Goal: Task Accomplishment & Management: Manage account settings

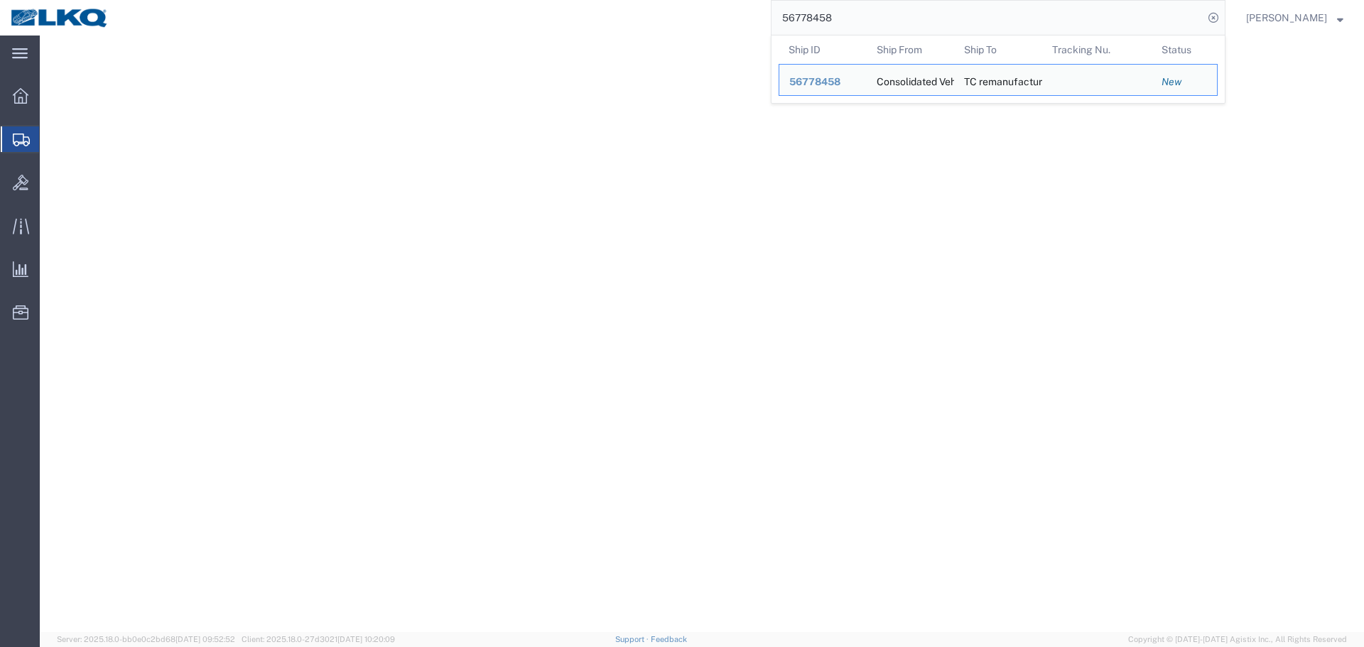
select select
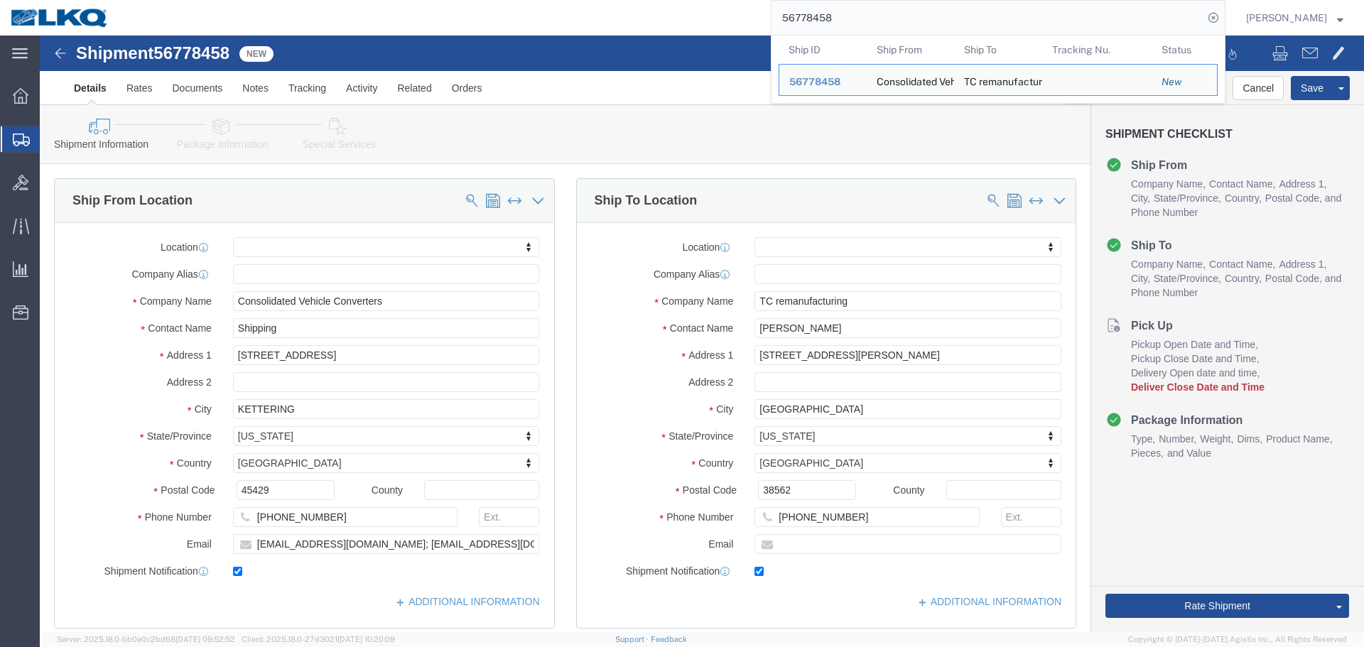
paste input "691944"
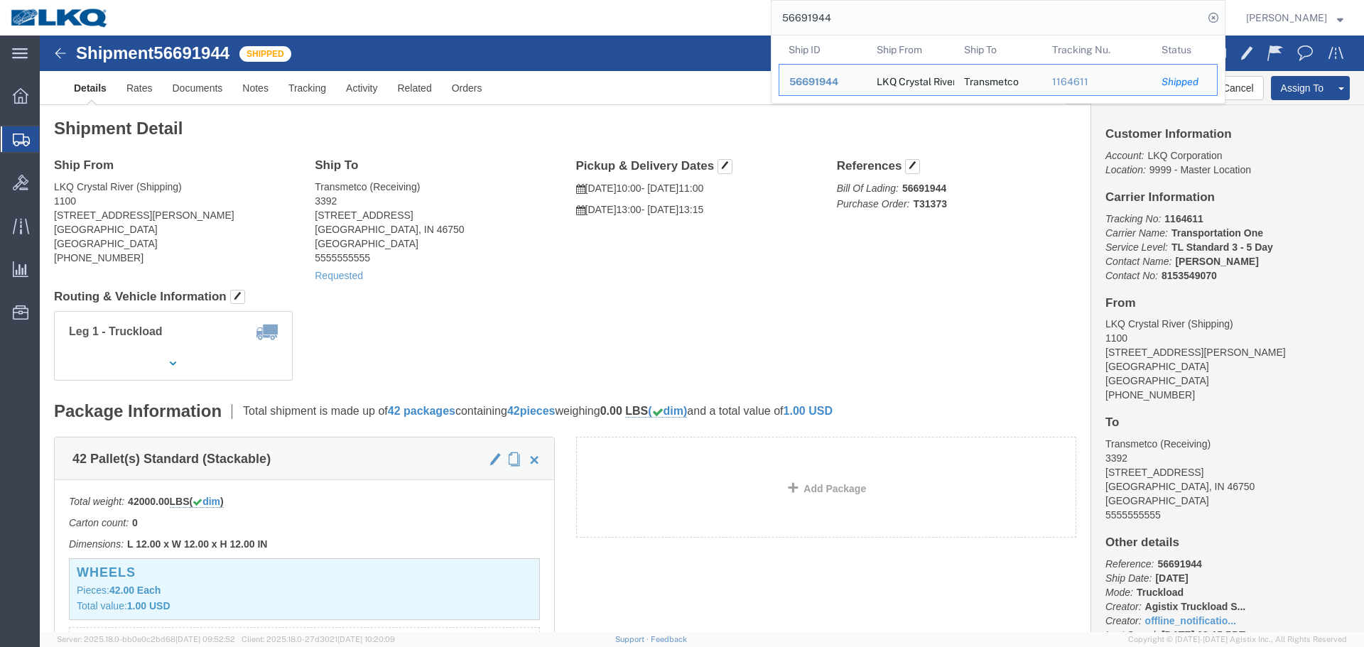
click div "Leg 1 - Truckload Vehicle 1: Standard Dry Van (53 Feet) Number of trucks: 1"
click at [877, 29] on input "56691944" at bounding box center [987, 18] width 432 height 34
paste input "776595"
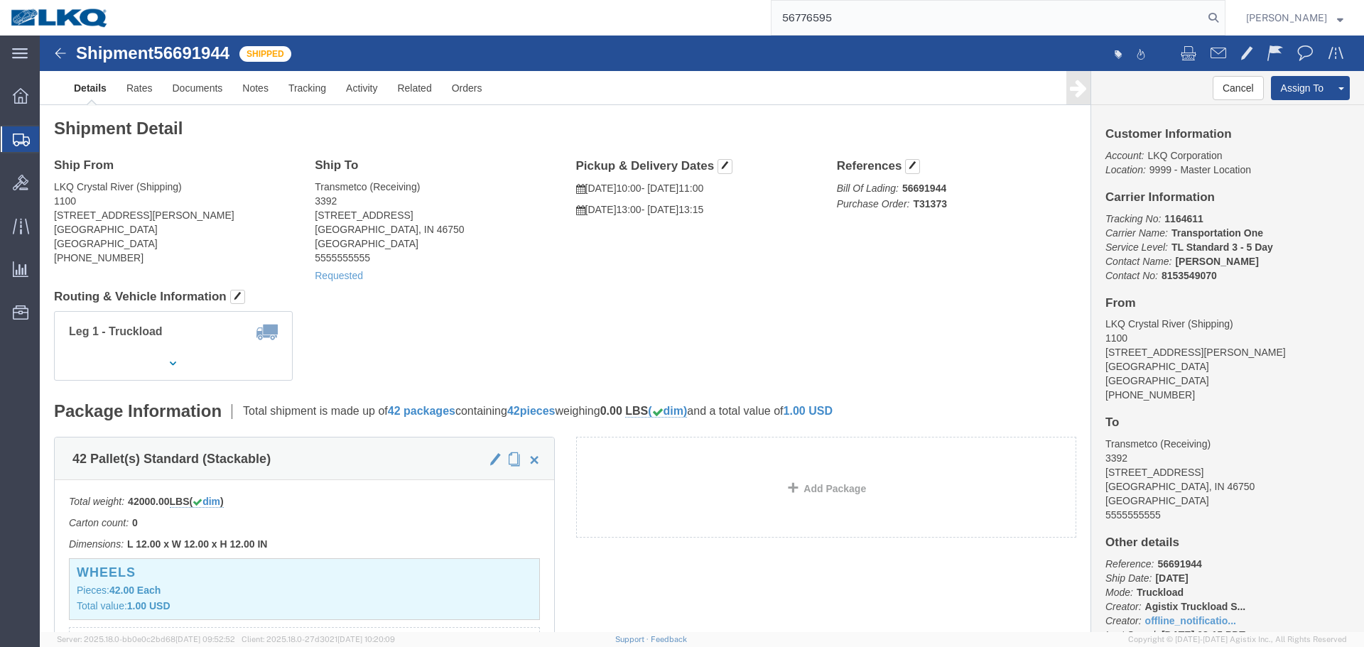
type input "56776595"
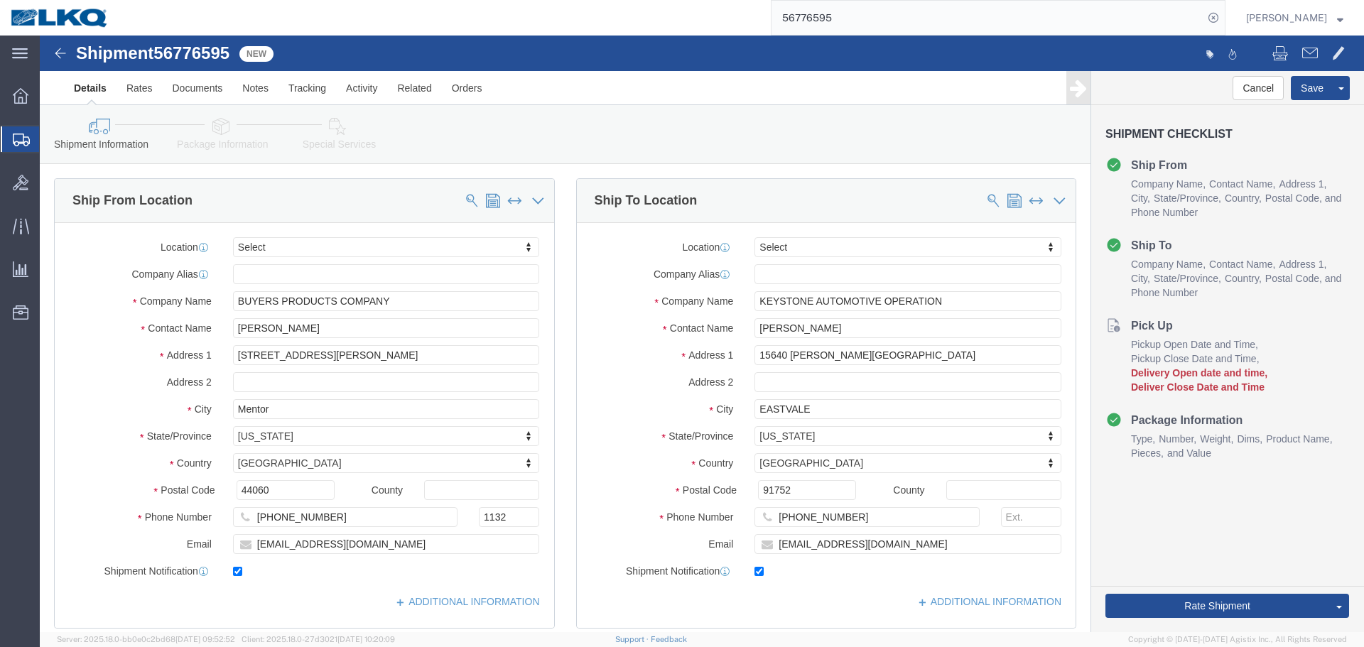
click ul "Details Rates Documents Notes Tracking Activity Related Orders"
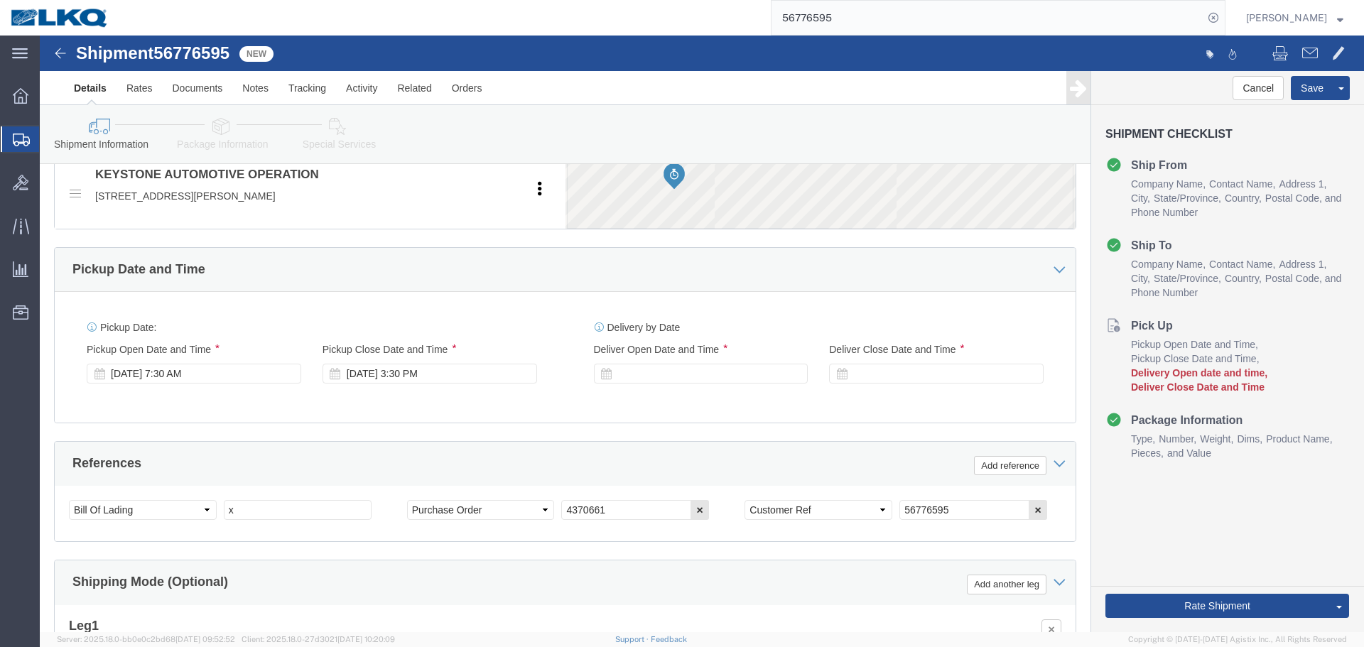
scroll to position [494, 0]
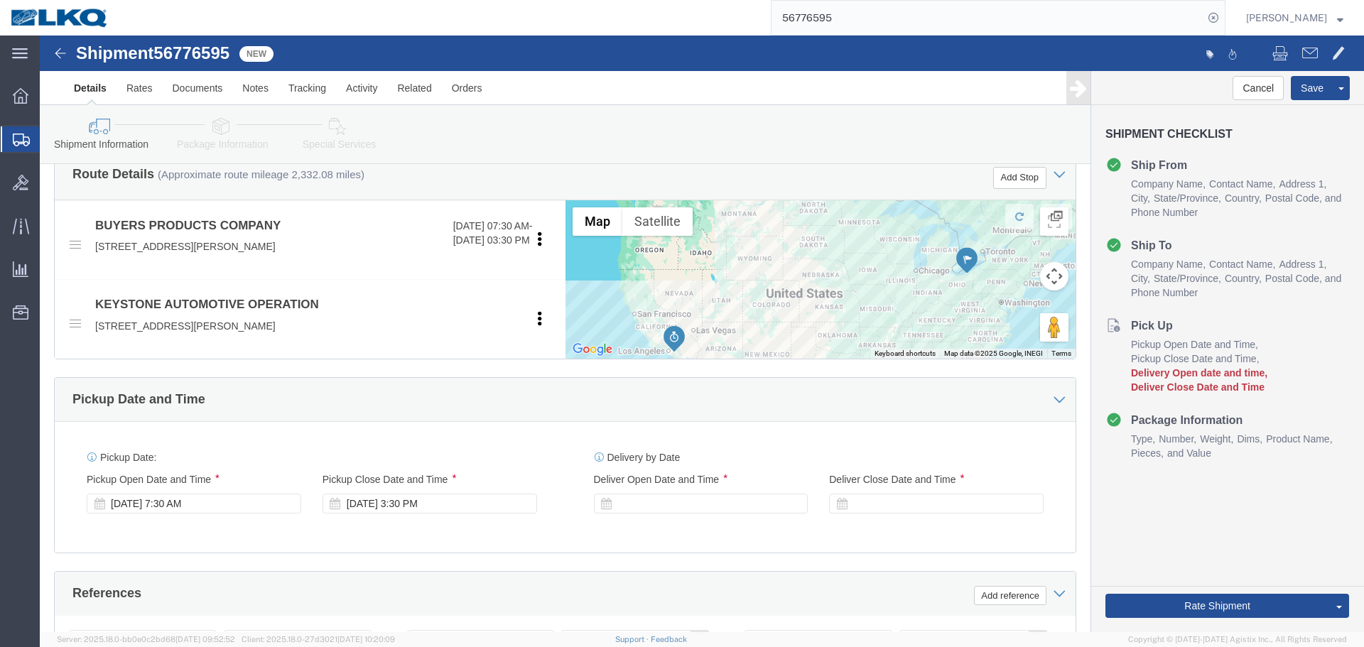
click div "Pickup Date: Pickup Start Date Pickup Start Time Pickup Open Date and Time [DAT…"
click div
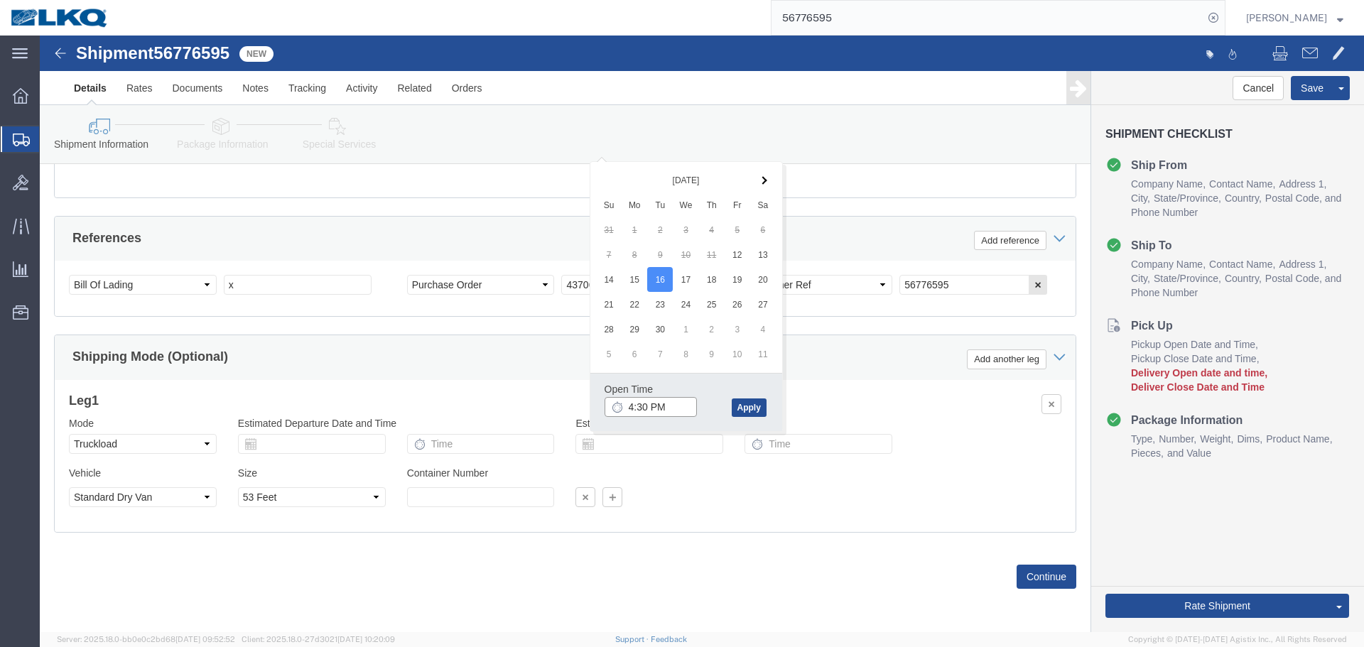
click input "4:30 PM"
type input "8:00 AM"
click button "Apply"
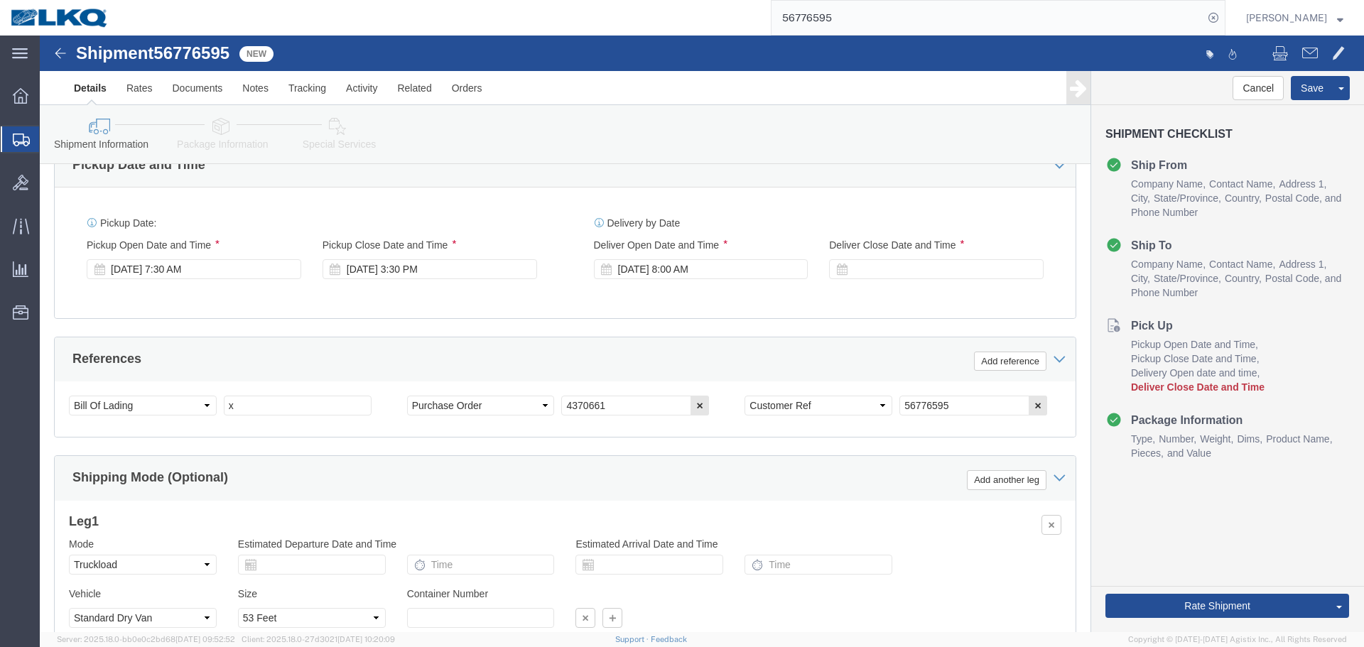
scroll to position [637, 0]
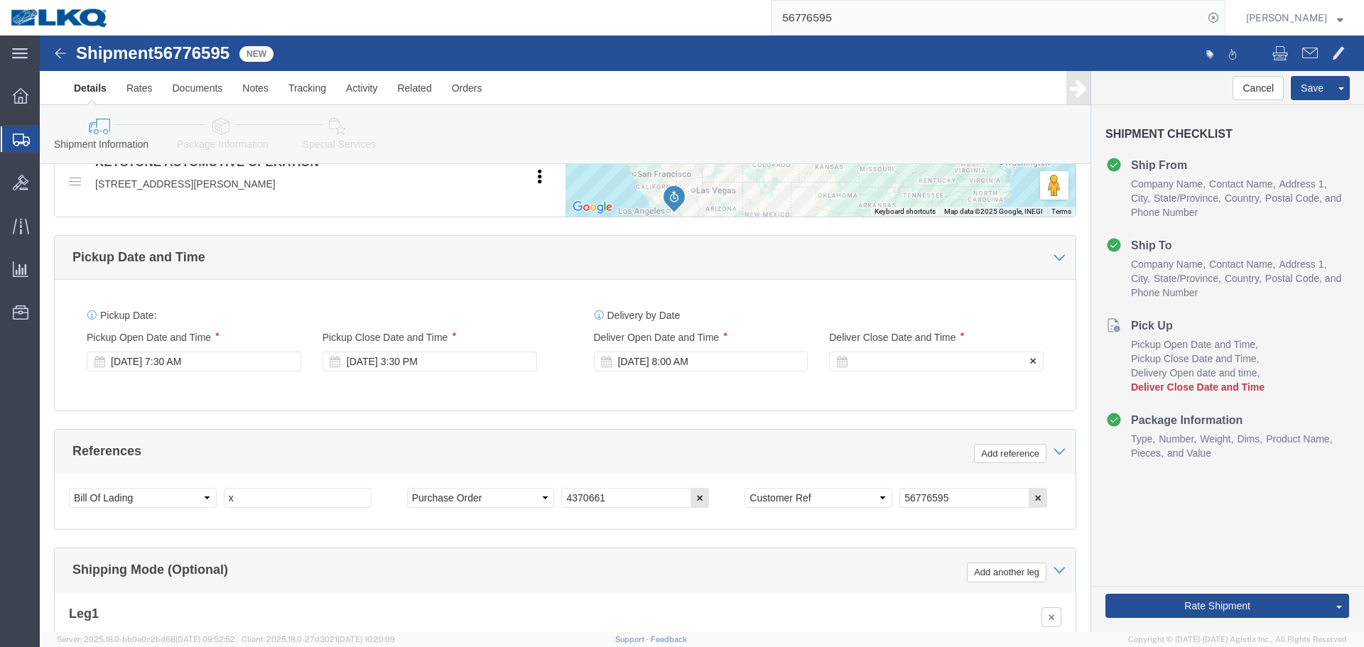
click div
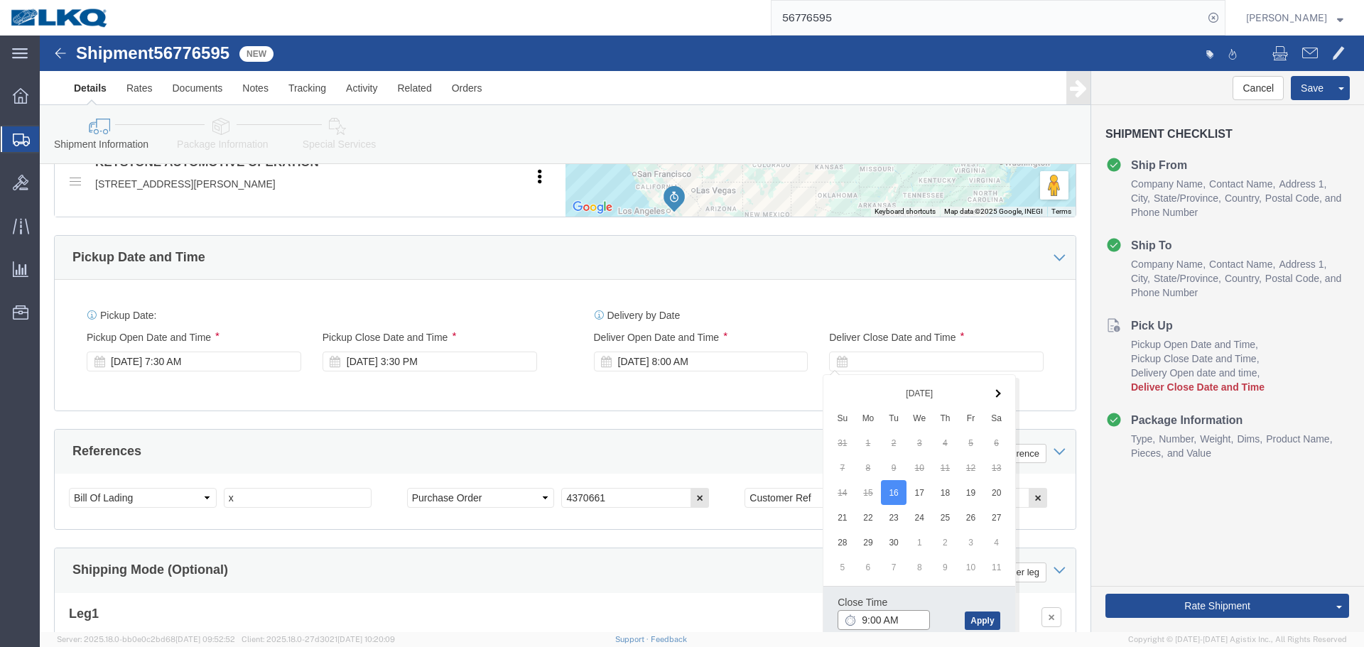
click input "9:00 AM"
type input "8:01 AM"
click div "Close Time 8:01 AM [DATE] 9:00 AM - [DATE] 9:00 AM Cancel Apply"
click button "Apply"
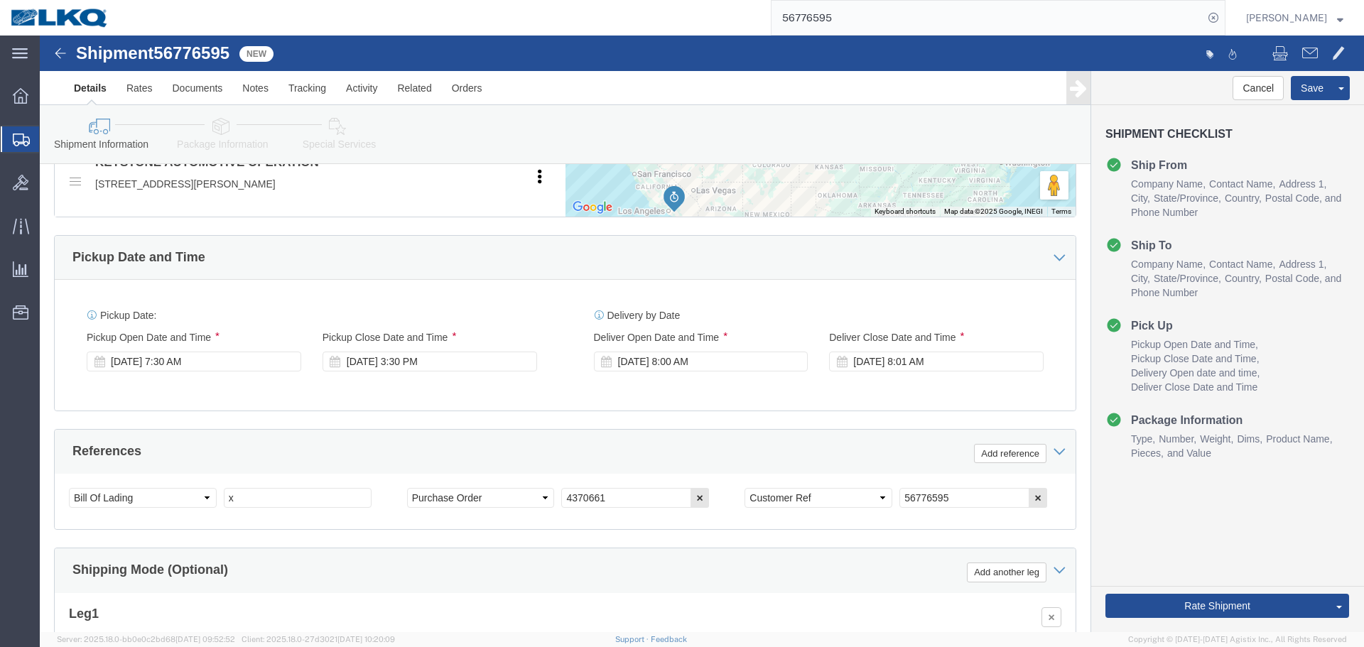
click div "Select Account Type Activity ID Airline Appointment Number ASN Batch Request # …"
click input "x"
paste input "487430"
type input "487430"
click div "Pickup Date: Pickup Start Date Pickup Start Time Pickup Open Date and Time [DAT…"
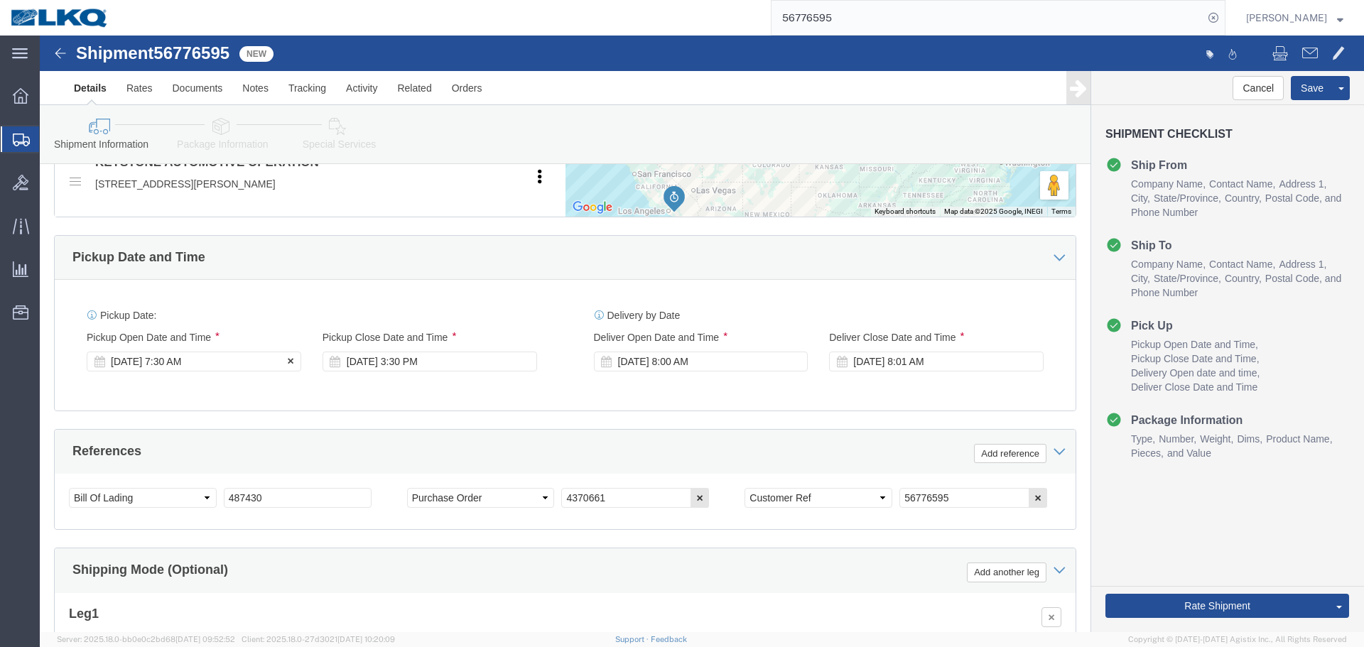
click div "[DATE] 7:30 AM"
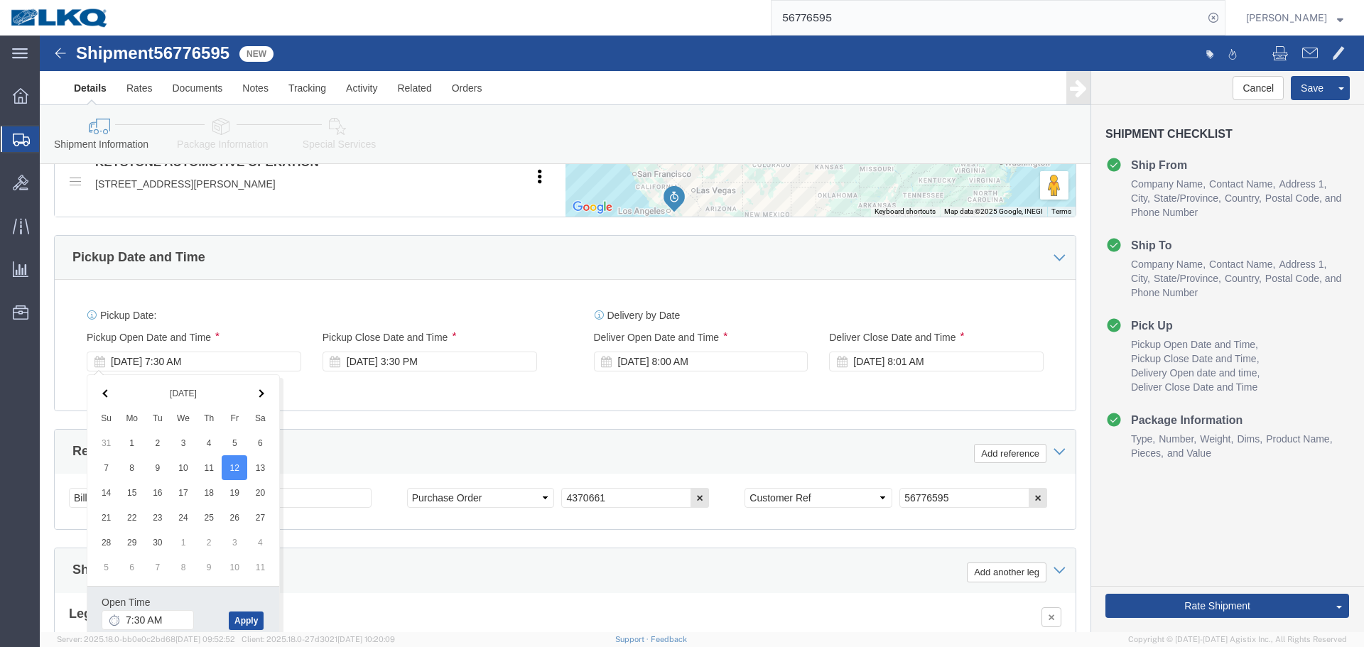
click button "Apply"
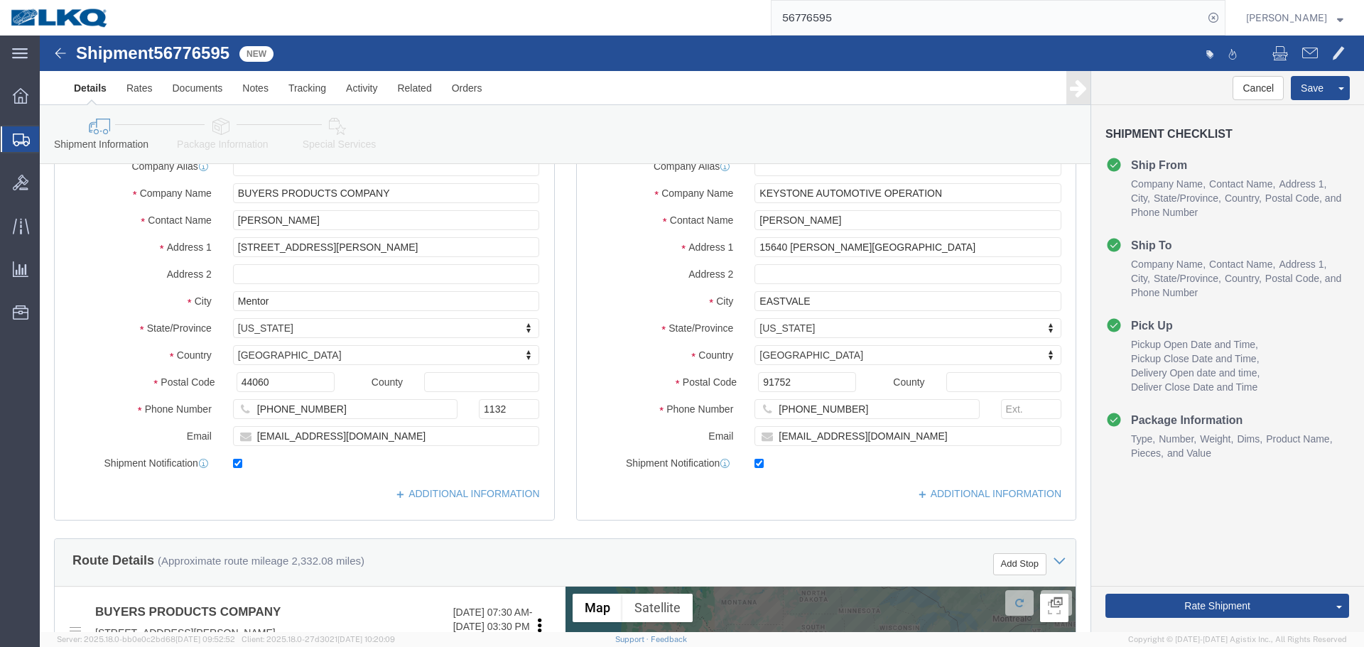
scroll to position [213, 0]
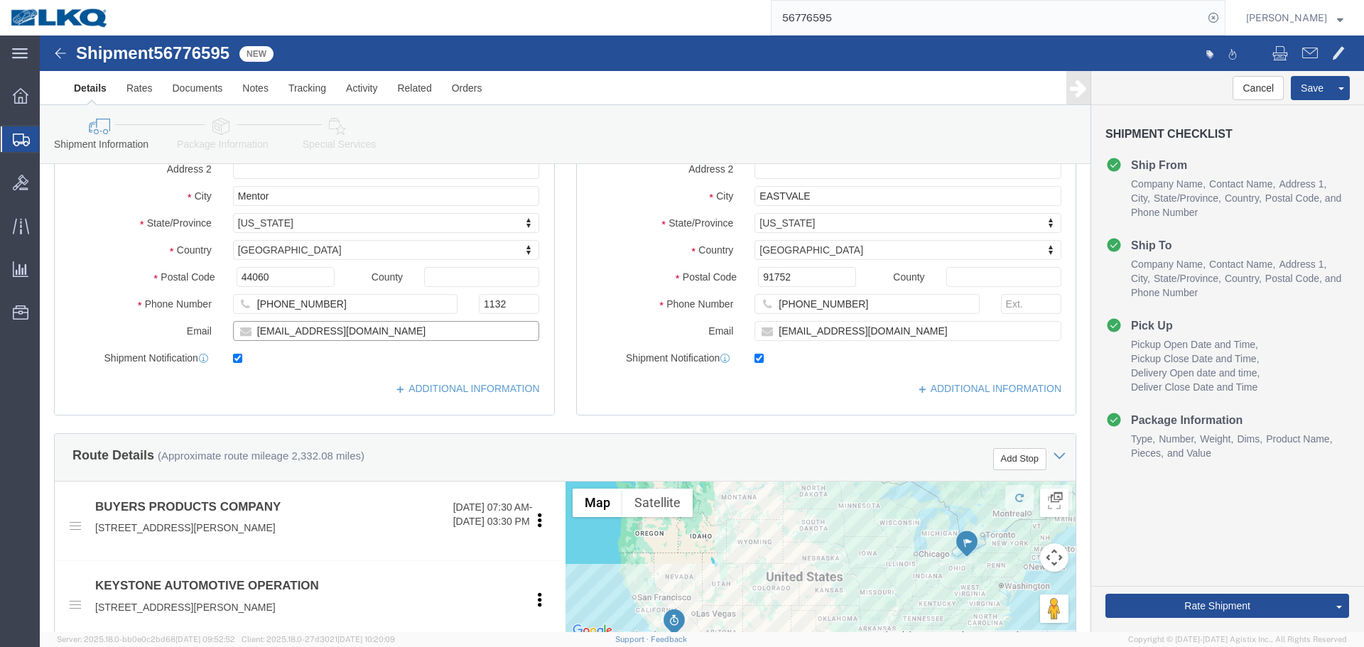
click input "[EMAIL_ADDRESS][DOMAIN_NAME]"
click button "Save"
type button "Save"
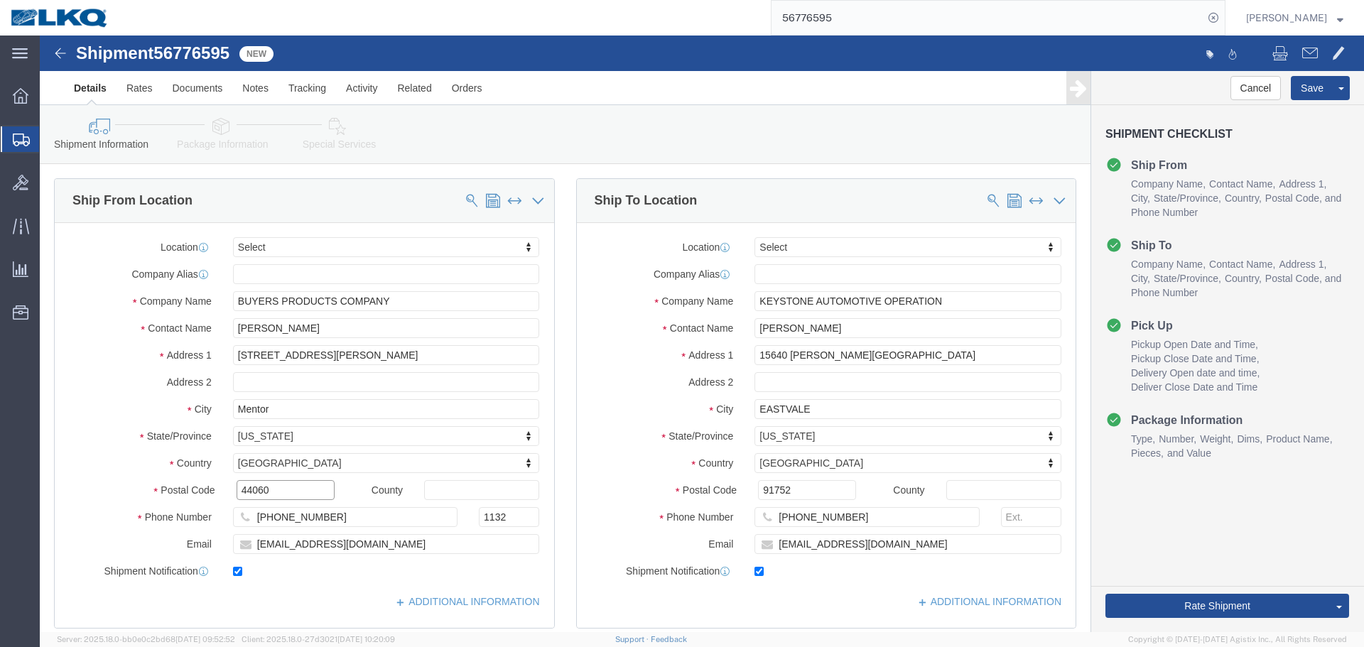
click input "44060"
click input "91752"
click span
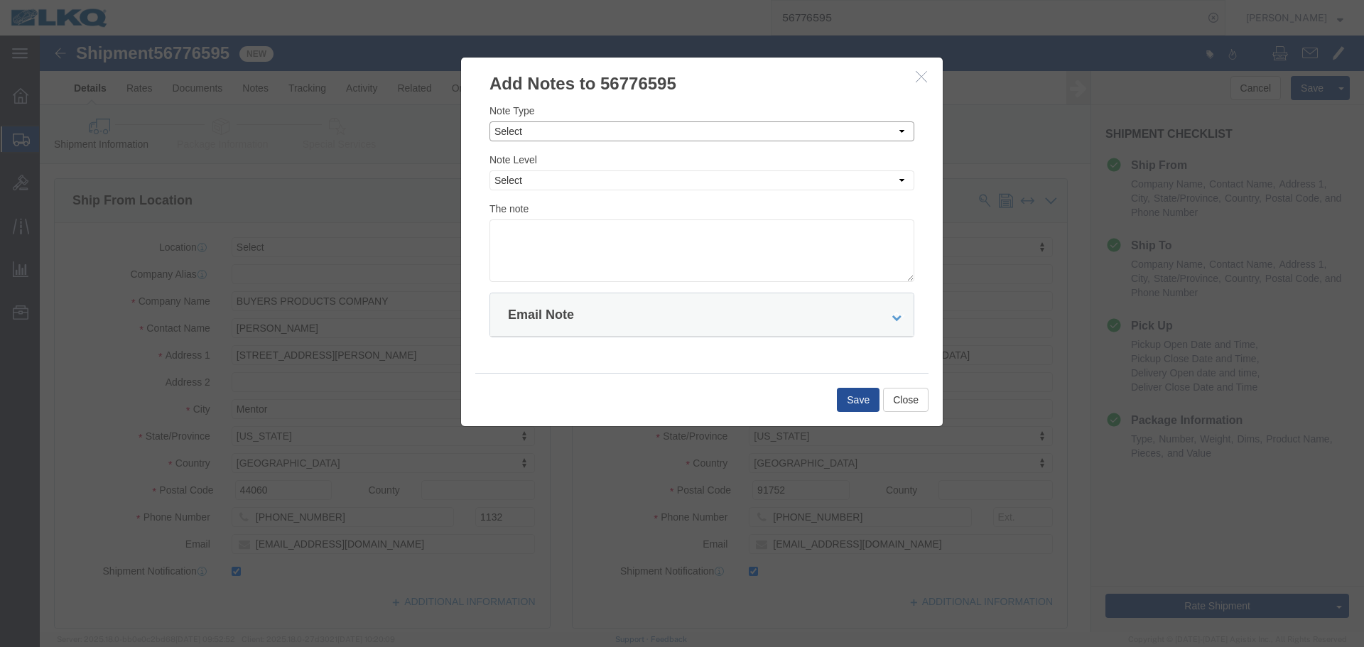
click select "Select Approval Bid Notes Carrier Change Notes Claim Notes Content Hazmat Notes…"
select select "BID_NOTES"
click select "Select Approval Bid Notes Carrier Change Notes Claim Notes Content Hazmat Notes…"
click select "Select Private to Account Private to Vendor Public"
select select "PRIVATE_TO_ACCOUNT"
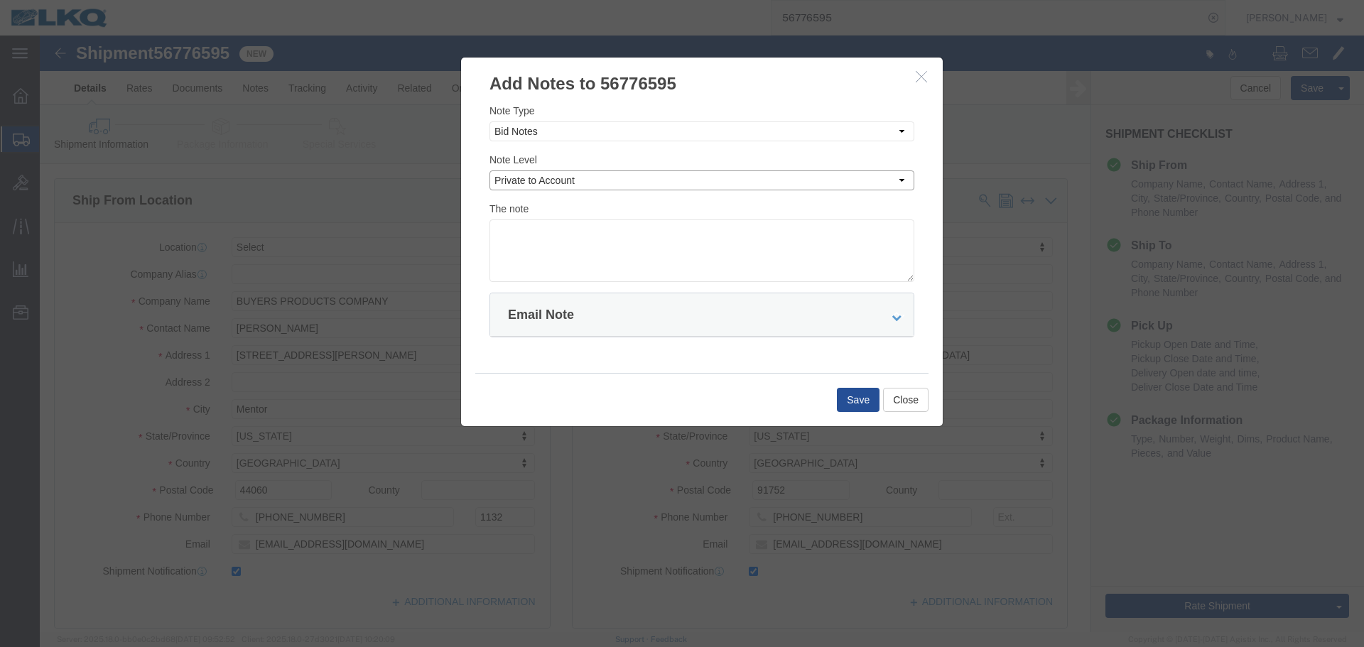
click select "Select Private to Account Private to Vendor Public"
click textarea
paste textarea "$3,479"
type textarea "DAT: $3,479"
click button "Save"
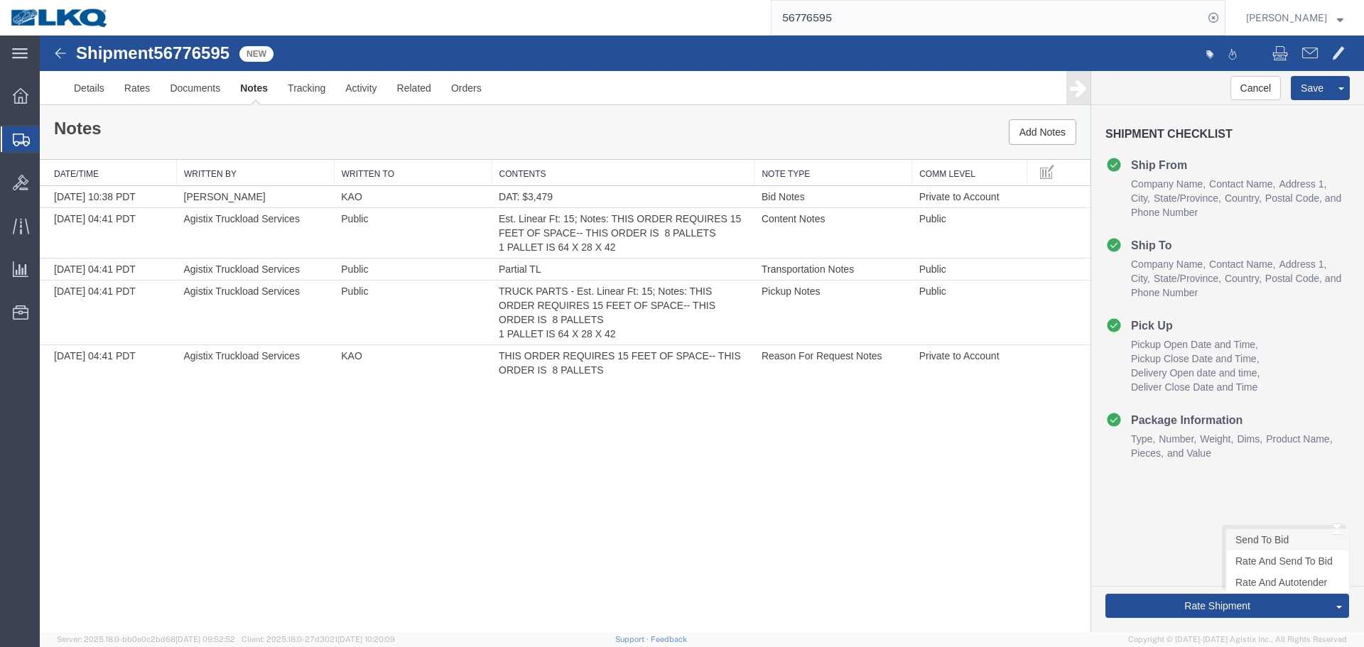
click at [1269, 531] on link "Send To Bid" at bounding box center [1287, 539] width 123 height 21
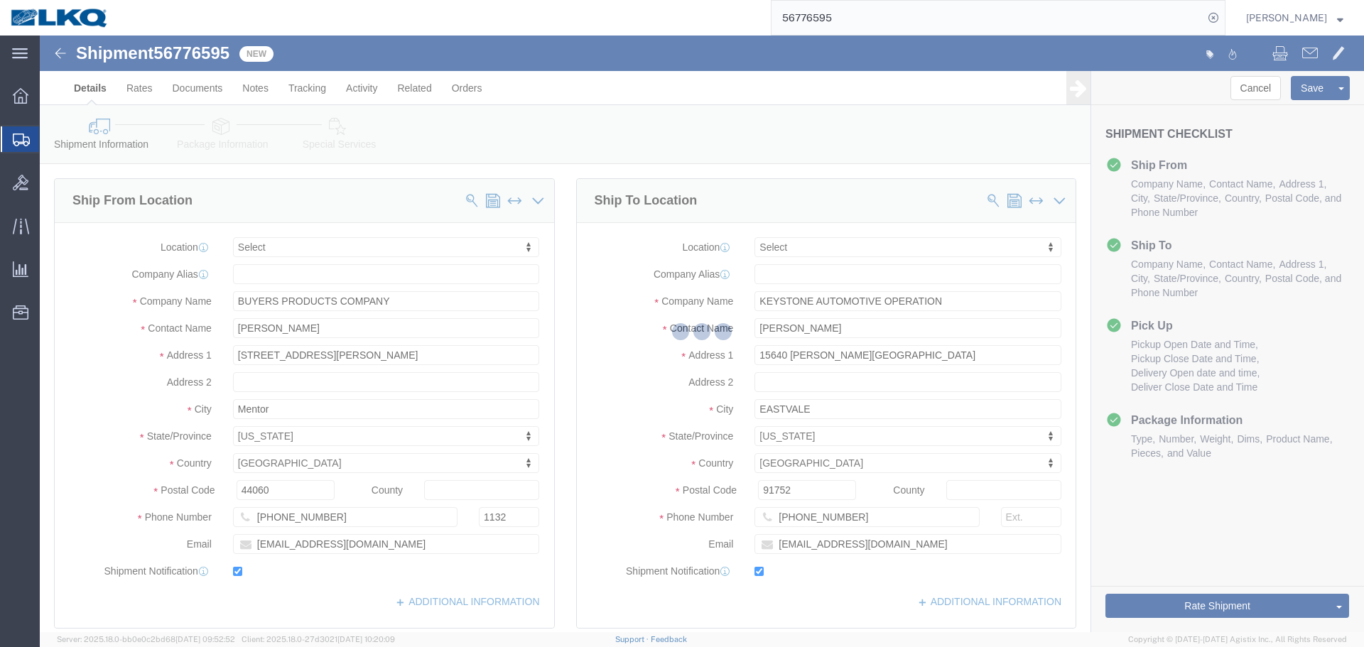
select select "TL"
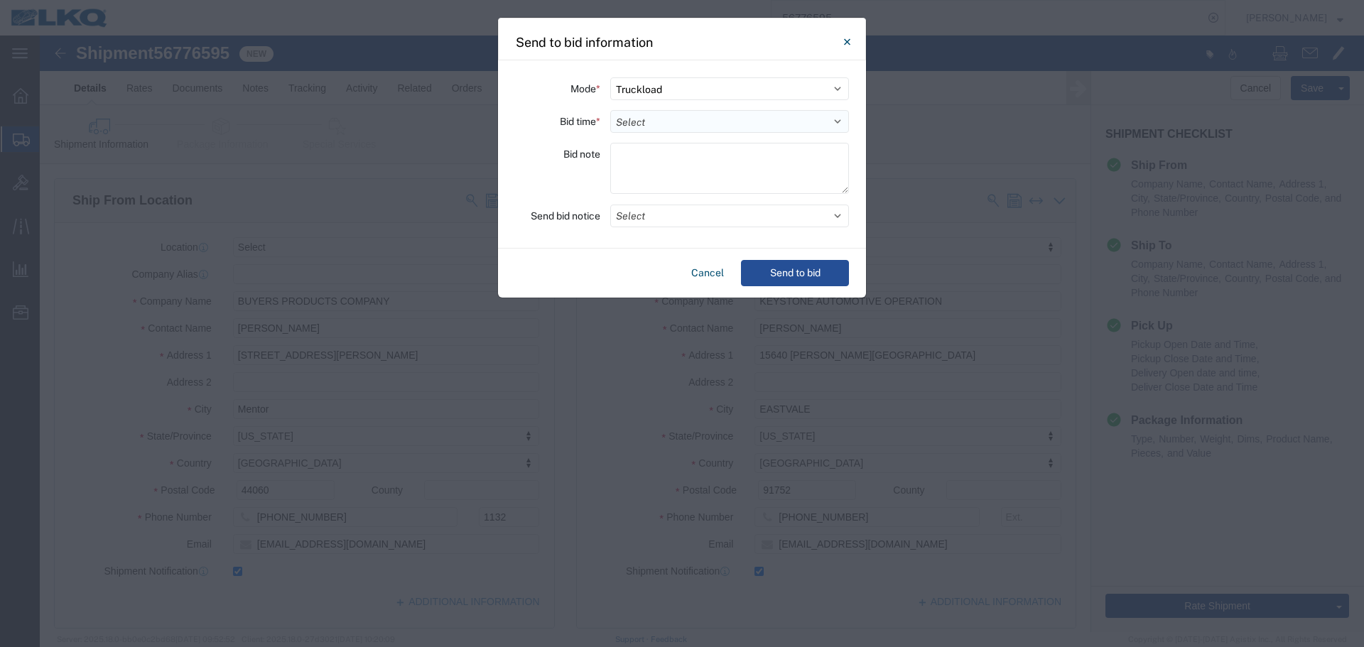
click at [640, 132] on select "Select 30 Min (Rush) 1 Hour (Rush) 2 Hours (Rush) 4 Hours (Rush) 8 Hours (Rush)…" at bounding box center [729, 121] width 239 height 23
select select "16"
click at [610, 110] on select "Select 30 Min (Rush) 1 Hour (Rush) 2 Hours (Rush) 4 Hours (Rush) 8 Hours (Rush)…" at bounding box center [729, 121] width 239 height 23
click at [656, 218] on button "Select" at bounding box center [729, 216] width 239 height 23
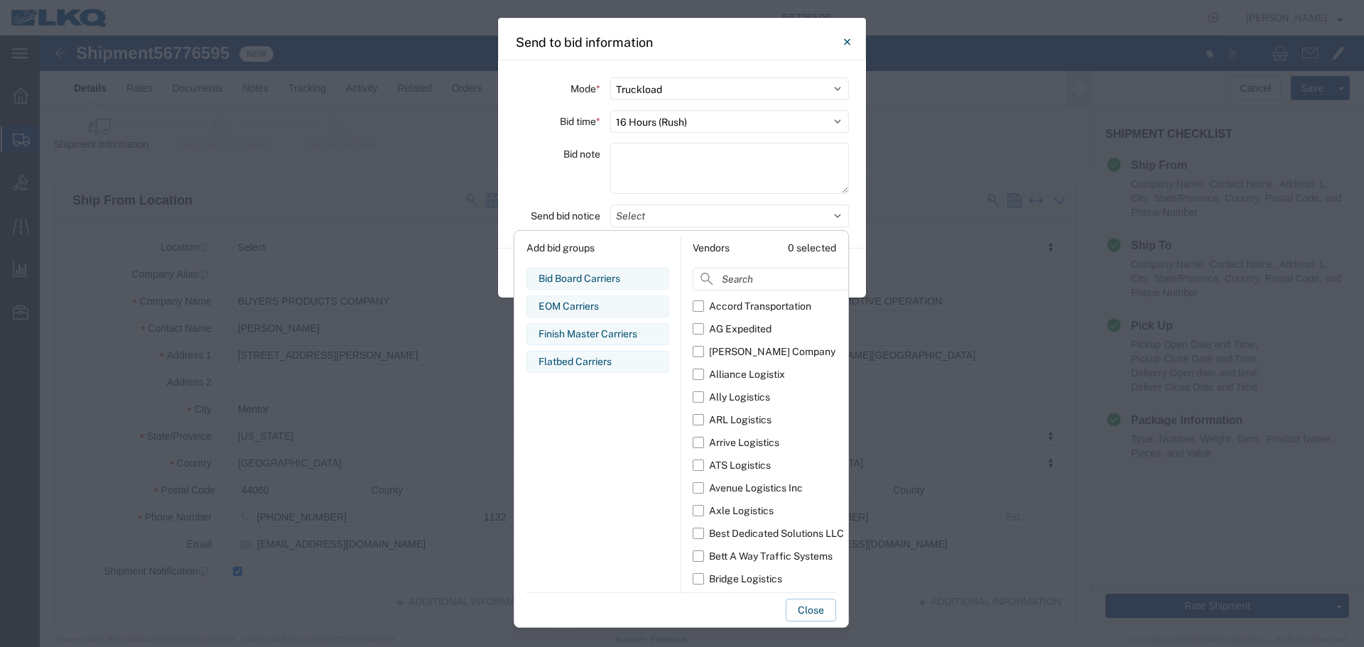
click at [579, 264] on div "Add bid groups Bid Board Carriers Edit bid group Remove bid group EOM Carriers …" at bounding box center [598, 415] width 166 height 356
click at [588, 279] on div "Bid Board Carriers" at bounding box center [597, 278] width 119 height 15
click at [556, 188] on div "Bid note" at bounding box center [557, 170] width 85 height 55
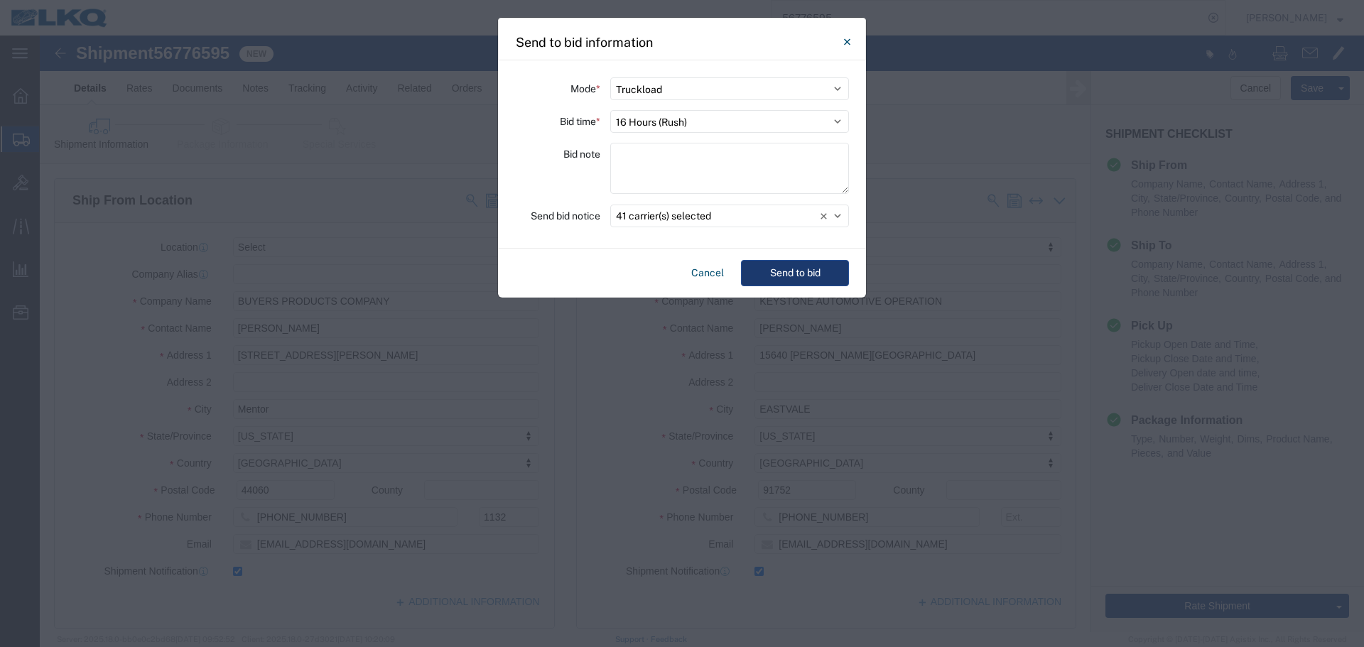
click at [798, 276] on button "Send to bid" at bounding box center [795, 273] width 108 height 26
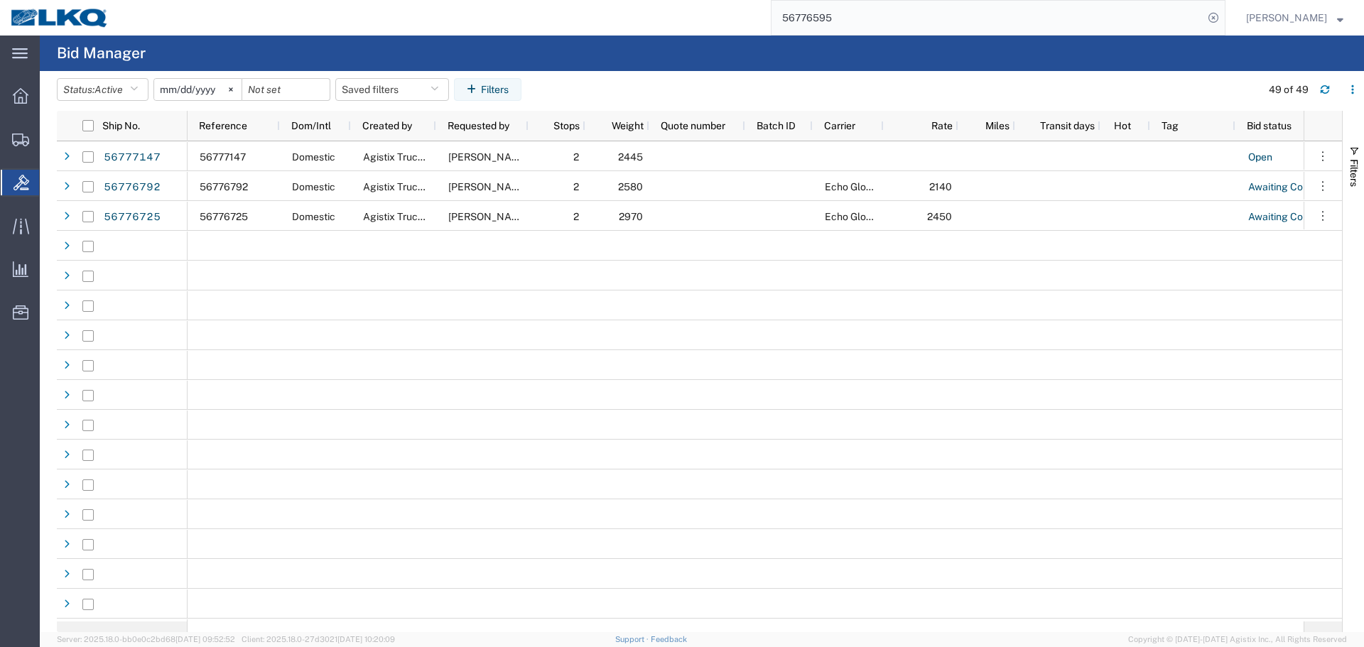
click at [978, 11] on input "56776595" at bounding box center [987, 18] width 432 height 34
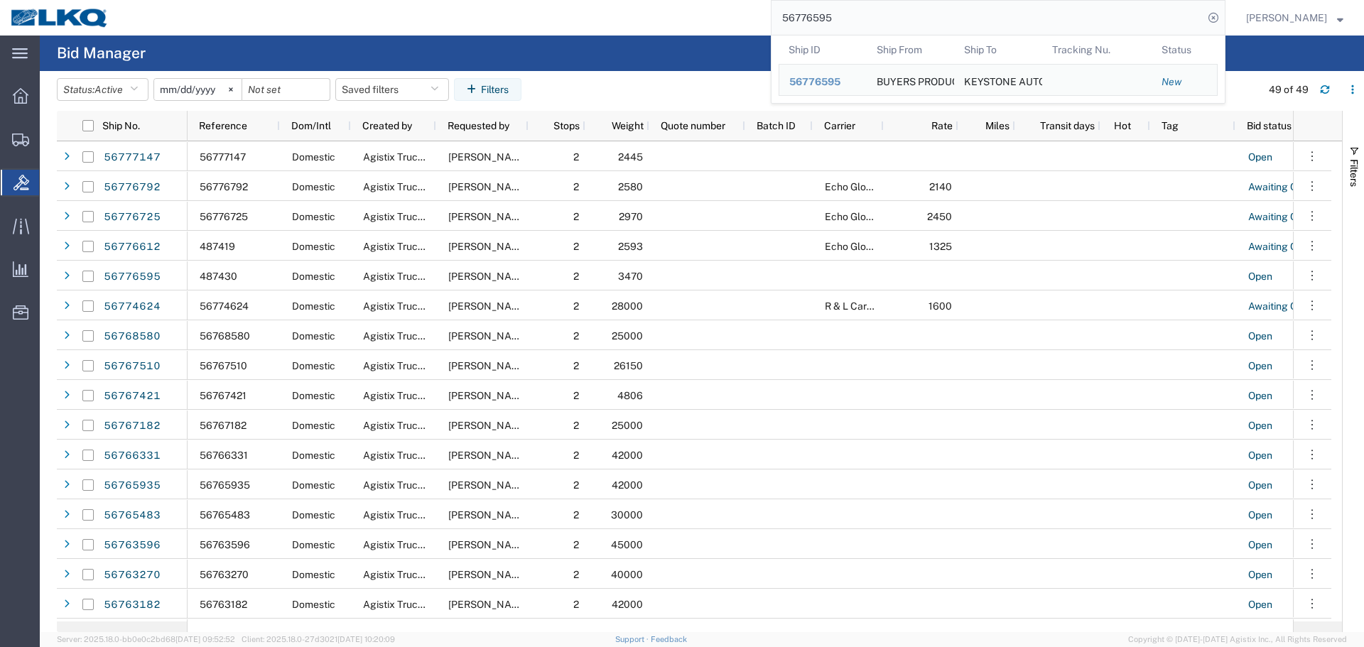
click at [928, 16] on input "56776595" at bounding box center [987, 18] width 432 height 34
paste input "69118"
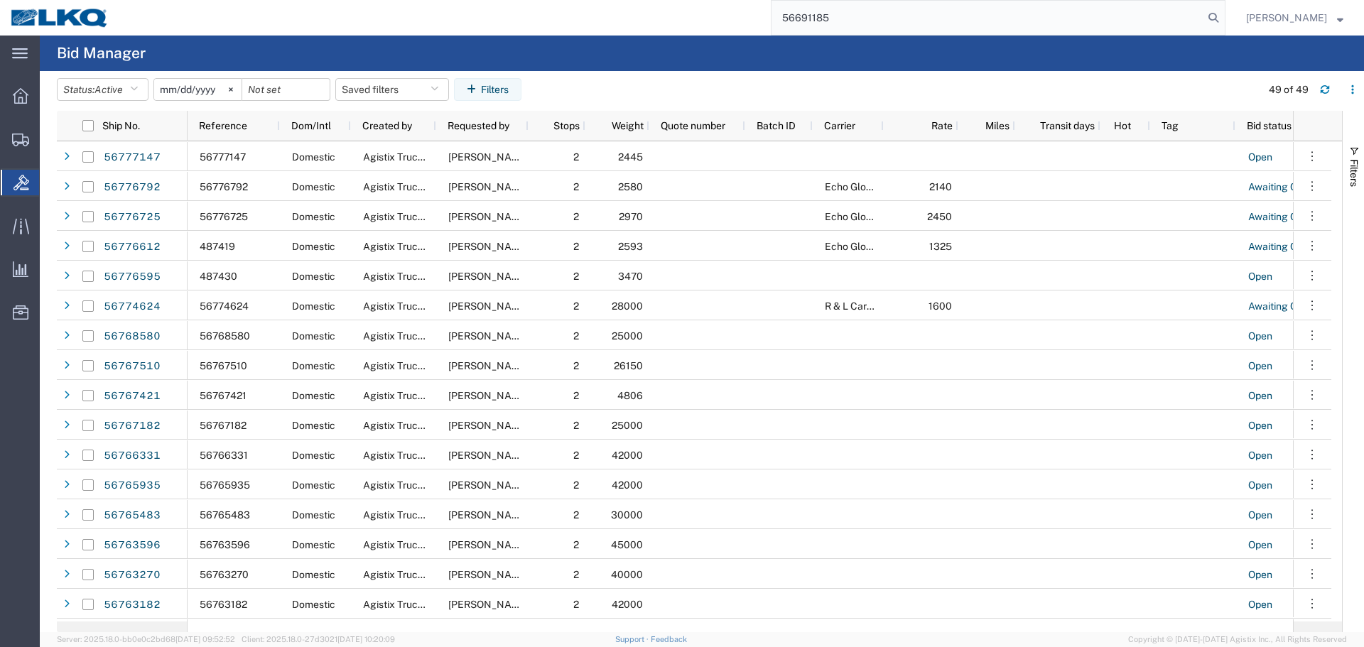
type input "56691185"
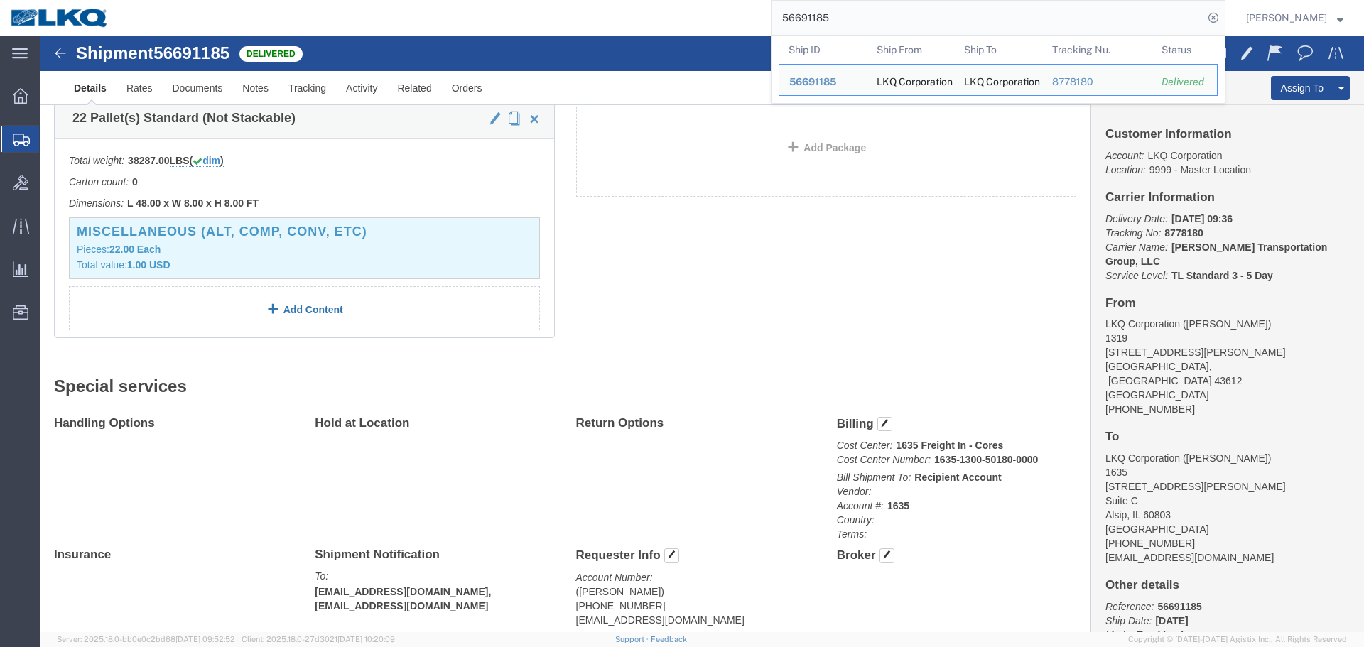
scroll to position [369, 0]
click h3 "Miscellaneous (alt, comp, conv, etc)"
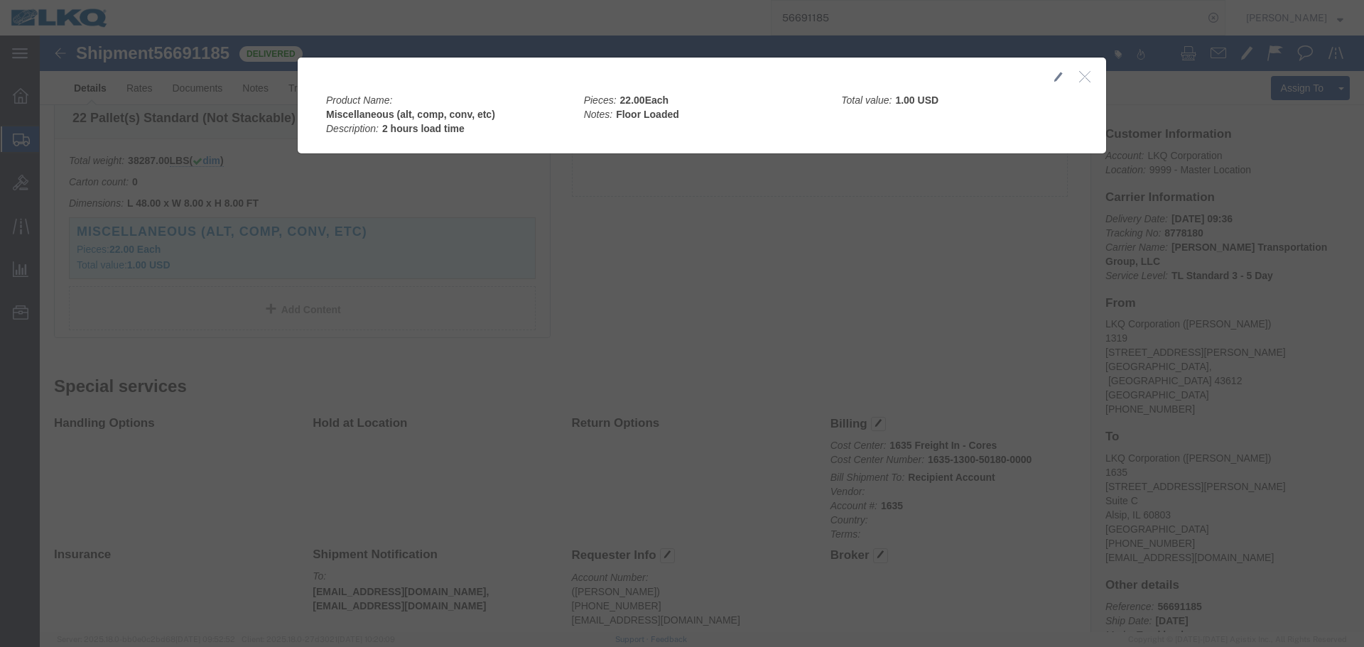
click b "Miscellaneous (alt, comp, conv, etc)"
click div "Product Name: Miscellaneous (alt, comp, conv, etc) Description: 2 hours load ti…"
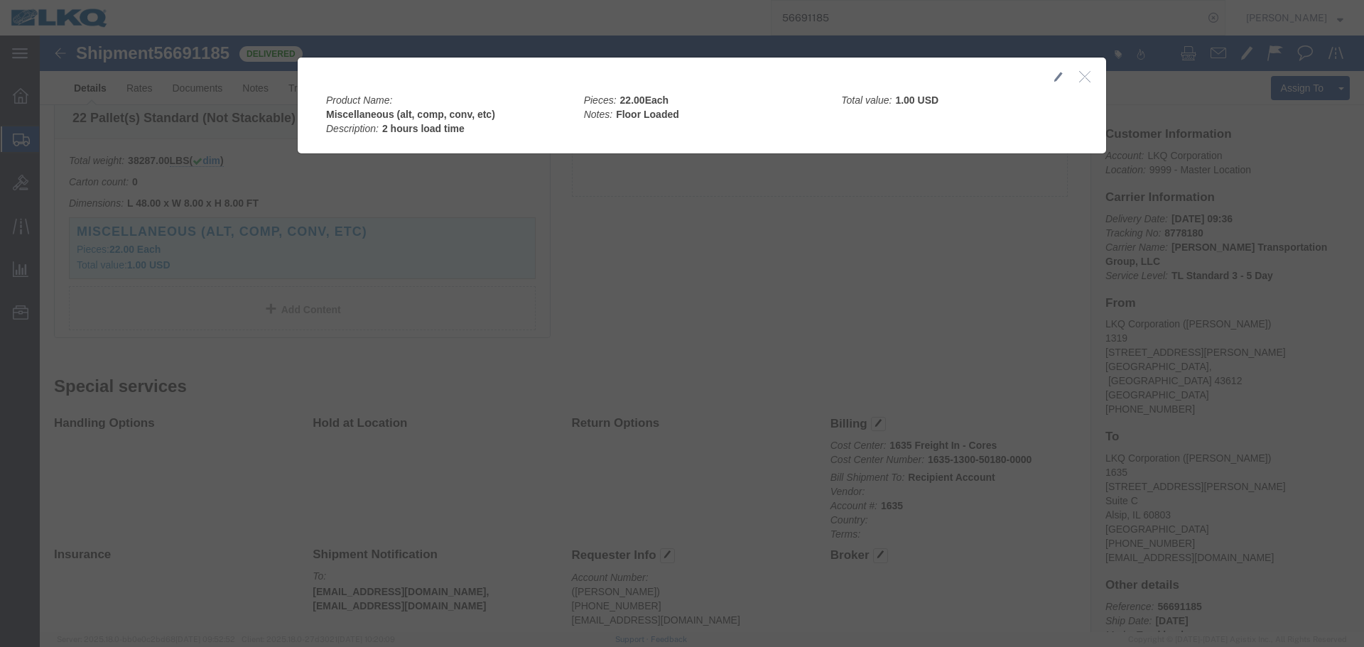
click b "Miscellaneous (alt, comp, conv, etc)"
copy b "Miscellaneous"
click icon "button"
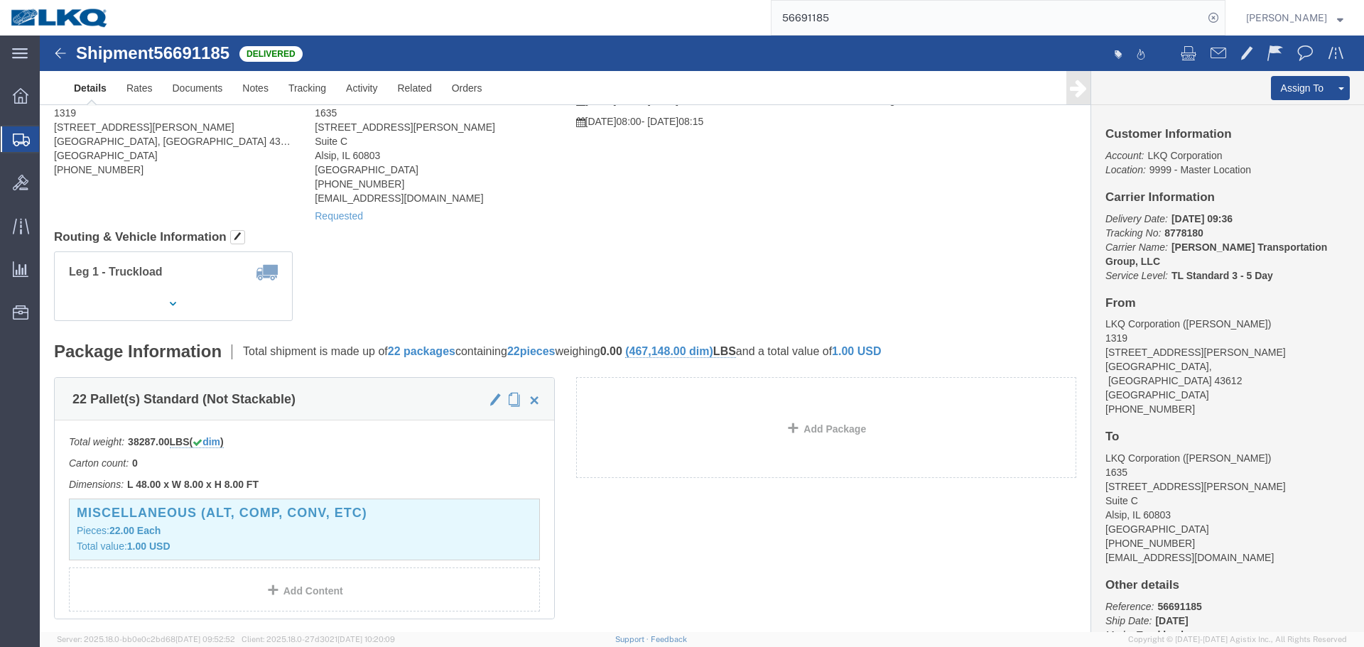
scroll to position [0, 0]
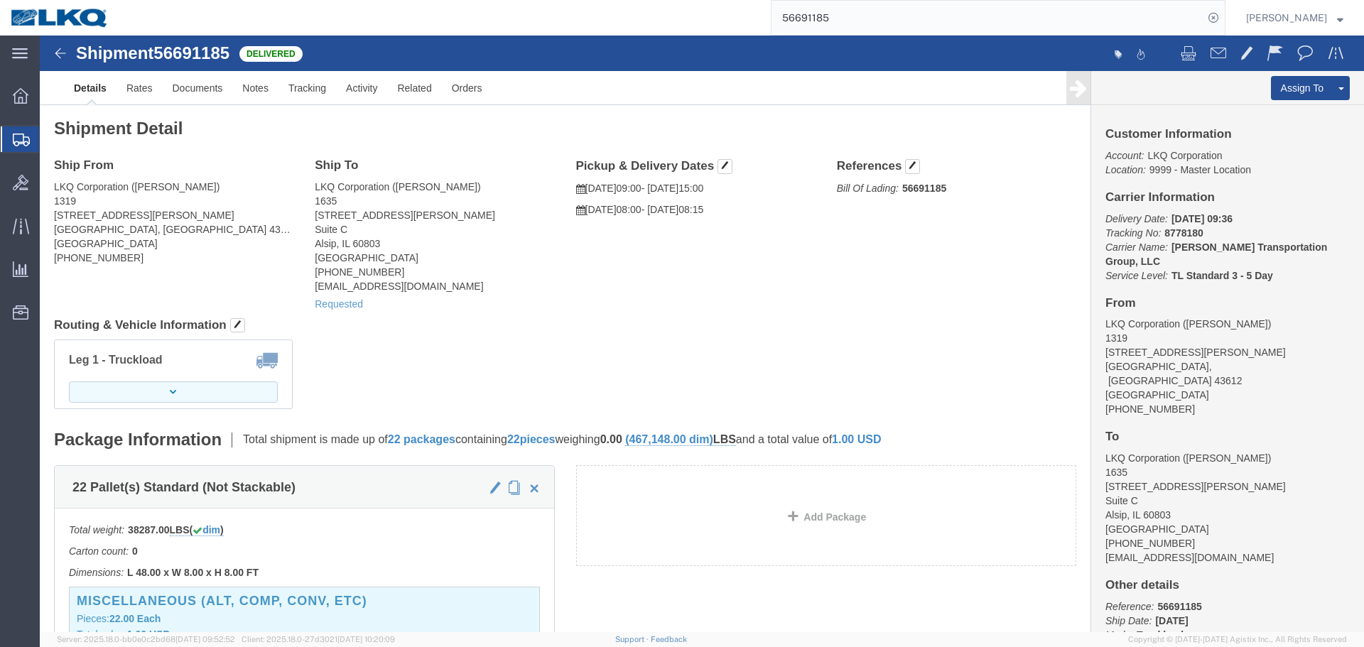
click button "button"
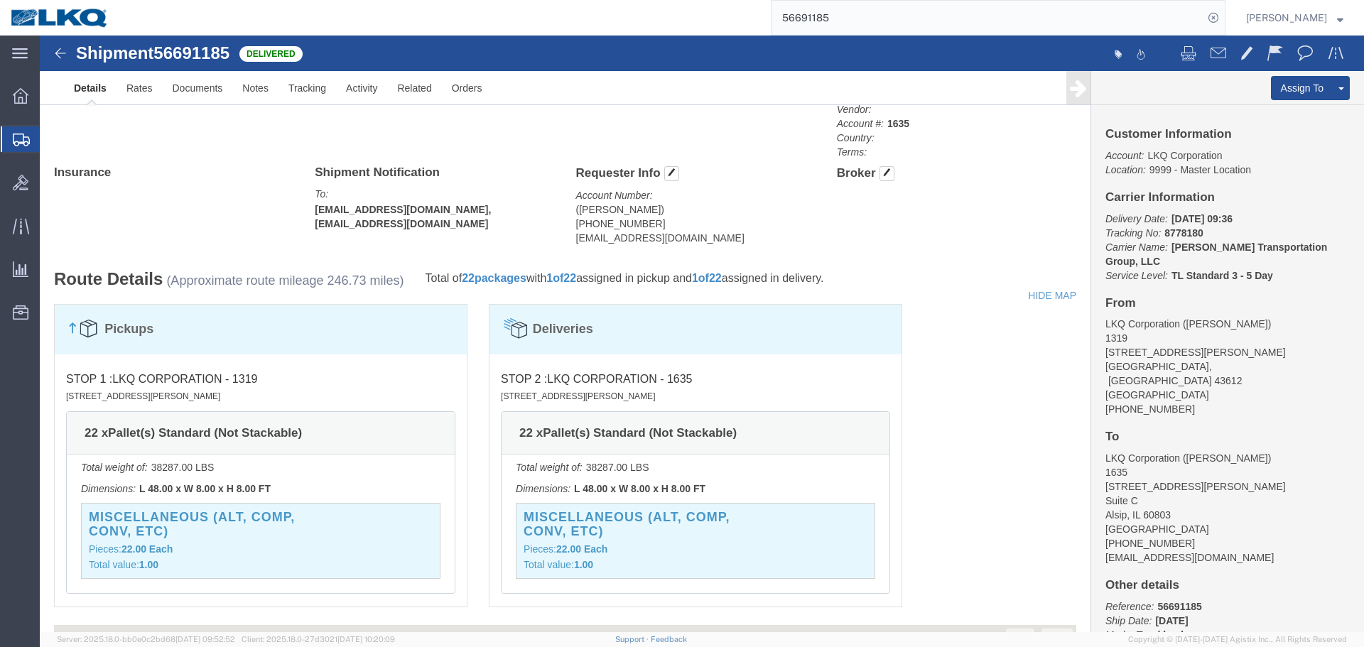
scroll to position [924, 0]
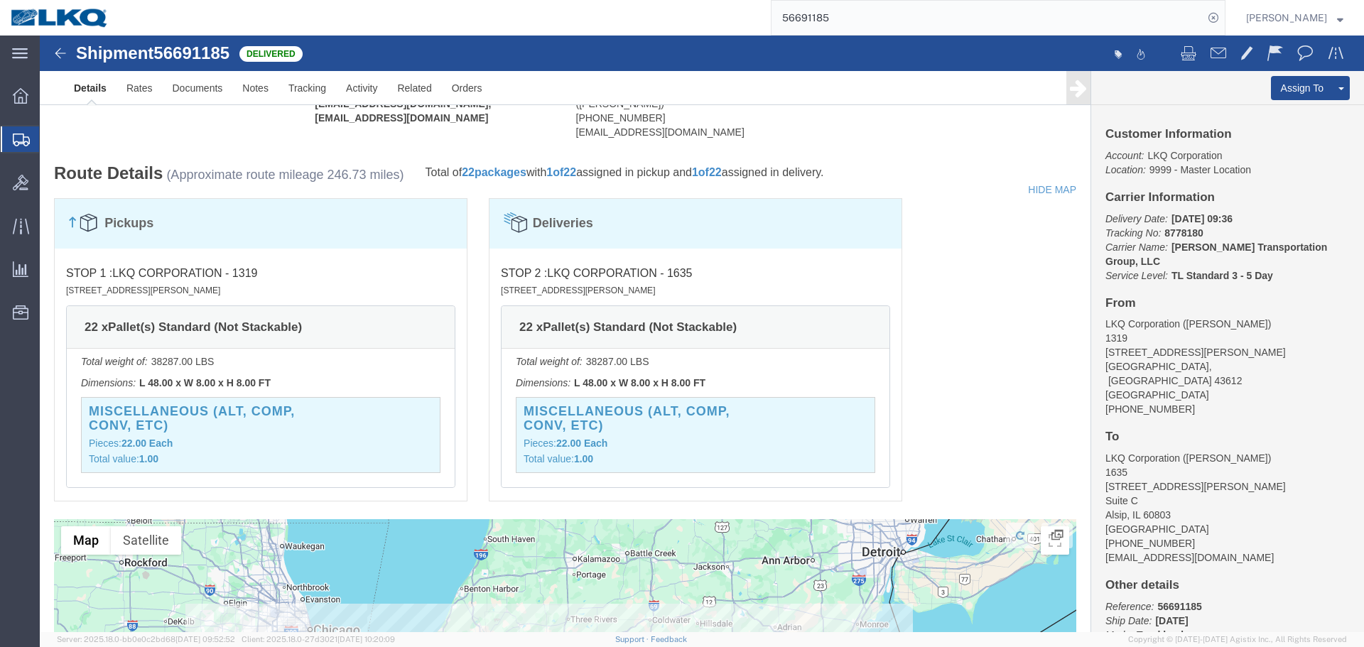
click at [928, 20] on input "56691185" at bounding box center [987, 18] width 432 height 34
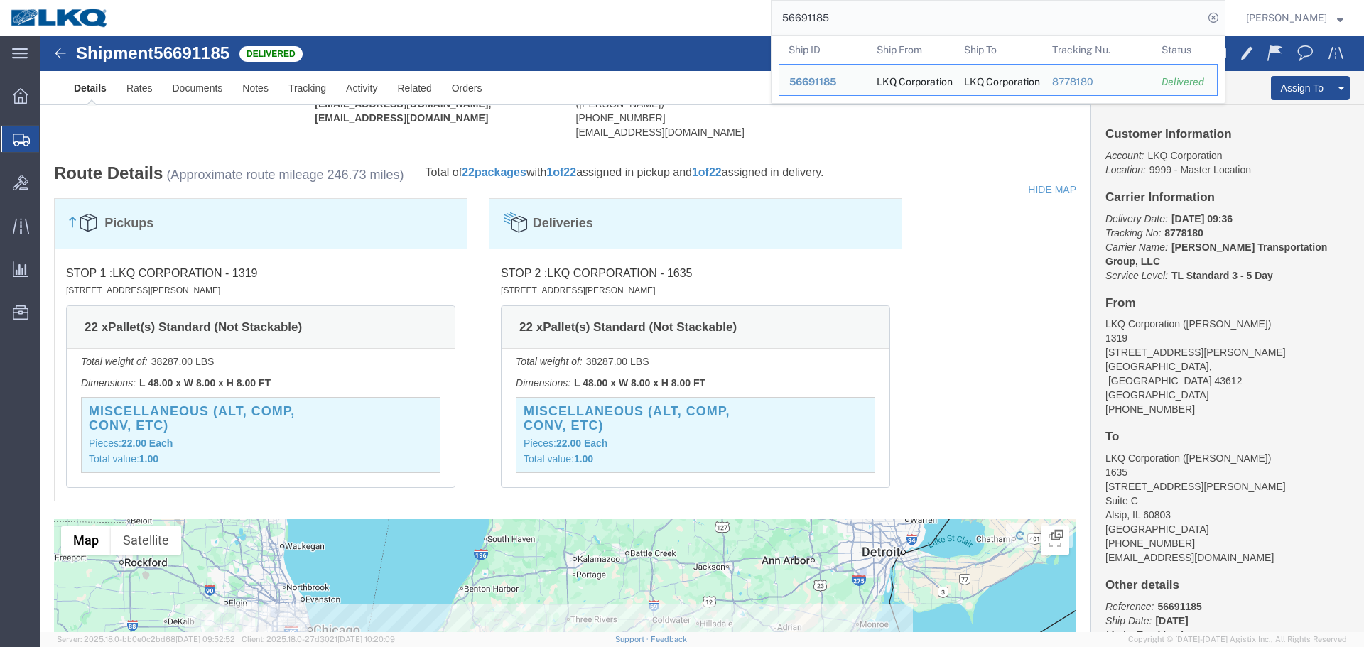
paste input "764964"
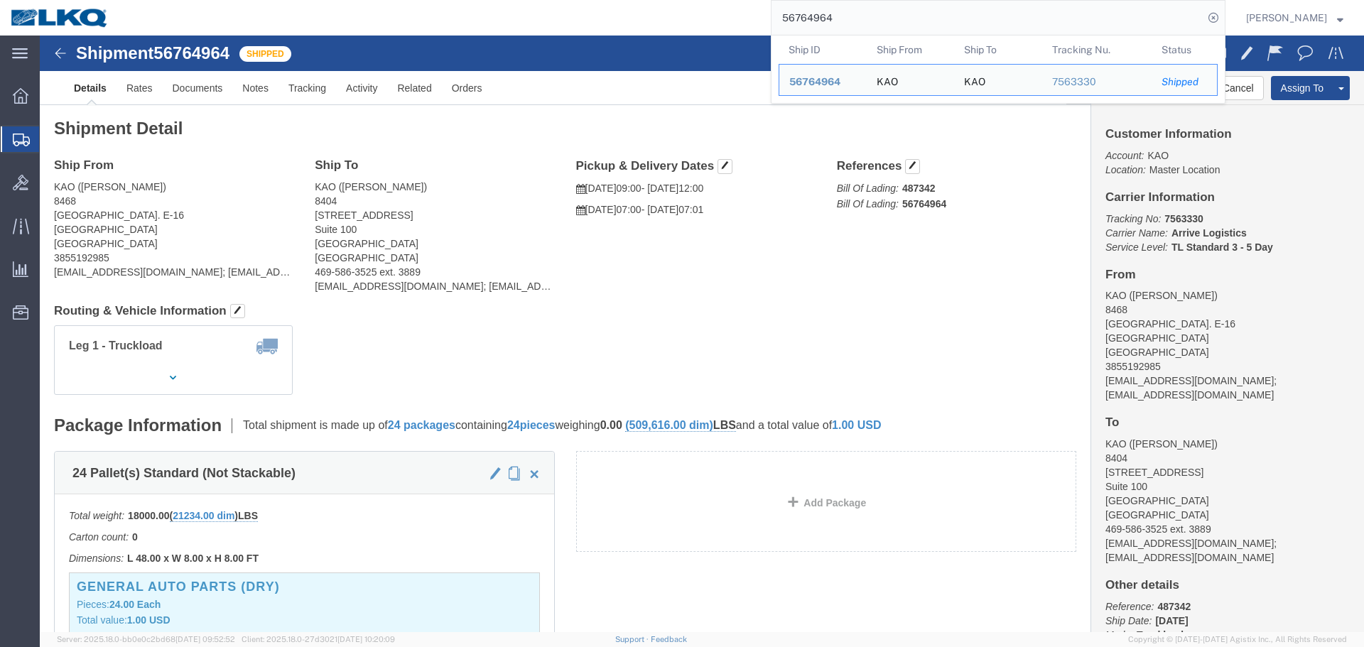
click address "KAO ([PERSON_NAME]) [STREET_ADDRESS] [GEOGRAPHIC_DATA] 3855192985 [EMAIL_ADDRES…"
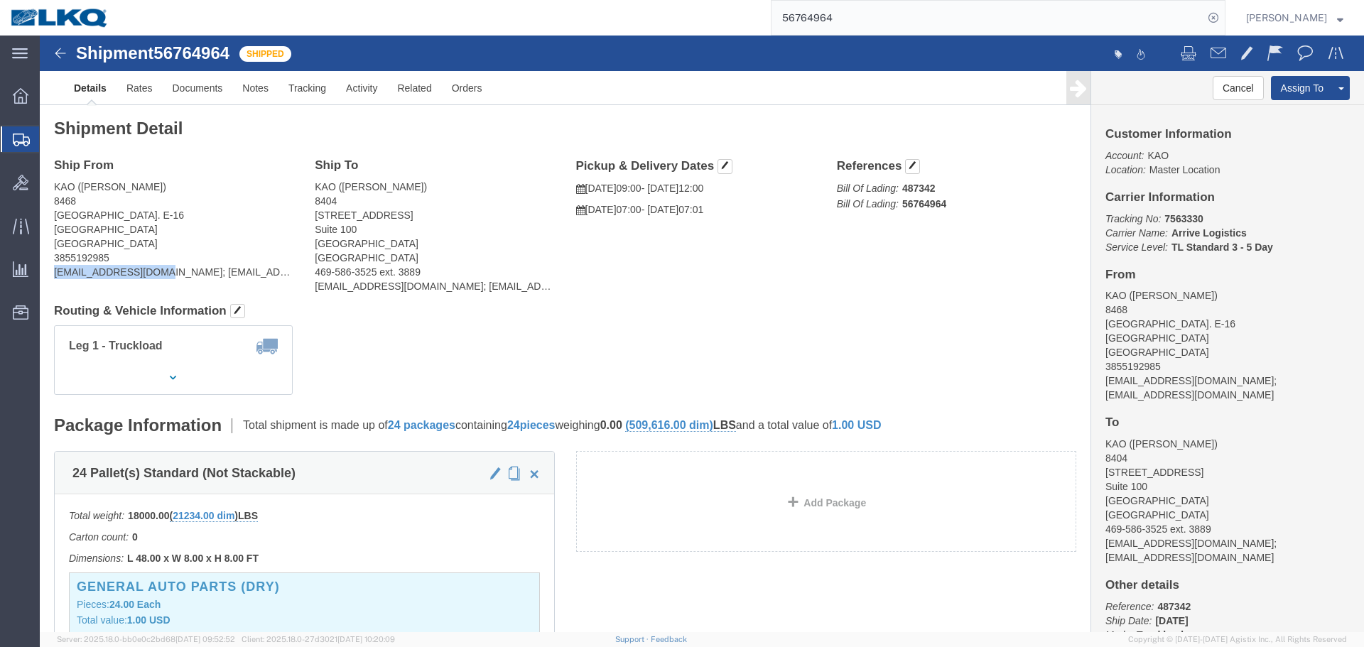
drag, startPoint x: 119, startPoint y: 234, endPoint x: 58, endPoint y: 280, distance: 76.2
click html "Shipment 56764964 Shipped Details Rates Documents Notes Tracking Activity Relat…"
copy address "[EMAIL_ADDRESS][DOMAIN_NAME]"
click address "KAO ([PERSON_NAME]) [STREET_ADDRESS] [GEOGRAPHIC_DATA] 3855192985 [EMAIL_ADDRES…"
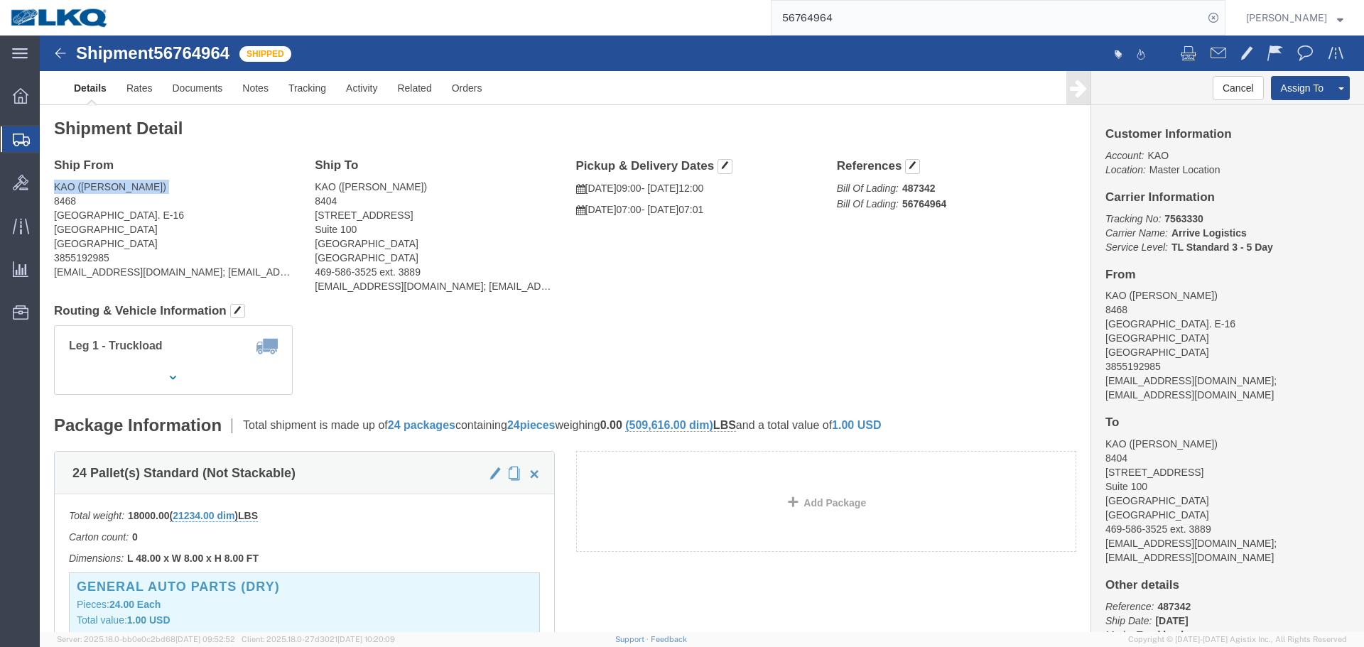
click address "KAO ([PERSON_NAME]) [STREET_ADDRESS] [GEOGRAPHIC_DATA] 3855192985 [EMAIL_ADDRES…"
copy address "KAO ([PERSON_NAME])"
click address "KAO ([PERSON_NAME]) [STREET_ADDRESS] [GEOGRAPHIC_DATA] 3855192985 [EMAIL_ADDRES…"
drag, startPoint x: 98, startPoint y: 151, endPoint x: 45, endPoint y: 151, distance: 53.3
click address "KAO ([PERSON_NAME]) [STREET_ADDRESS] [GEOGRAPHIC_DATA] 3855192985 [EMAIL_ADDRES…"
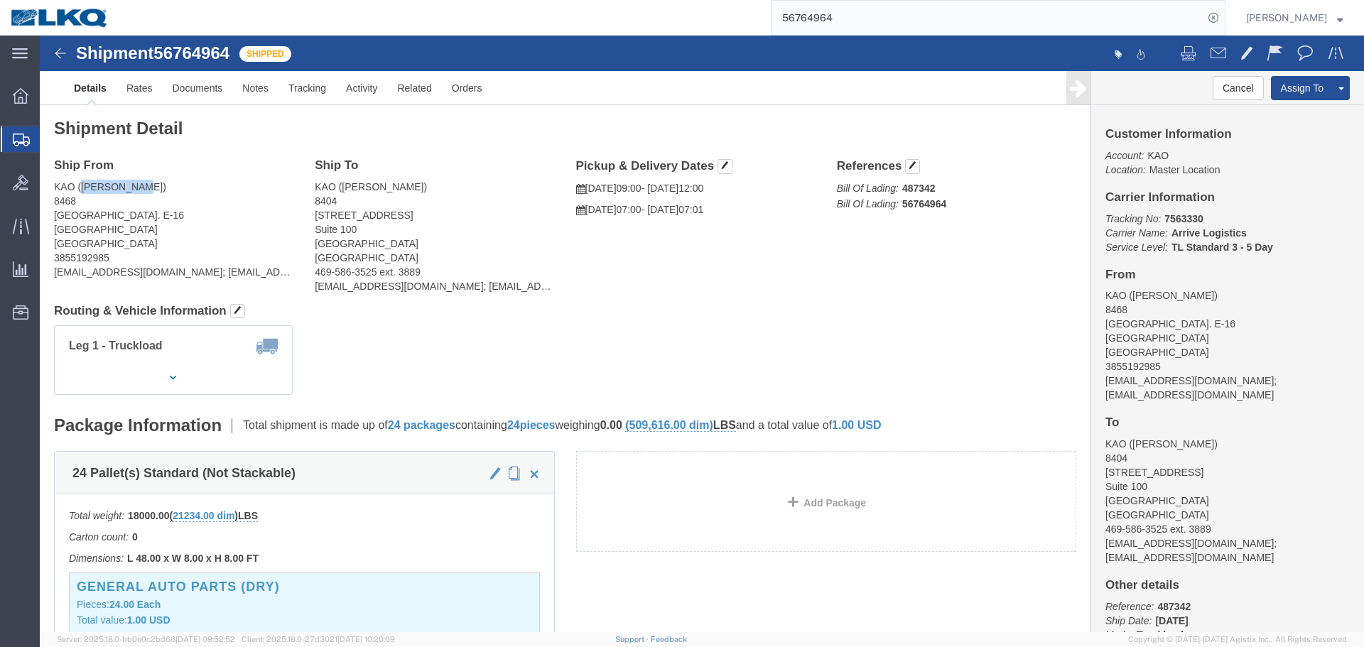
copy address "[PERSON_NAME][DEMOGRAPHIC_DATA]"
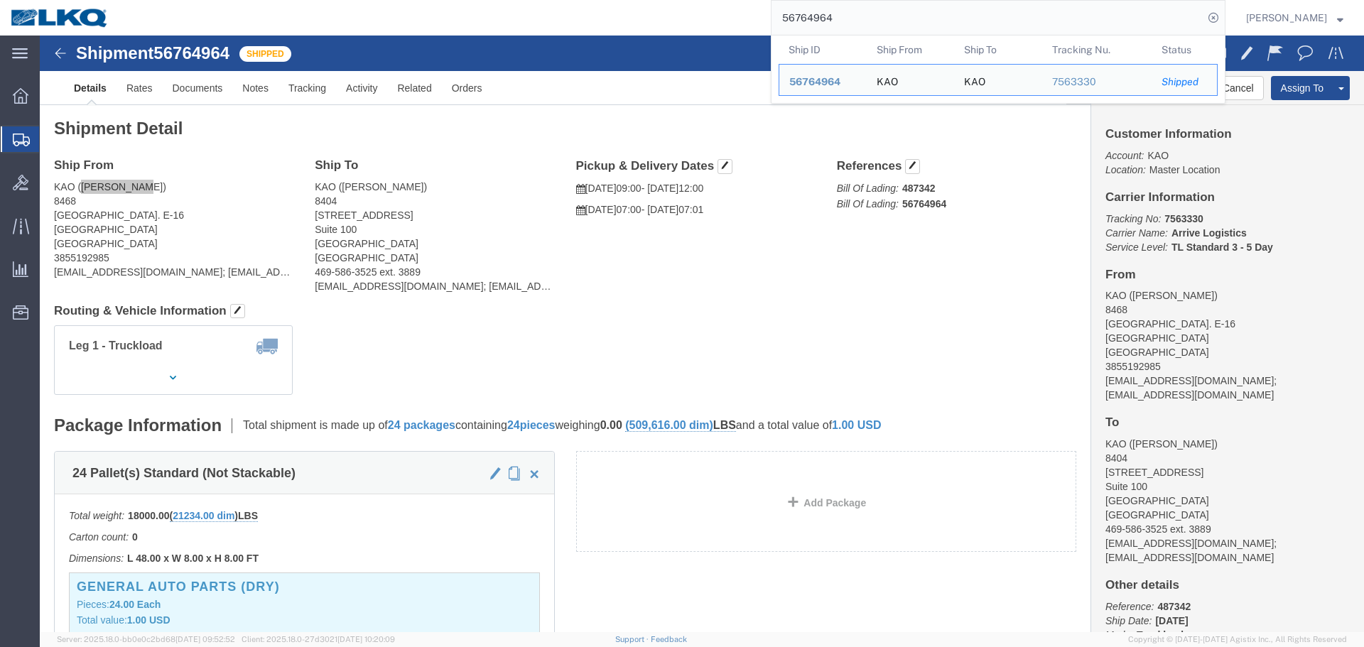
click at [913, 13] on input "56764964" at bounding box center [987, 18] width 432 height 34
paste input "3685"
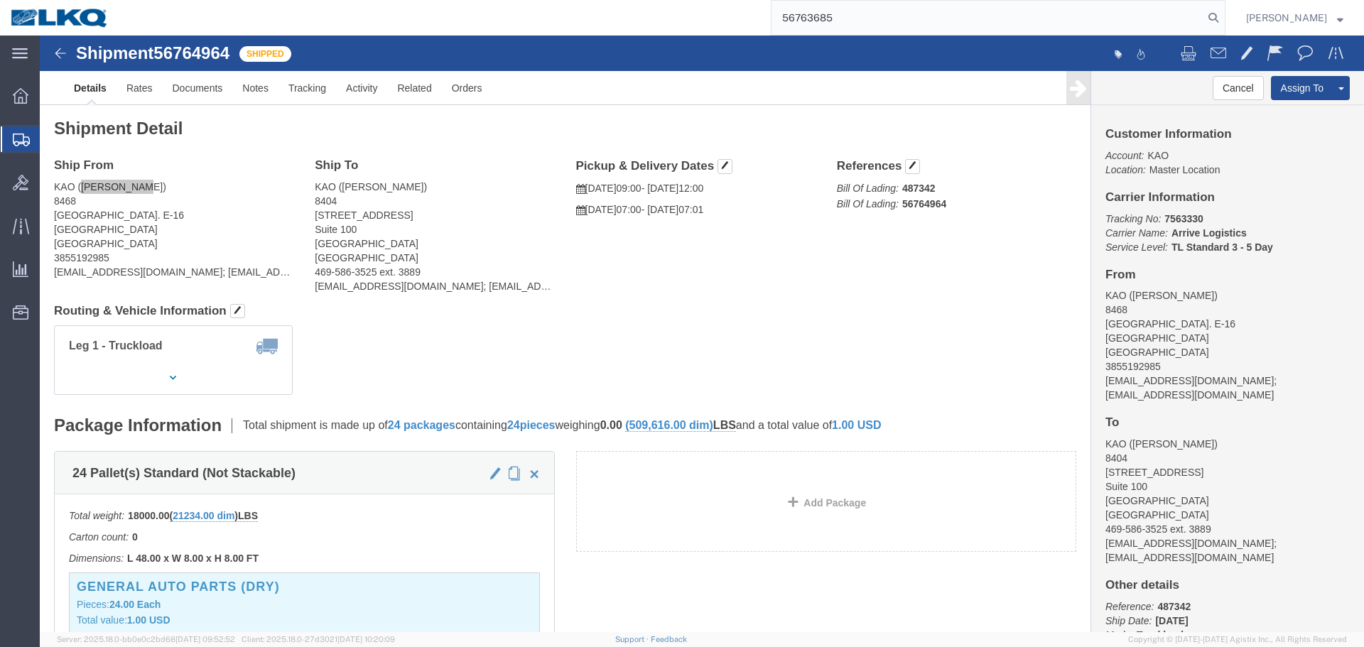
type input "56763685"
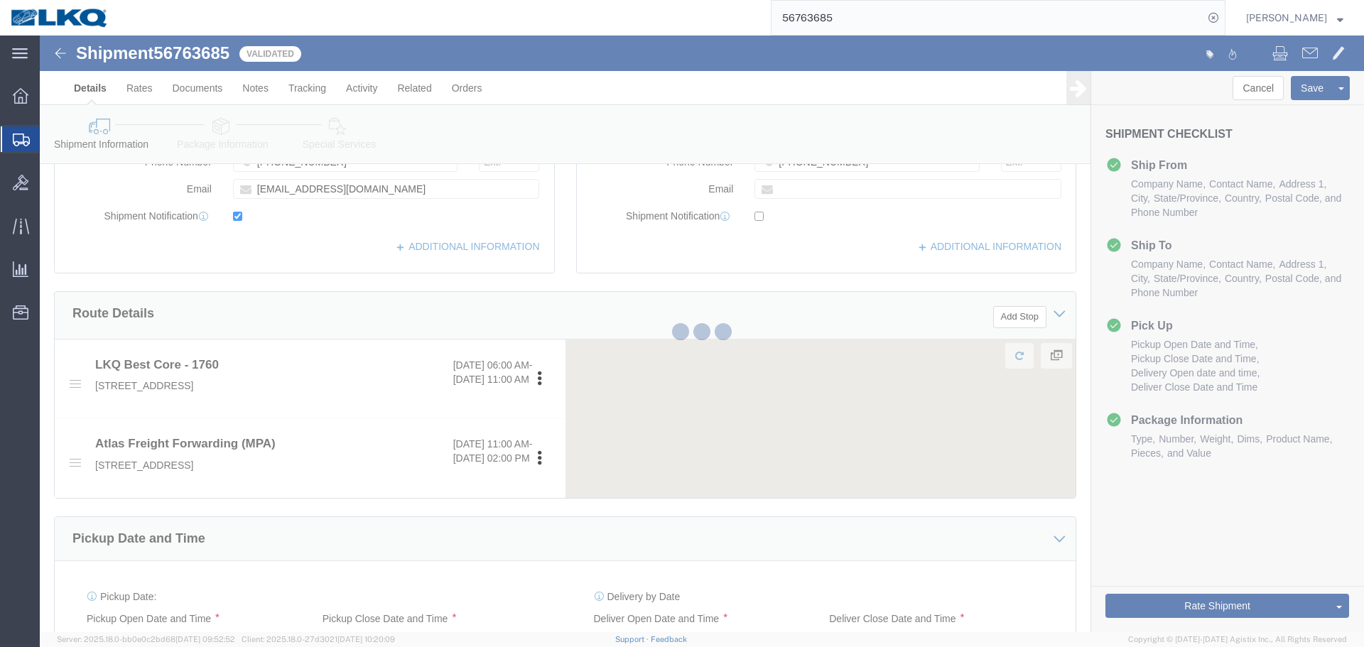
scroll to position [484, 0]
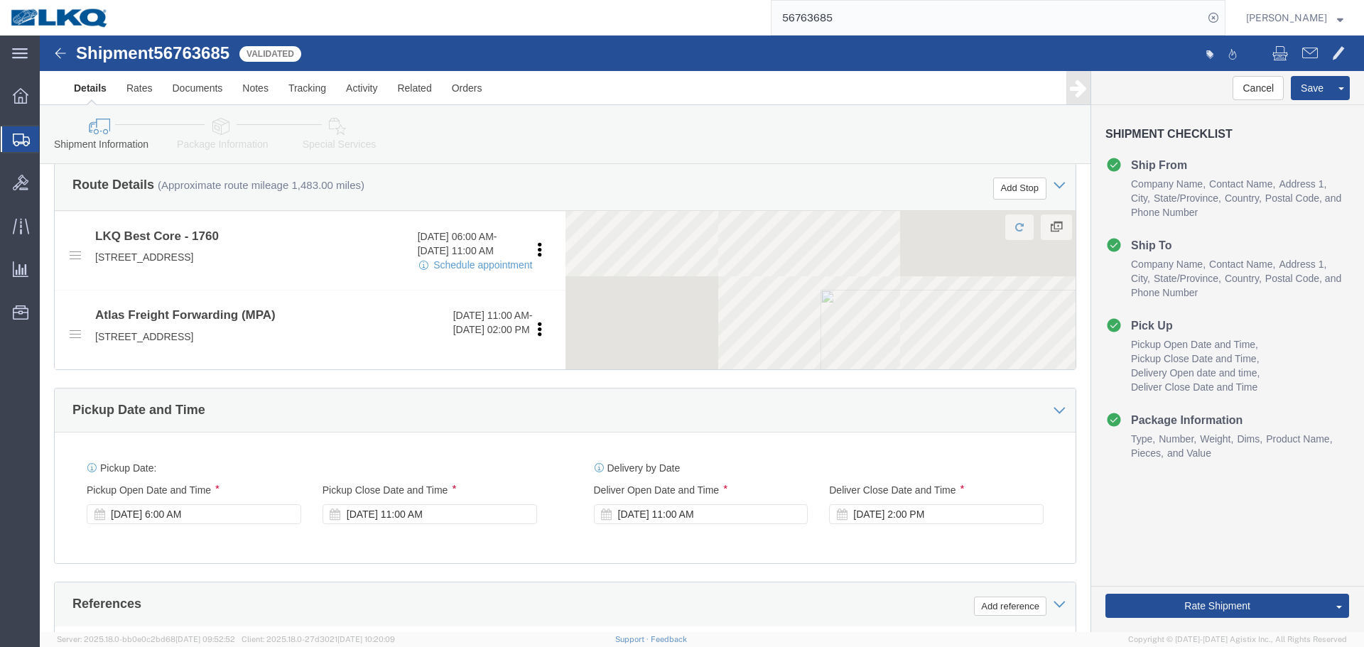
select select "27634"
select select
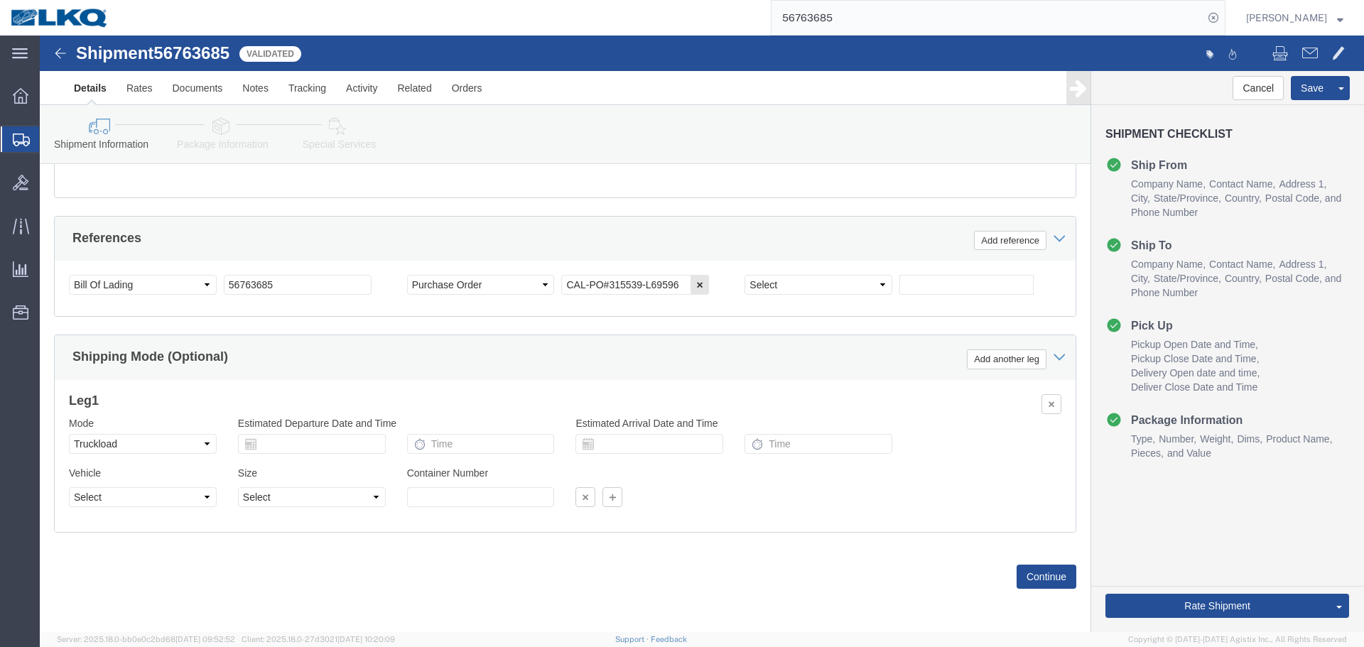
scroll to position [494, 0]
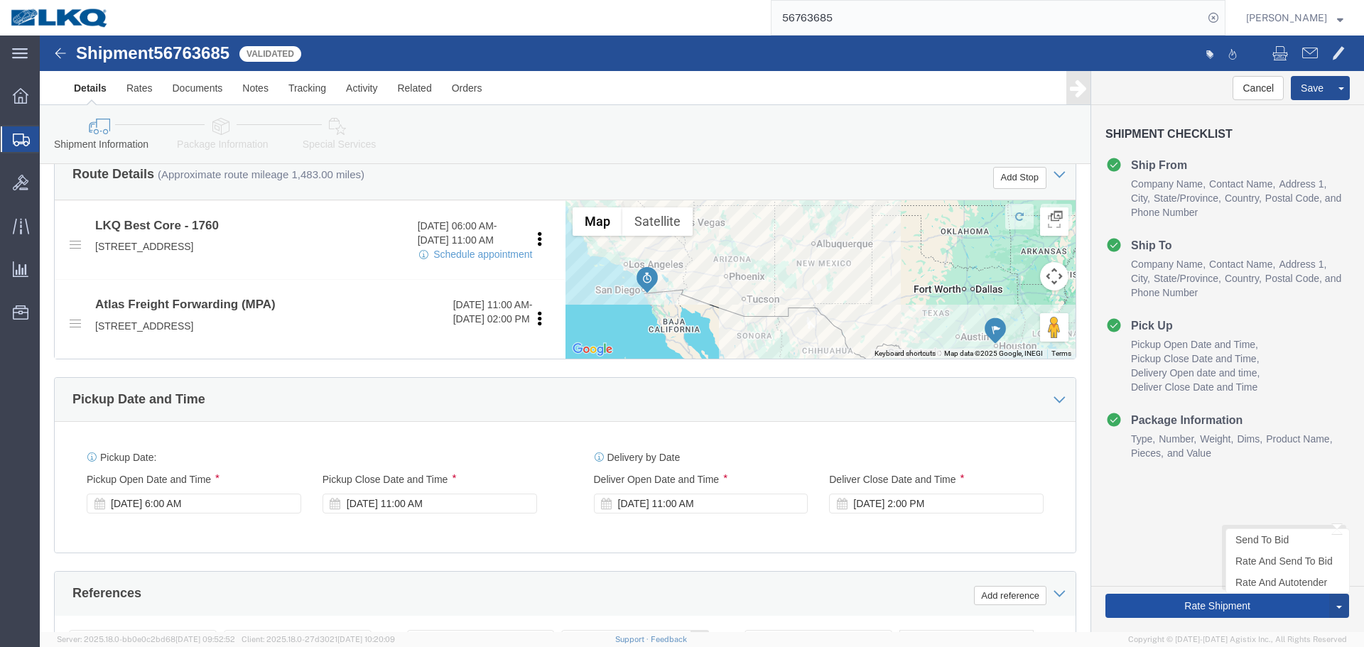
click button "Rate Shipment"
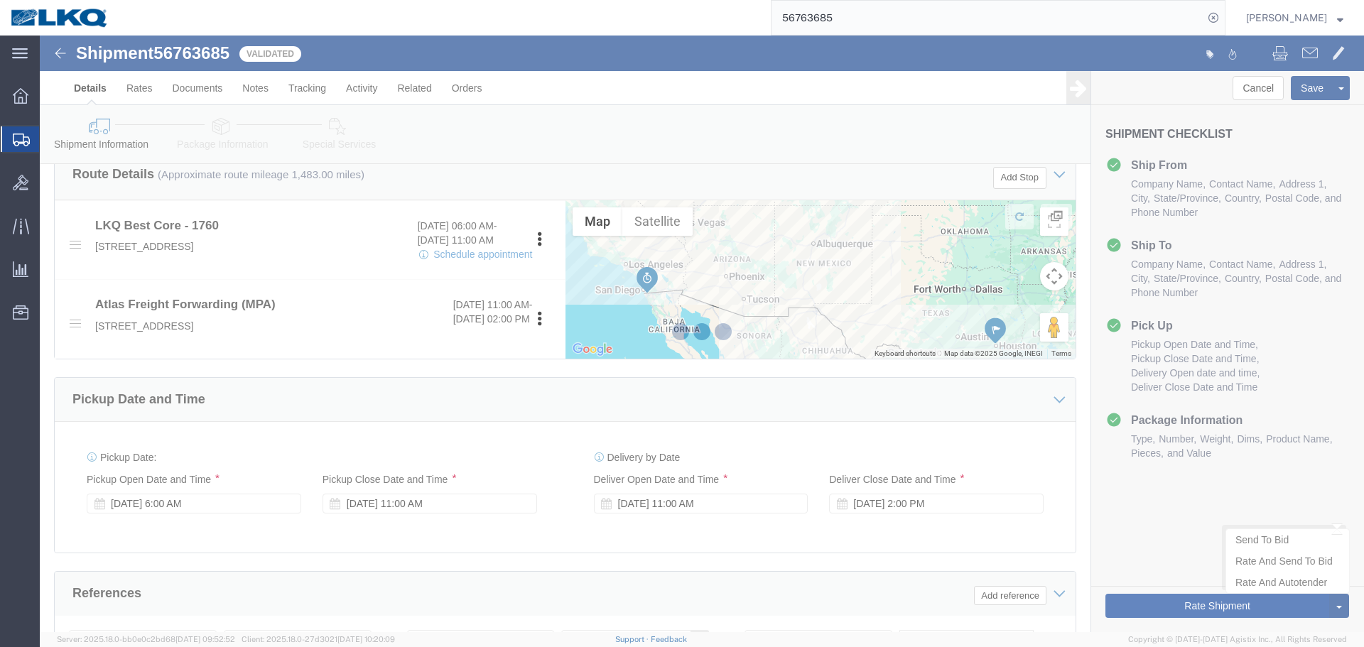
type button "Rate Shipment"
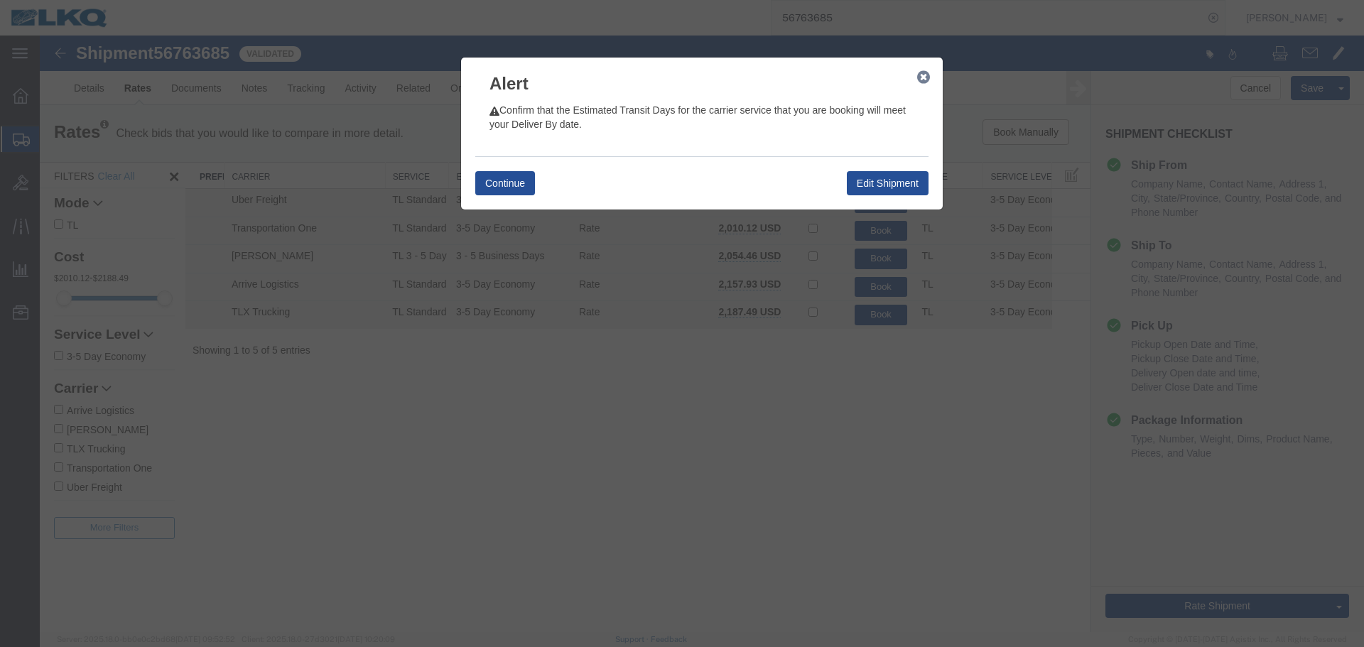
click at [921, 79] on icon "button" at bounding box center [923, 77] width 13 height 11
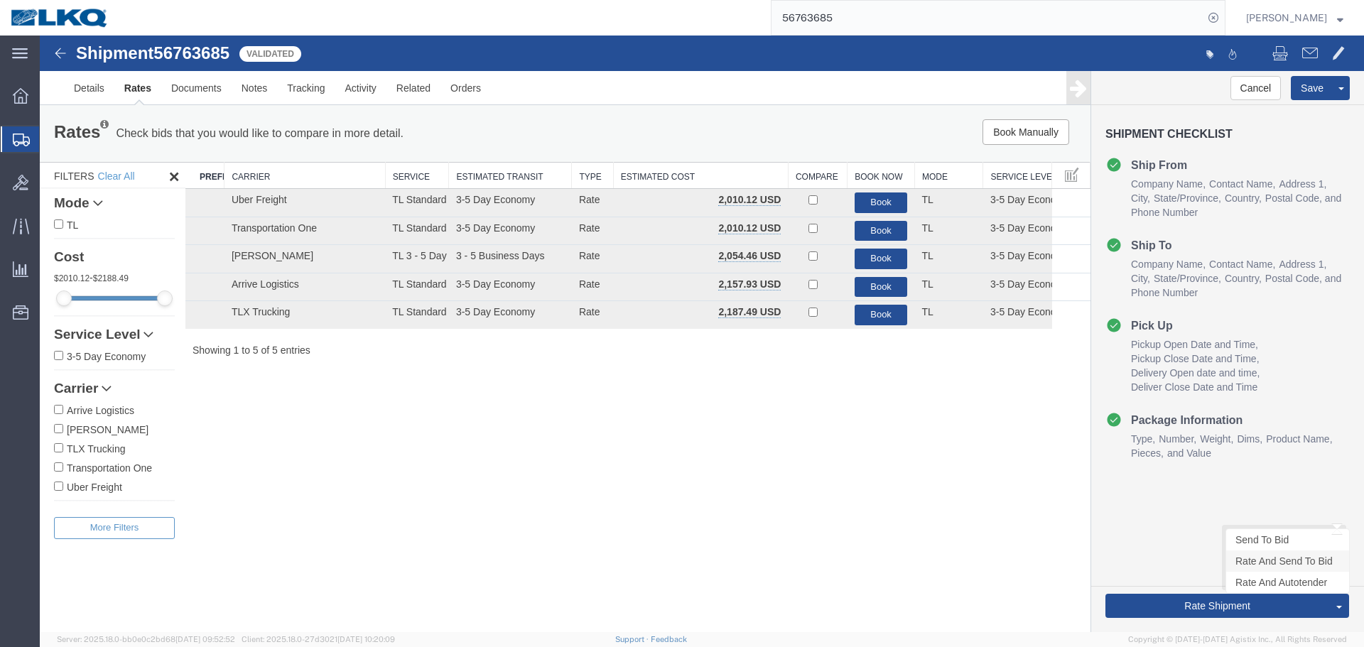
click at [1296, 563] on link "Rate And Send To Bid" at bounding box center [1287, 561] width 123 height 21
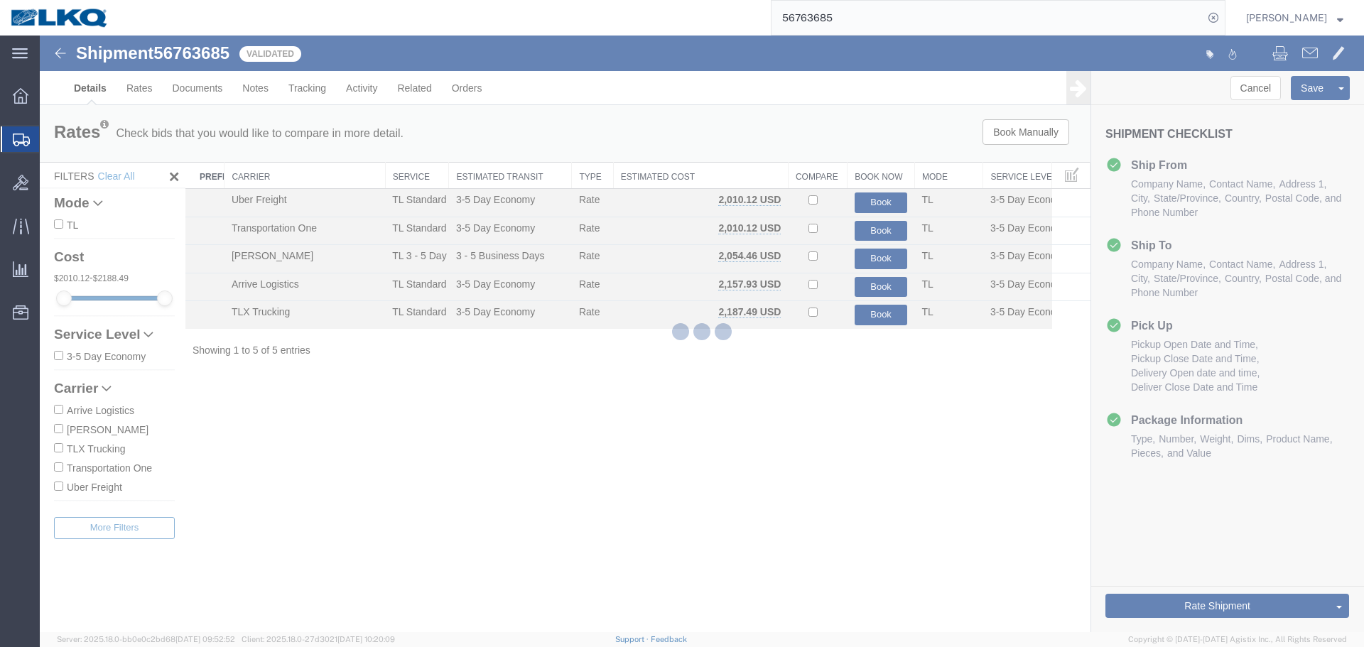
select select "27634"
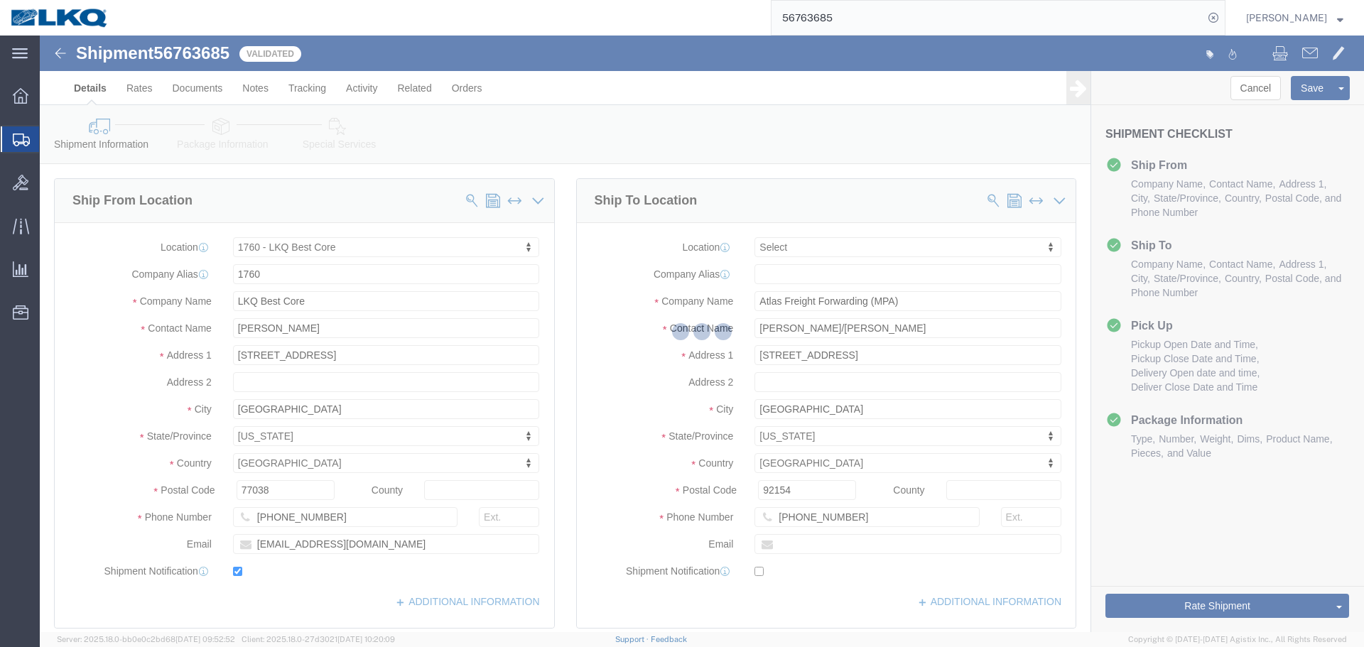
select select "TL"
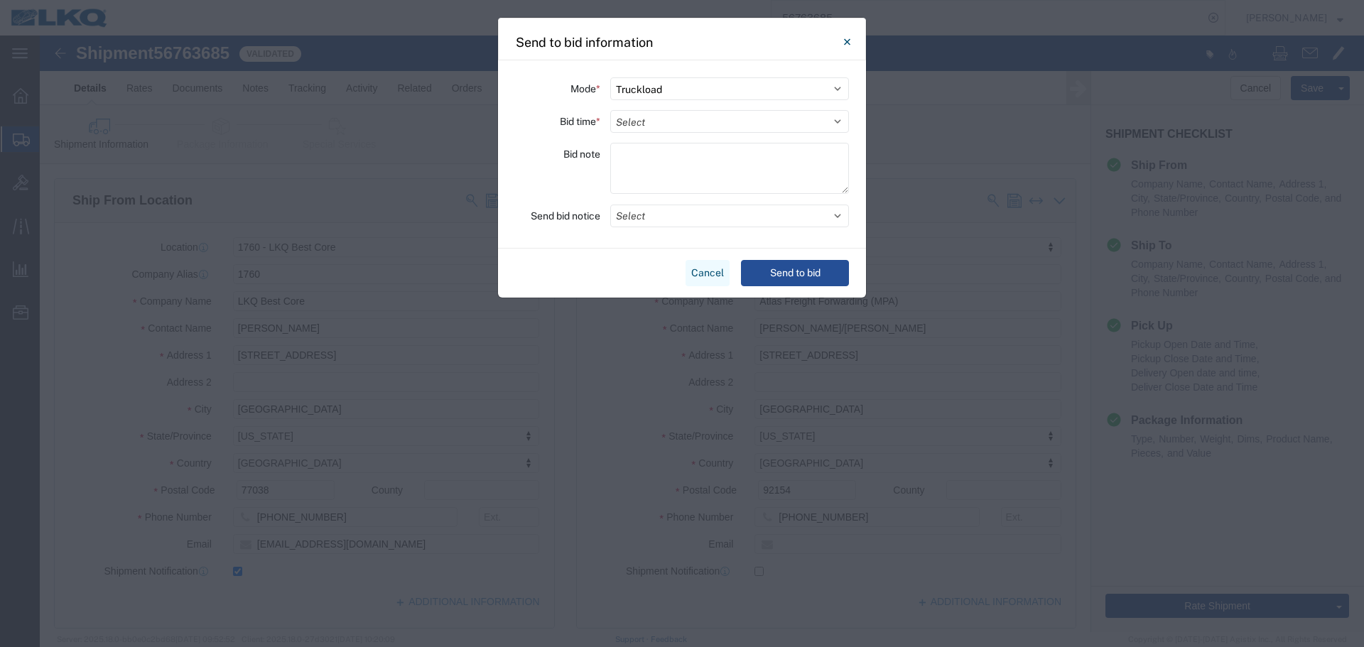
click at [711, 283] on button "Cancel" at bounding box center [708, 273] width 44 height 26
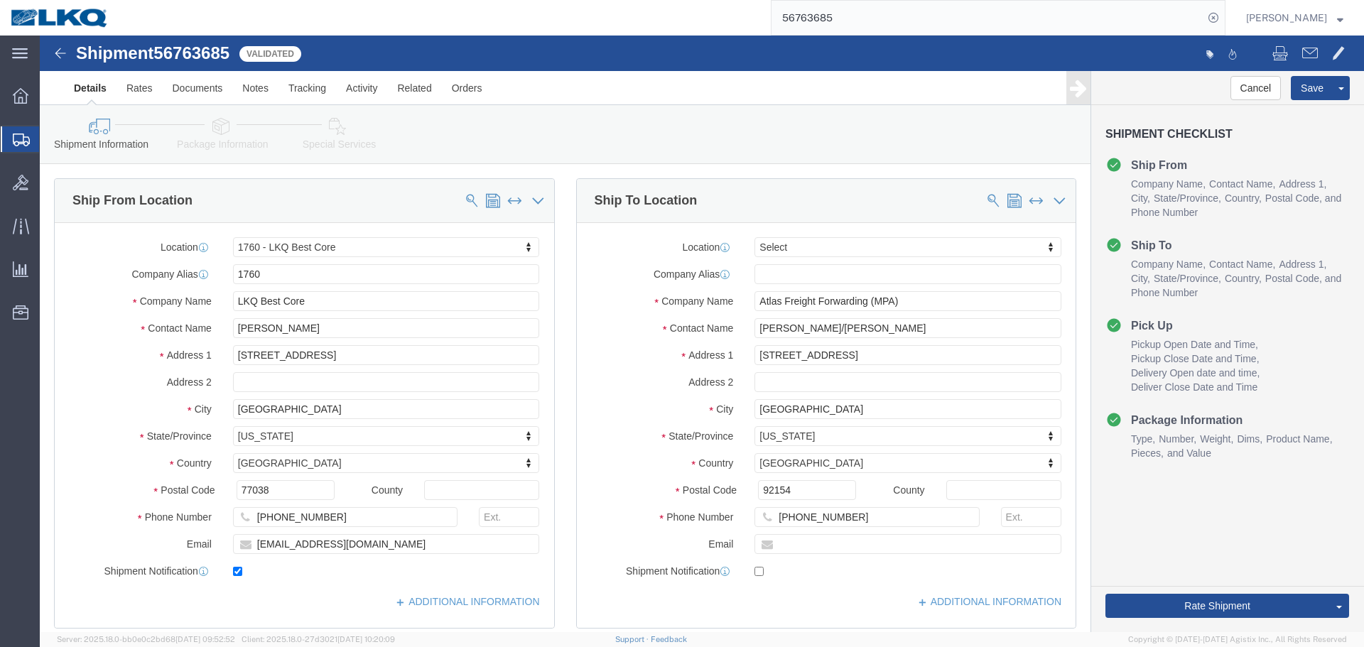
click at [846, 21] on input "56763685" at bounding box center [987, 18] width 432 height 34
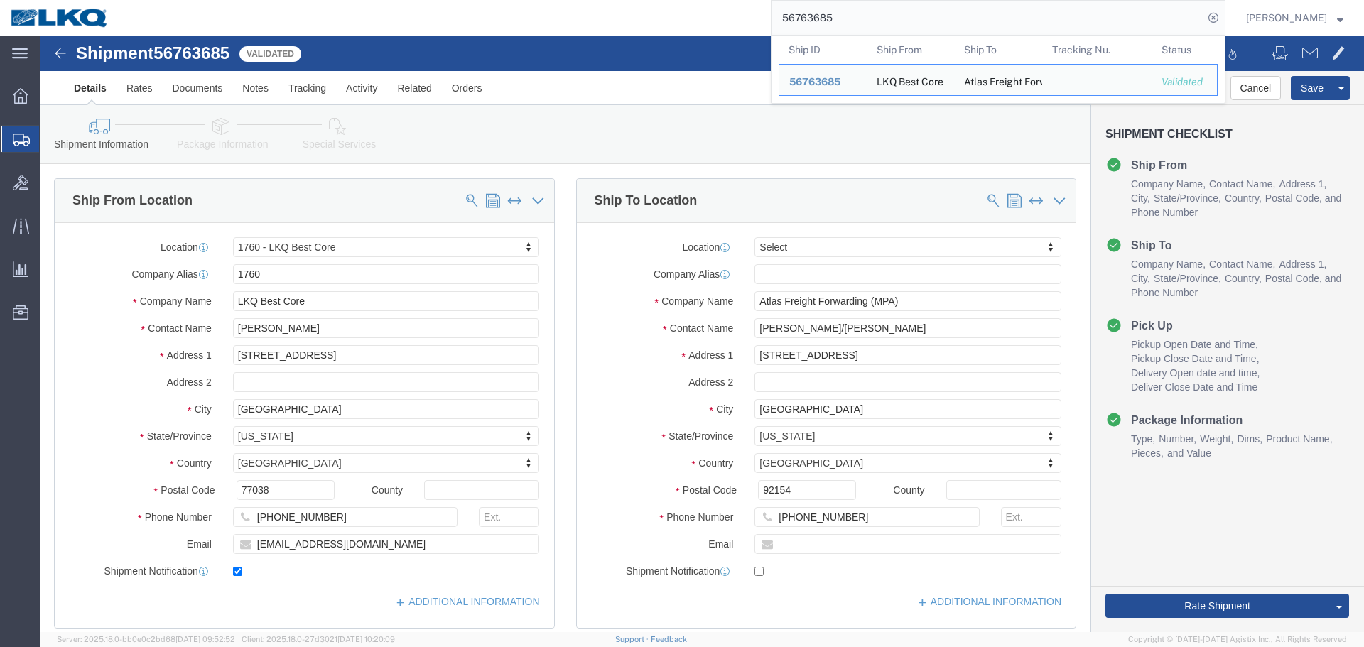
paste input "425126"
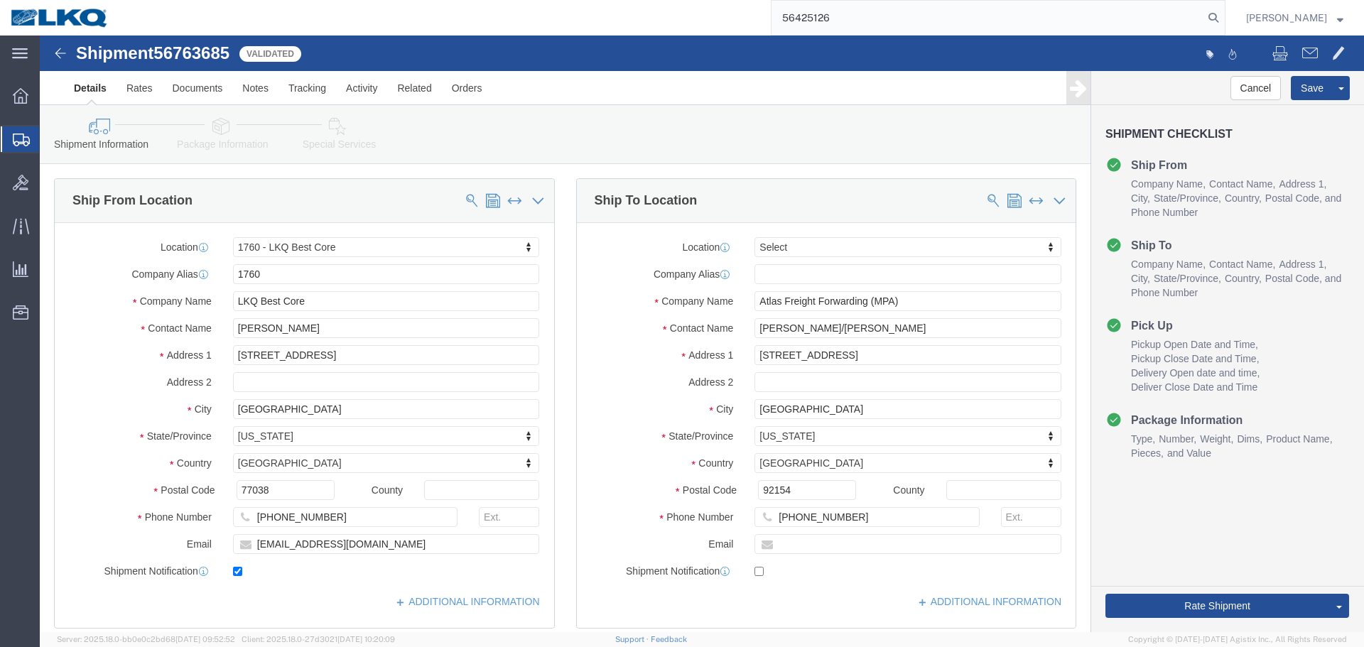
type input "56425126"
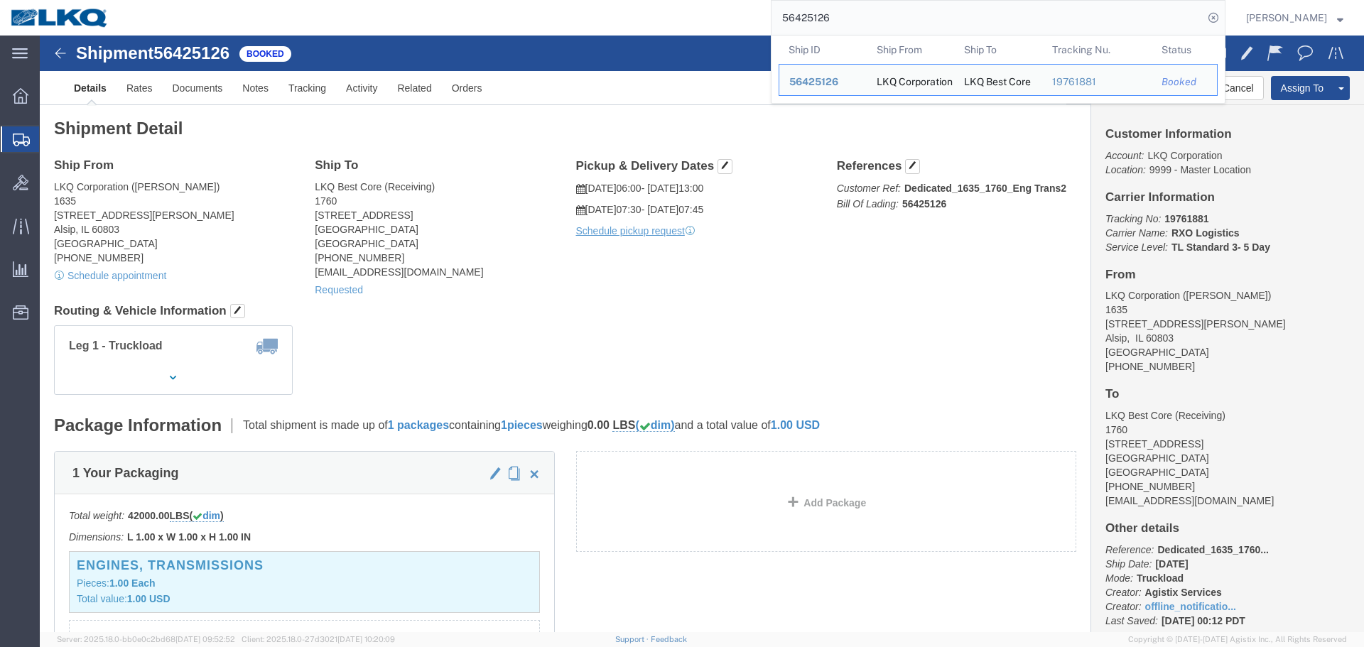
click div "Ship From LKQ Corporation ([PERSON_NAME]) [STREET_ADDRESS][PERSON_NAME] [GEOGRA…"
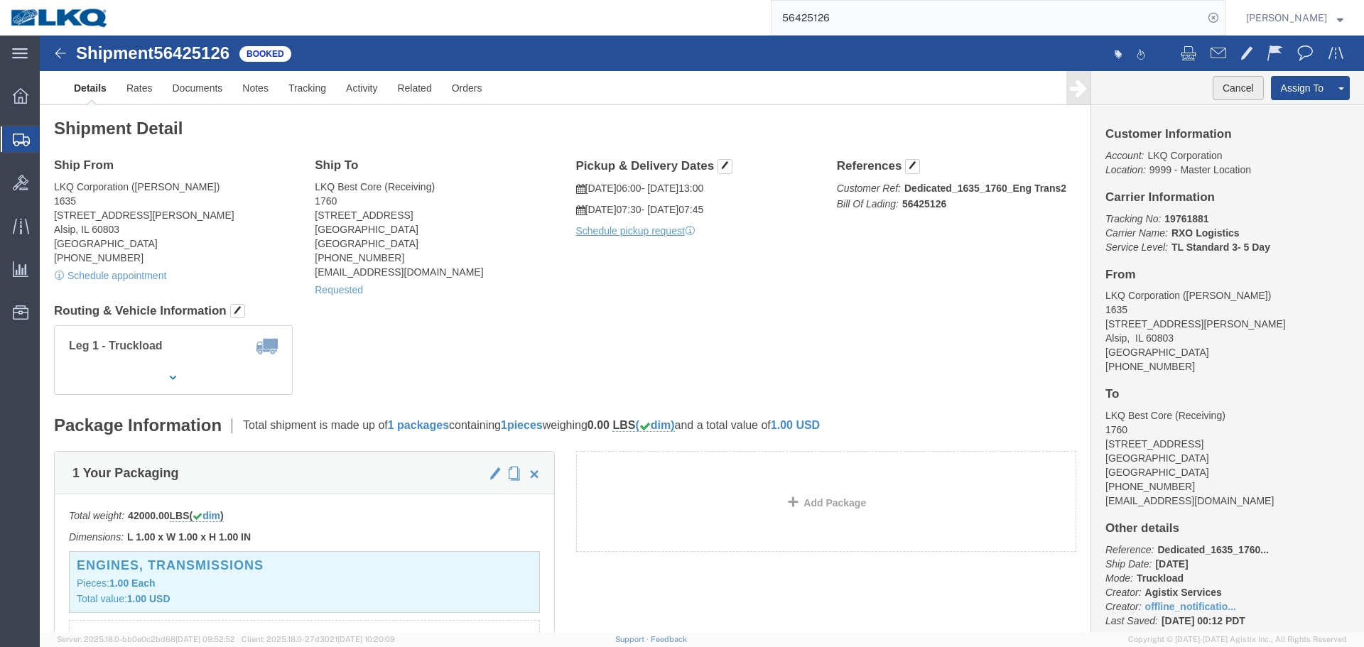
click button "Cancel"
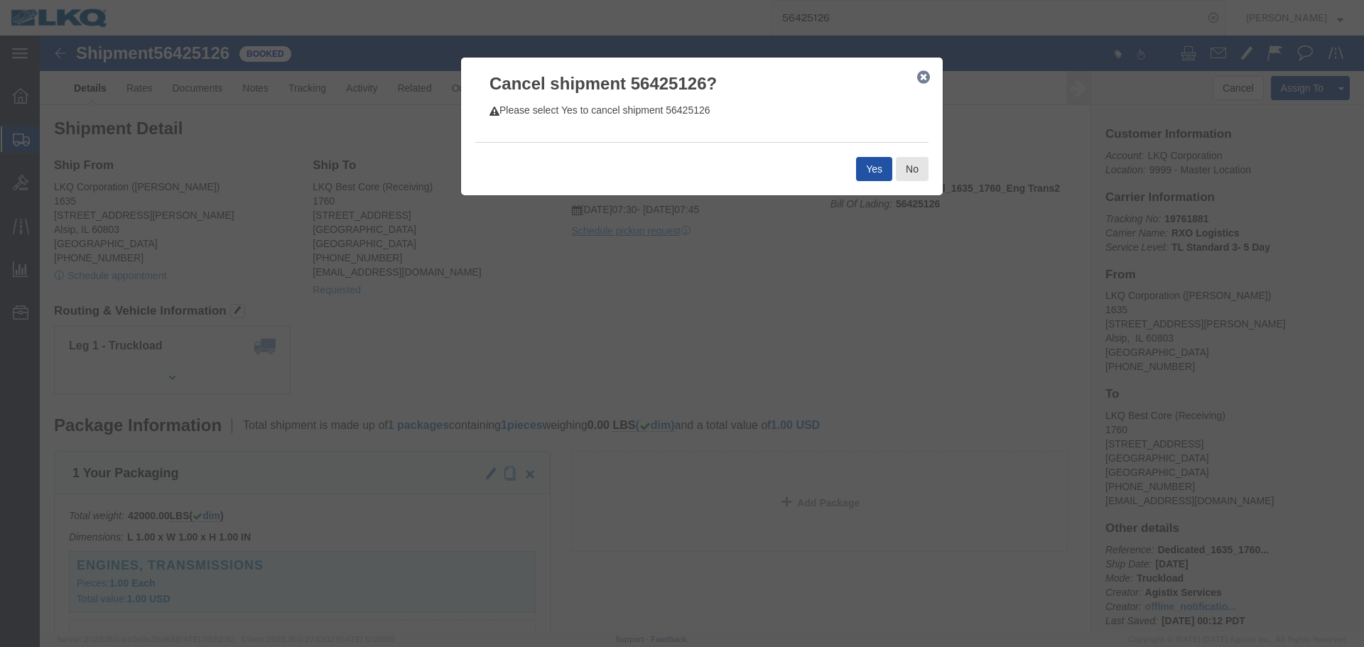
click button "Yes"
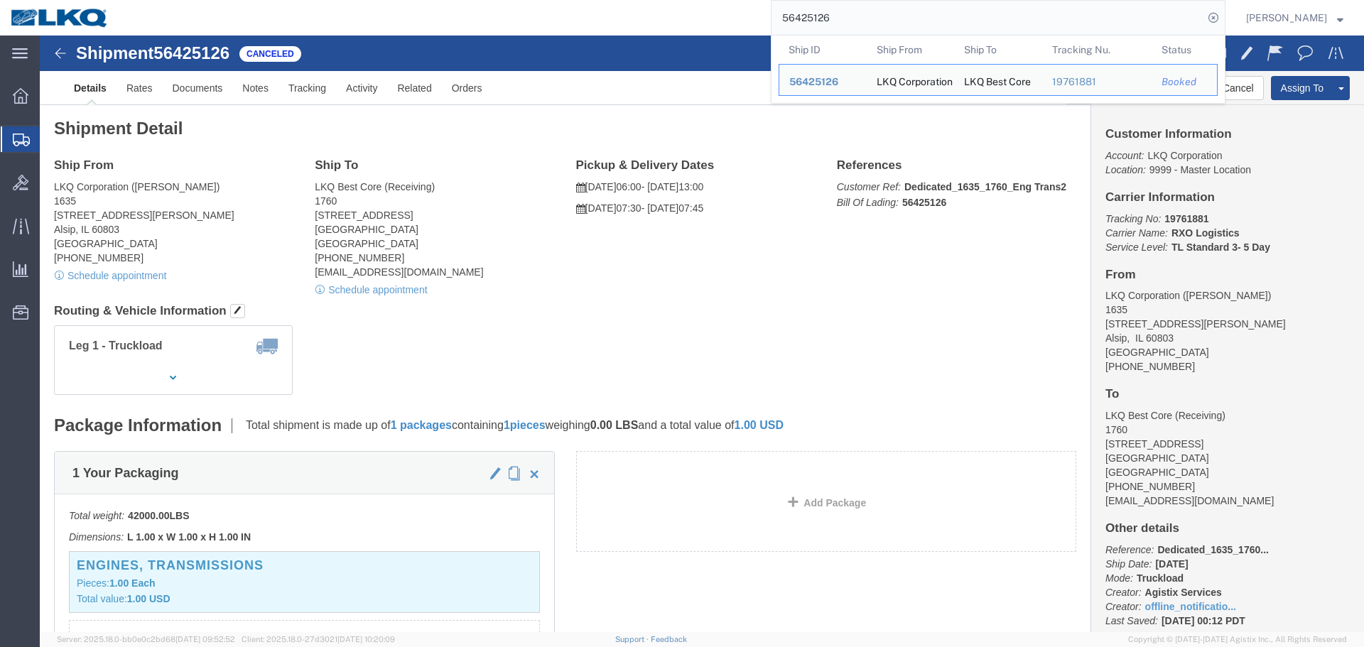
click at [980, 21] on input "56425126" at bounding box center [987, 18] width 432 height 34
paste input "09"
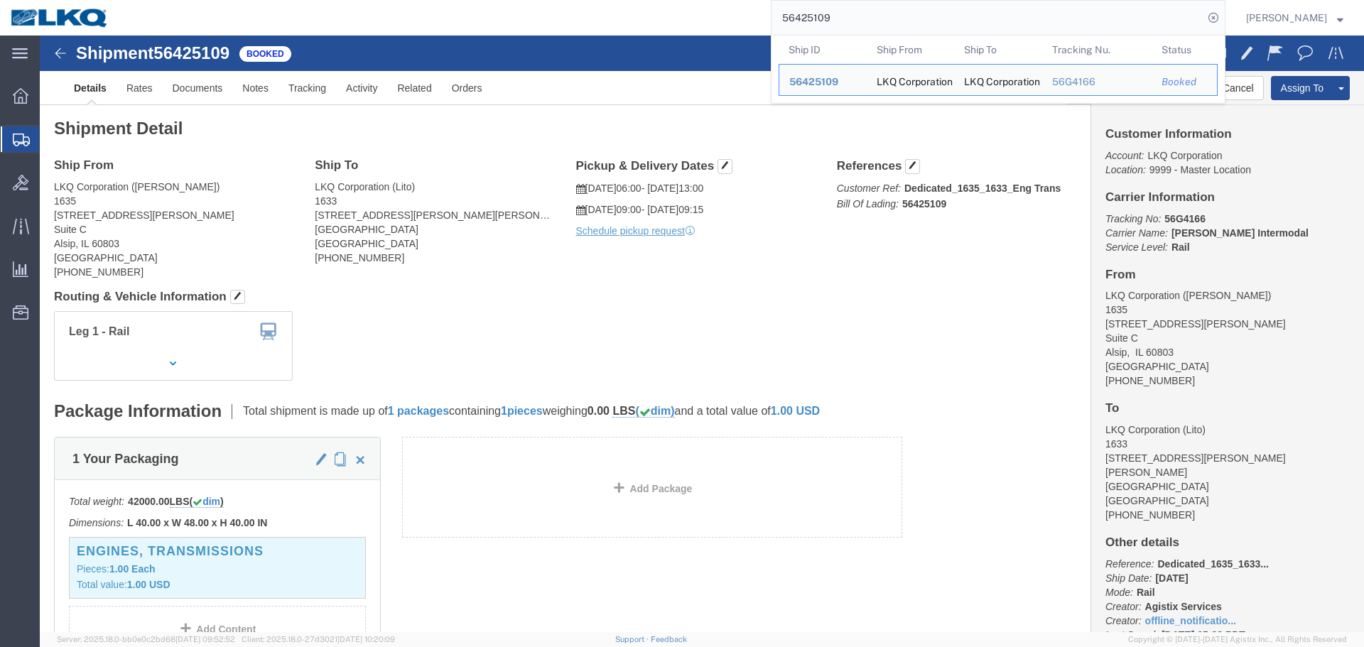
drag, startPoint x: 594, startPoint y: 281, endPoint x: 632, endPoint y: 315, distance: 50.8
click div "Leg 1 - Rail"
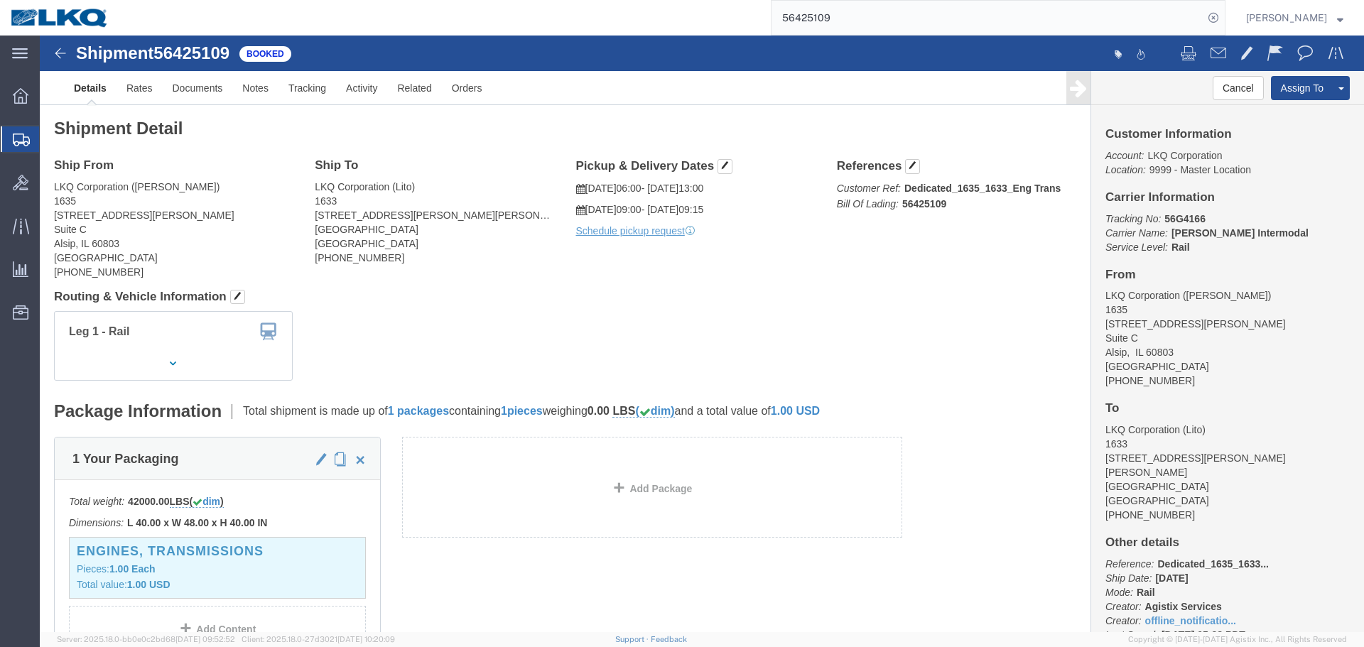
click div "Leg 1 - Rail"
click button "Cancel"
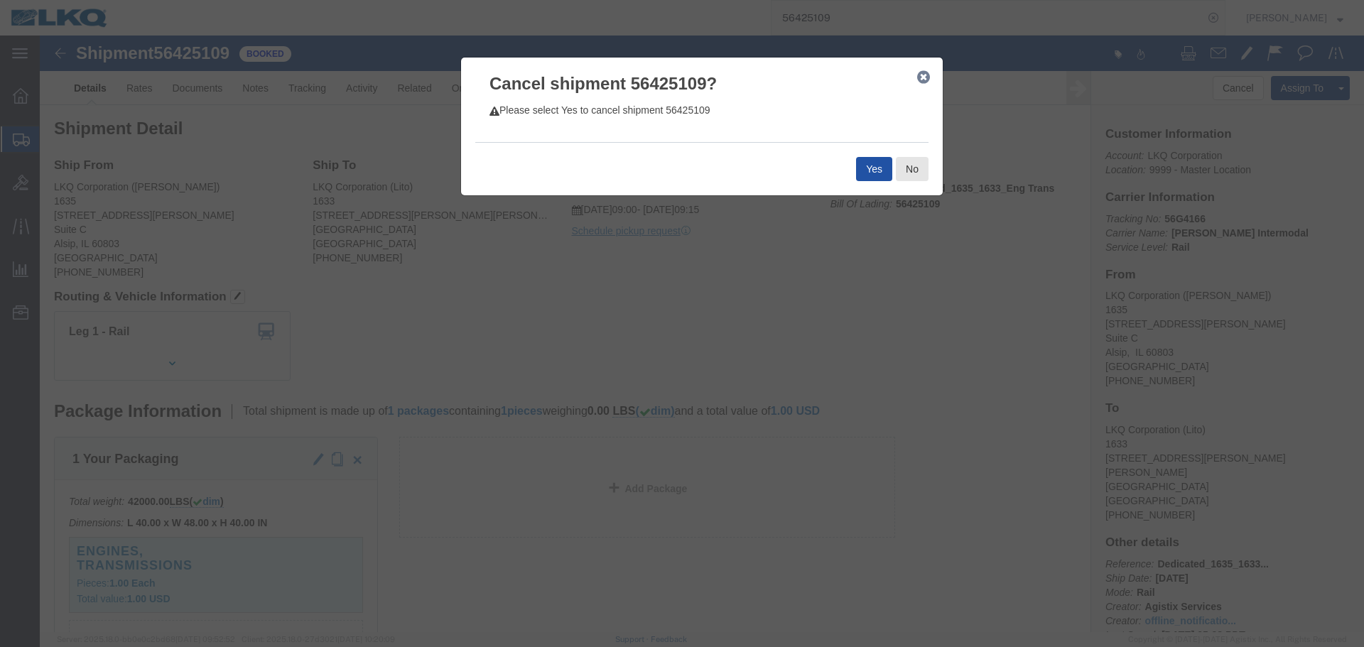
click button "Yes"
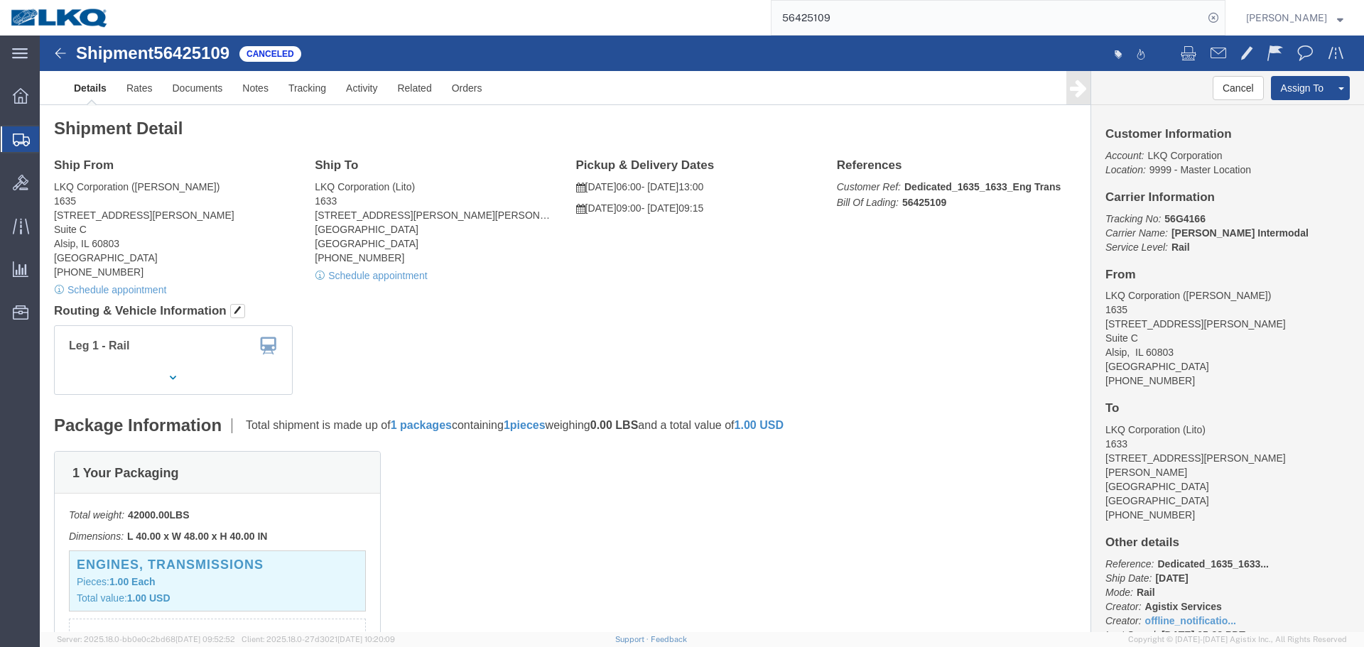
click div "Ship From LKQ Corporation ([PERSON_NAME]) [STREET_ADDRESS][PERSON_NAME] [GEOGRA…"
click at [890, 23] on input "56425109" at bounding box center [987, 18] width 432 height 34
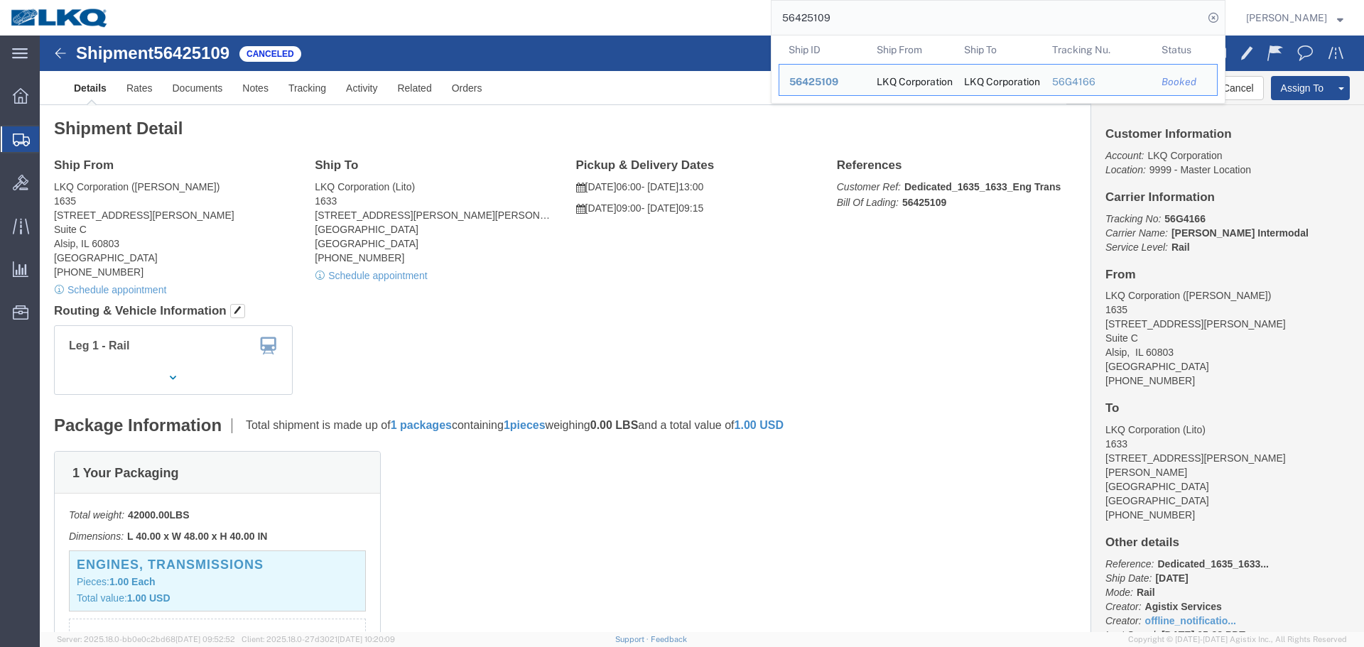
paste input "719241"
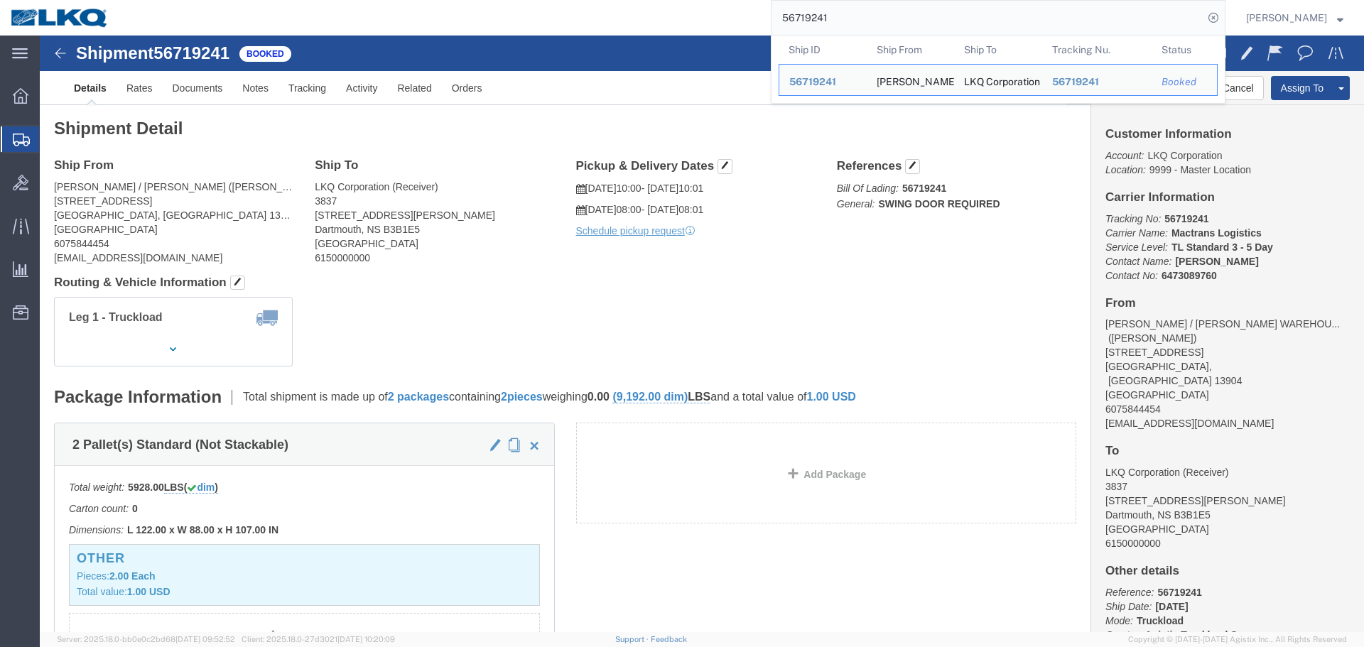
click div "Leg 1 - Truckload Vehicle 1: Standard Dry Van (53 Feet) Number of trucks: 1"
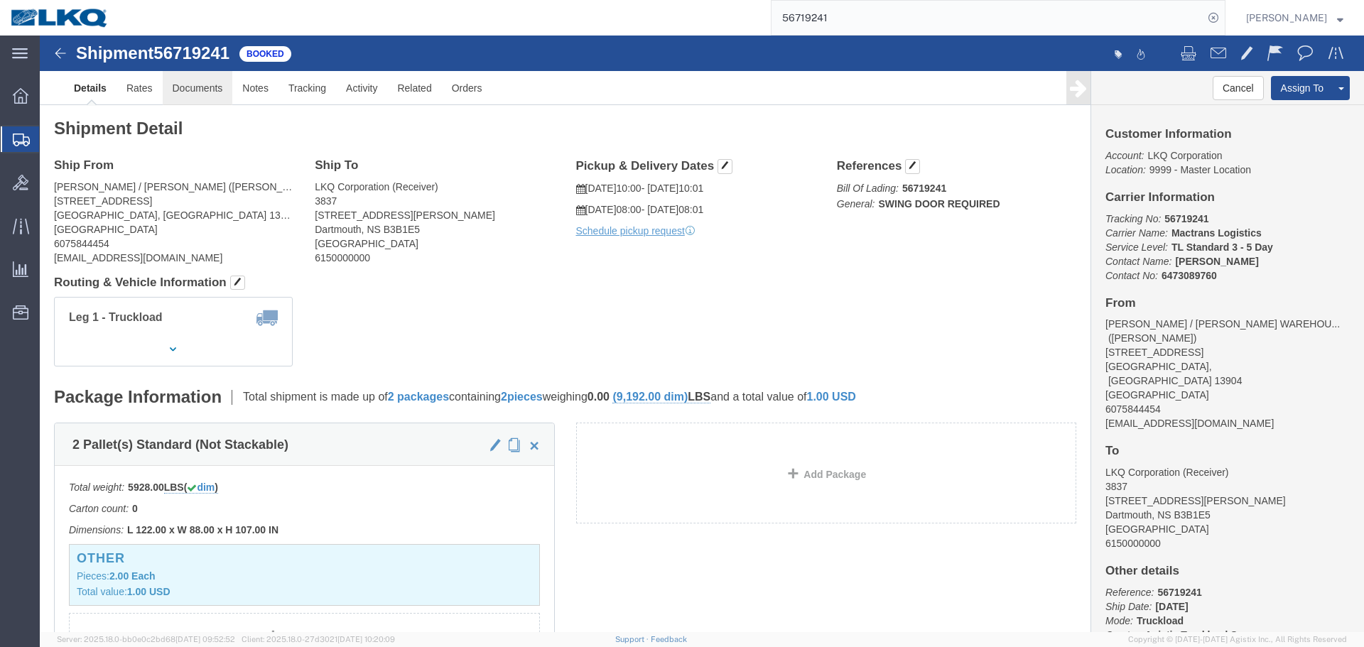
click link "Documents"
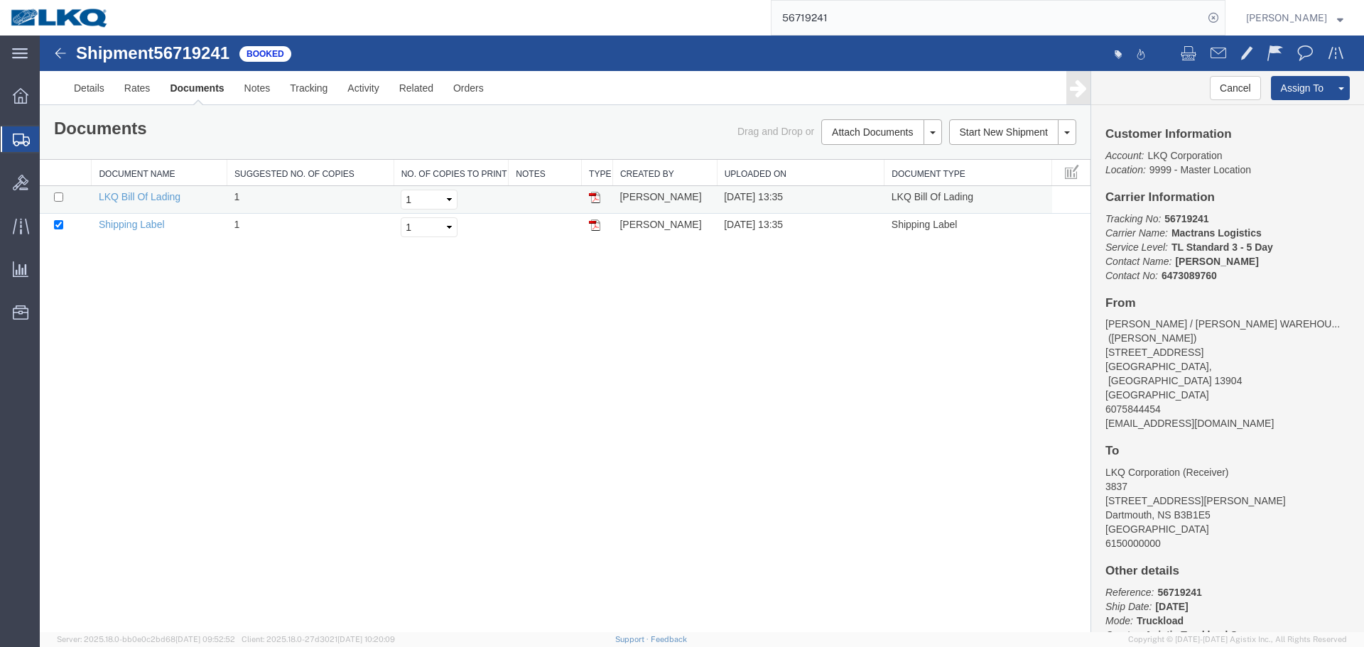
click at [589, 203] on img at bounding box center [594, 197] width 11 height 11
click at [902, 17] on input "56719241" at bounding box center [987, 18] width 432 height 34
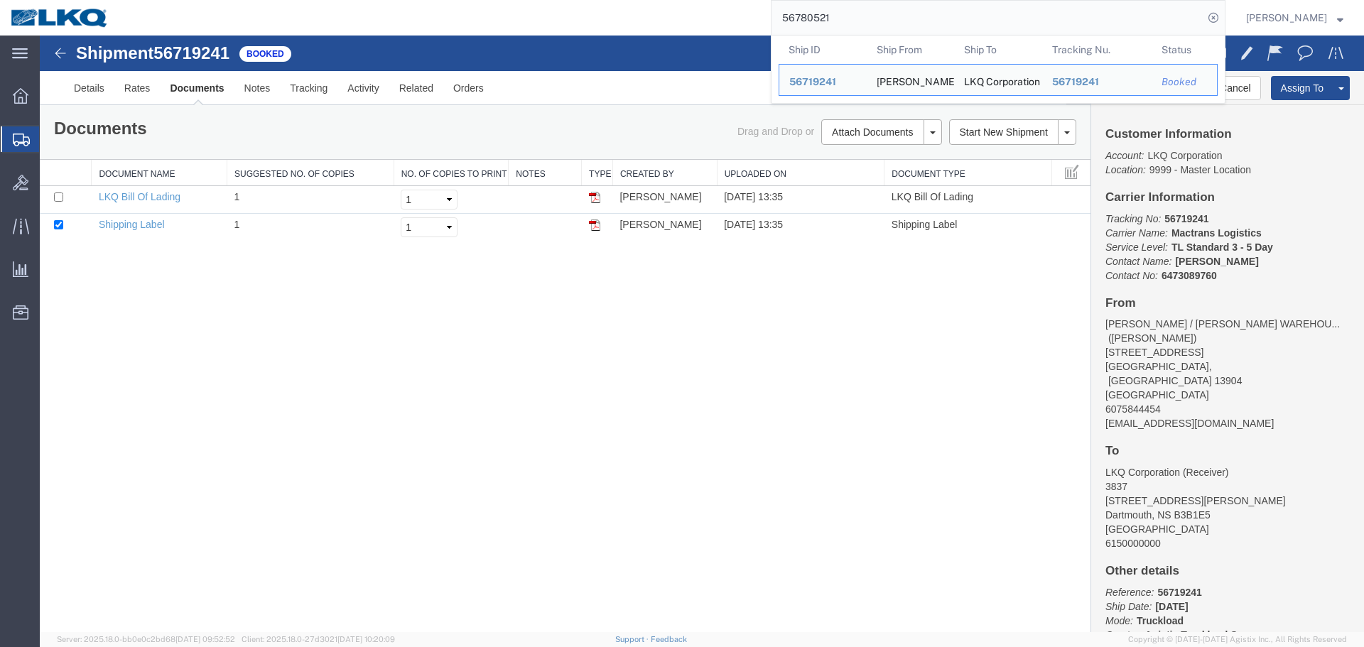
type input "56780521"
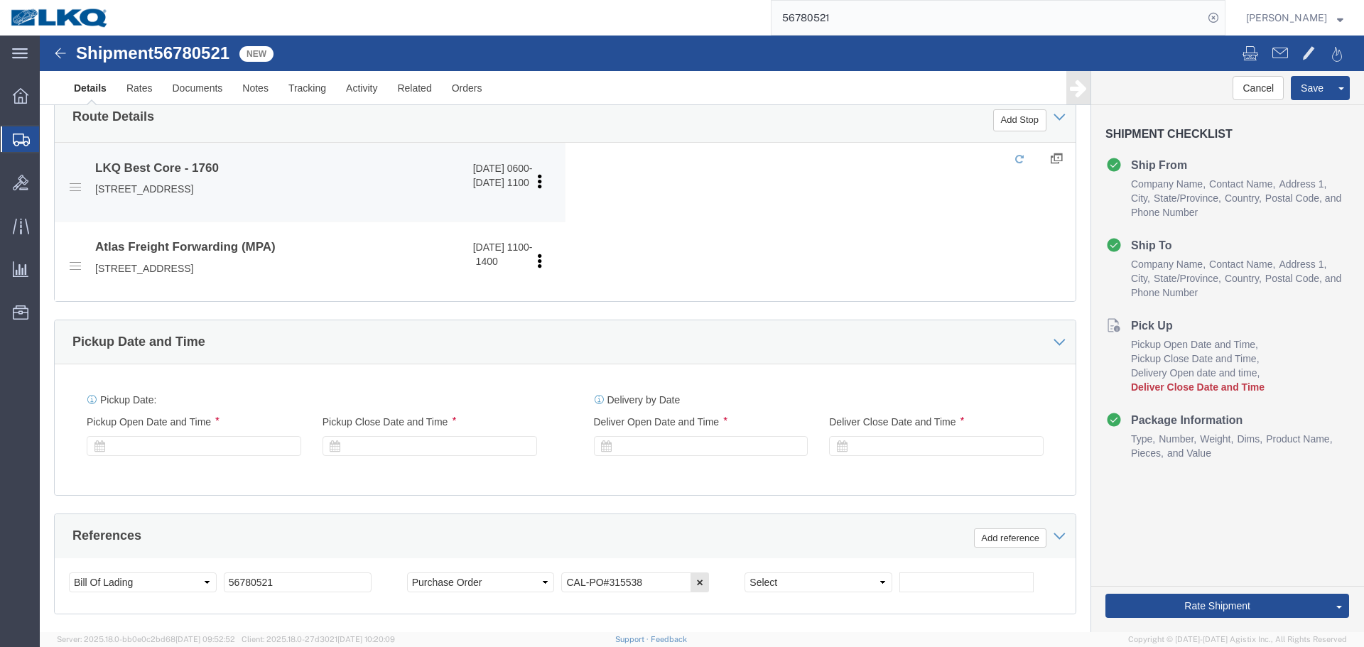
scroll to position [497, 0]
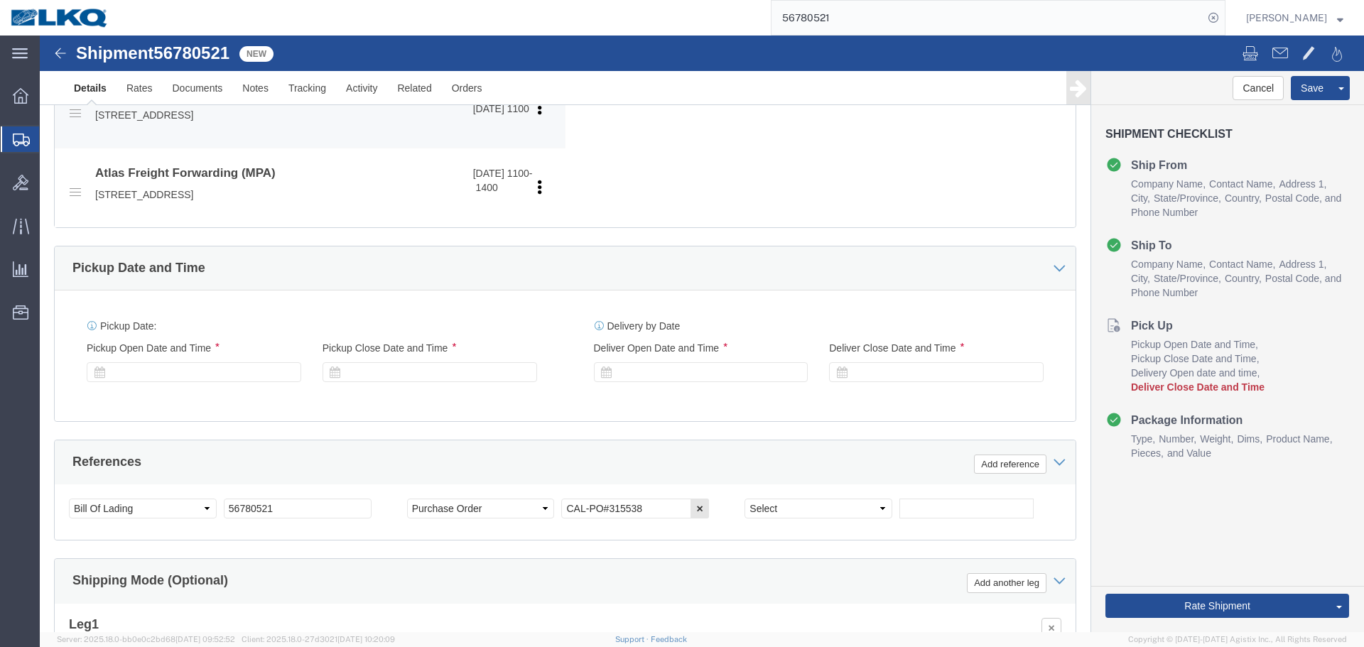
select select "27634"
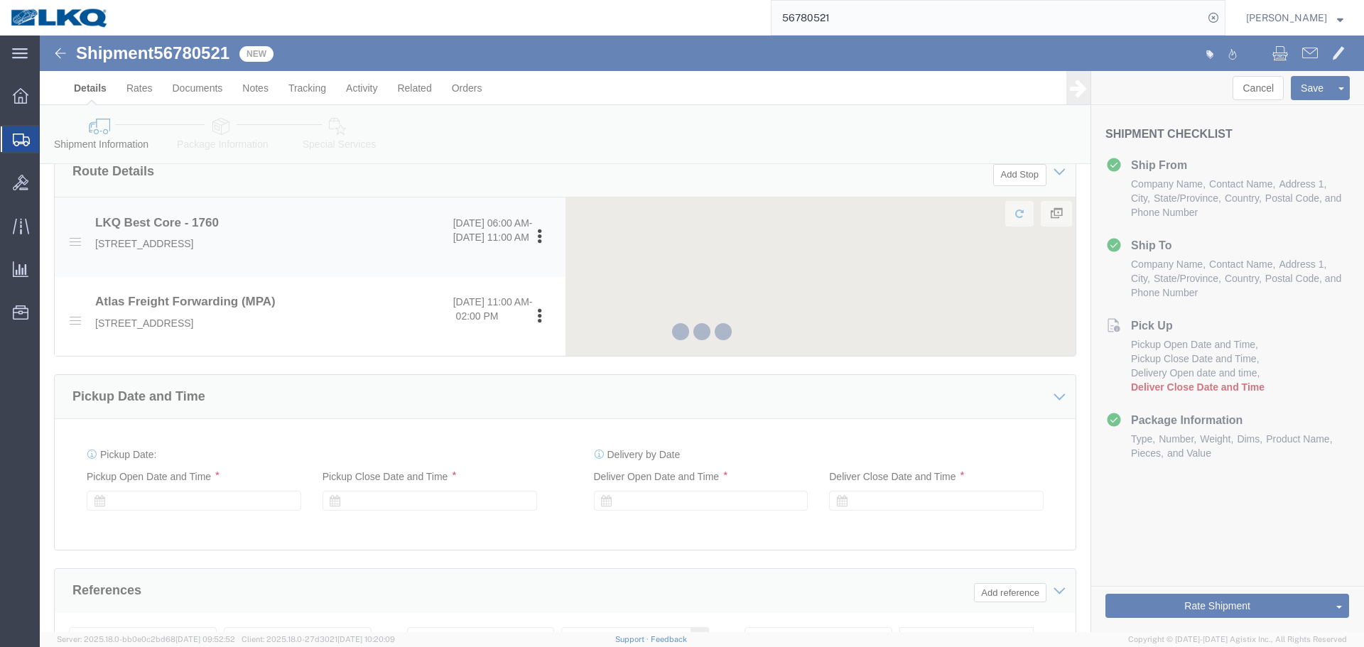
scroll to position [626, 0]
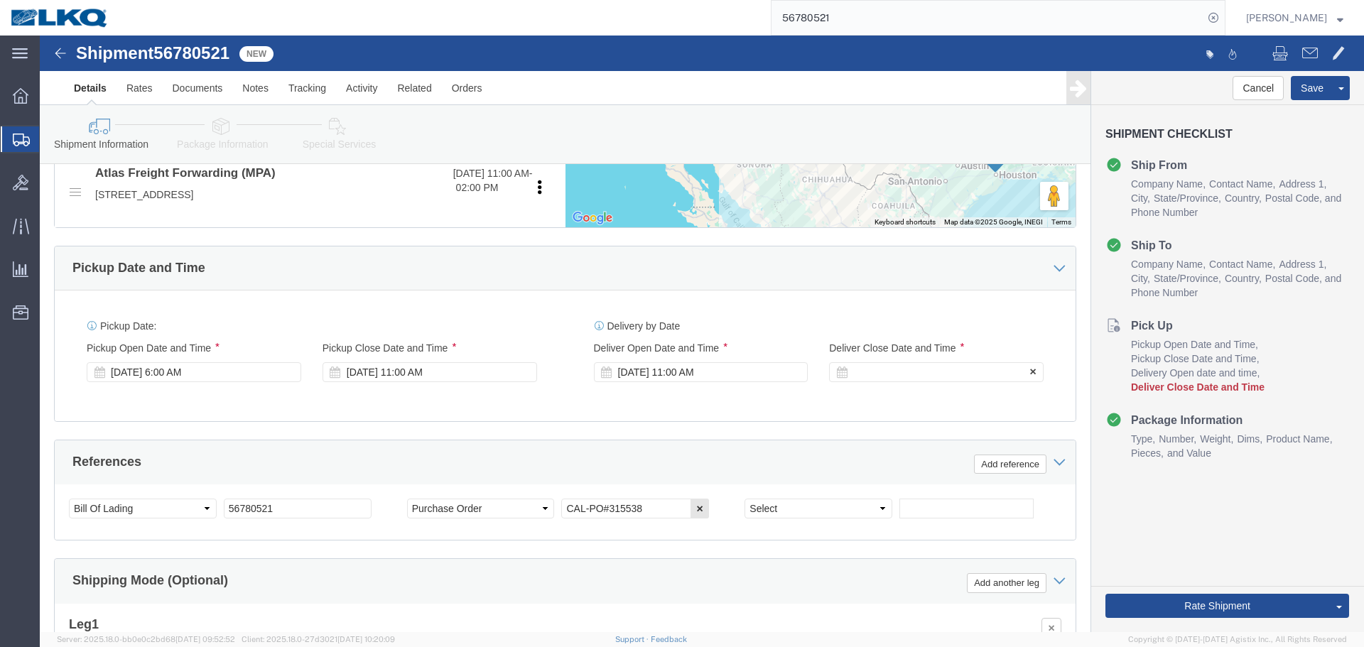
click div
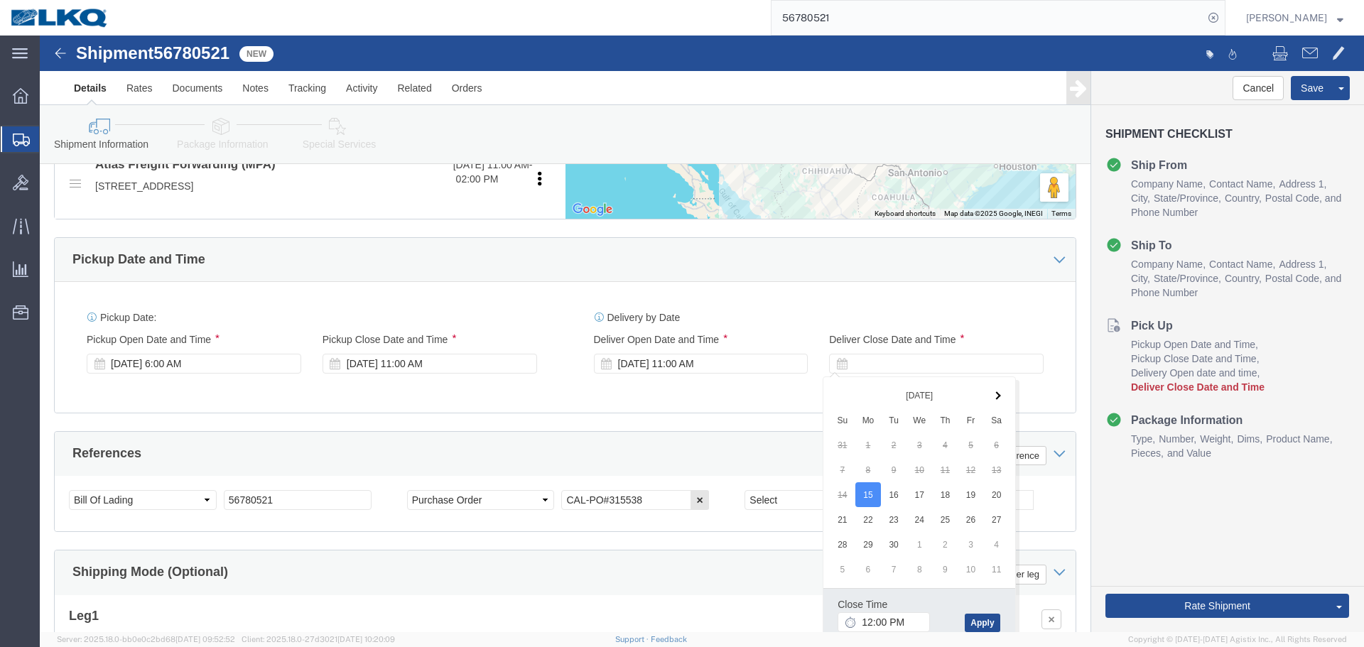
click label "Close Time"
click input "12:00 PM"
type input "11:01 AM"
click button "Apply"
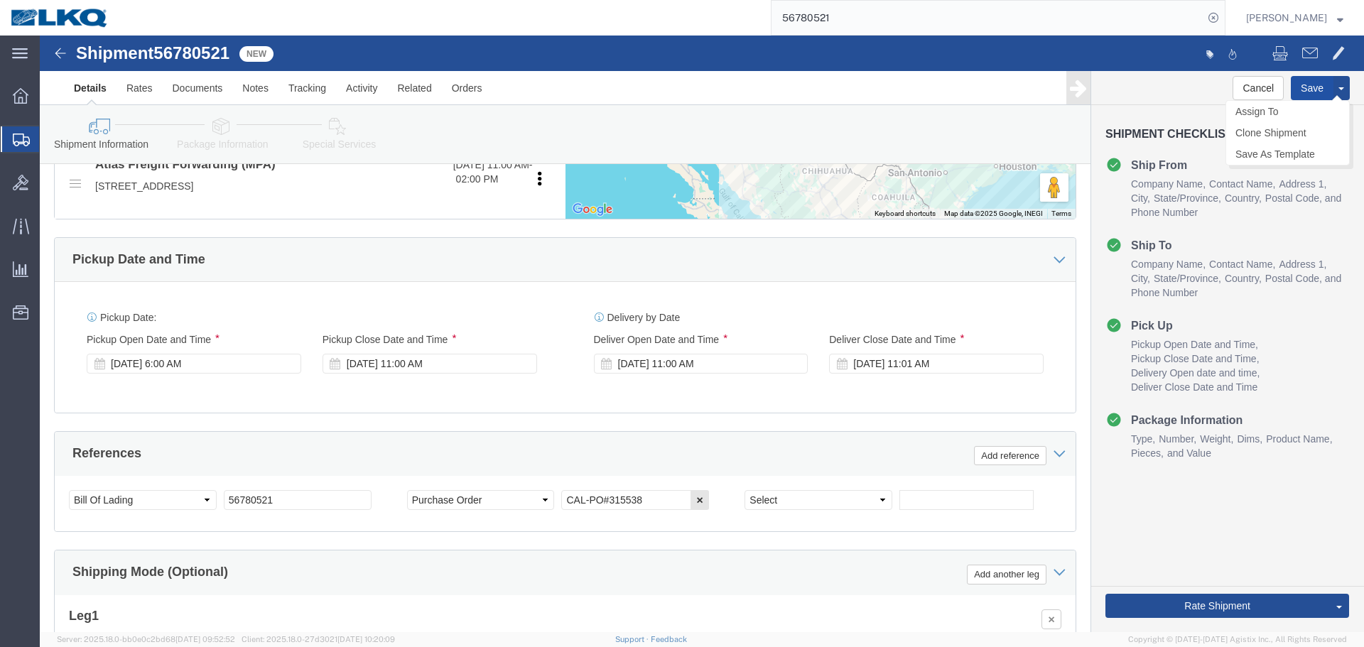
click button "Save"
type button "Save"
click button "Rate Shipment"
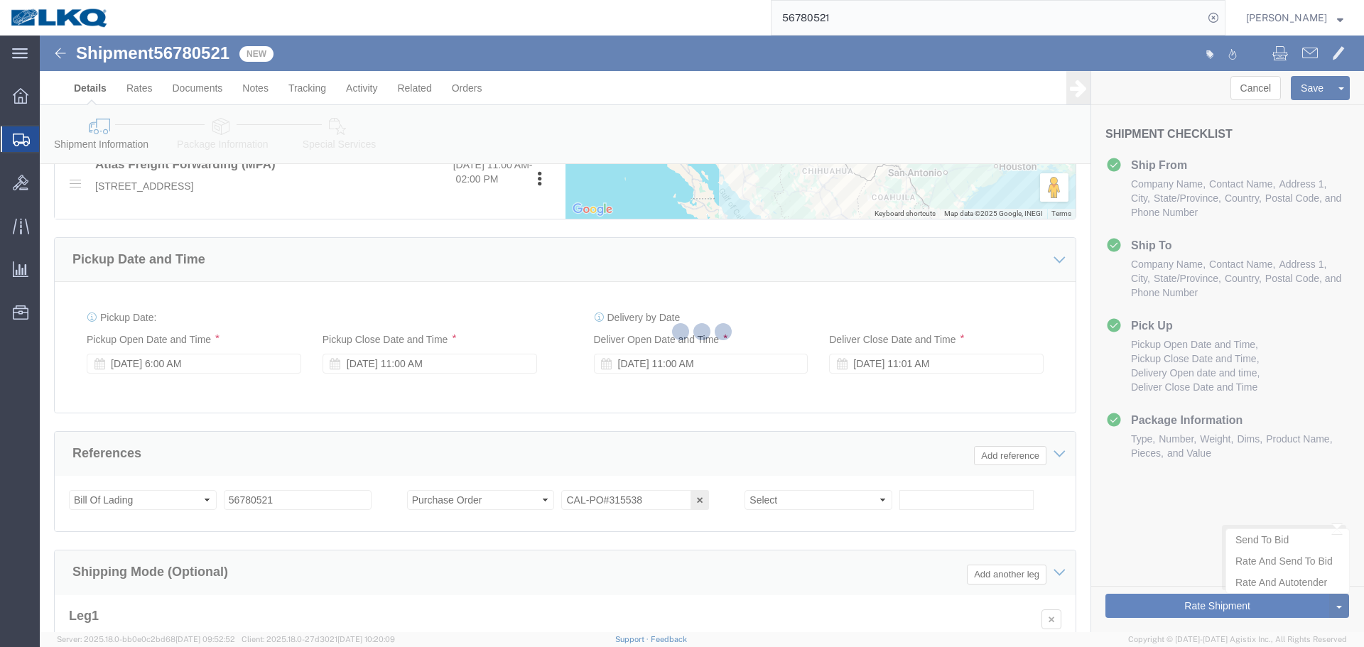
type button "Rate Shipment"
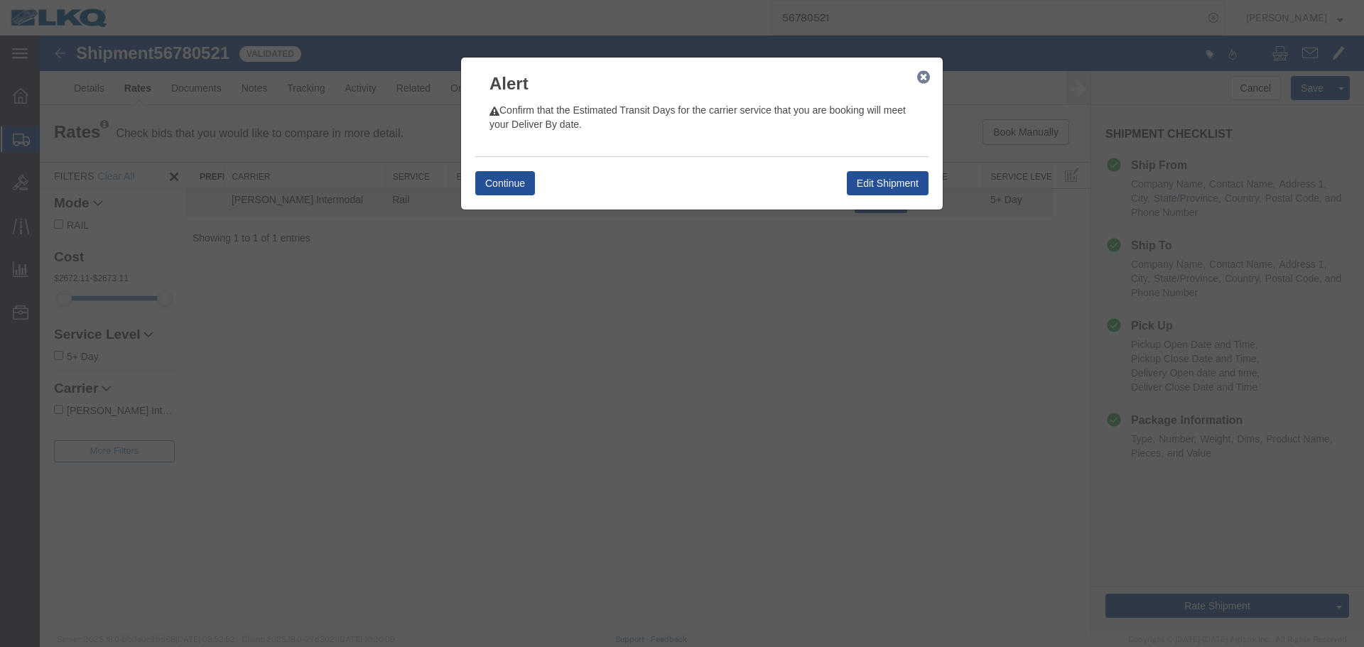
click at [918, 80] on icon "button" at bounding box center [923, 77] width 13 height 11
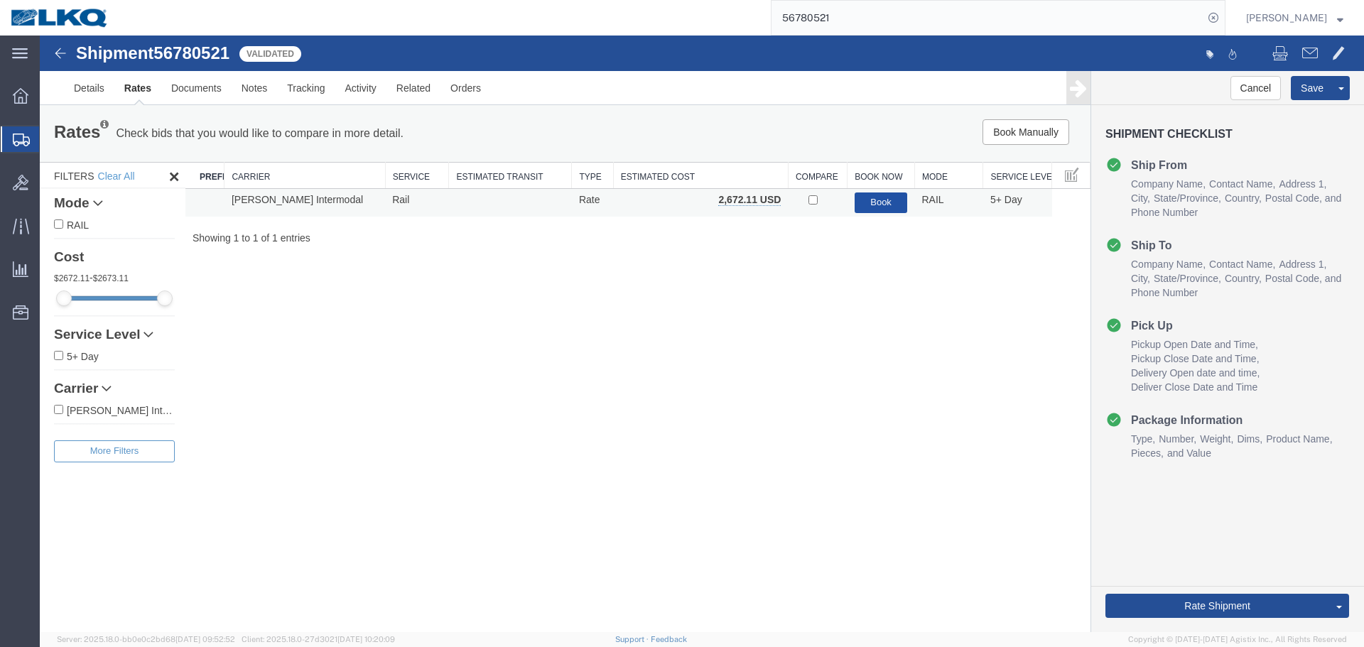
click at [869, 194] on button "Book" at bounding box center [881, 203] width 53 height 21
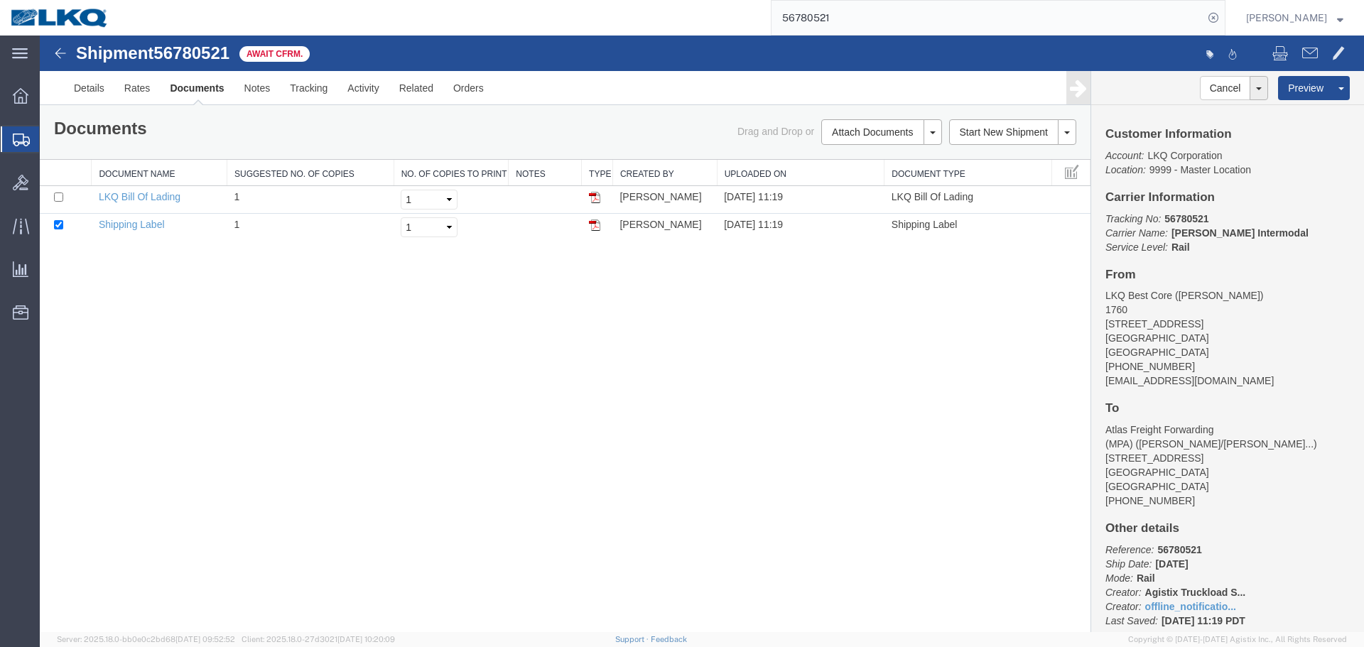
click at [799, 412] on div "Shipment 56780521 2 of 2 Await Cfrm. Details Rates Documents Notes Tracking Act…" at bounding box center [702, 334] width 1324 height 597
click at [898, 38] on div "Shipment 56780521 2 of 2 Await Cfrm. Details Rates Documents Notes Tracking Act…" at bounding box center [702, 71] width 1324 height 70
click at [890, 18] on input "56780521" at bounding box center [987, 18] width 432 height 34
click at [887, 365] on div "Shipment 56780521 2 of 2 Await Cfrm. Details Rates Documents Notes Tracking Act…" at bounding box center [702, 334] width 1324 height 597
click at [840, 19] on agx-global-search at bounding box center [998, 18] width 455 height 36
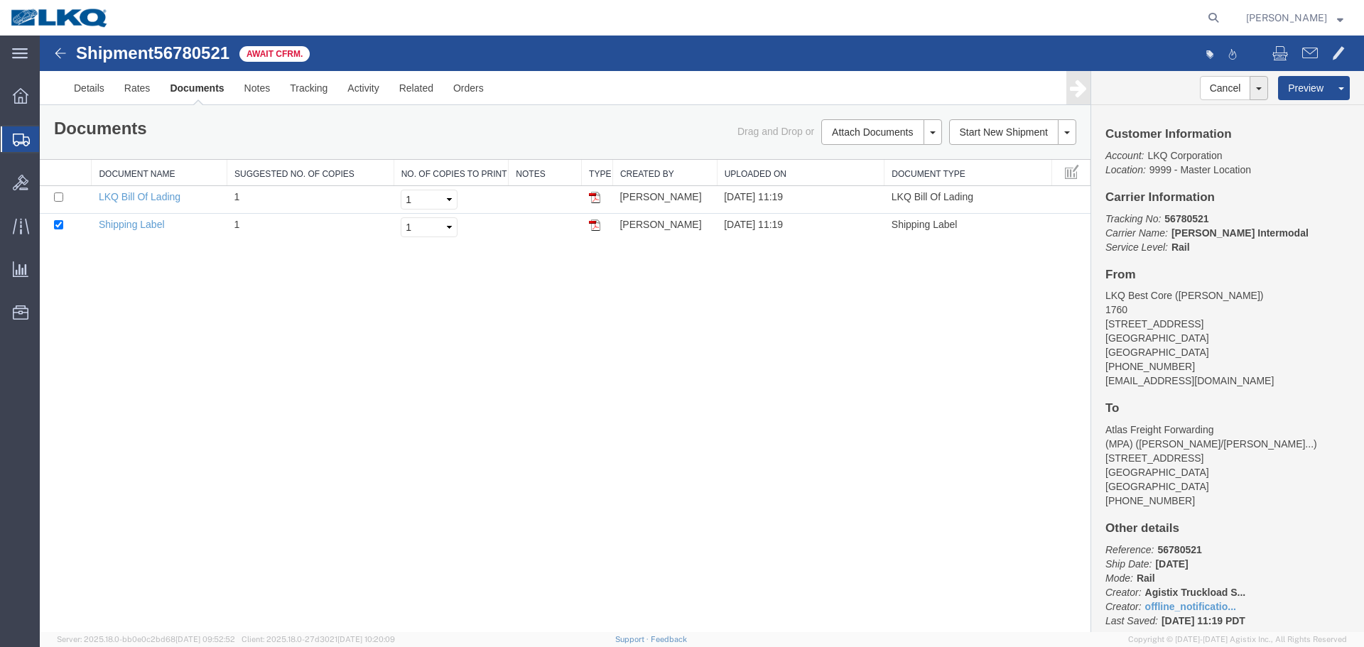
click at [1229, 10] on nav "[PERSON_NAME]" at bounding box center [687, 18] width 1354 height 36
click at [1220, 11] on form at bounding box center [1214, 18] width 23 height 36
click at [1213, 16] on icon at bounding box center [1213, 18] width 20 height 20
click at [87, 86] on link "Details" at bounding box center [89, 88] width 50 height 34
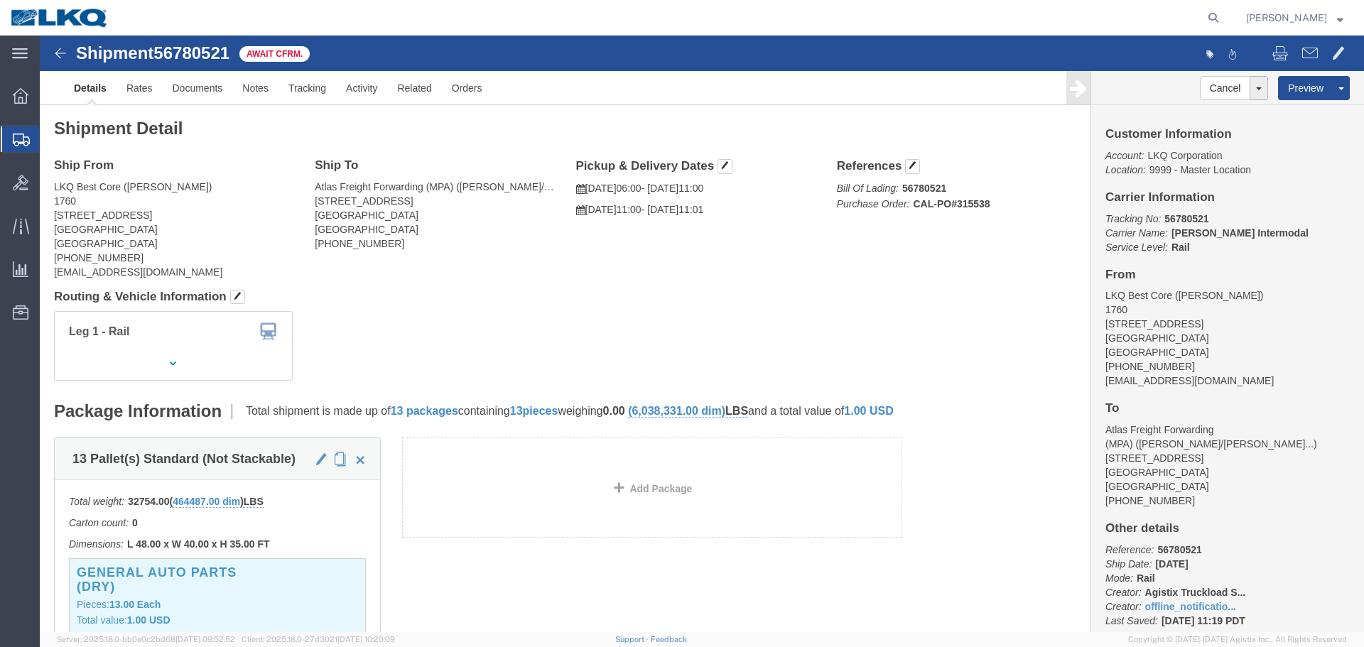
click at [1211, 7] on form at bounding box center [1214, 18] width 23 height 36
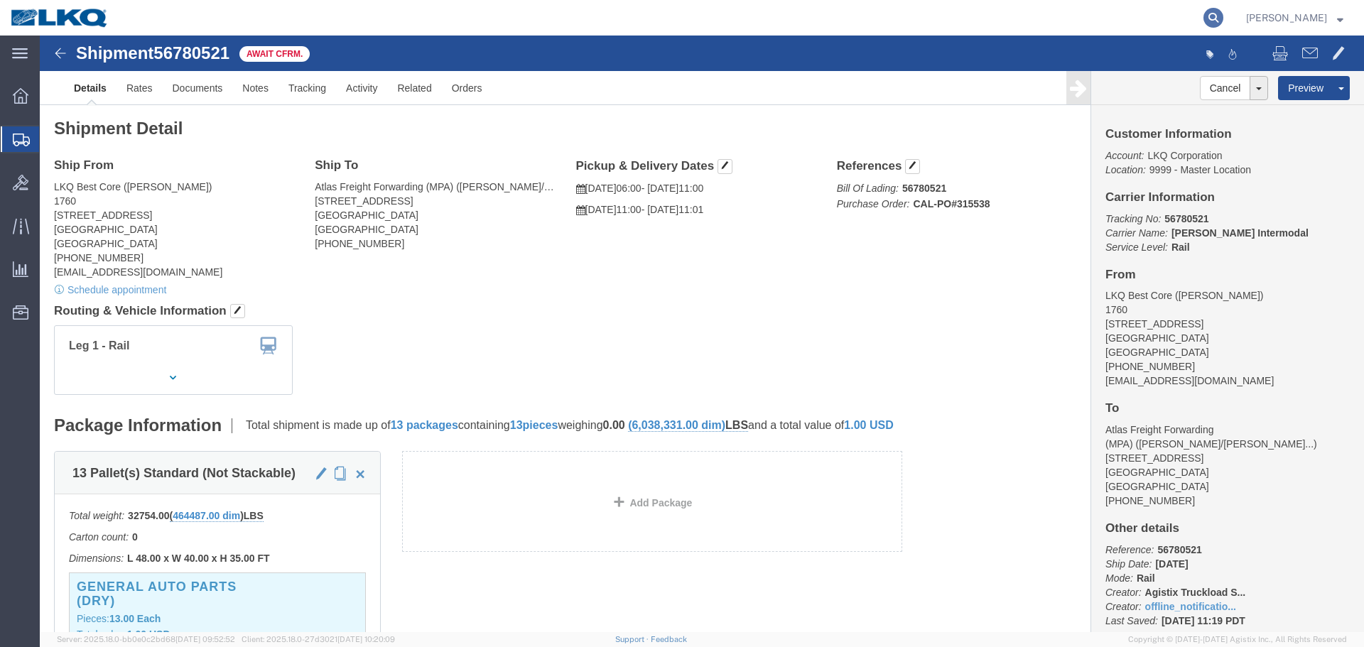
click at [1213, 13] on icon at bounding box center [1213, 18] width 20 height 20
paste input "56763685"
type input "56763685"
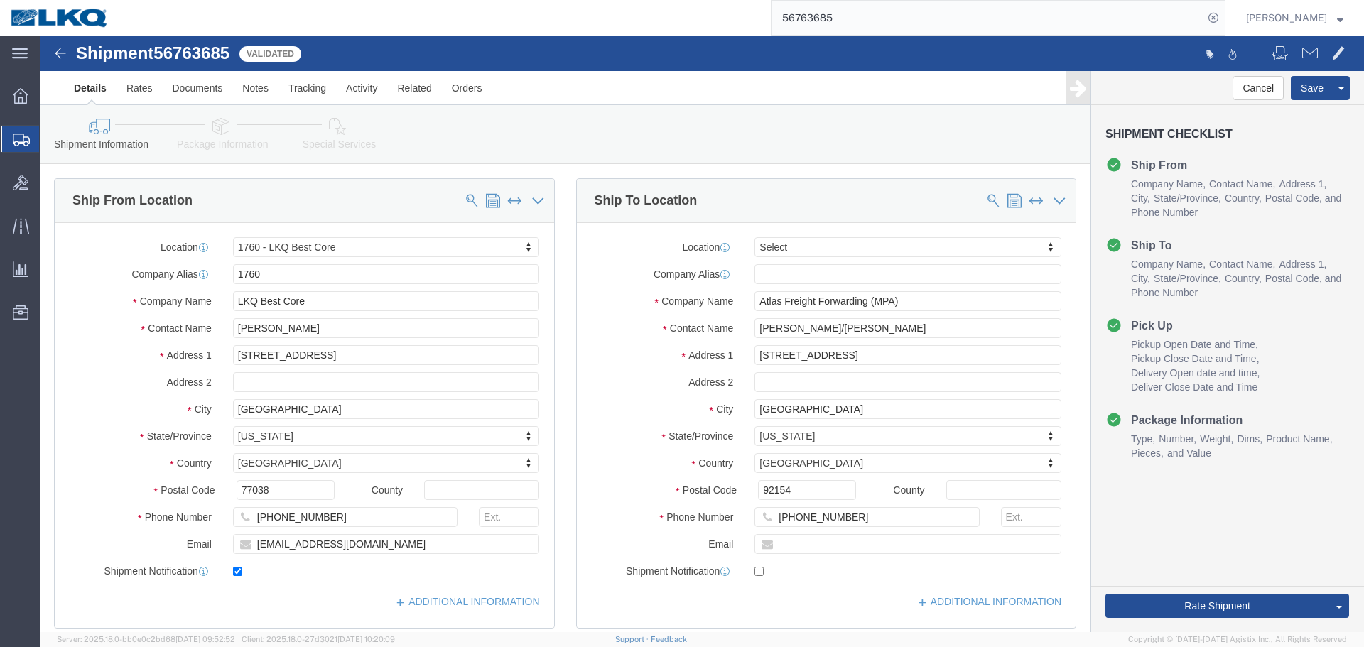
select select "27634"
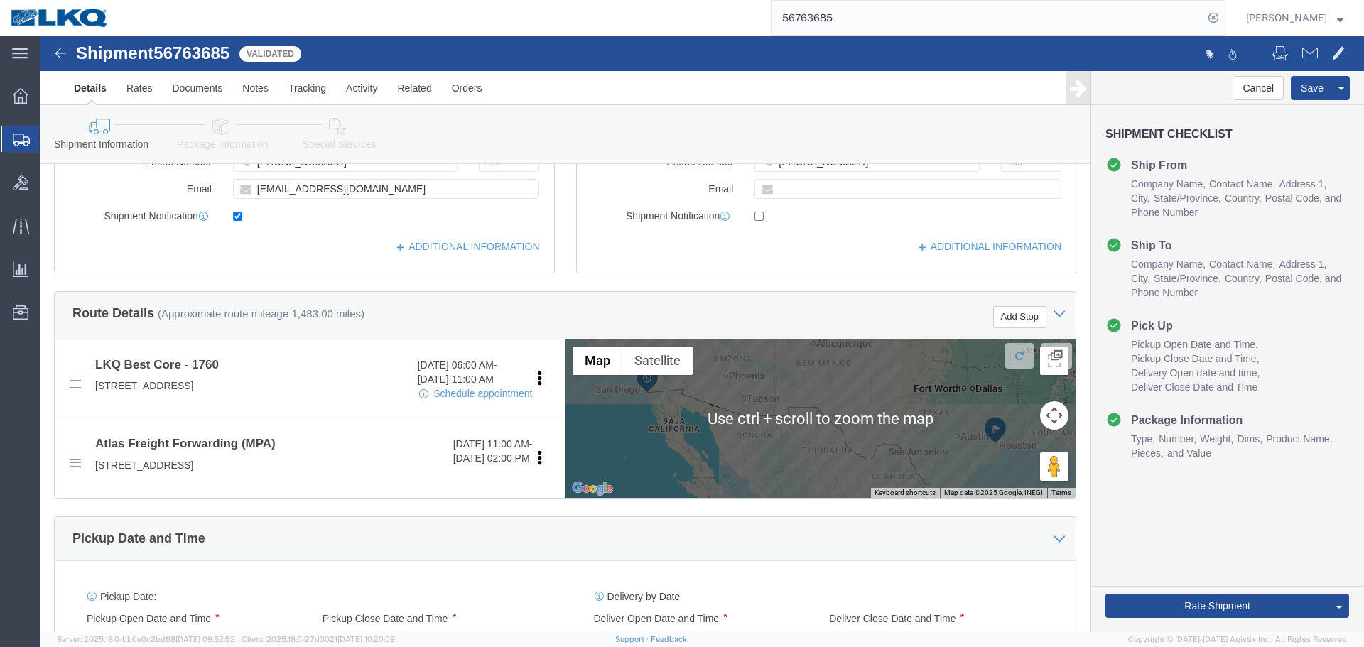
scroll to position [639, 0]
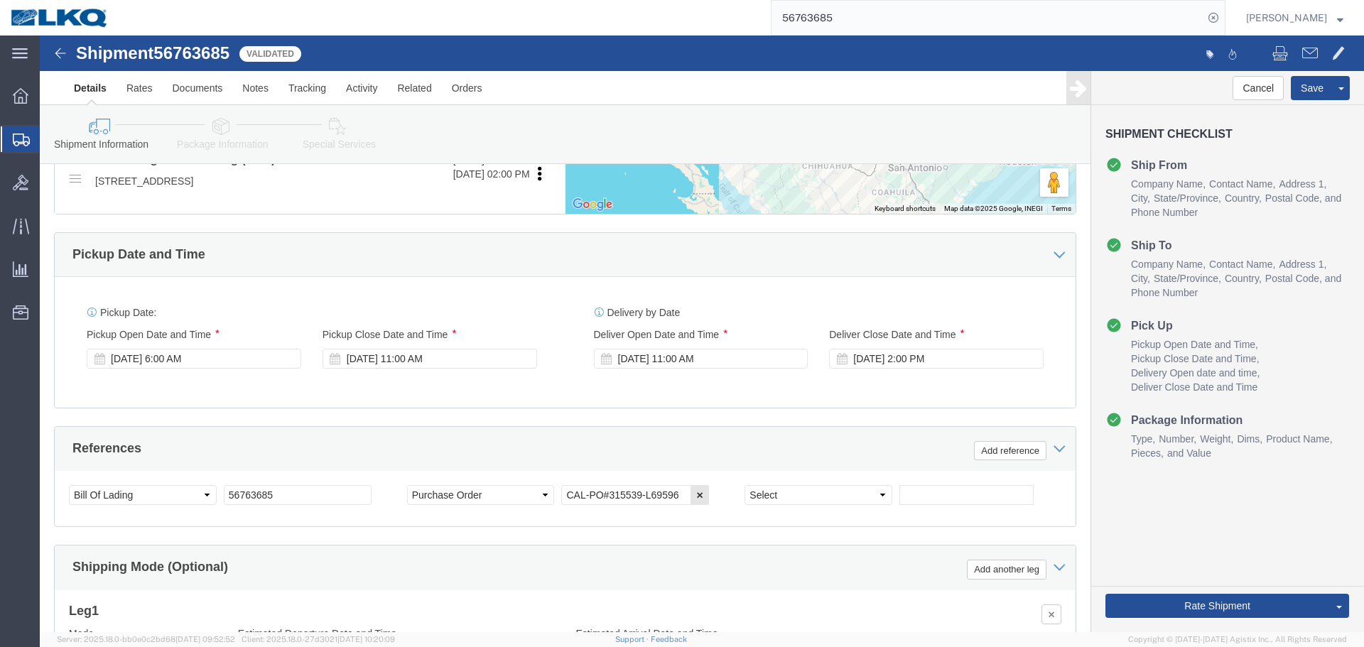
click div "Pickup Start Date Pickup Start Time Pickup Open Date and Time [DATE] 6:00 AM Pi…"
click div "[DATE] 6:00 AM"
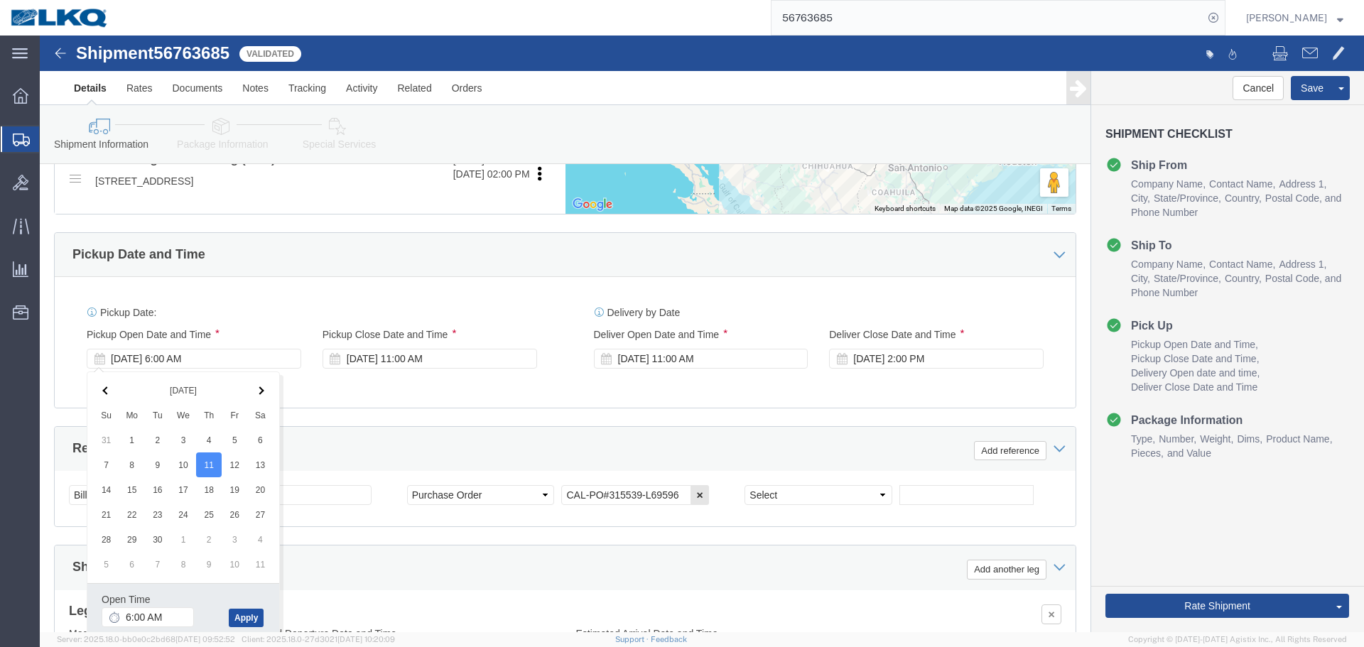
click button "Apply"
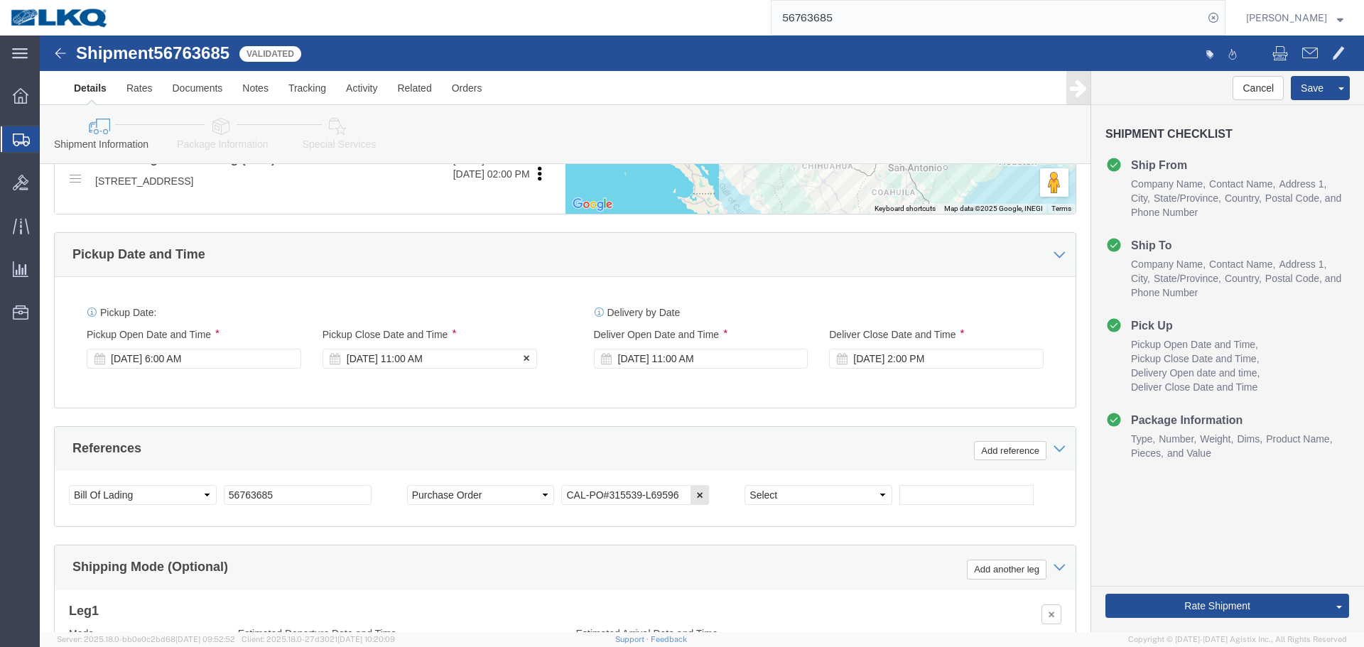
click div "[DATE] 11:00 AM"
click button "Apply"
click button "Save"
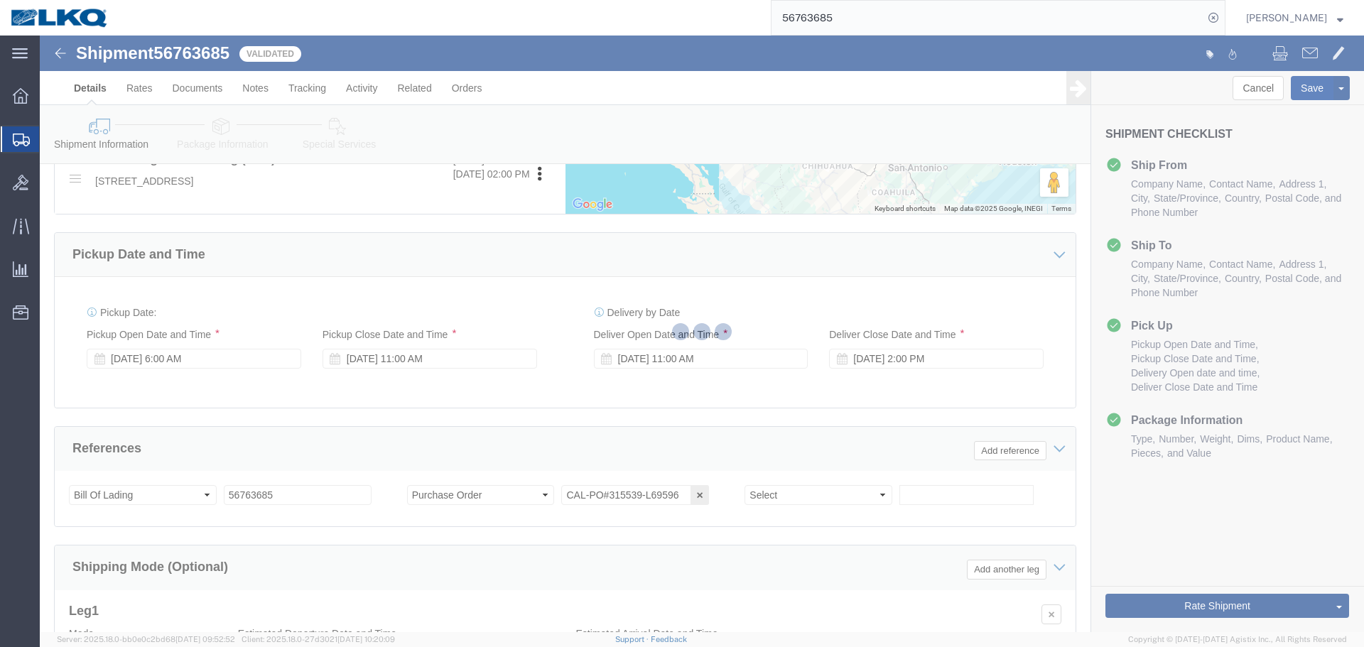
type button "Save"
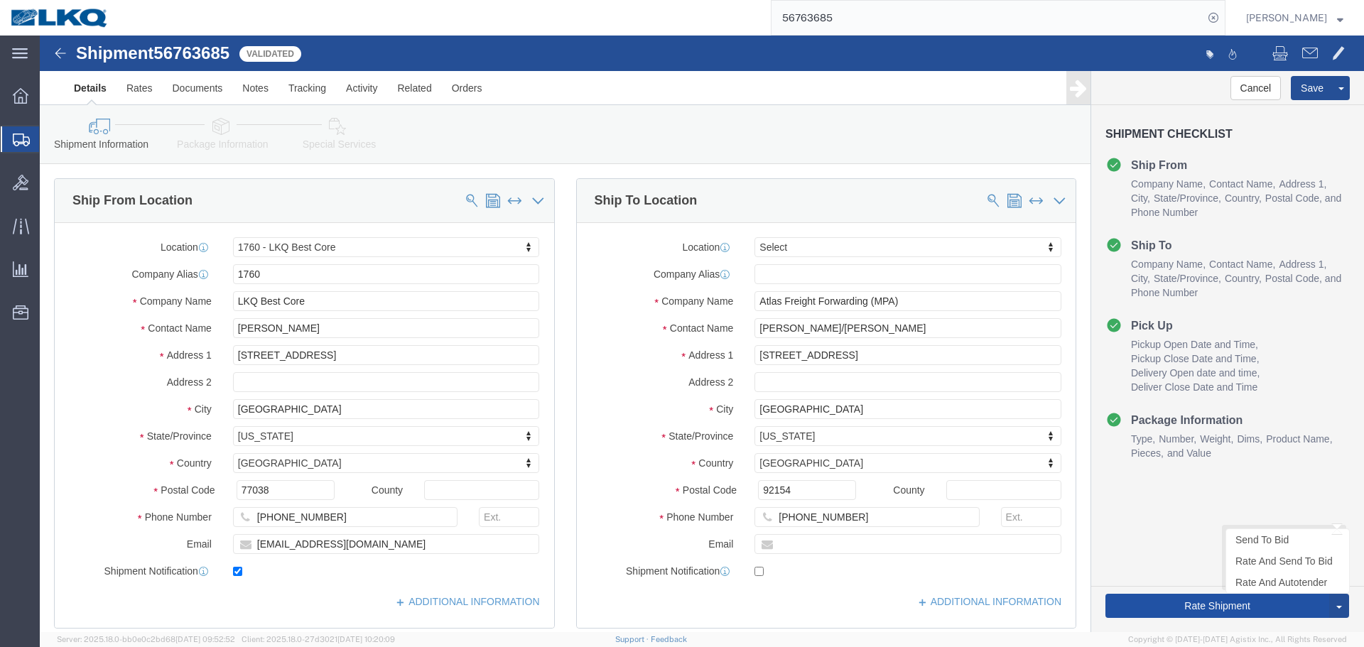
click button "Rate Shipment"
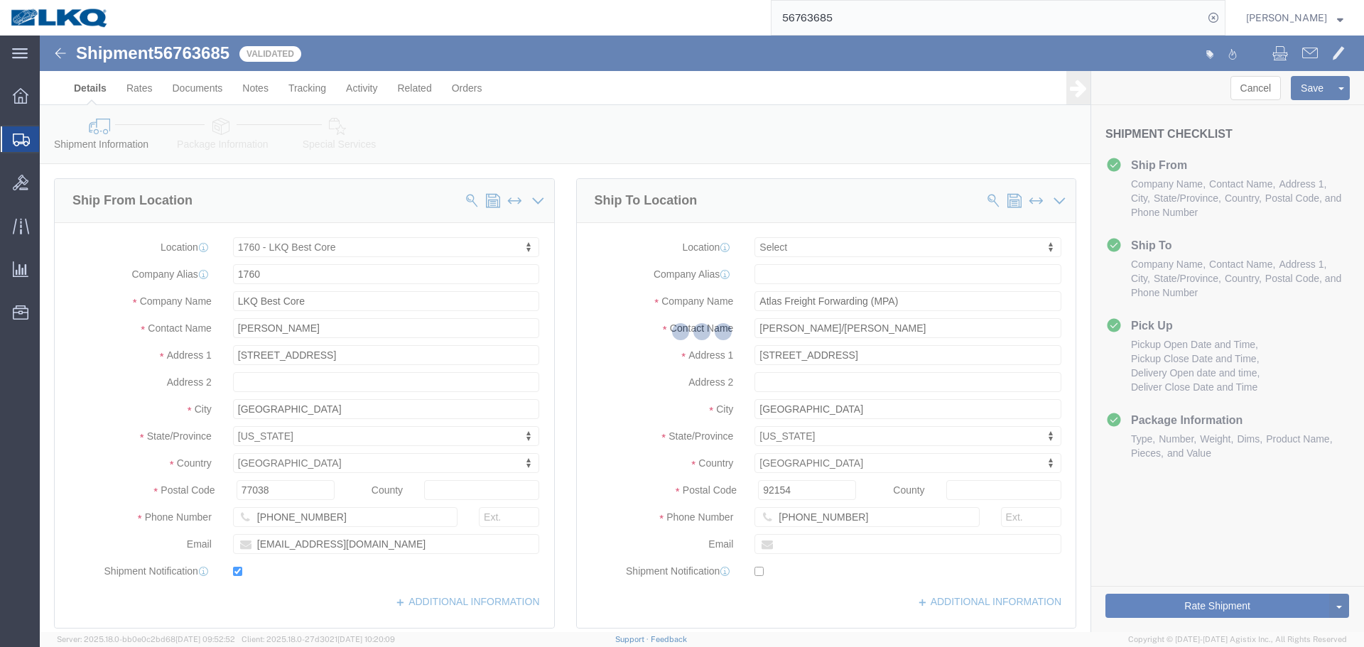
type button "Rate Shipment"
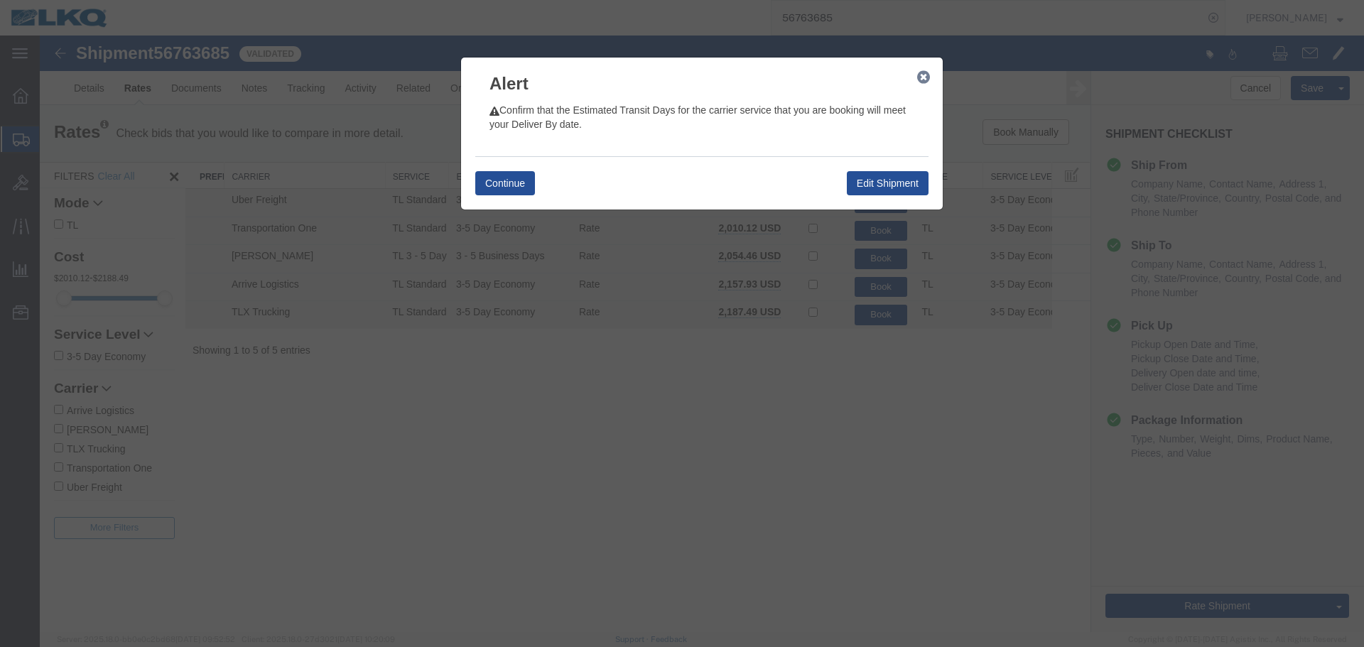
click at [921, 78] on icon "button" at bounding box center [923, 77] width 13 height 11
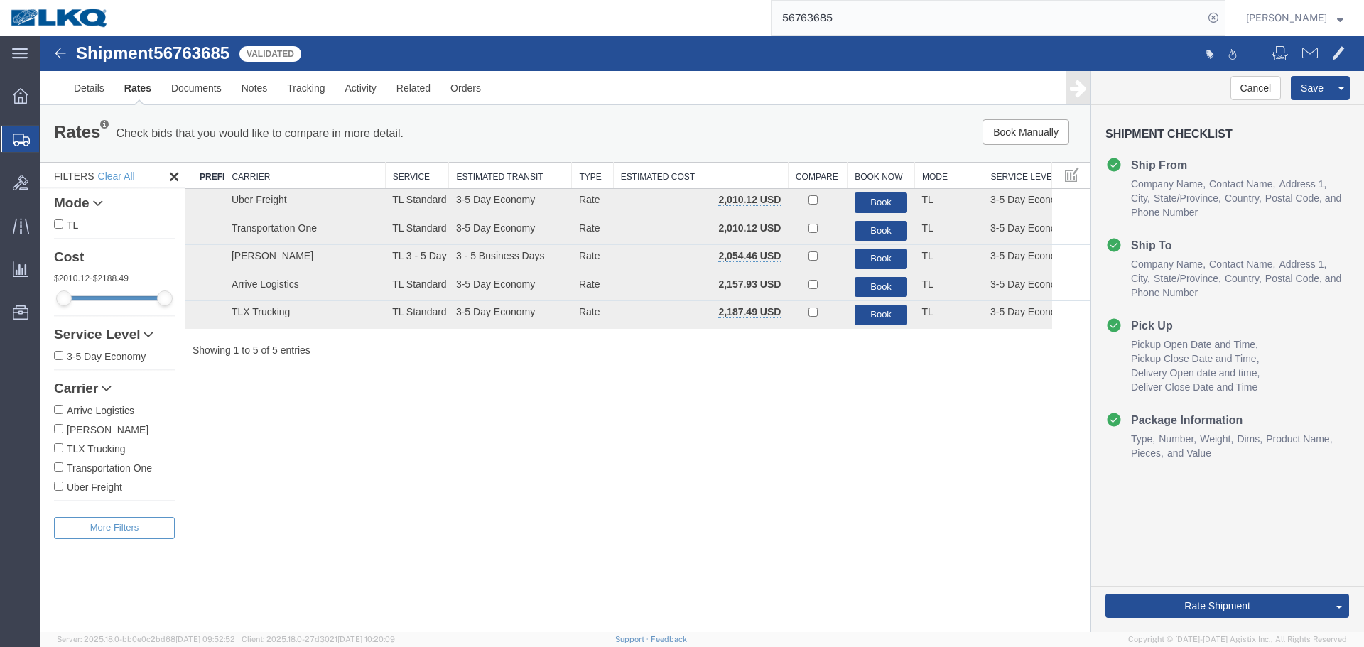
click at [1000, 21] on input "56763685" at bounding box center [987, 18] width 432 height 34
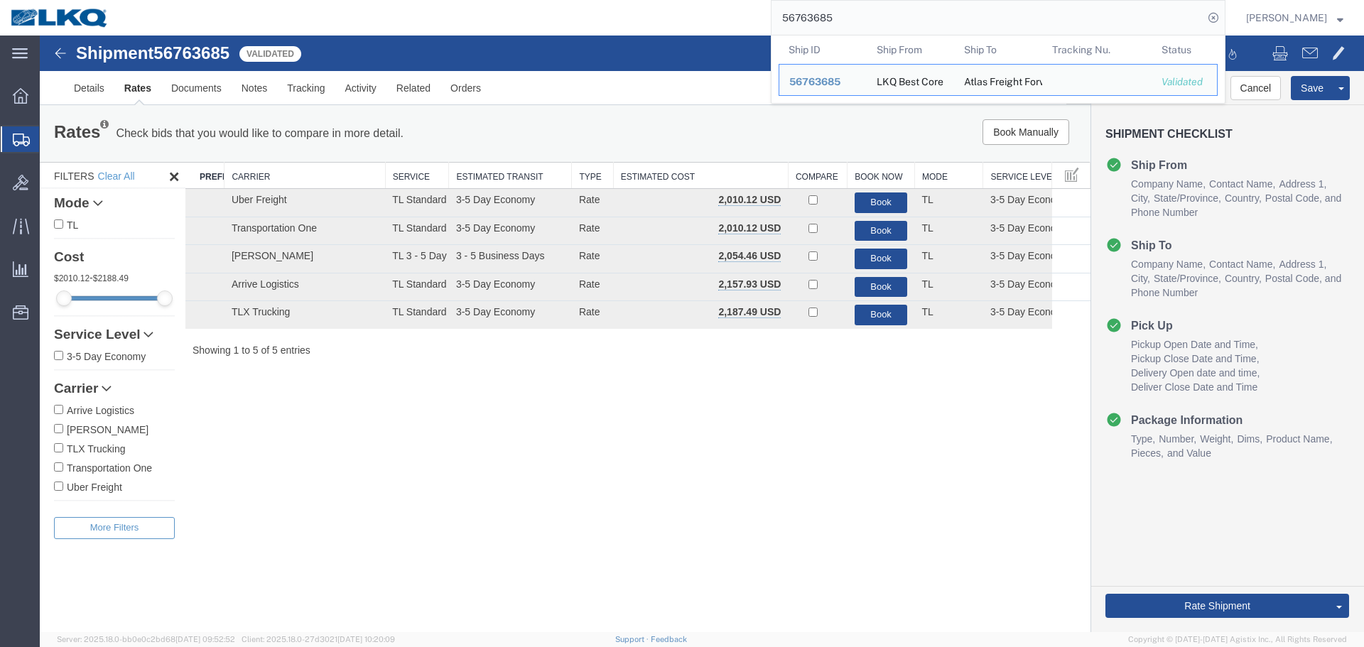
paste input "691944"
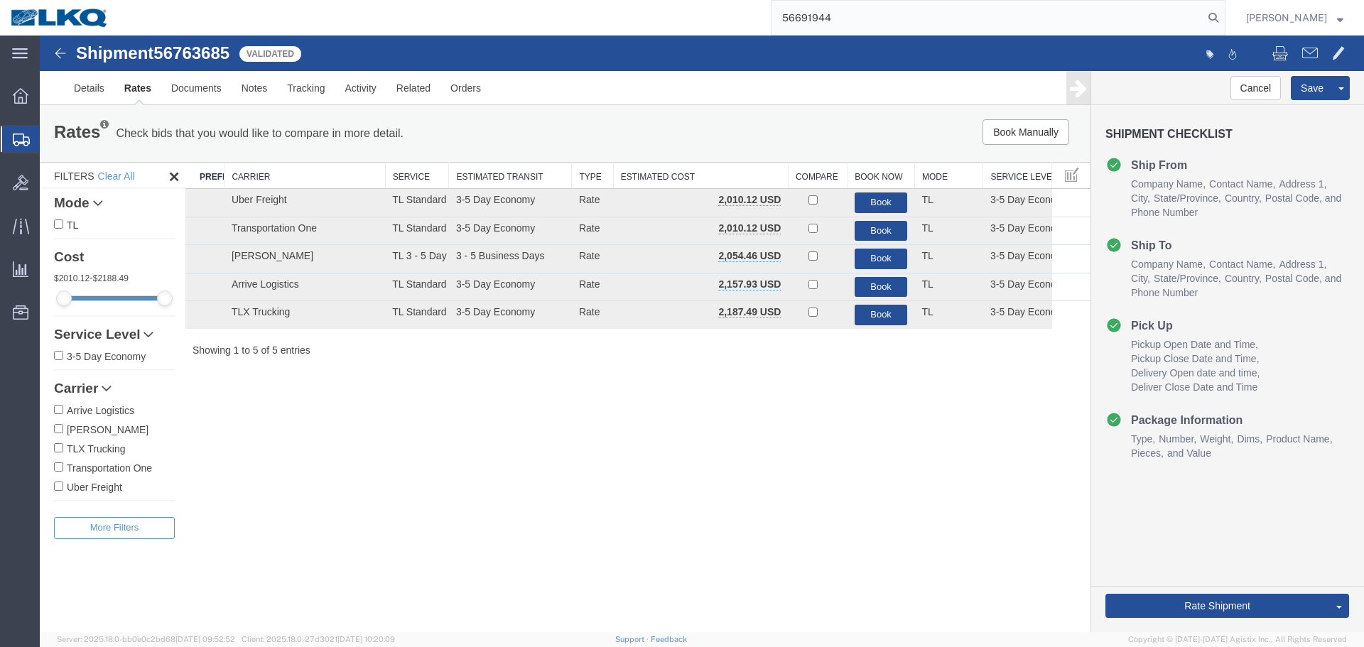
type input "56691944"
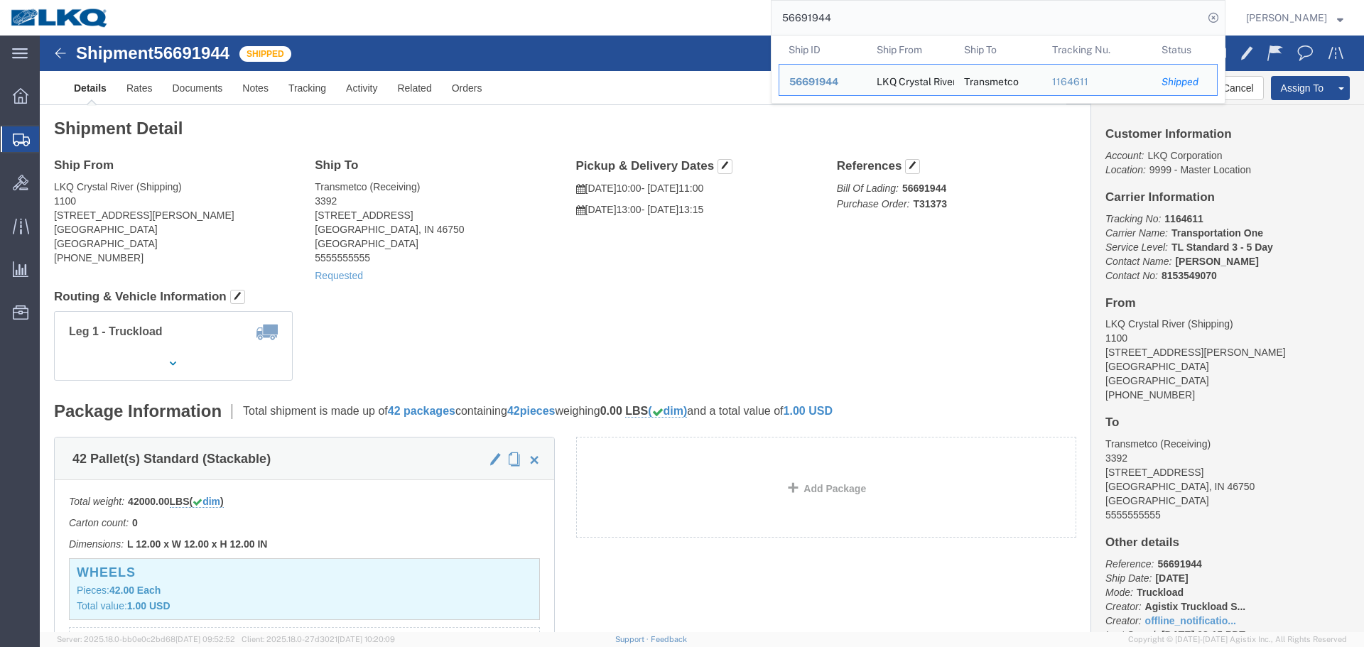
click address "Transmetco (Receiving) [STREET_ADDRESS] 5555555555"
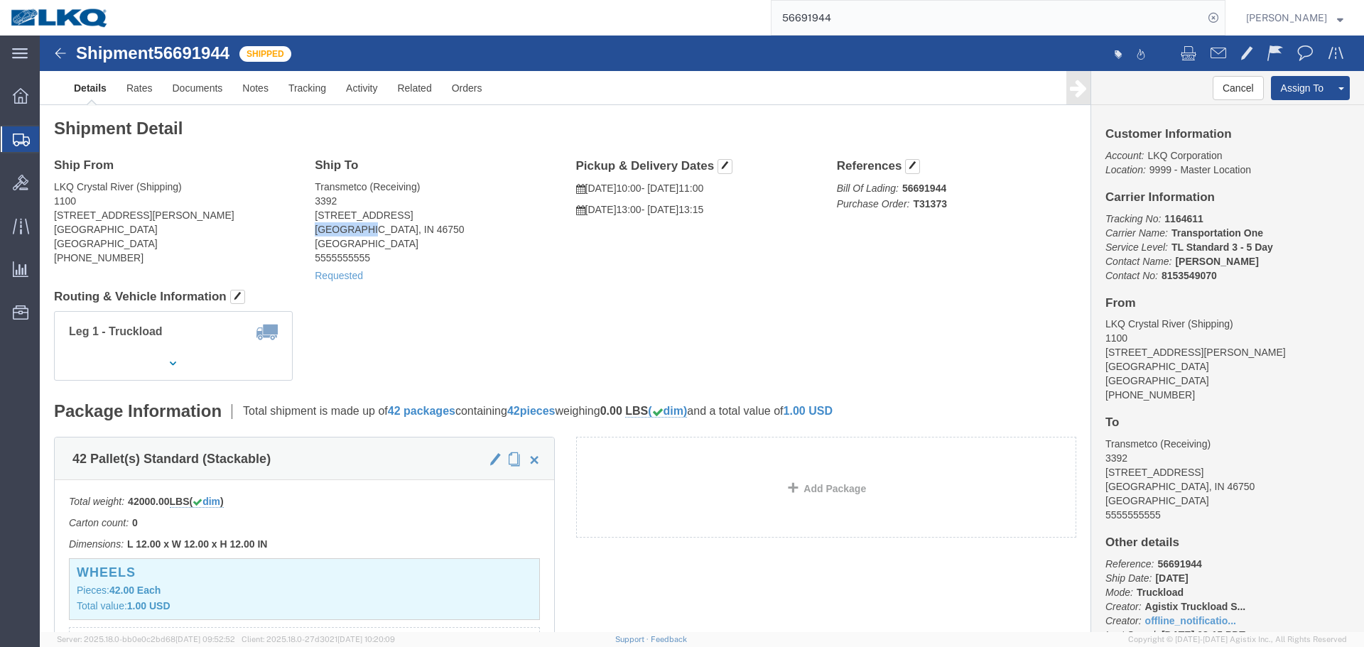
copy address "Huntington"
click div "Ship From LKQ Crystal River (Shipping) 1100 [STREET_ADDRESS][PERSON_NAME][PERSO…"
click div "Leg 1 - Truckload Vehicle 1: Standard Dry Van (53 Feet) Number of trucks: 1"
click span "button"
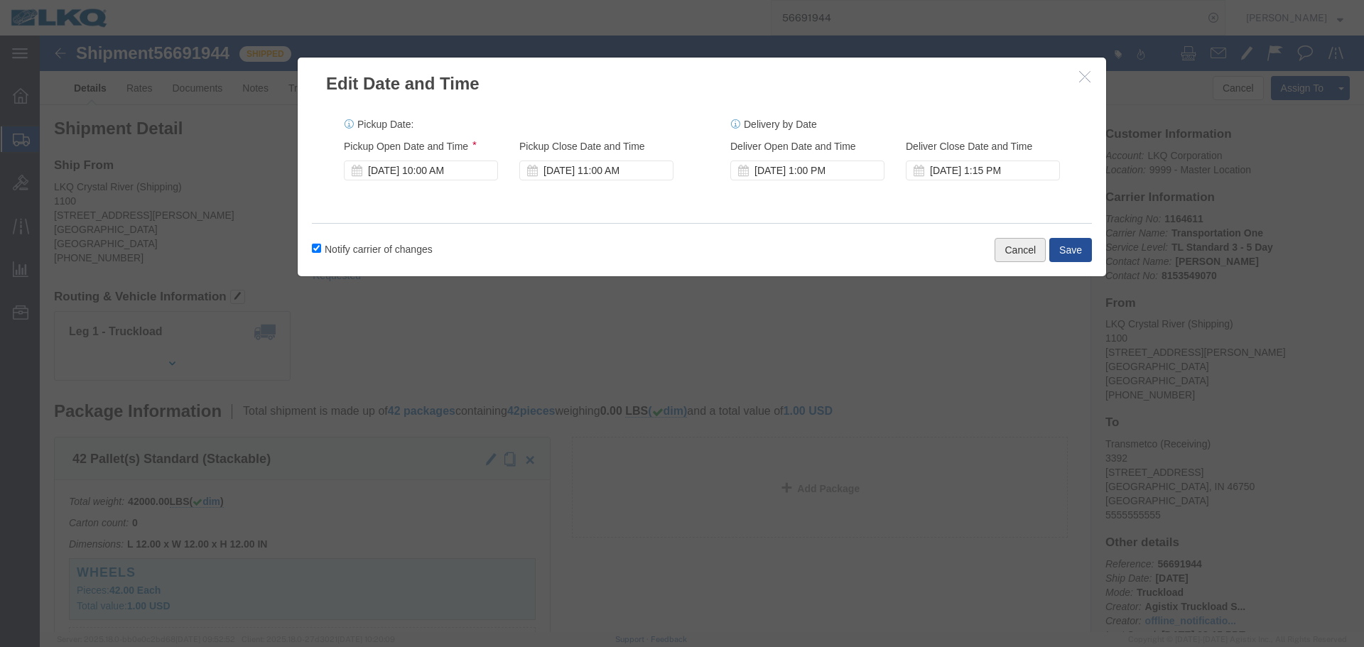
click button "Cancel"
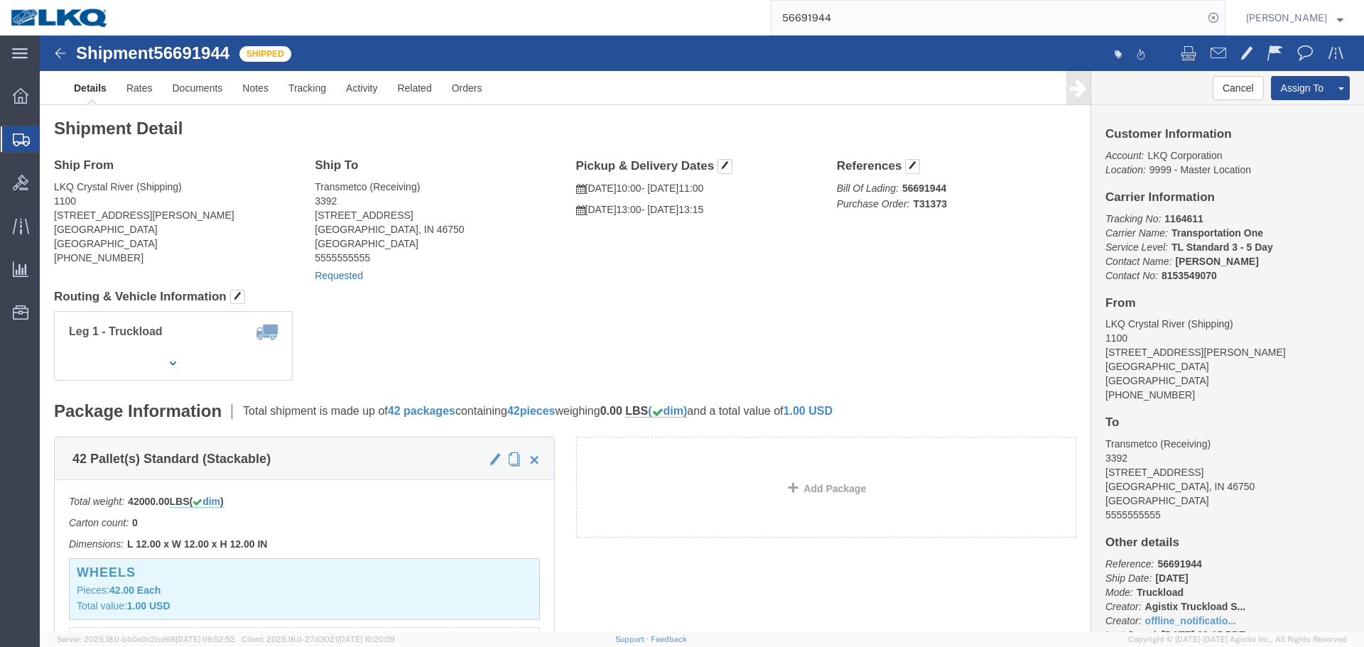
click link "Requested"
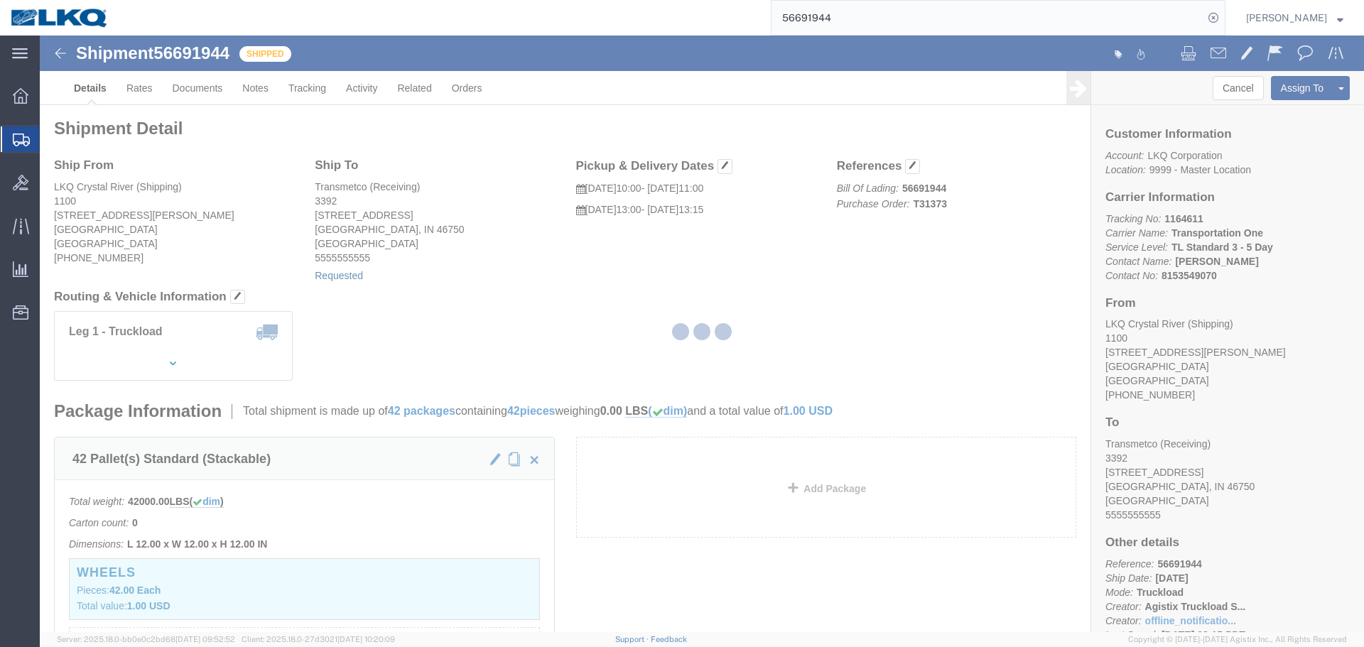
select select "22"
select select "15"
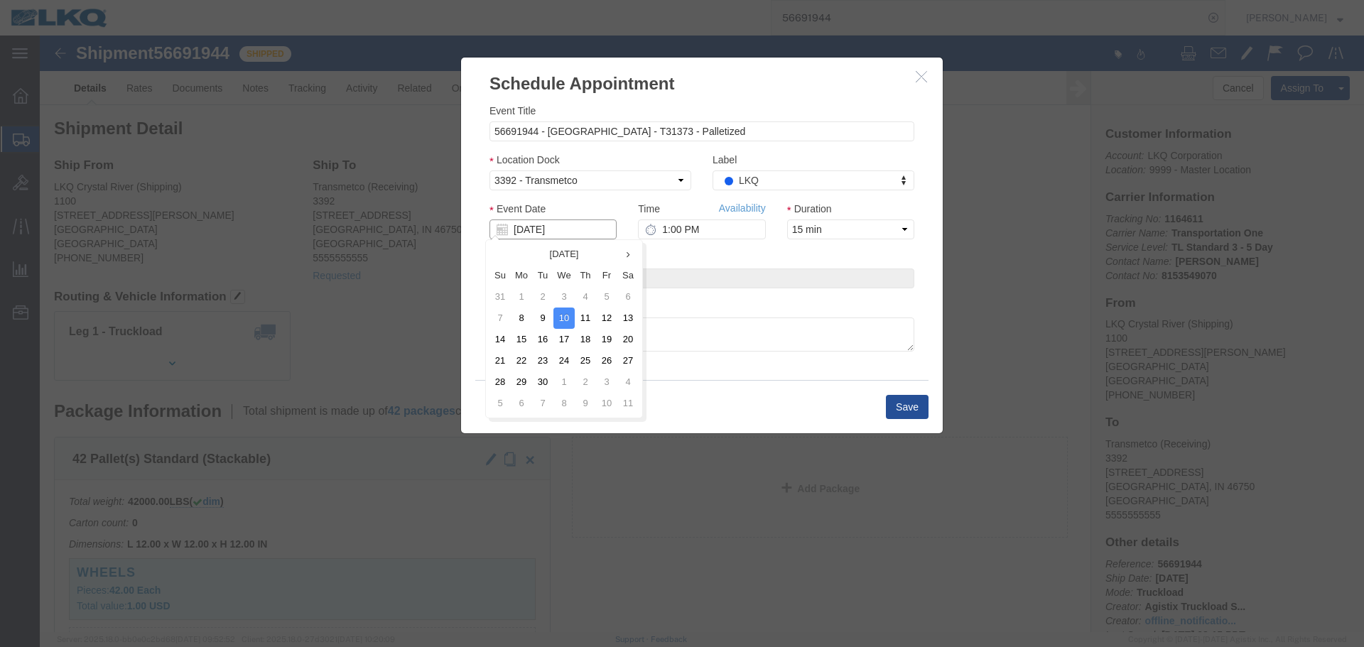
click input "[DATE]"
click td "12"
click input "1:00 PM"
type input "9:00 AM"
click button "Save"
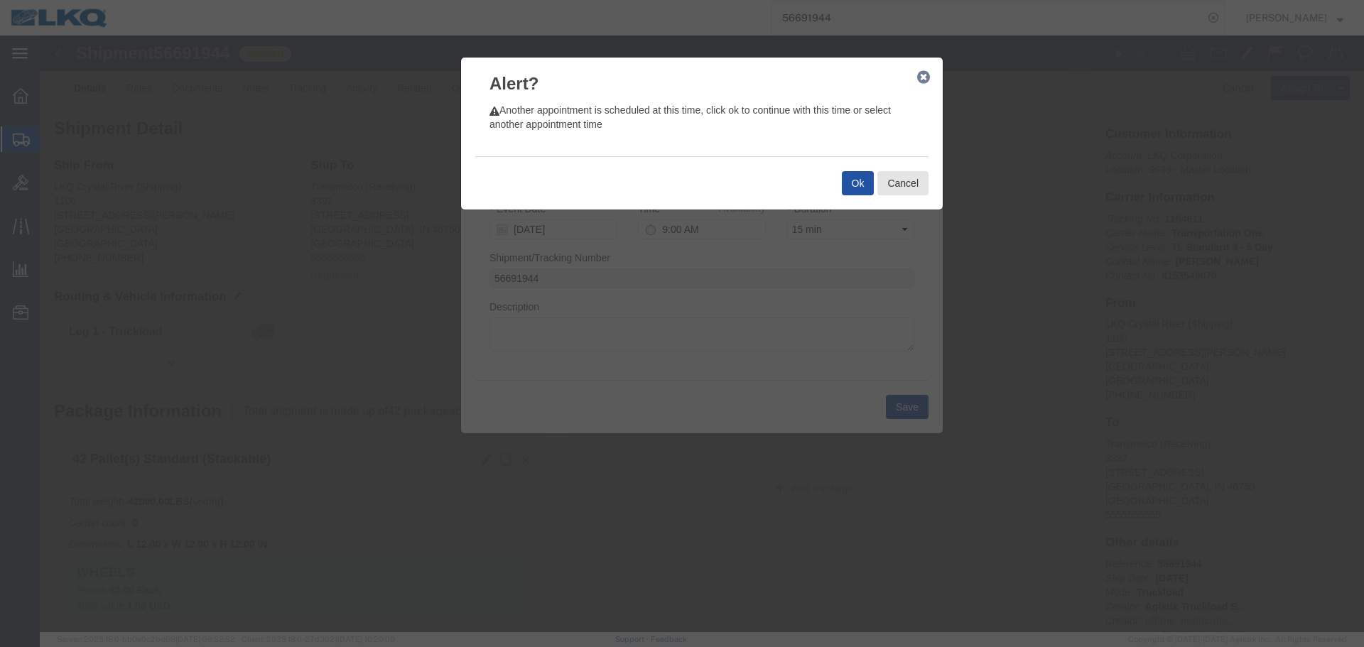
click button "Ok"
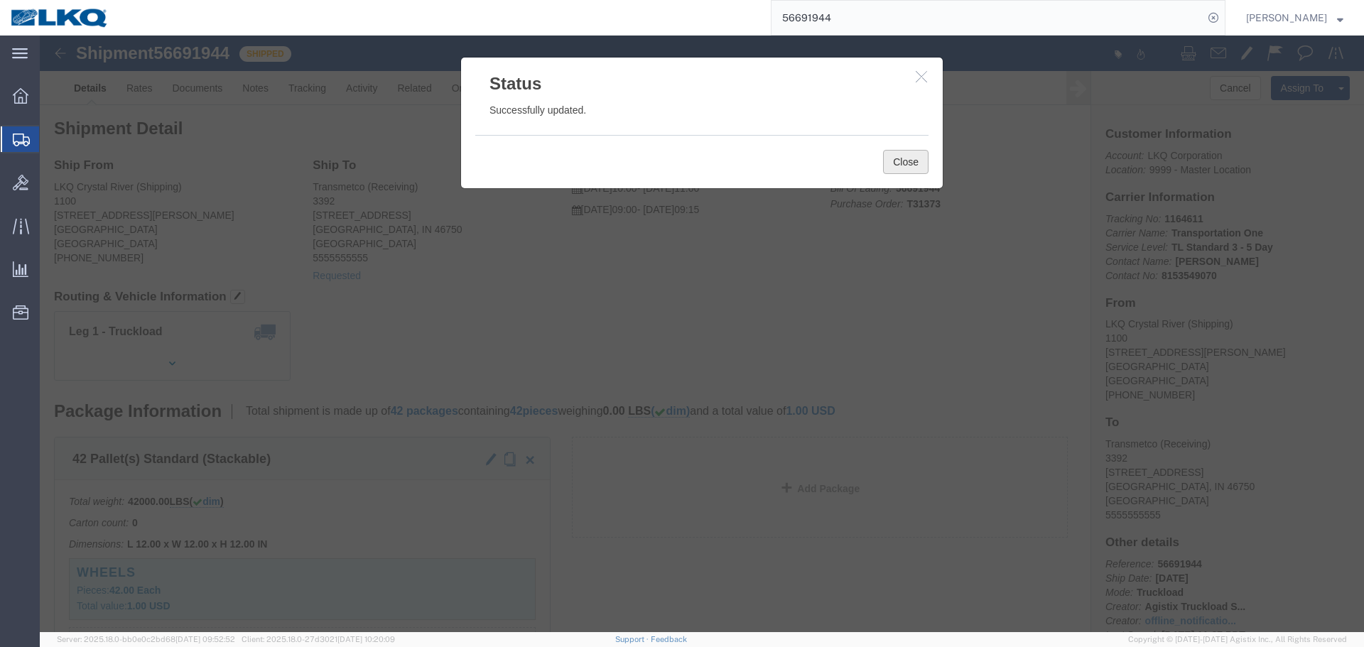
click button "Close"
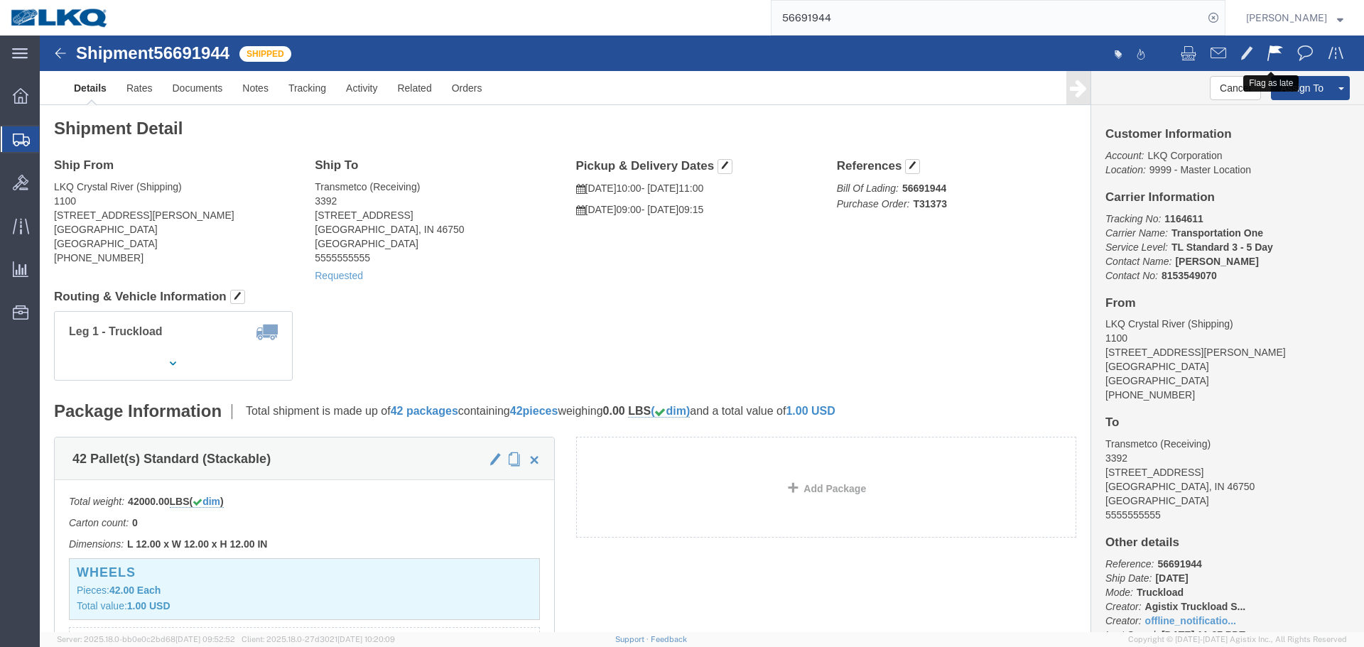
click button
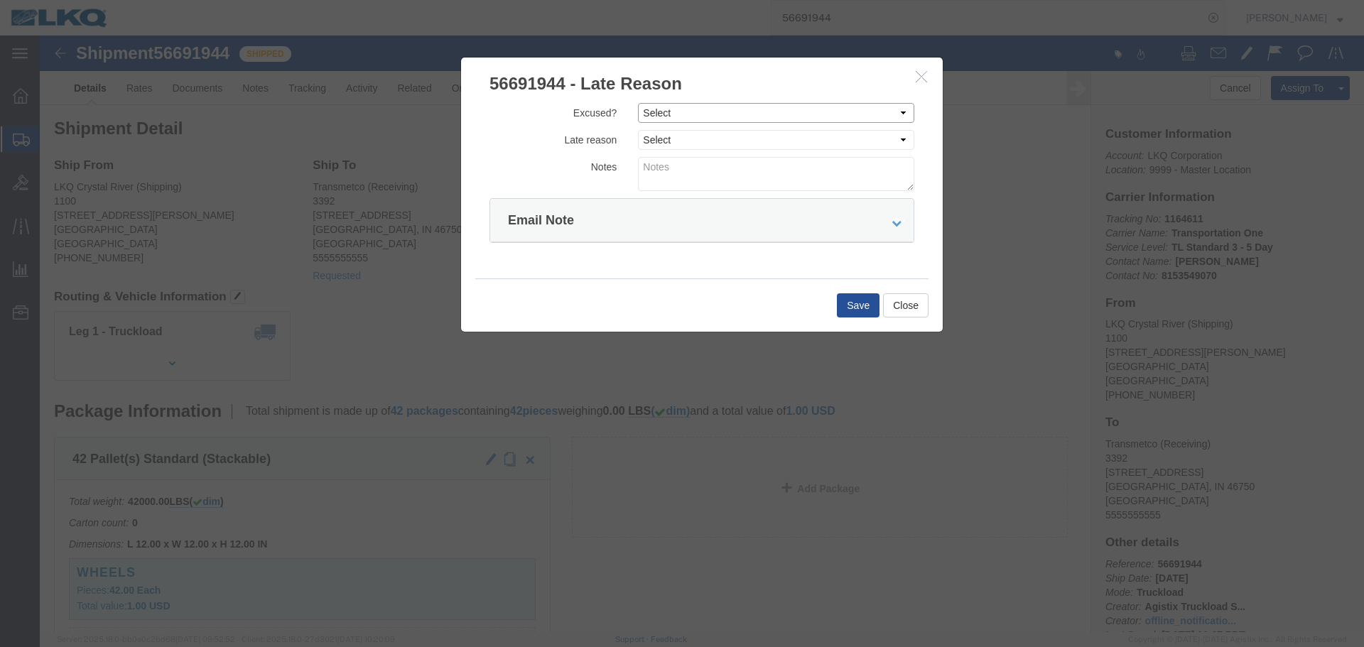
click select "Select Excused Not Excused"
select select "NOT_EXCUSED"
click select "Select Excused Not Excused"
click select "Select Bad Carrier Data Carrier Admin Error Delay Accident Driver Error Lack of…"
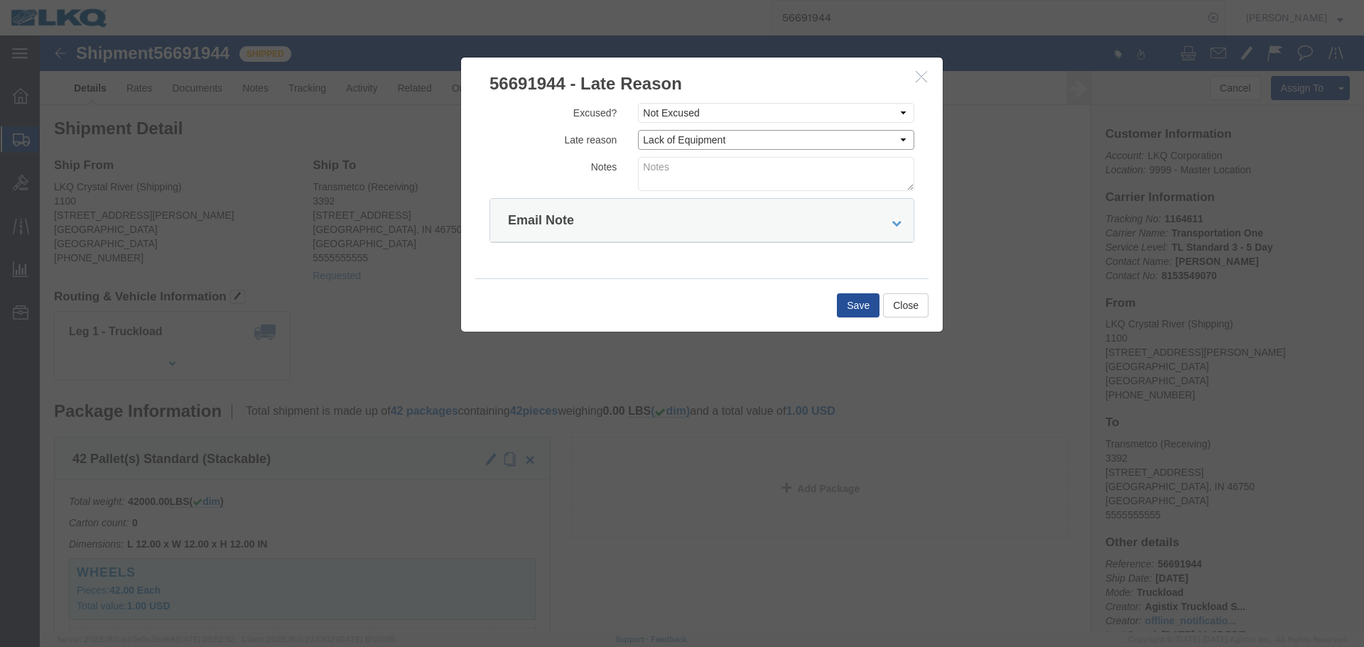
select select "DRIVER_ERROR"
click textarea
type textarea "09/10 delivery"
click button "Save"
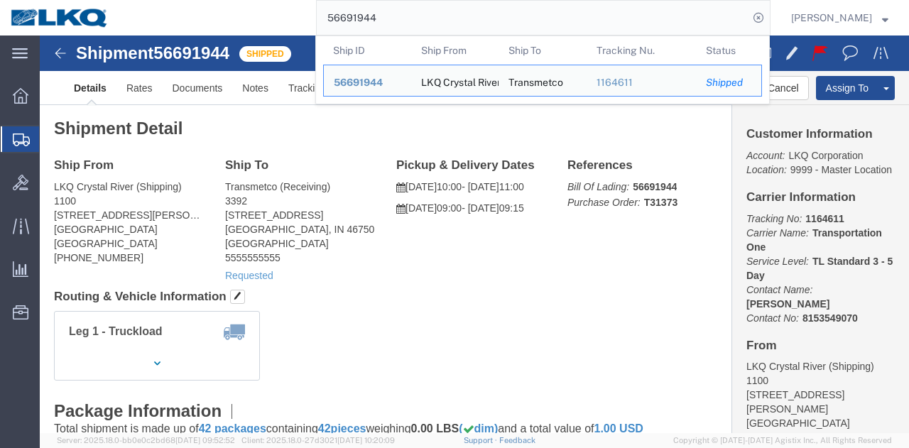
click at [503, 18] on input "56691944" at bounding box center [533, 18] width 432 height 34
paste input "776595"
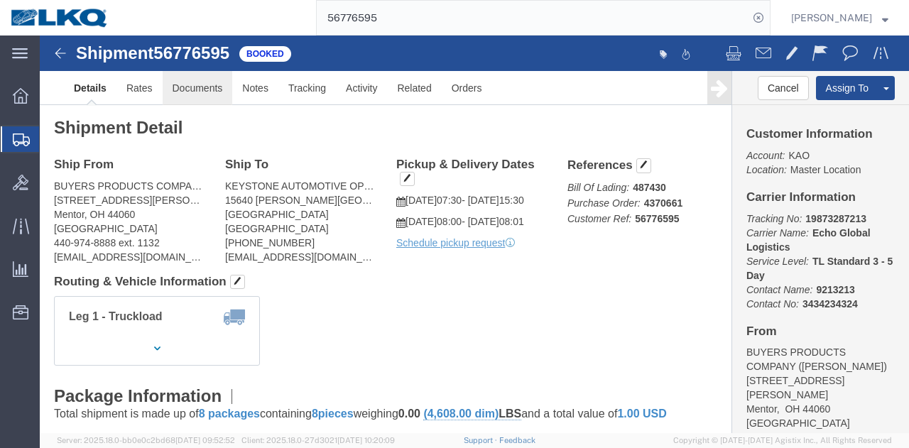
click link "Documents"
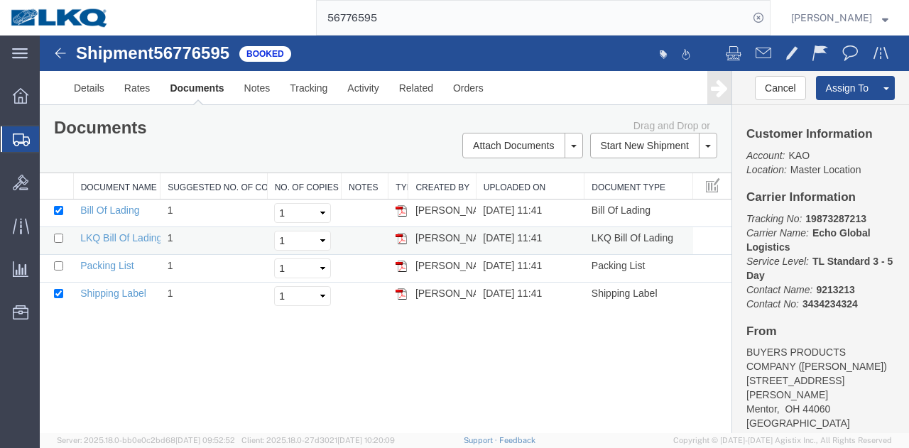
click at [396, 239] on img at bounding box center [401, 238] width 11 height 11
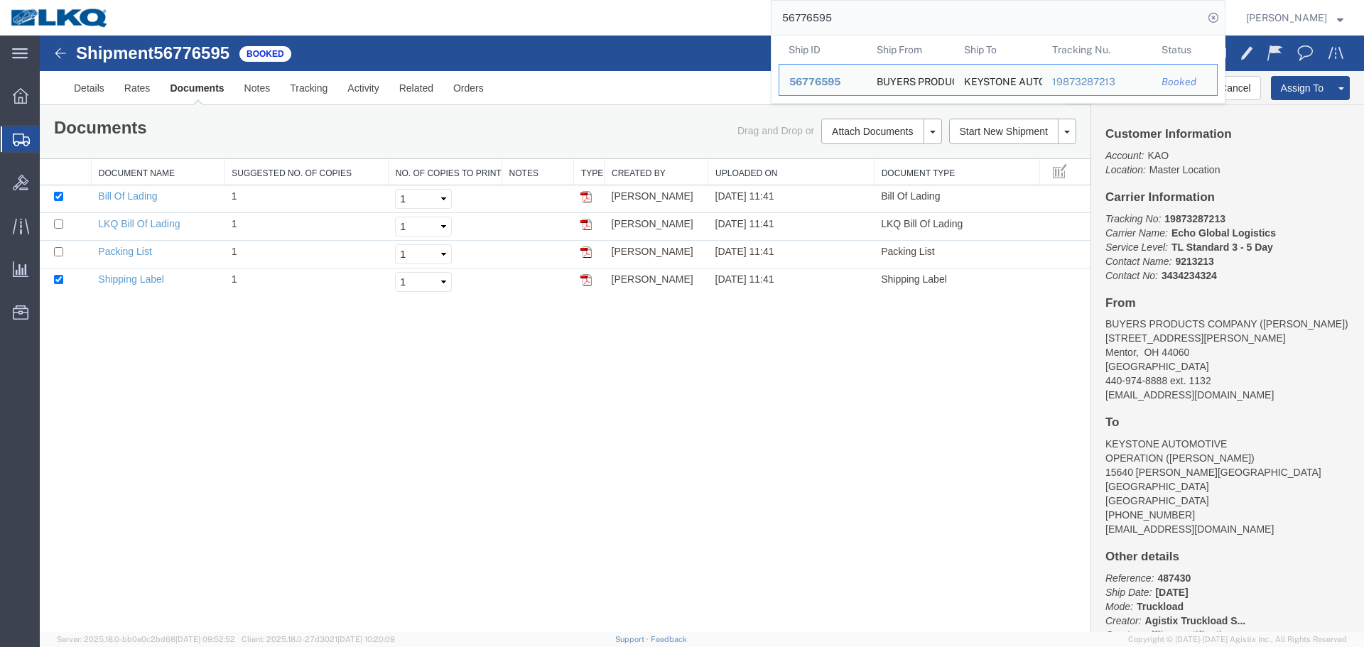
click at [857, 15] on input "56776595" at bounding box center [987, 18] width 432 height 34
paste input "413513"
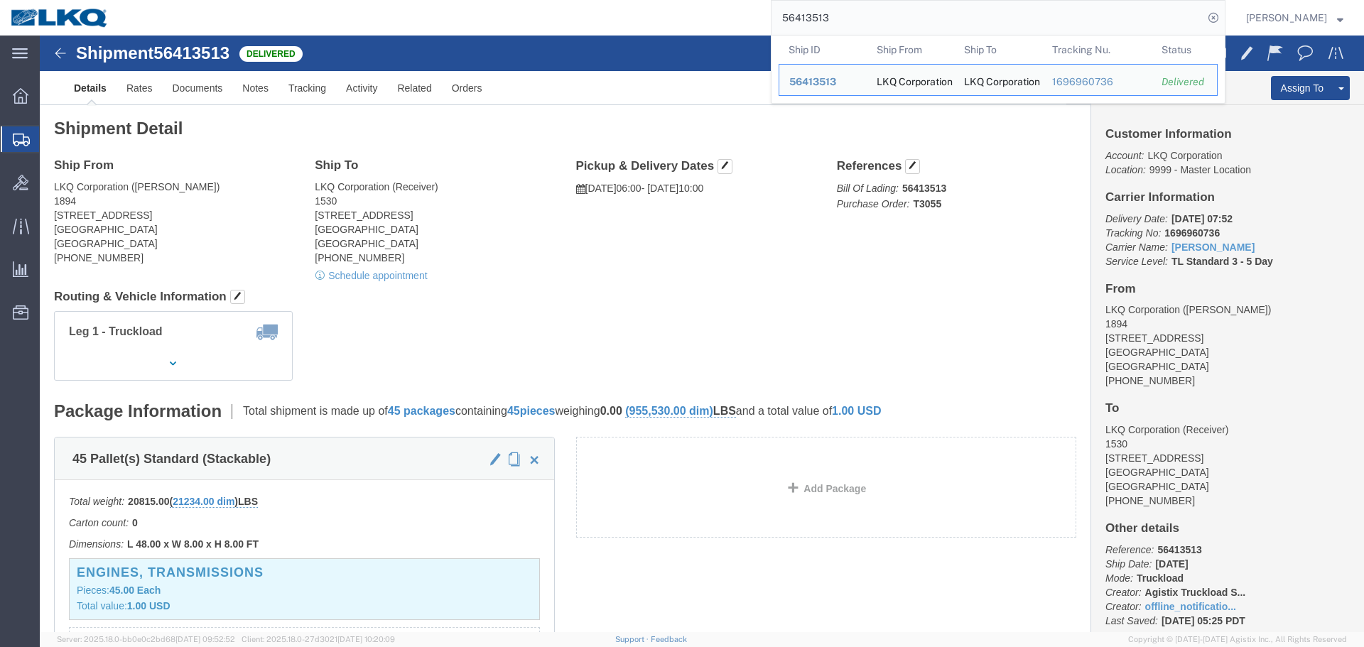
click div "Ship From LKQ Corporation ([PERSON_NAME]) [STREET_ADDRESS] [PHONE_NUMBER] Ship …"
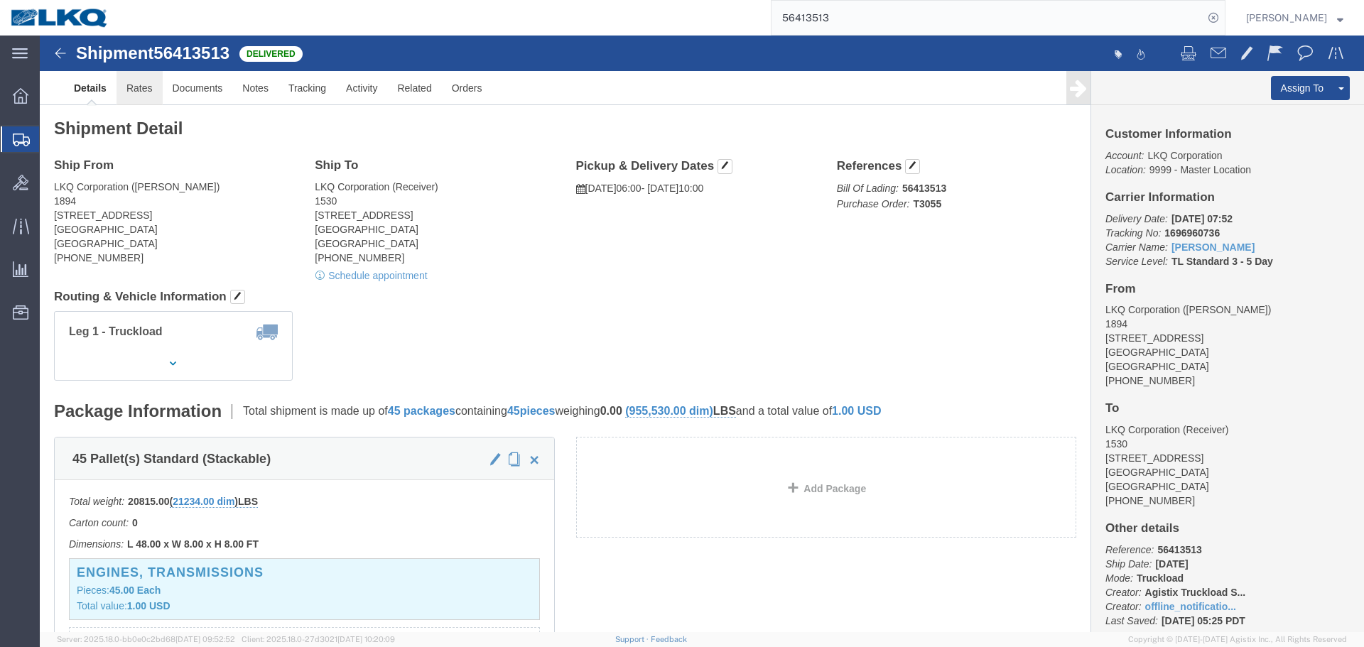
click link "Rates"
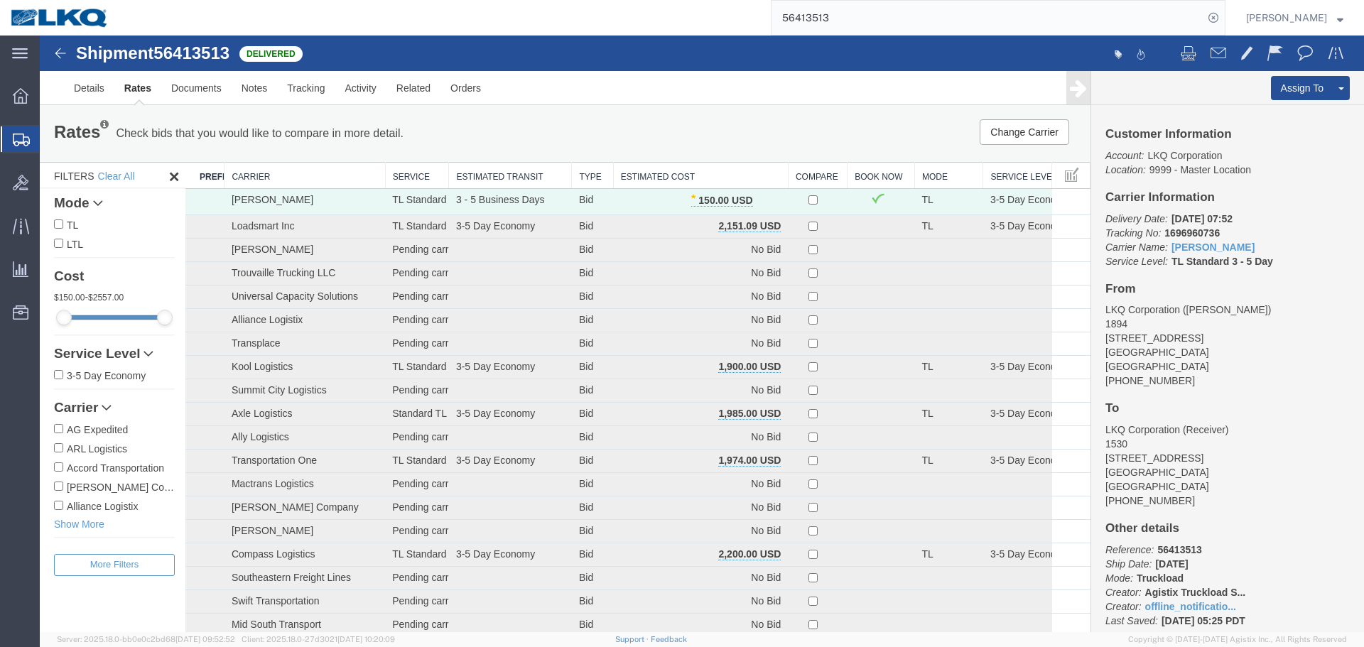
click at [720, 170] on th "Estimated Cost" at bounding box center [700, 176] width 175 height 26
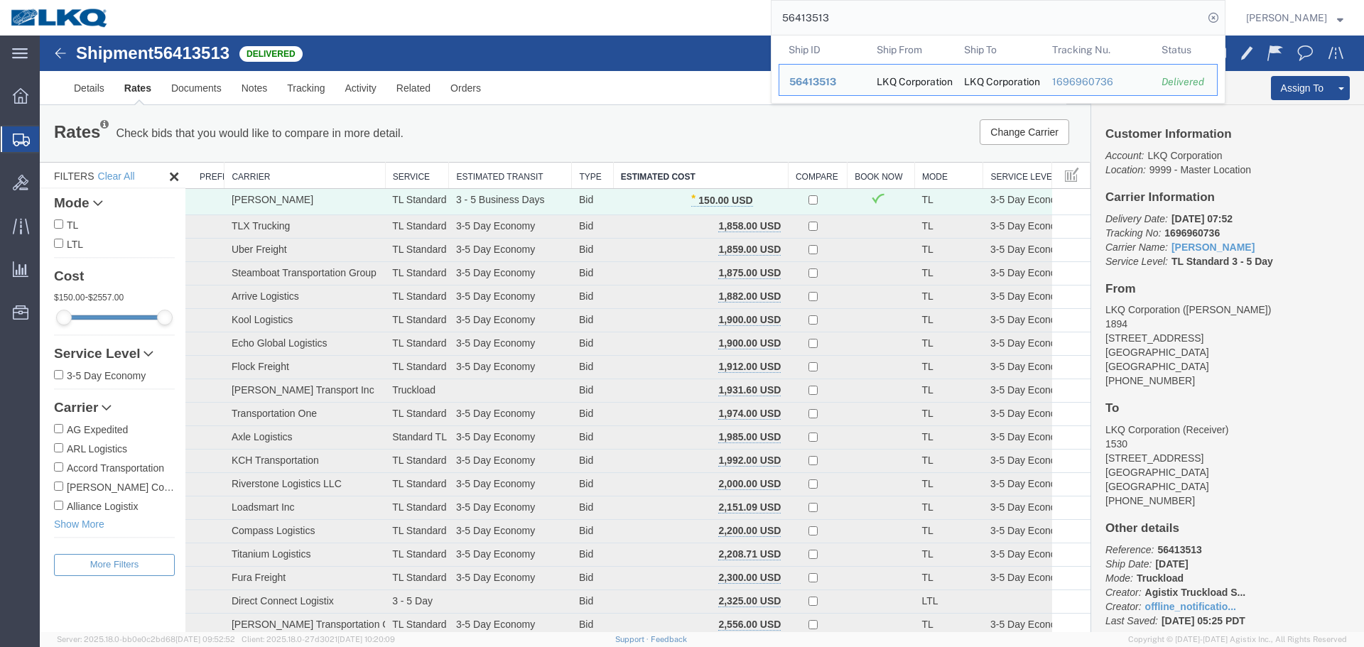
click at [921, 28] on input "56413513" at bounding box center [987, 18] width 432 height 34
paste input "776621"
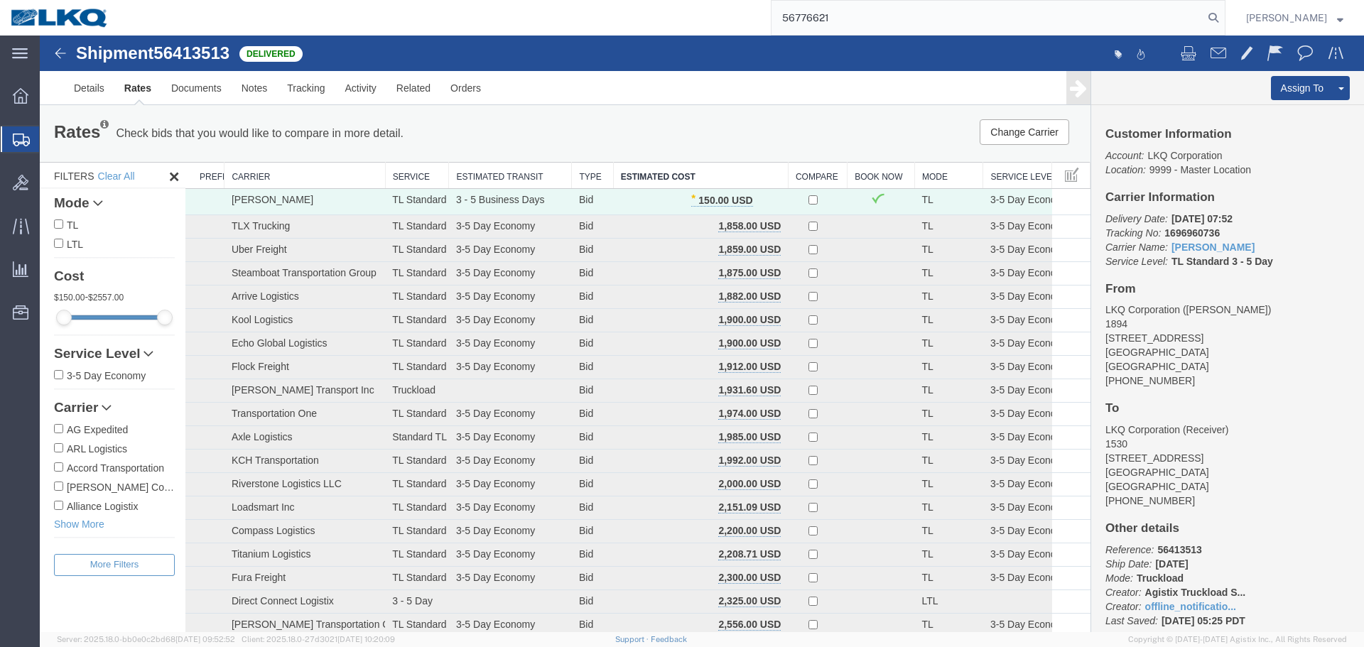
type input "56776621"
click at [931, 22] on input "56776621" at bounding box center [987, 18] width 432 height 34
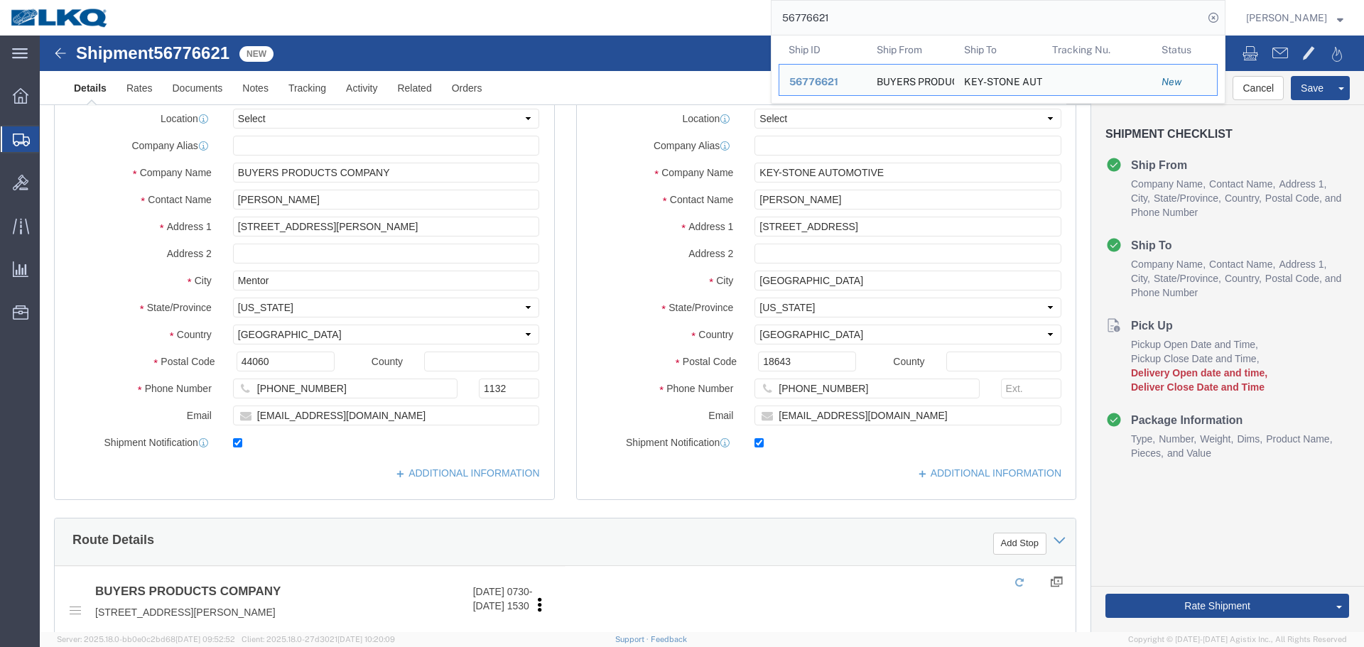
click at [852, 18] on input "56776621" at bounding box center [987, 18] width 432 height 34
click div
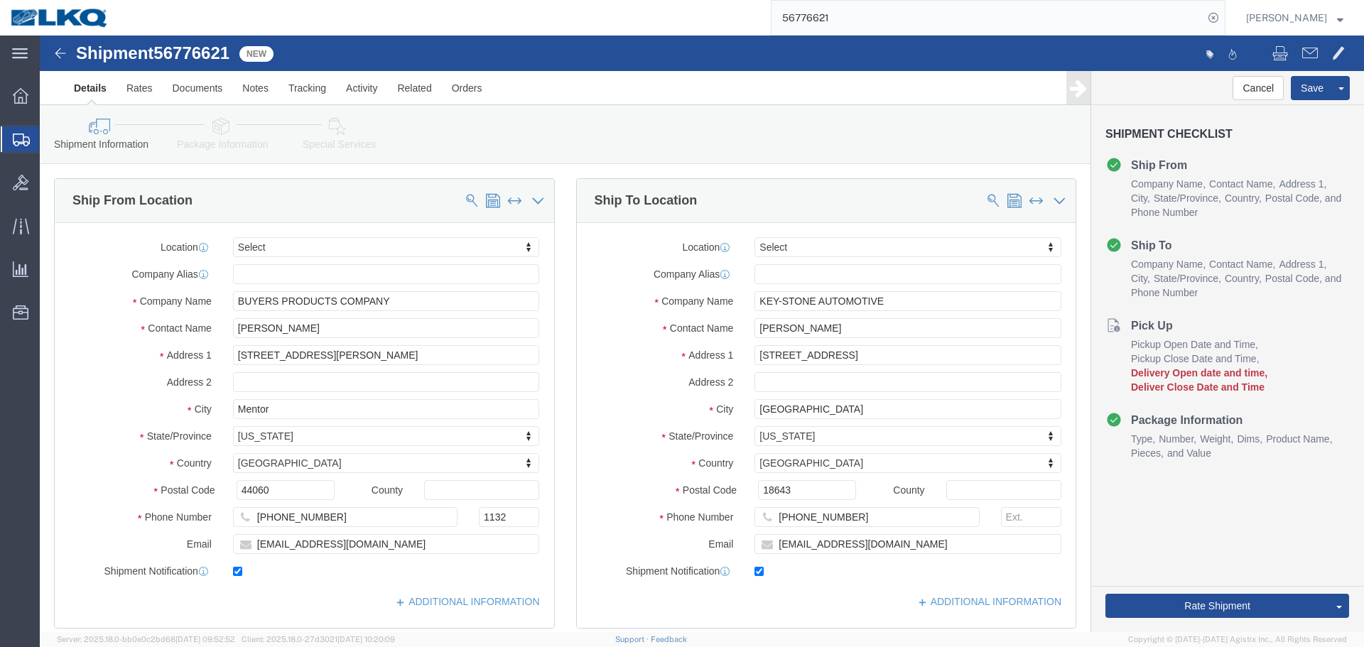
click div
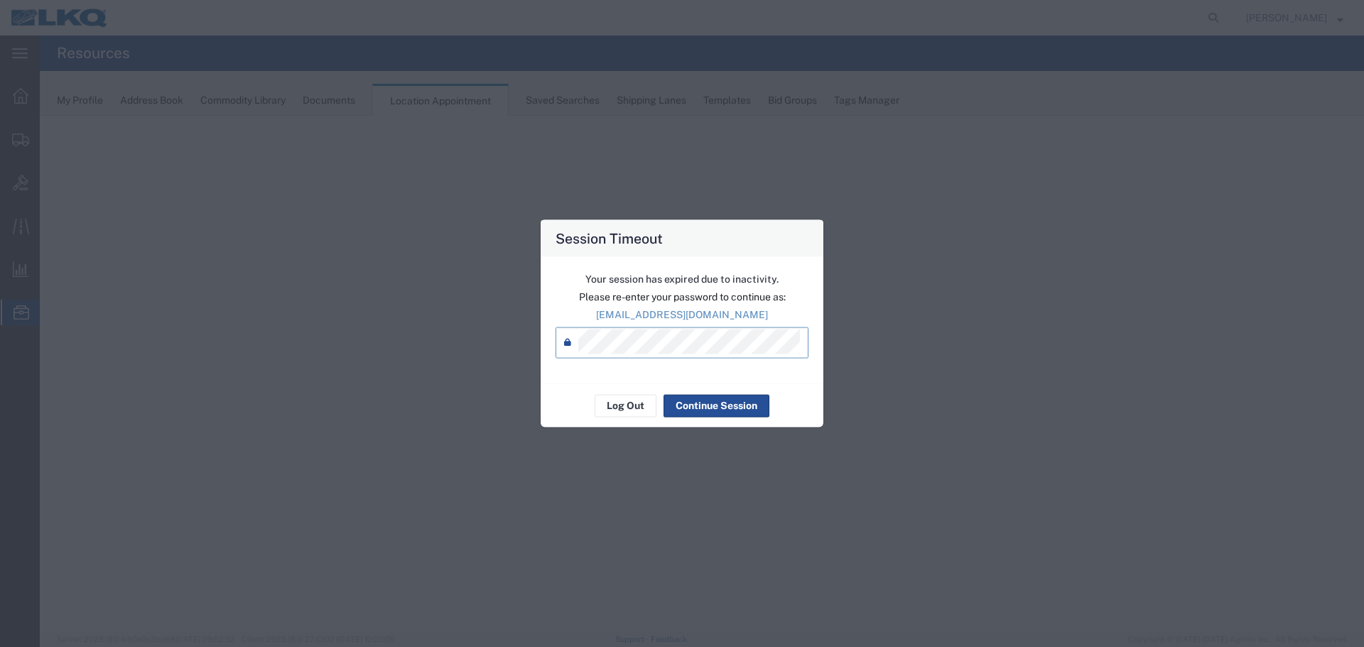
select select "27634"
select select "agendaWeek"
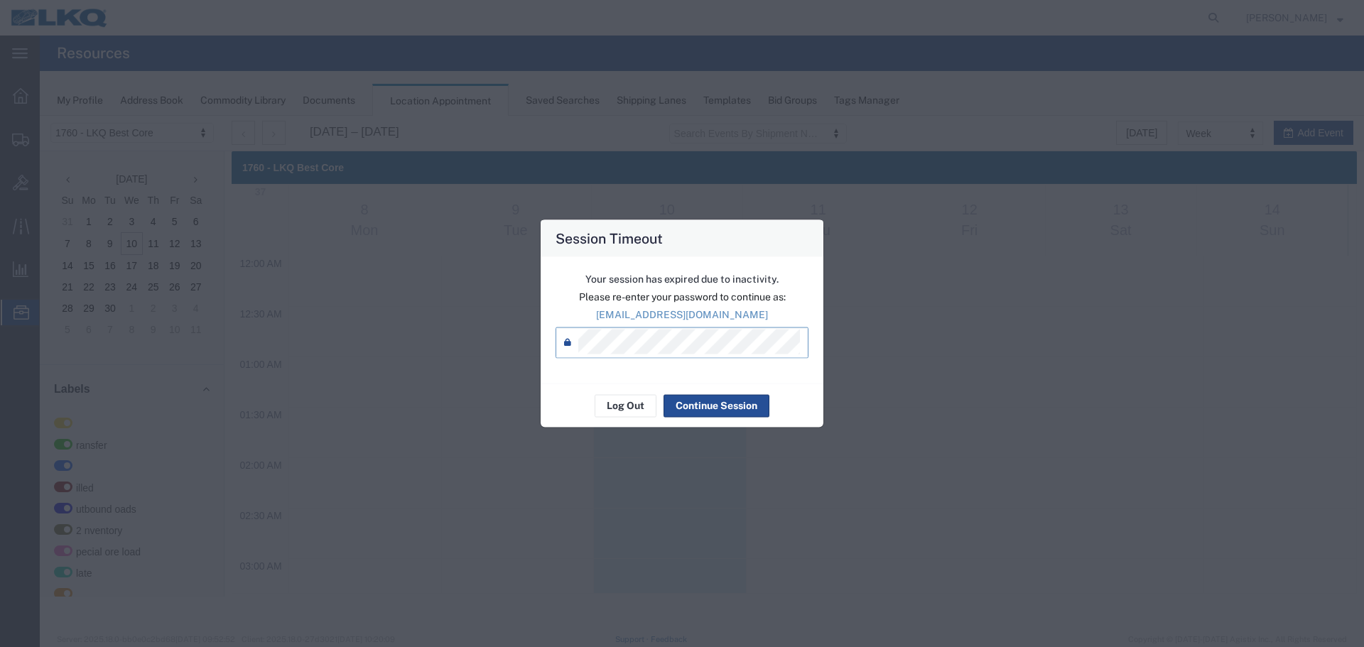
scroll to position [890, 0]
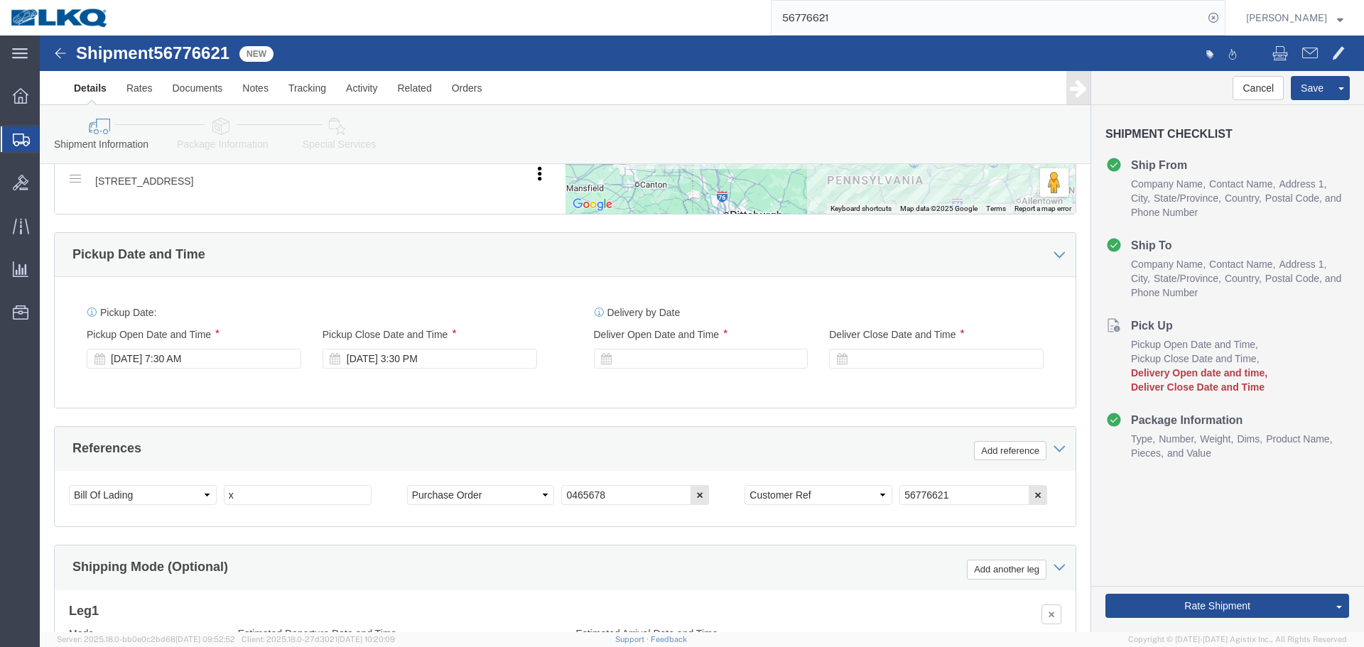
scroll to position [850, 0]
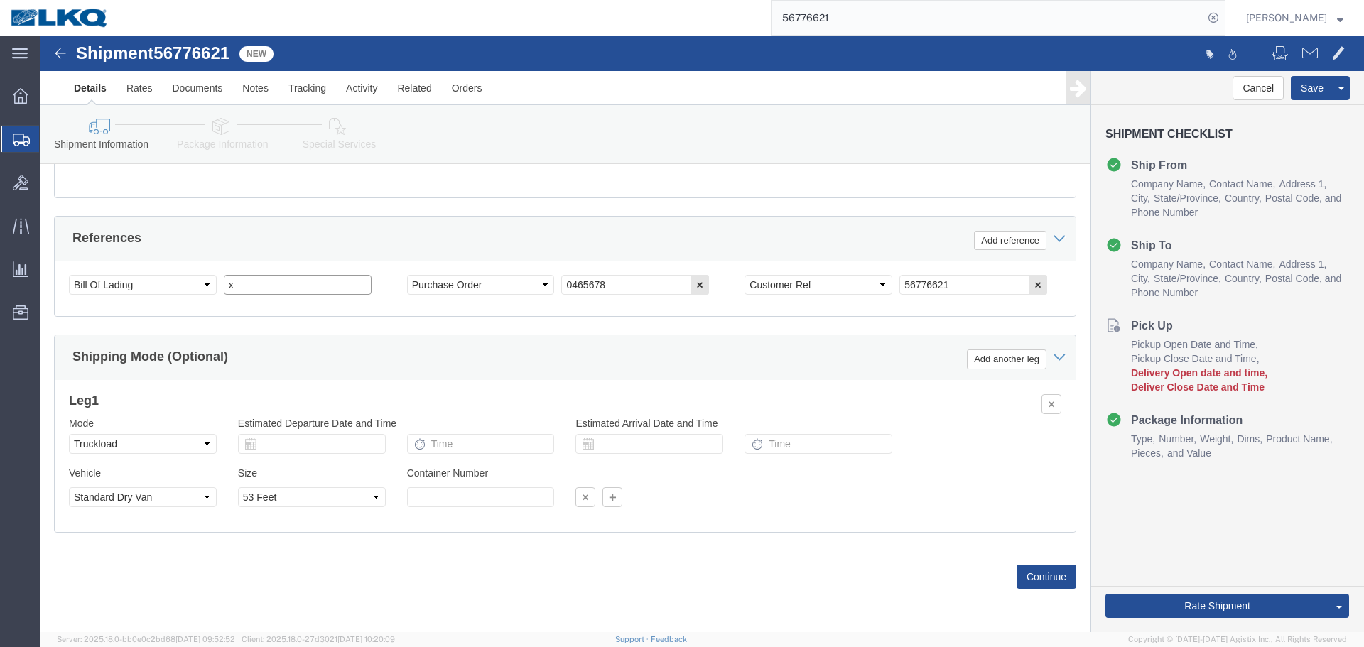
click input "x"
paste input "487451"
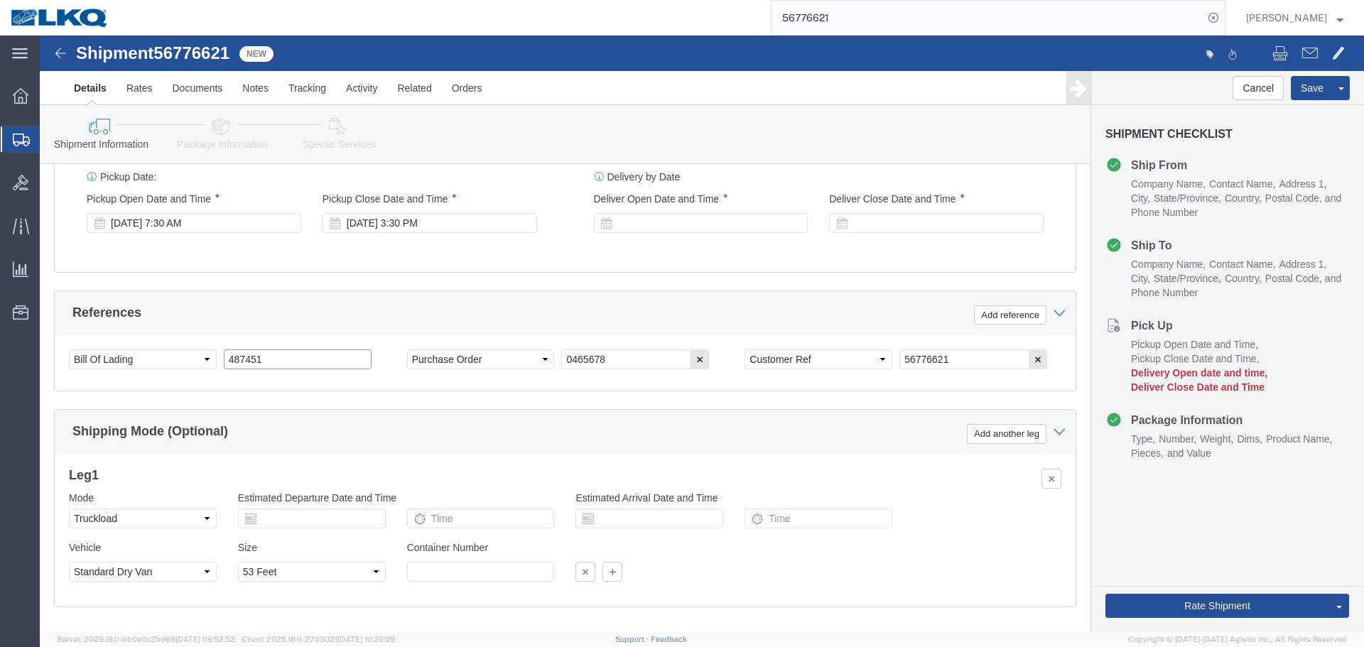
scroll to position [708, 0]
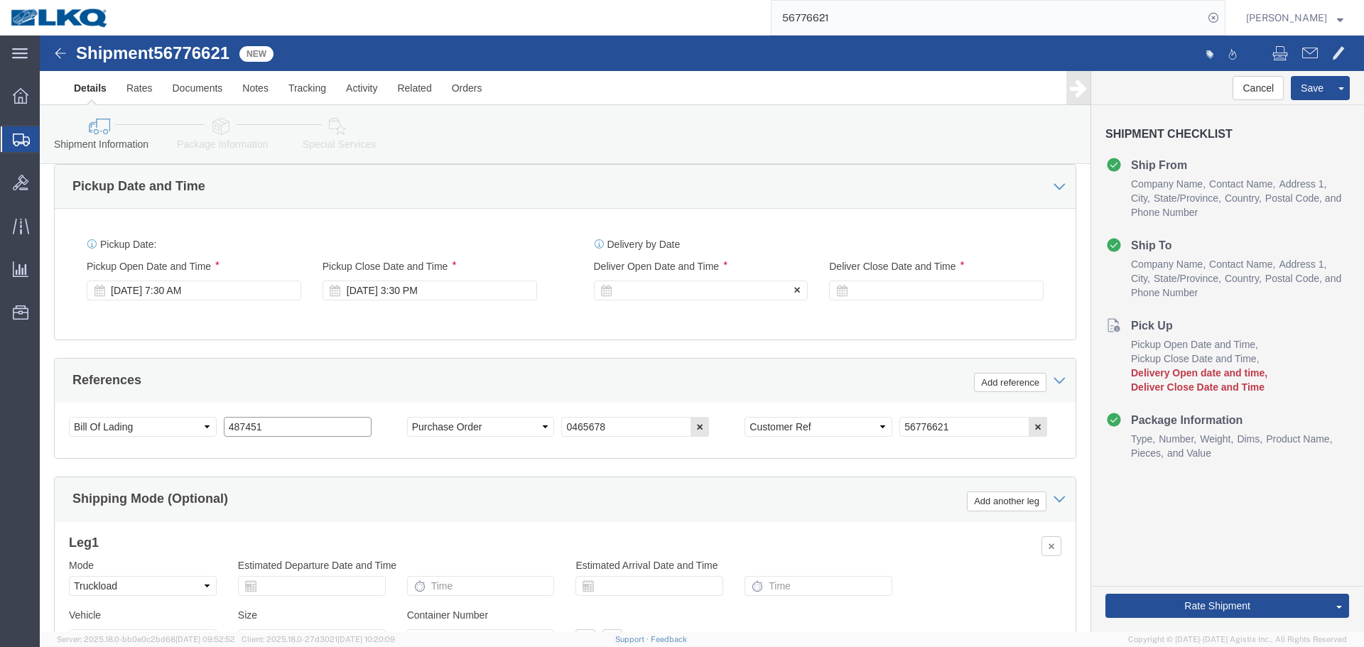
type input "487451"
click div
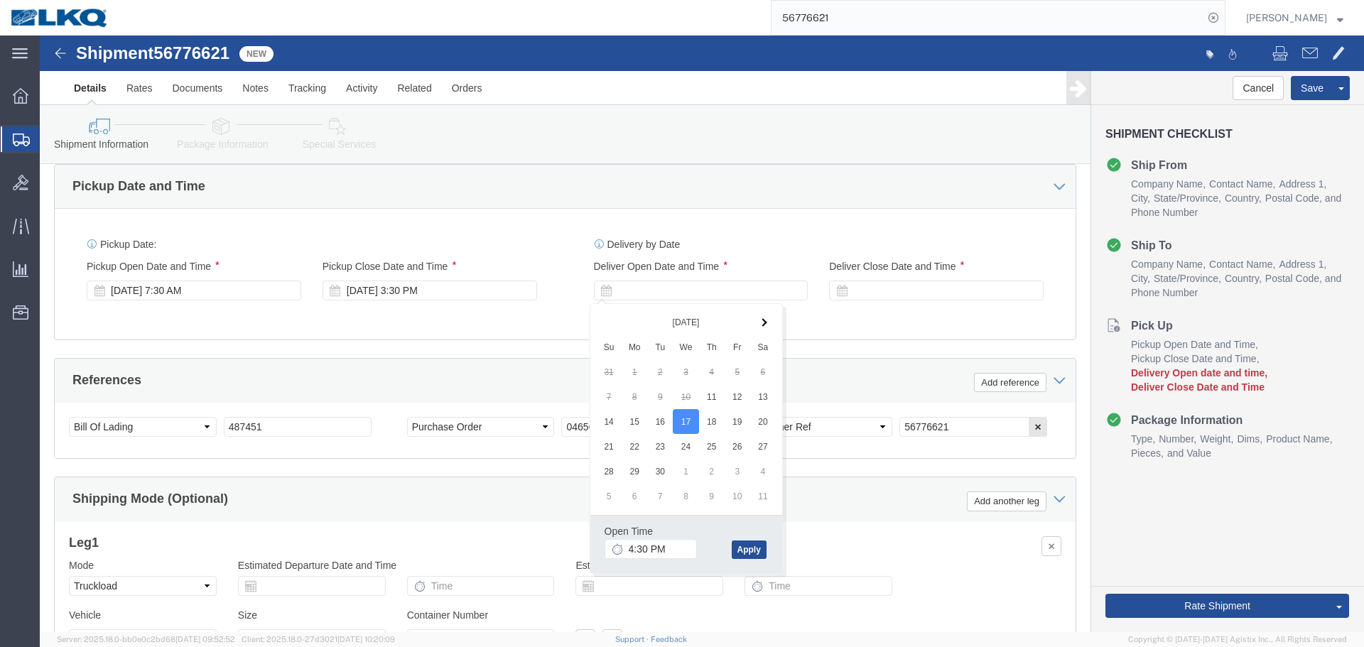
click div "Open Time 4:30 PM Sep 17 2025 4:30 PM - Sep 17 2025 4:30 PM Cancel Apply"
click input "4:30 PM"
type input "1:00 PM"
click button "Apply"
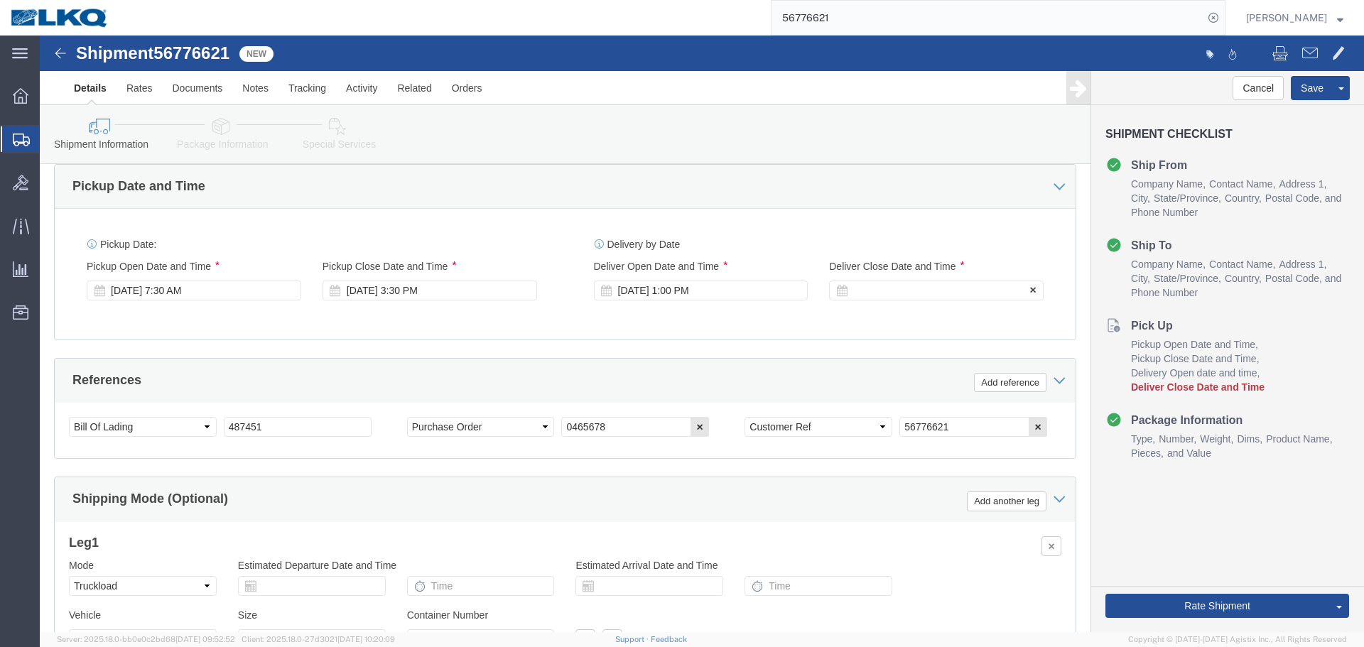
click div
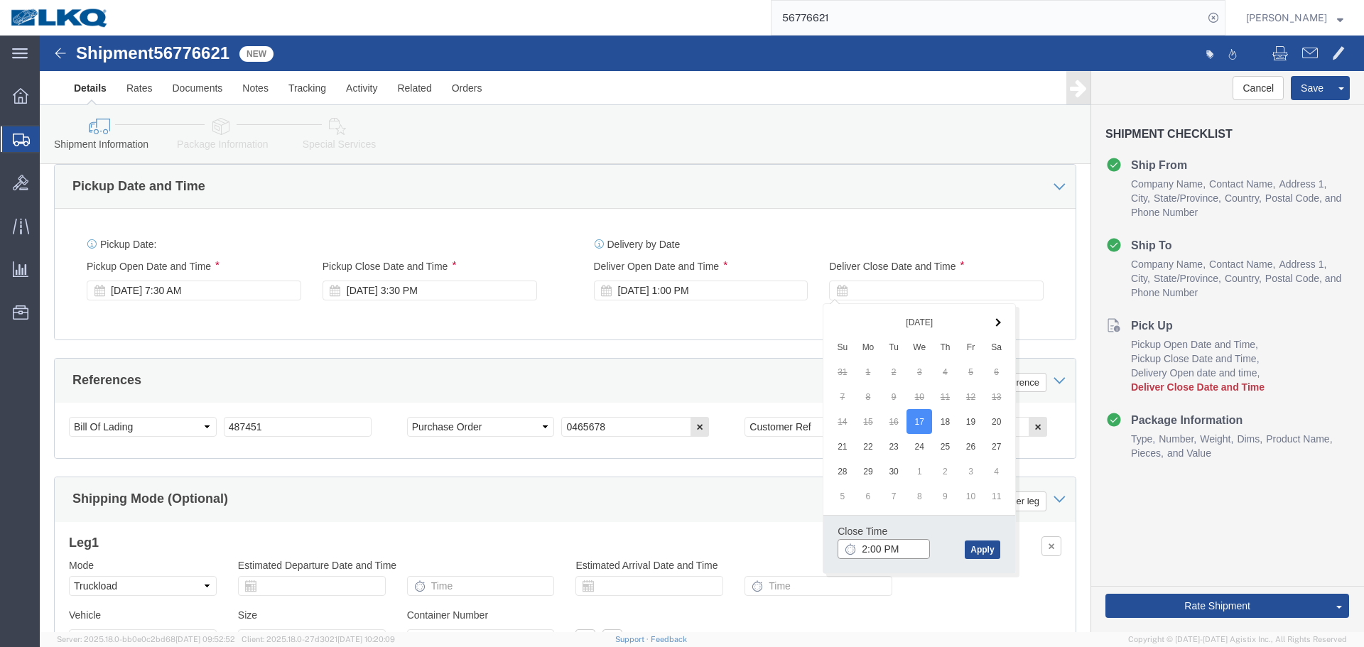
click input "2:00 PM"
type input "1301"
type input "1:01 PM"
click button "Apply"
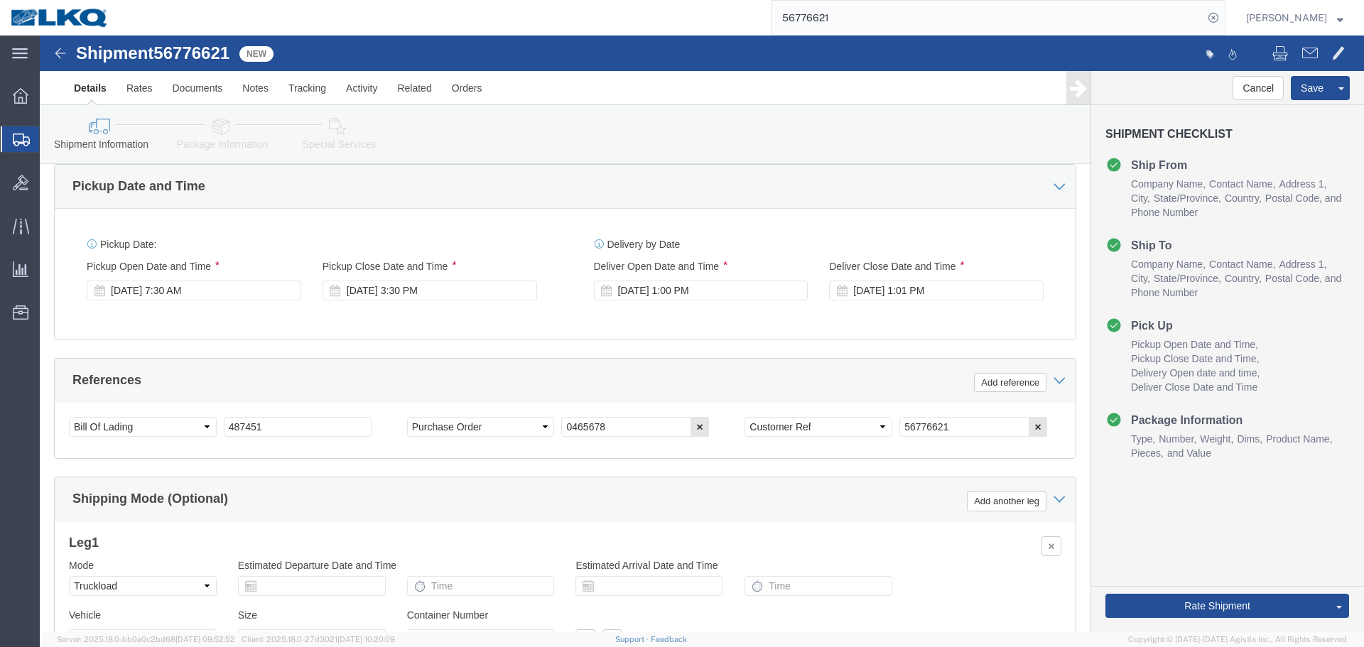
click div "Delivery by Date Delivery Start Date Delivery Start Time Deliver Open Date and …"
click div "Pickup Date: Pickup Start Date Pickup Start Time Pickup Open Date and Time Sep …"
click div "Sep 11 2025 7:30 AM"
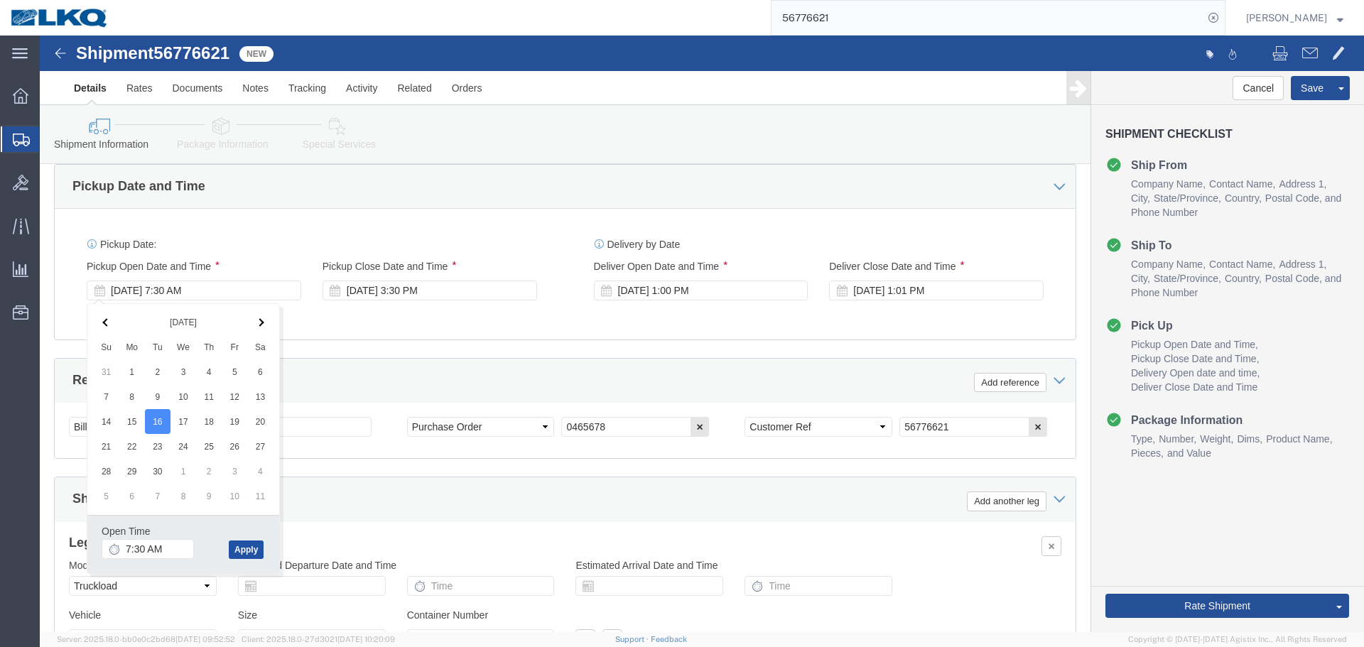
click button "Apply"
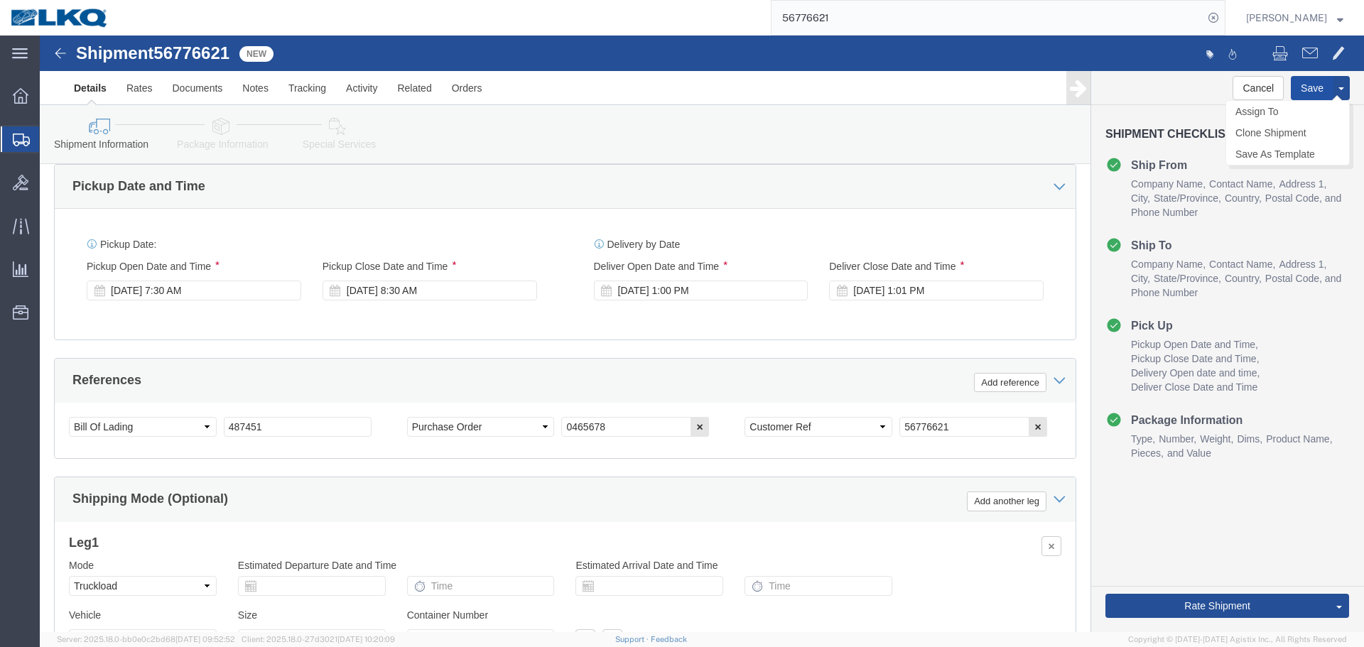
click button "Save"
click div "Pickup Date: Pickup Start Date Pickup Start Time Pickup Open Date and Time Sep …"
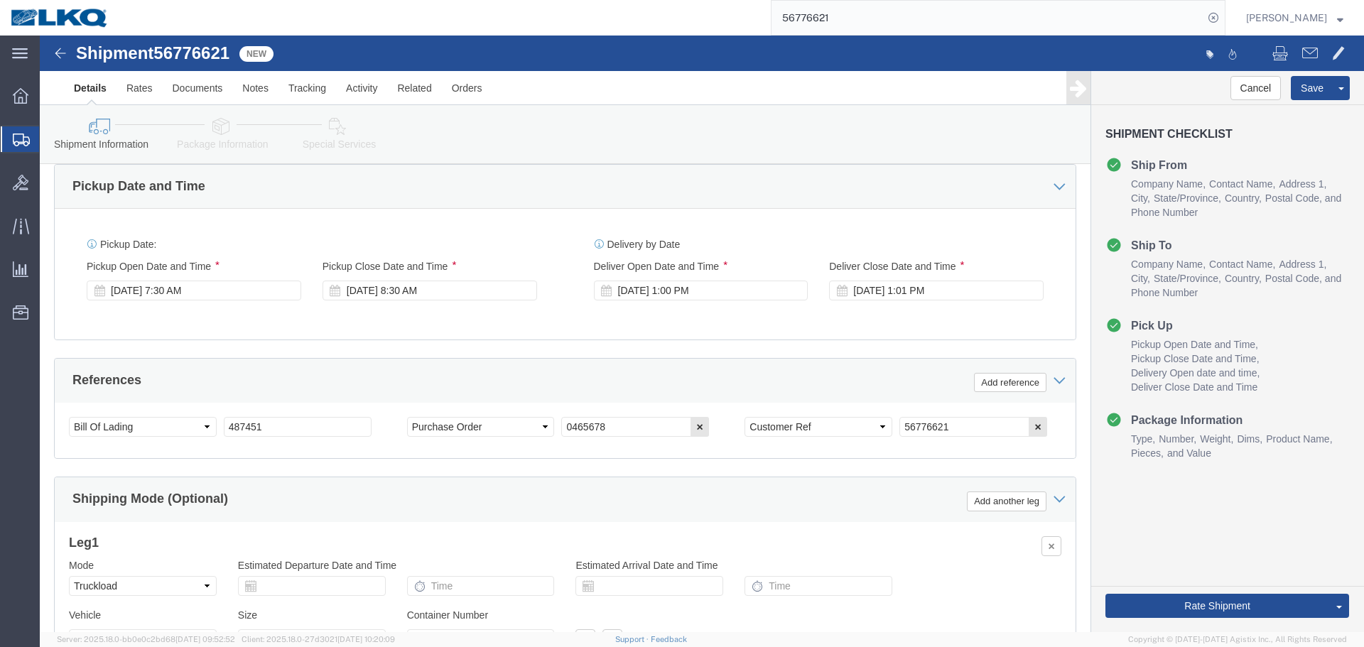
click div "Ship From Location Location Select Select My Profile Location 1100 - LKQ Crysta…"
click div "Delivery by Date Delivery Start Date Delivery Start Time Deliver Open Date and …"
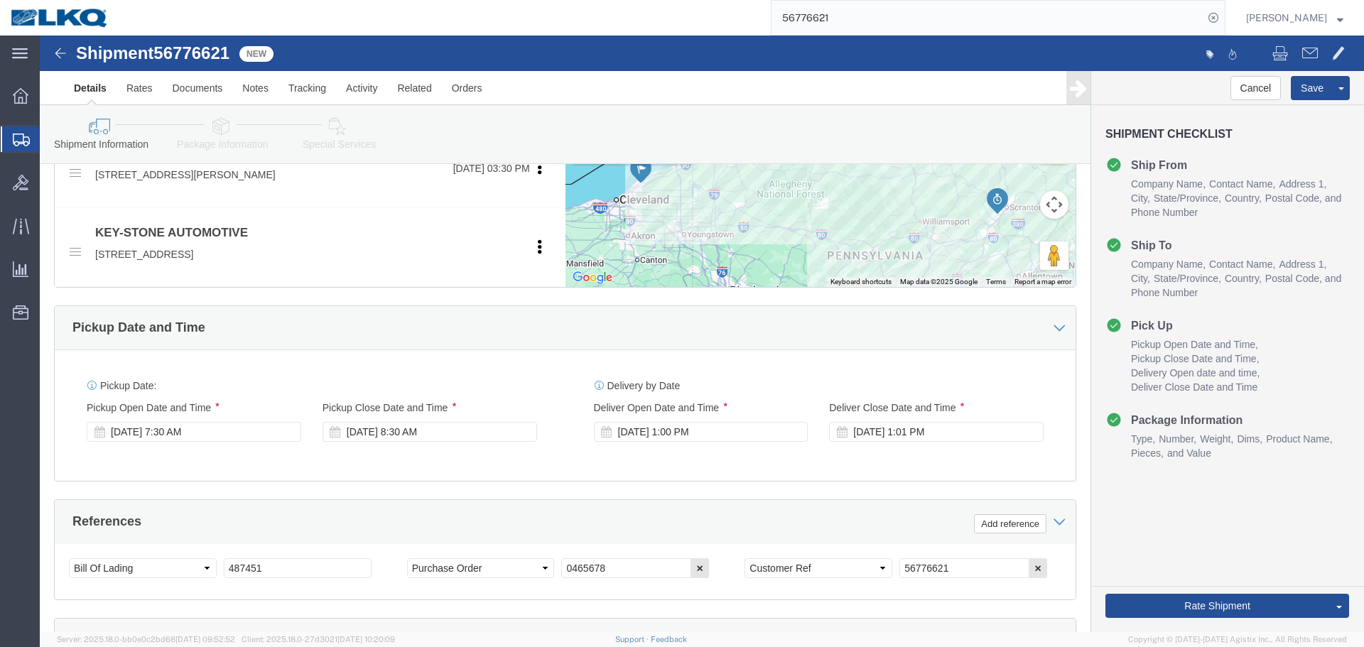
scroll to position [565, 0]
click div "Delivery by Date Delivery Start Date Delivery Start Time Deliver Open Date and …"
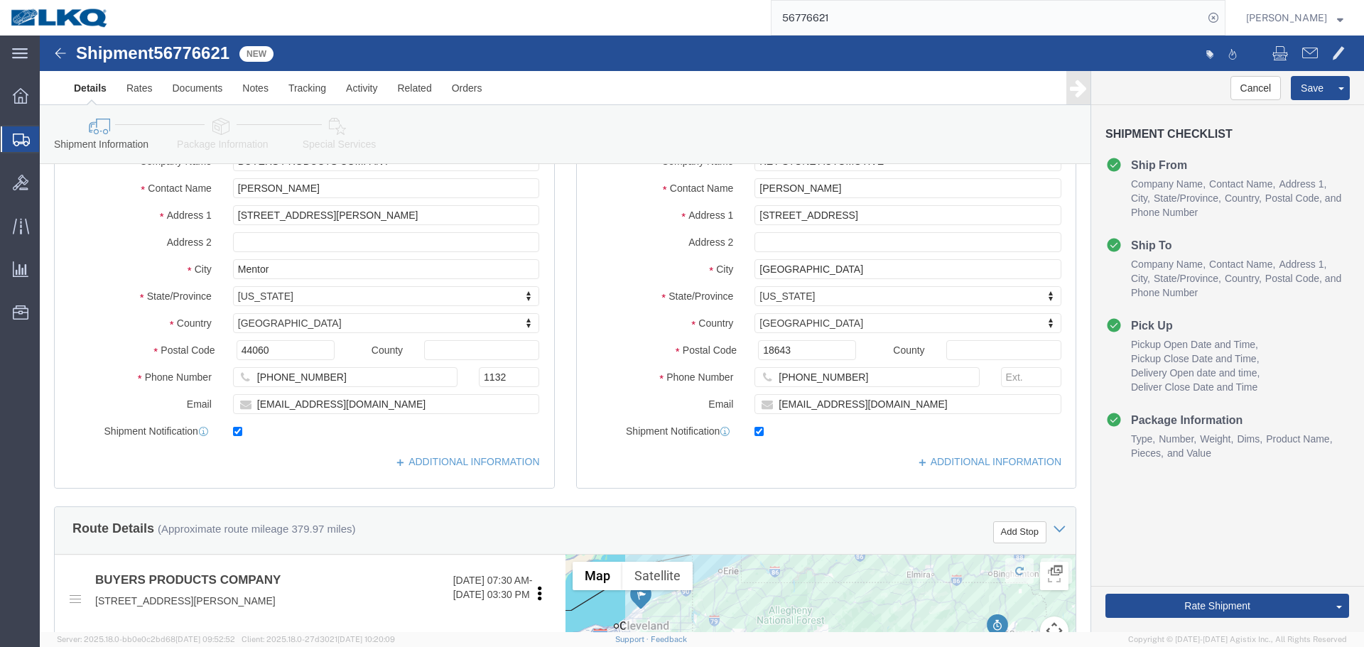
scroll to position [139, 0]
click input "44060"
click input "18643"
click span
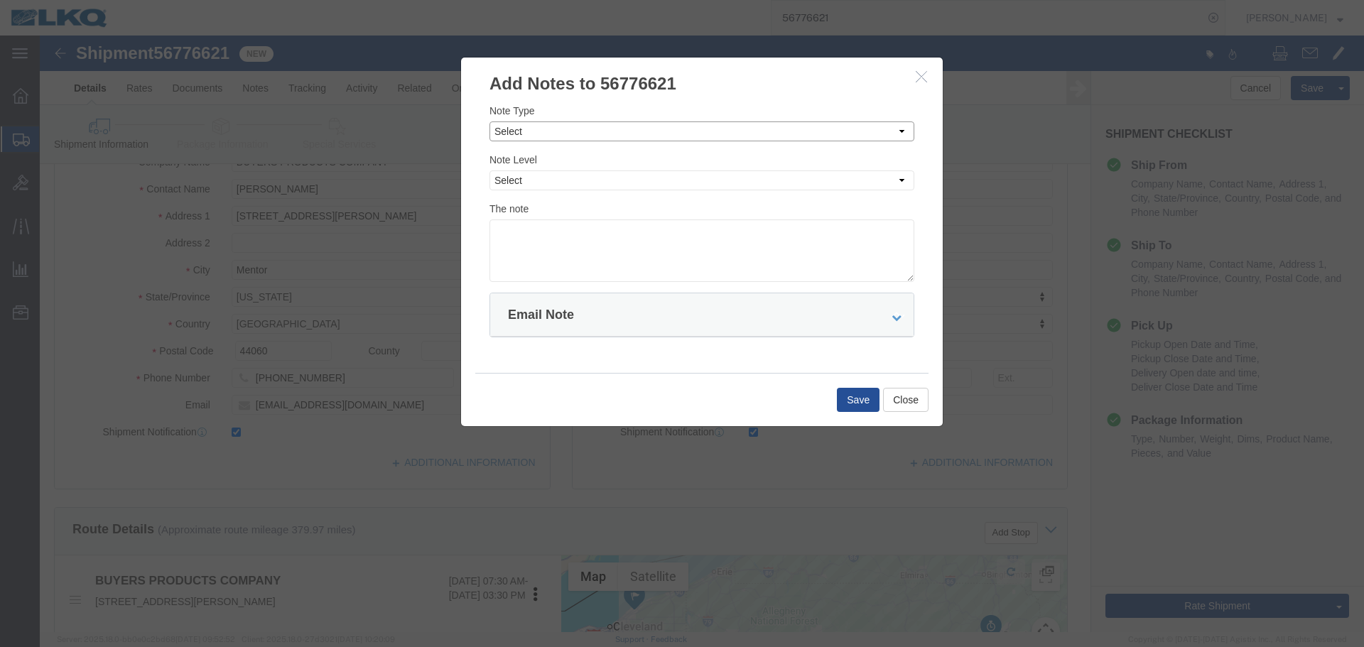
click select "Select Approval Bid Notes Carrier Change Notes Claim Notes Content Hazmat Notes…"
select select "BID_NOTES"
click select "Select Approval Bid Notes Carrier Change Notes Claim Notes Content Hazmat Notes…"
click select "Select Private to Account Private to Vendor Public"
select select "PRIVATE_TO_ACCOUNT"
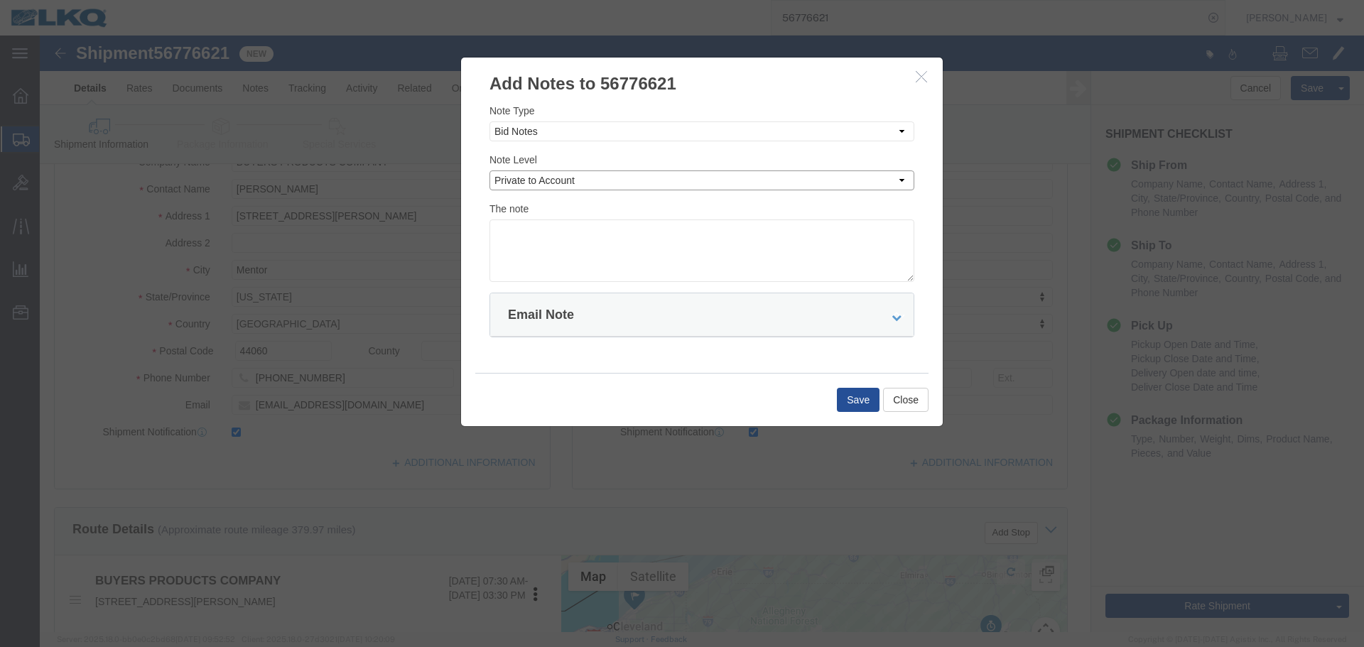
click select "Select Private to Account Private to Vendor Public"
click textarea
paste textarea "$1,106"
type textarea "DAT: $1,106"
click button "Save"
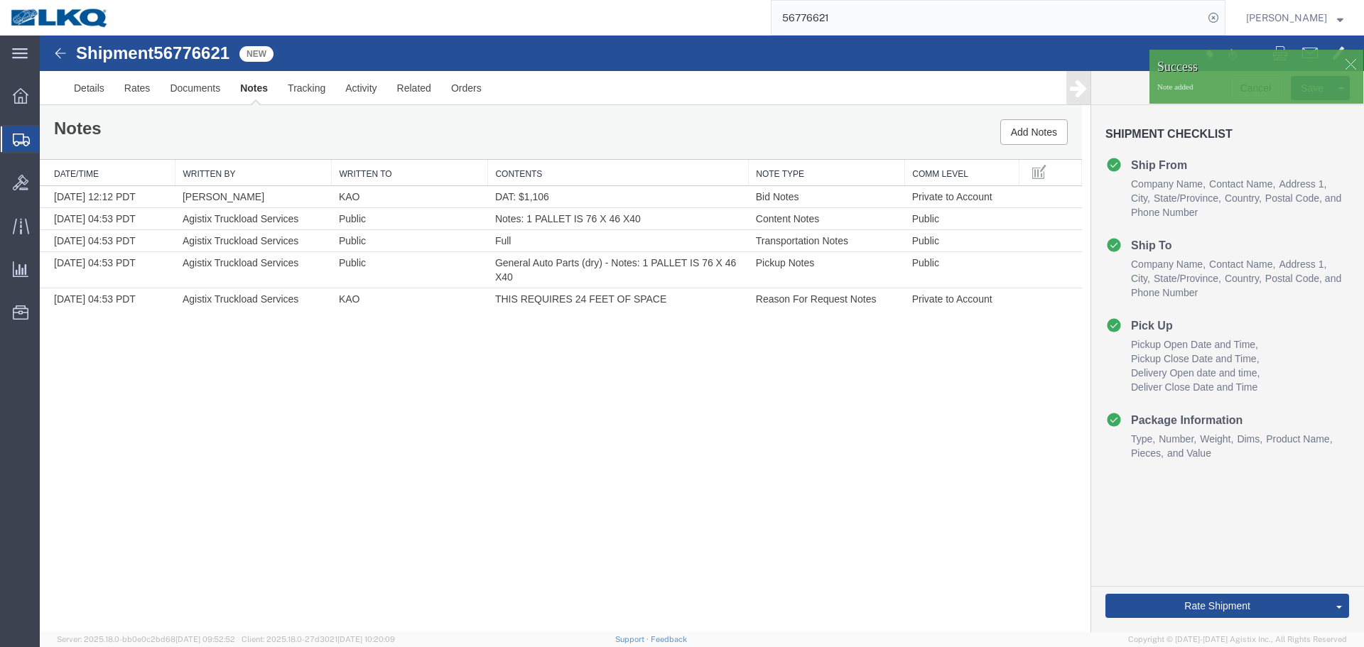
scroll to position [0, 0]
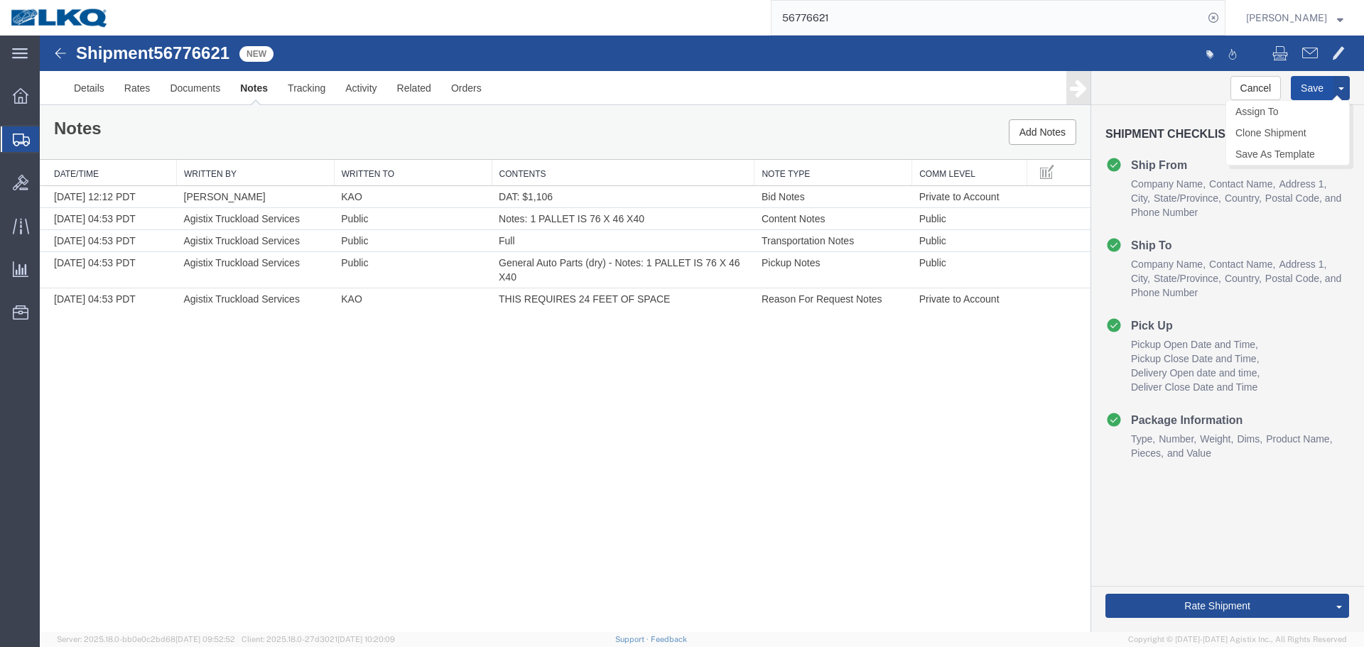
click at [1301, 87] on button "Save" at bounding box center [1312, 88] width 43 height 24
type button "Save"
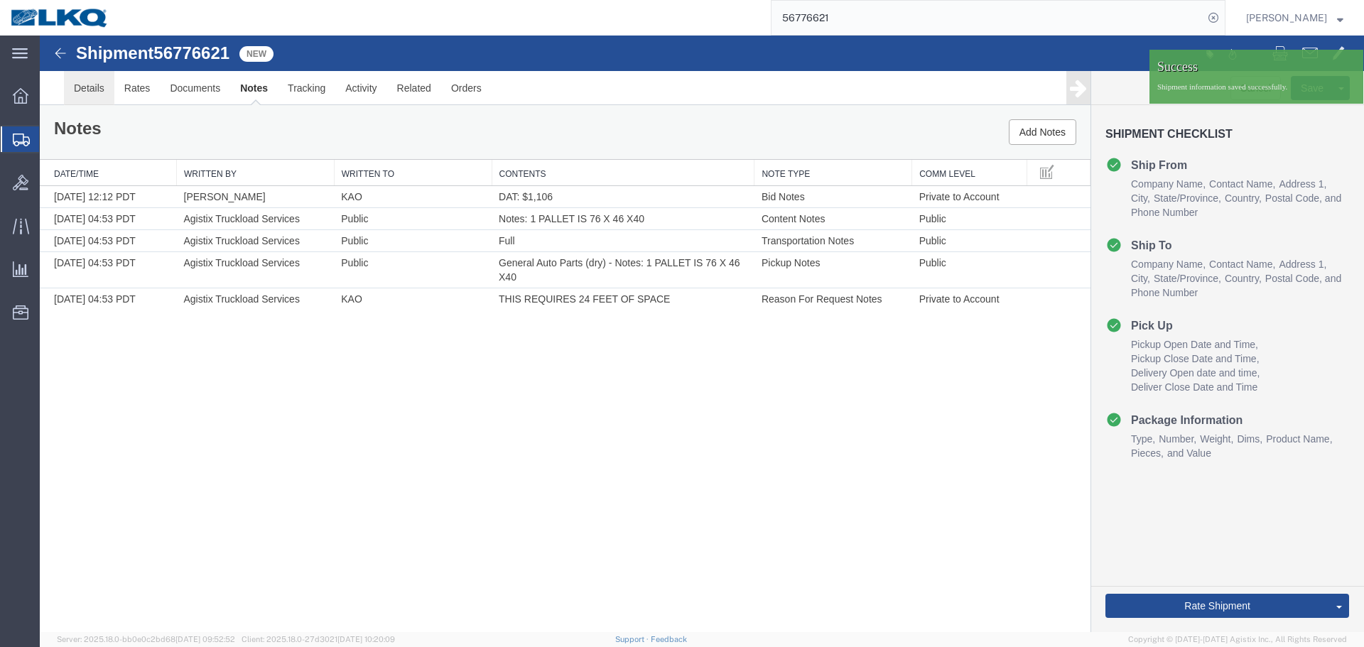
click at [70, 87] on link "Details" at bounding box center [89, 88] width 50 height 34
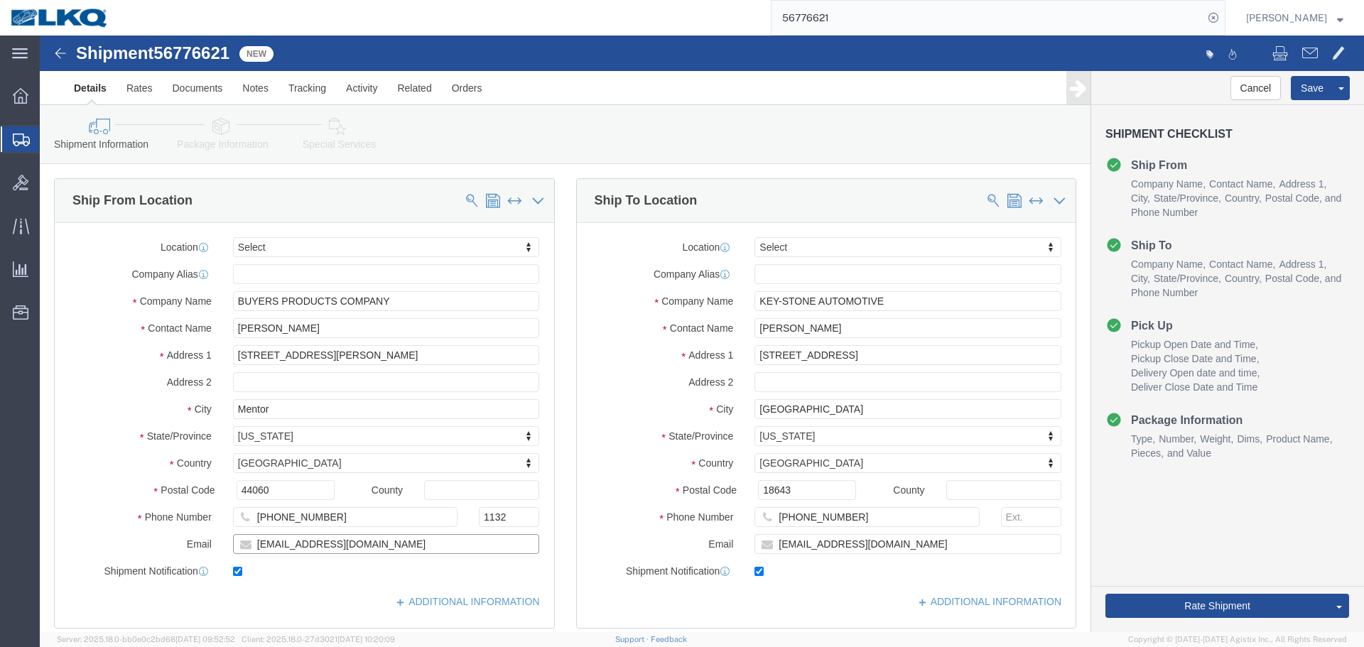
click div "Location Select Select My Profile Location 1100 - LKQ Crystal River 1103 - LKQ …"
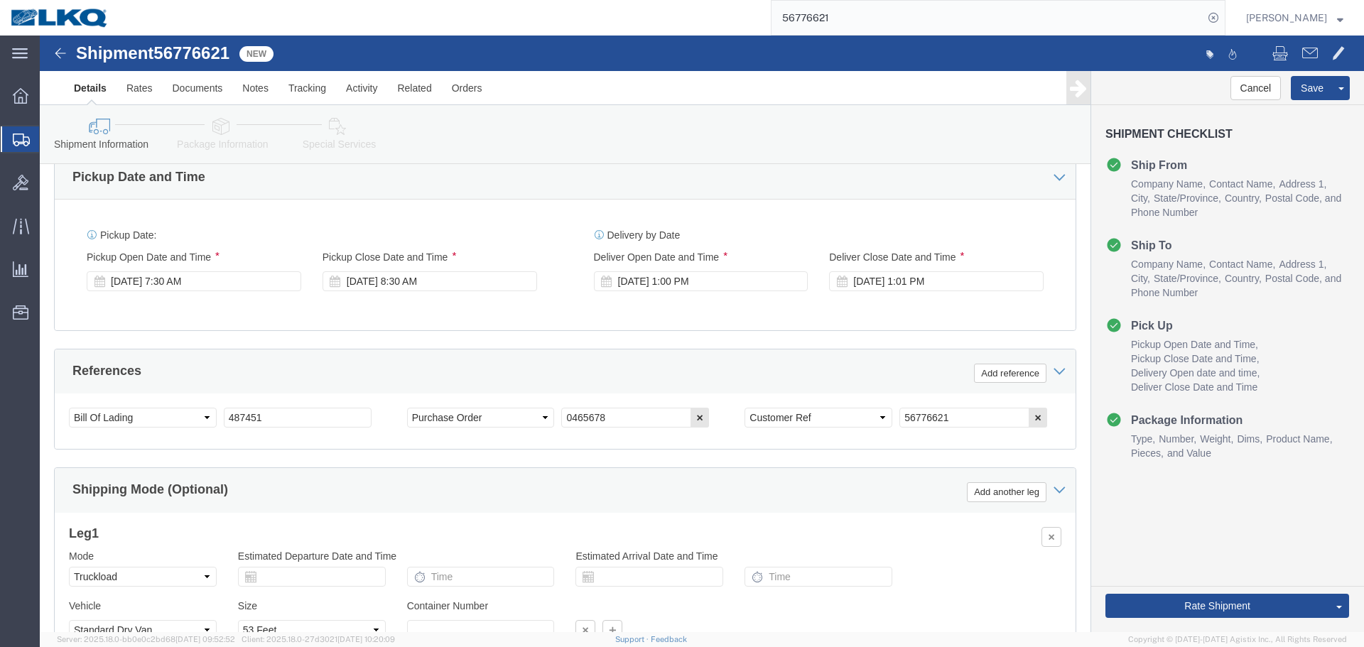
scroll to position [708, 0]
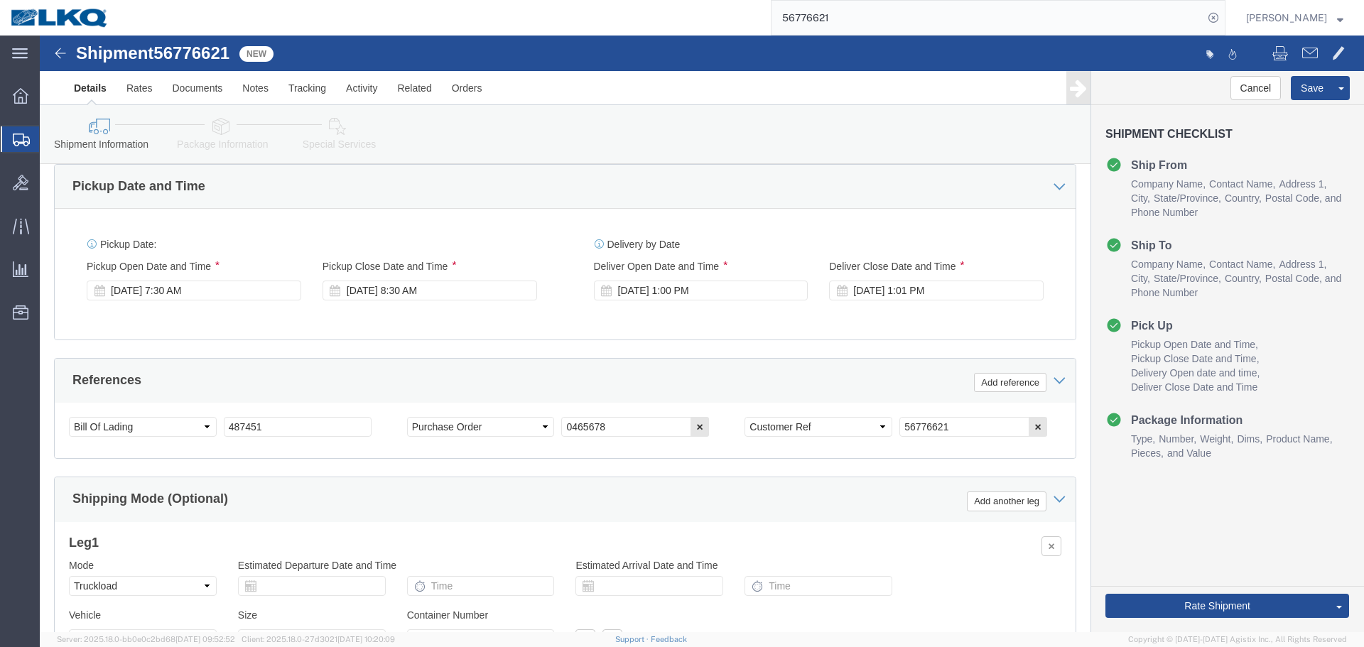
click div "Ship From Location Location Select Select My Profile Location 1100 - LKQ Crysta…"
click div "Delivery by Date Delivery Start Date Delivery Start Time Deliver Open Date and …"
click div "Pickup Date: Pickup Start Date Pickup Start Time Pickup Open Date and Time Sep …"
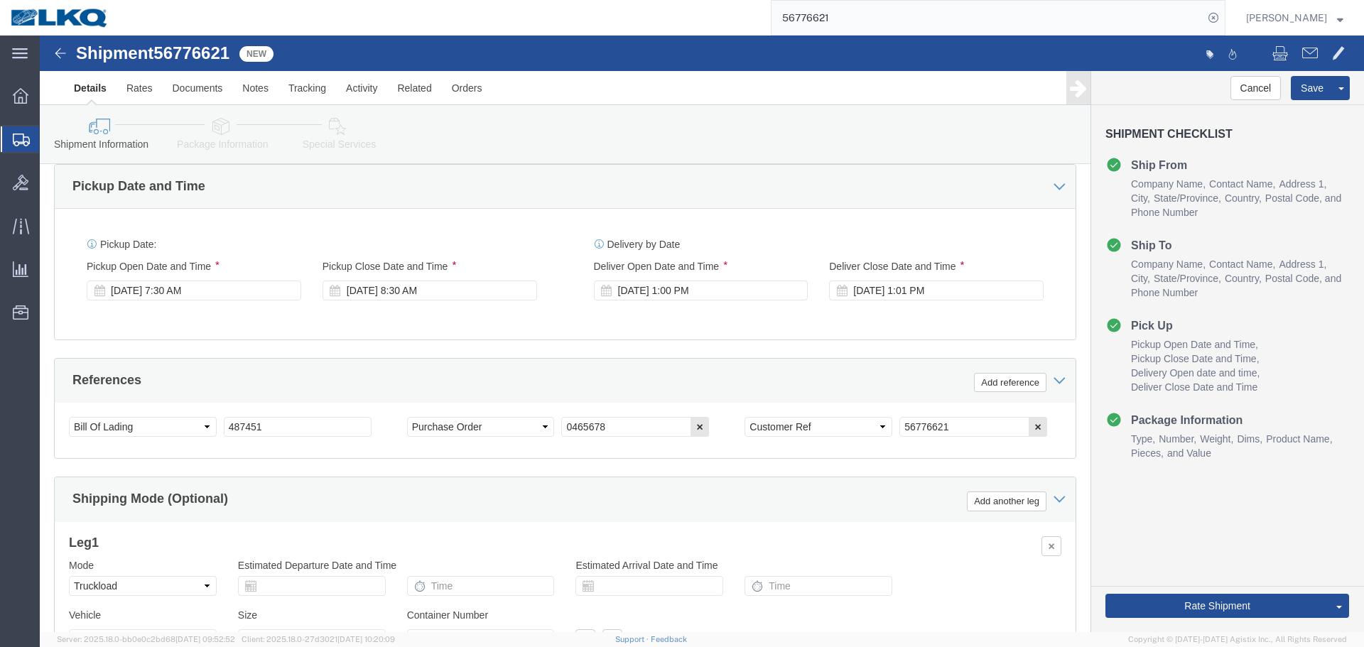
click div "Pickup Date: Pickup Start Date Pickup Start Time Pickup Open Date and Time Sep …"
click div "Delivery by Date Delivery Start Date Delivery Start Time Deliver Open Date and …"
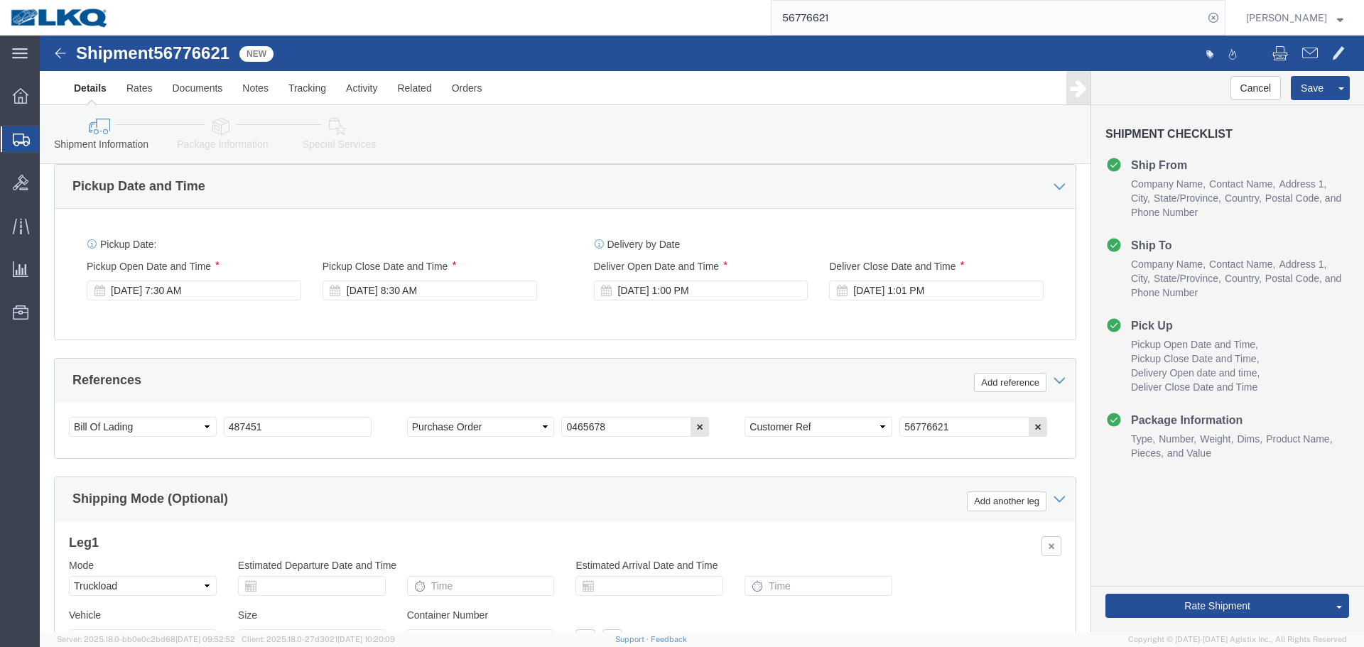
click div "Delivery by Date Delivery Start Date Delivery Start Time Deliver Open Date and …"
click div "Ship From Location Location Select Select My Profile Location 1100 - LKQ Crysta…"
click div "Delivery by Date Delivery Start Date Delivery Start Time Deliver Open Date and …"
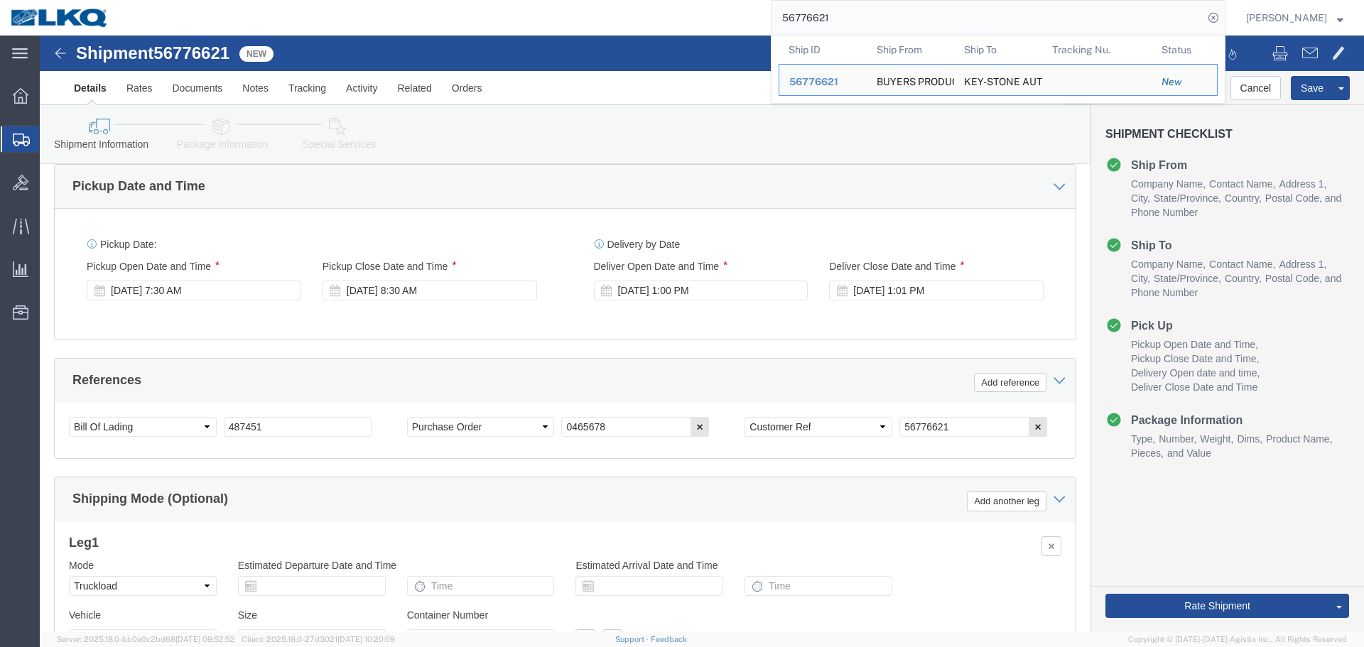
click at [884, 19] on input "56776621" at bounding box center [987, 18] width 432 height 34
click div "Delivery by Date Delivery Start Date Delivery Start Time Deliver Open Date and …"
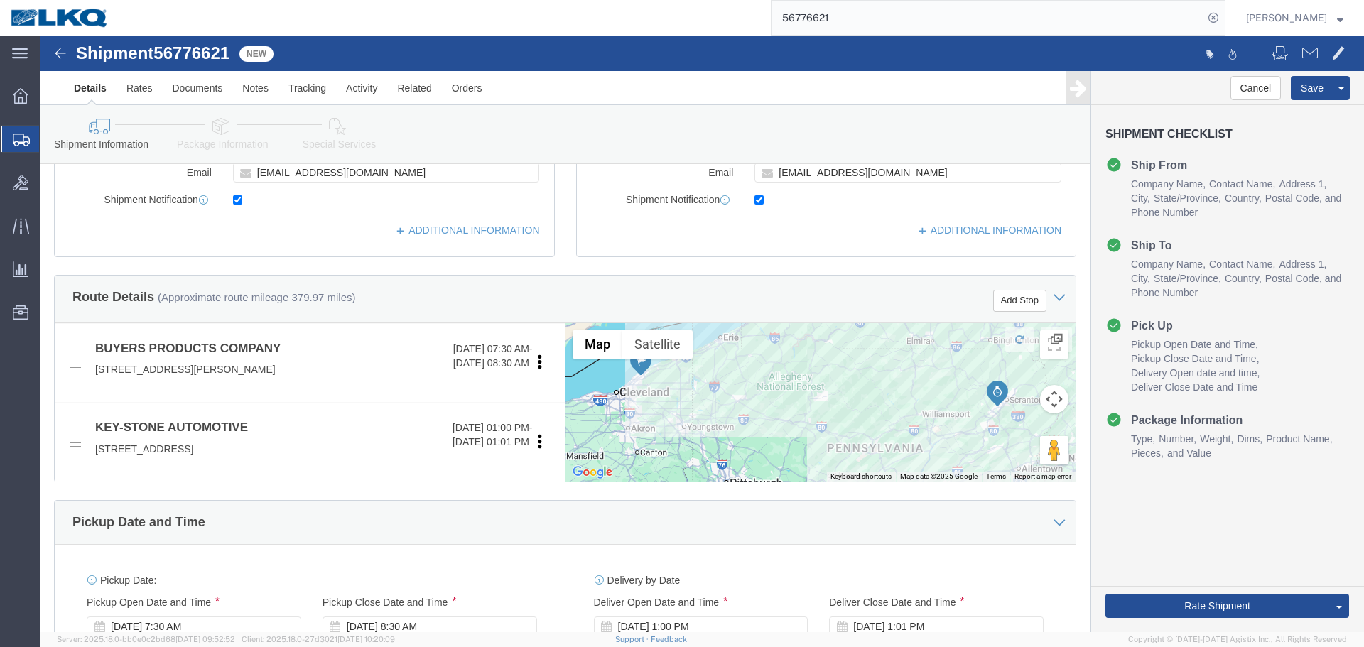
scroll to position [352, 0]
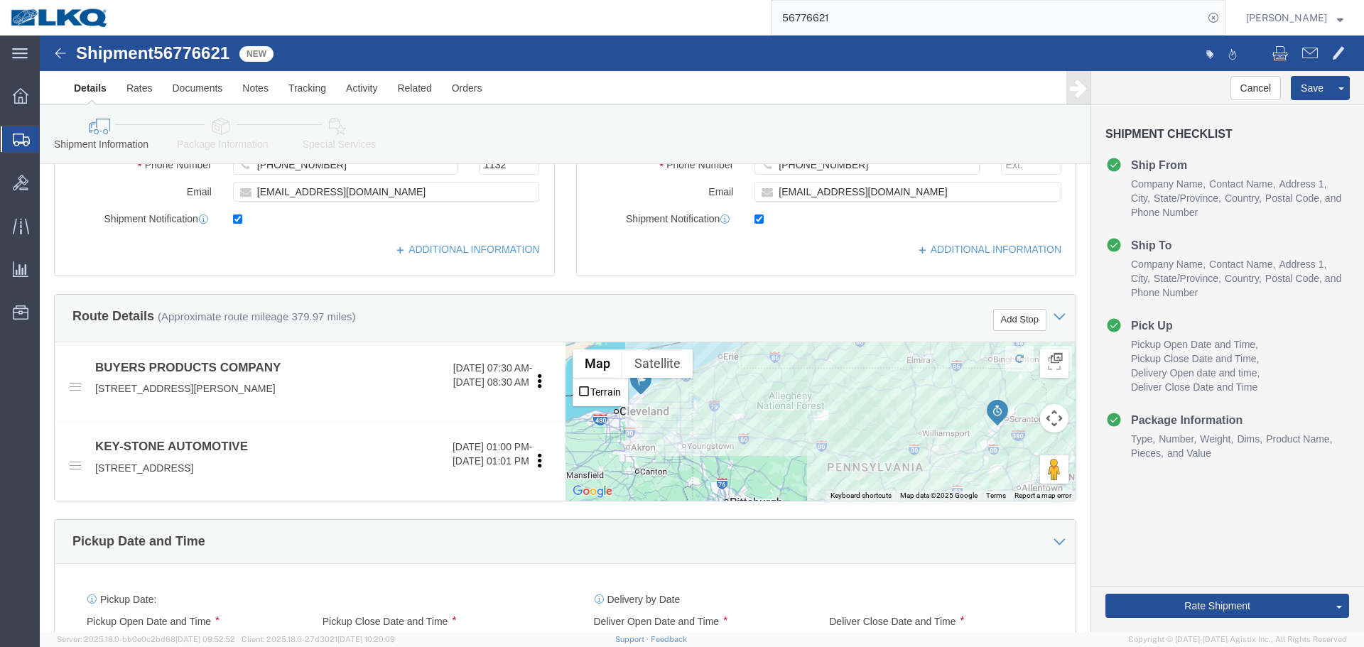
click div "Ship From Location Location Select Select My Profile Location 1100 - LKQ Crysta…"
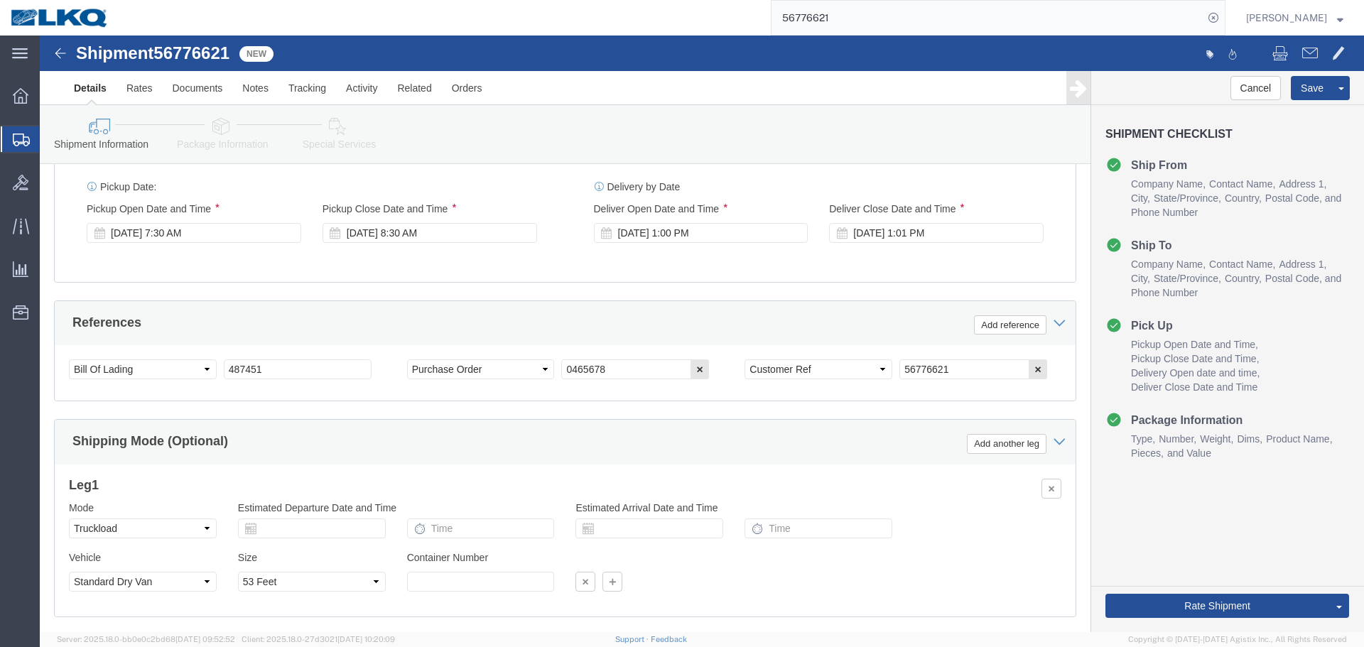
scroll to position [850, 0]
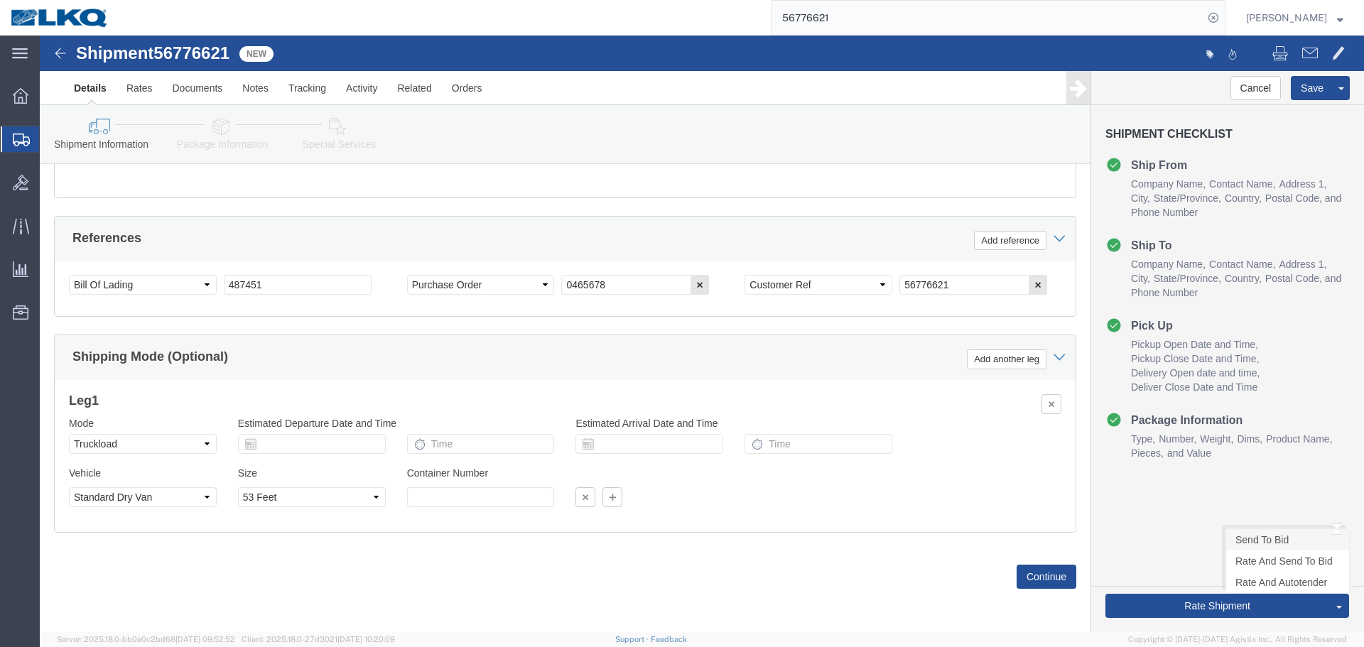
click link "Send To Bid"
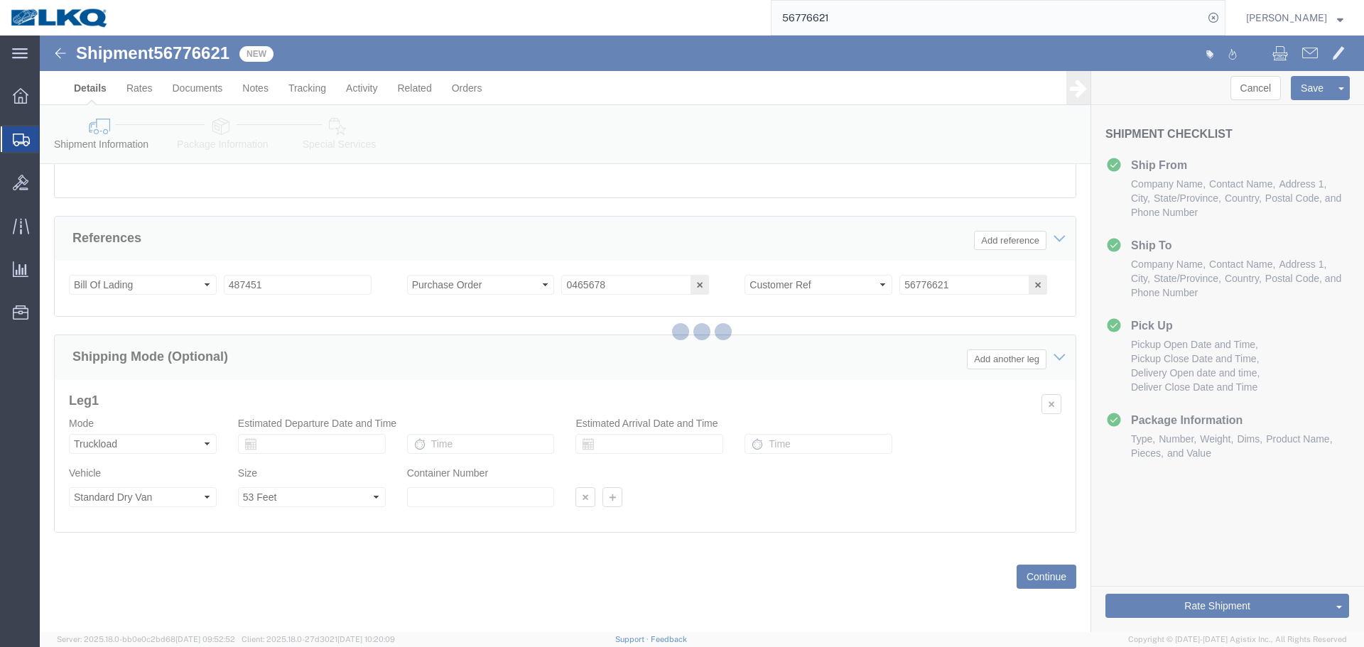
select select "TL"
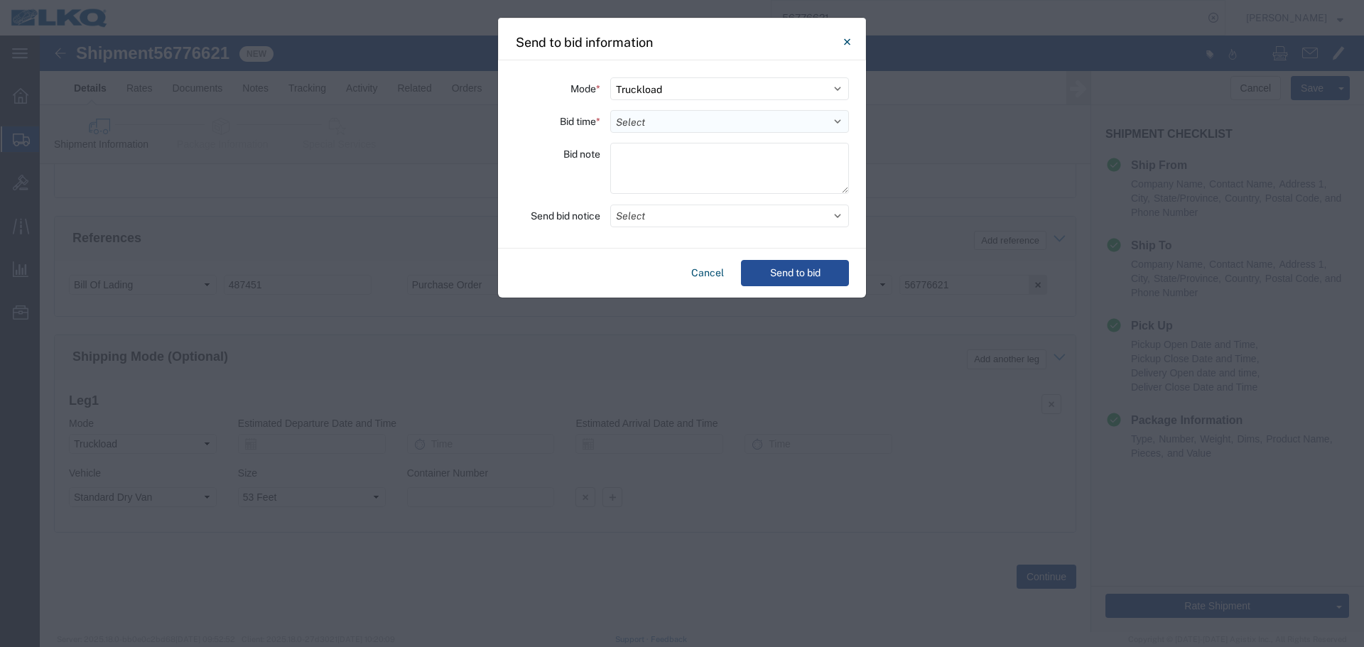
click at [721, 132] on select "Select 30 Min (Rush) 1 Hour (Rush) 2 Hours (Rush) 4 Hours (Rush) 8 Hours (Rush)…" at bounding box center [729, 121] width 239 height 23
select select "16"
click at [610, 110] on select "Select 30 Min (Rush) 1 Hour (Rush) 2 Hours (Rush) 4 Hours (Rush) 8 Hours (Rush)…" at bounding box center [729, 121] width 239 height 23
click at [641, 220] on button "Select" at bounding box center [729, 216] width 239 height 23
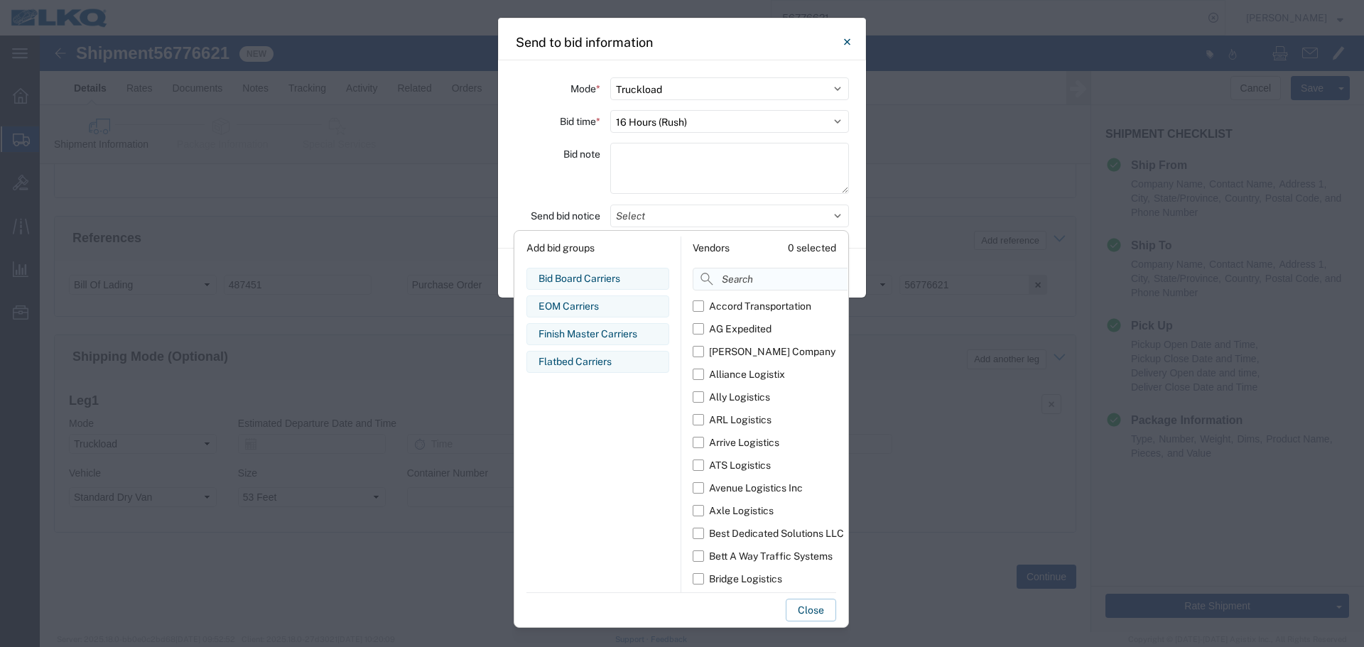
click at [738, 287] on input at bounding box center [802, 279] width 219 height 23
click at [580, 180] on div "Bid note" at bounding box center [557, 170] width 85 height 55
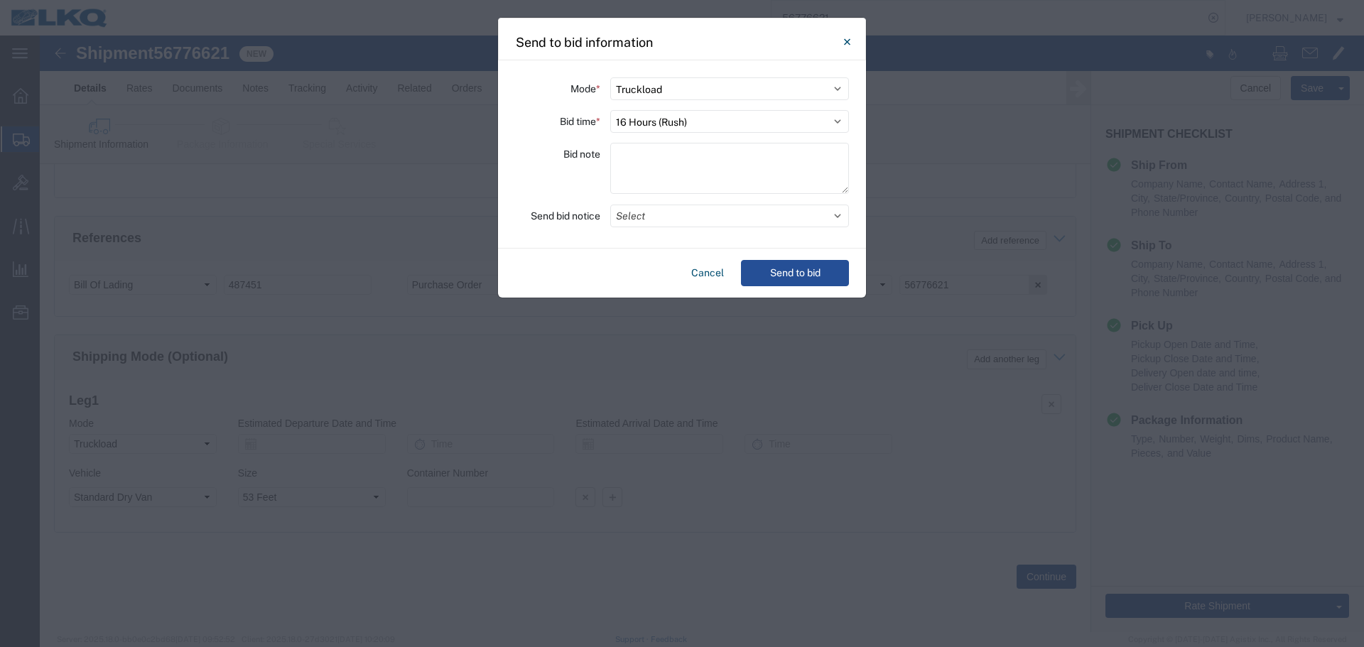
click at [589, 200] on div "Mode * Select Small Parcel Truckload Air Rail Less than Truckload Ocean Freight…" at bounding box center [682, 154] width 368 height 188
click at [629, 215] on button "Select" at bounding box center [729, 216] width 239 height 23
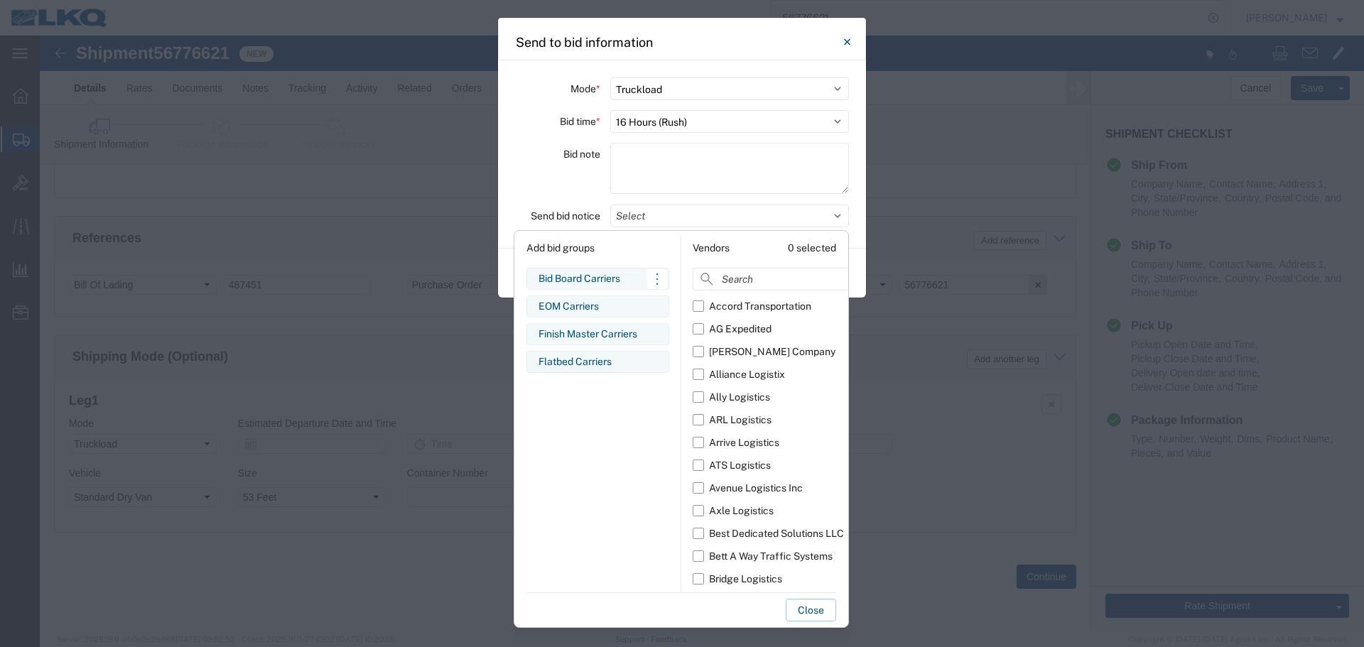
click at [597, 281] on div "Bid Board Carriers" at bounding box center [597, 278] width 119 height 15
click at [565, 194] on div "Bid note" at bounding box center [557, 170] width 85 height 55
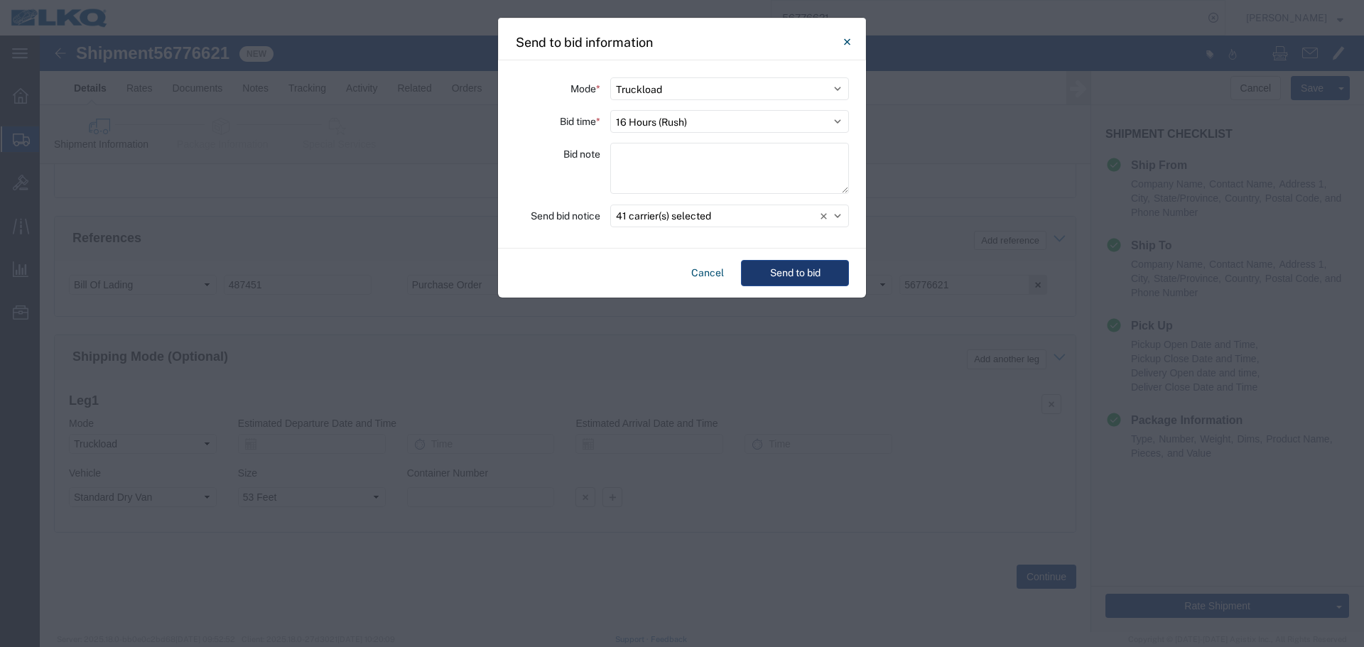
click at [816, 277] on button "Send to bid" at bounding box center [795, 273] width 108 height 26
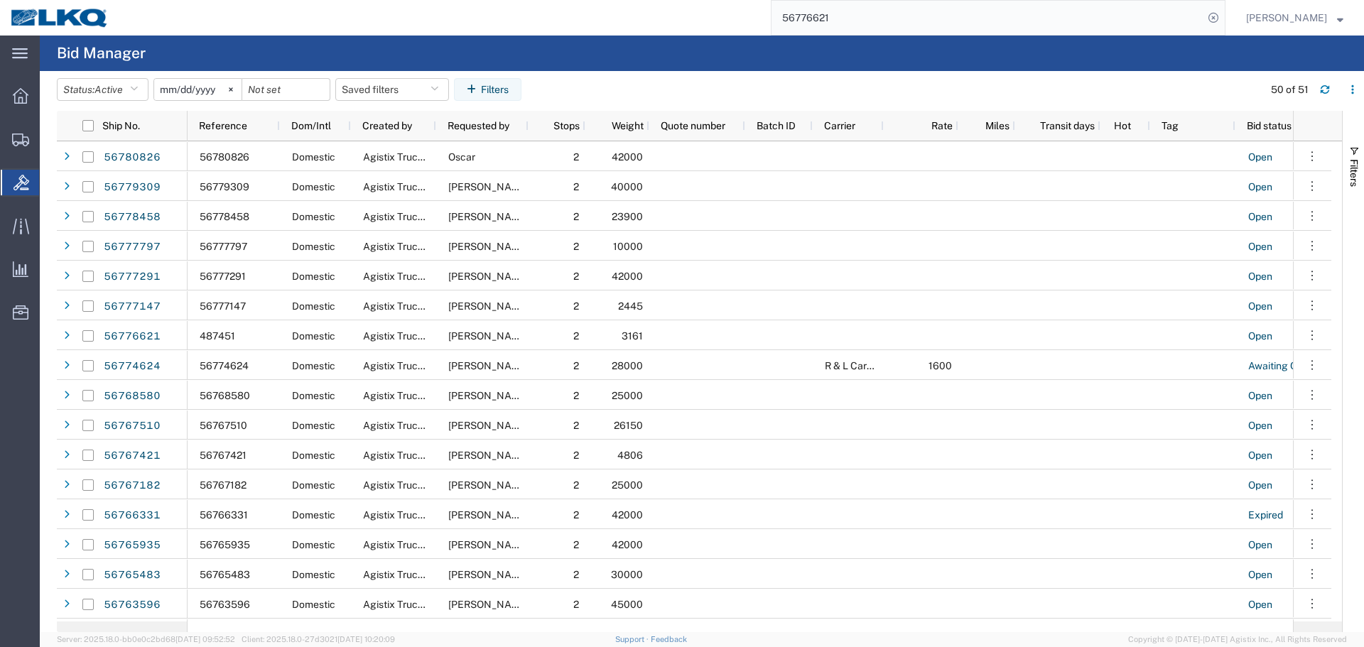
click at [710, 61] on agx-page-header "Bid Manager" at bounding box center [702, 54] width 1324 height 36
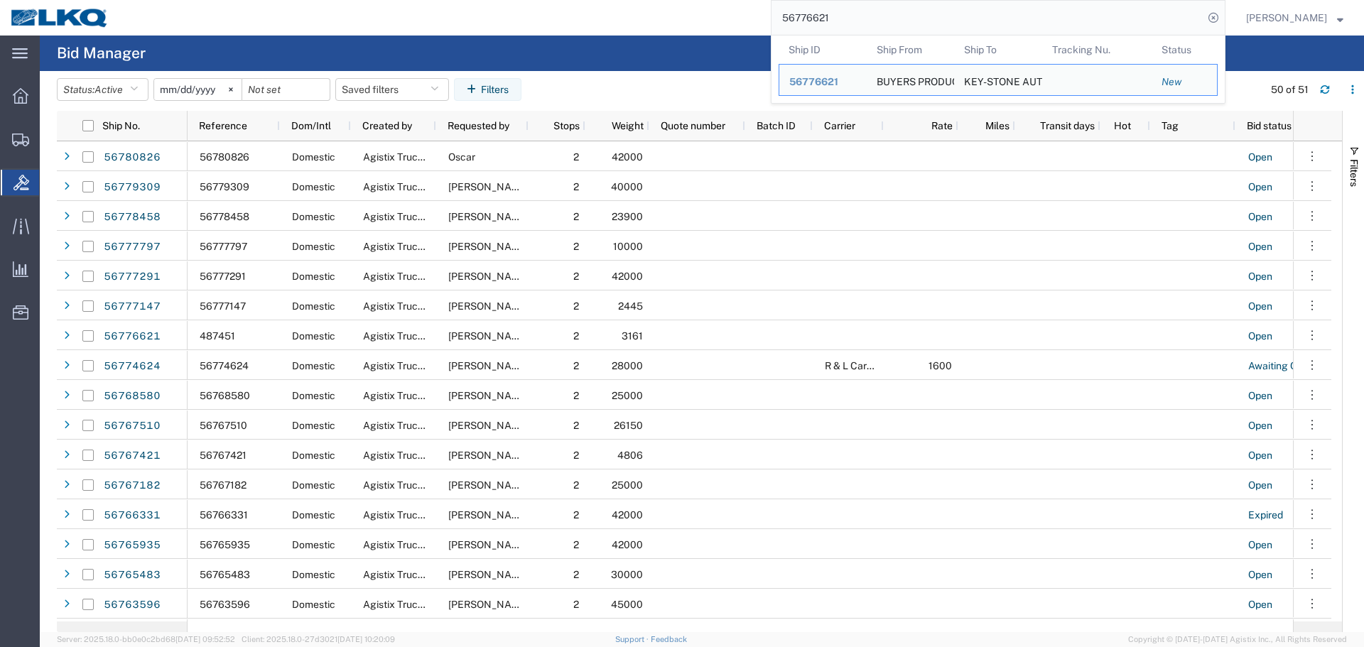
click at [847, 9] on input "56776621" at bounding box center [987, 18] width 432 height 34
paste input "425123"
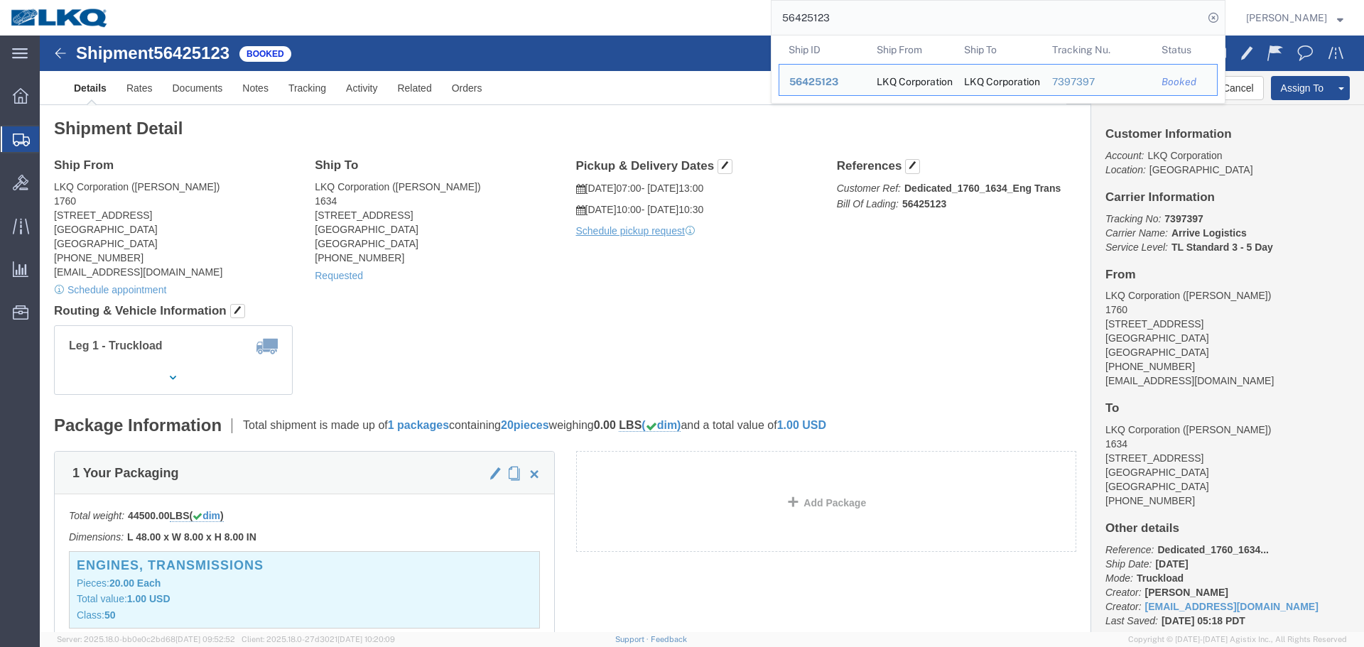
click div "Ship From LKQ Corporation (Alfredo Garcia) 1760 1710 W Mount Houston Rd Houston…"
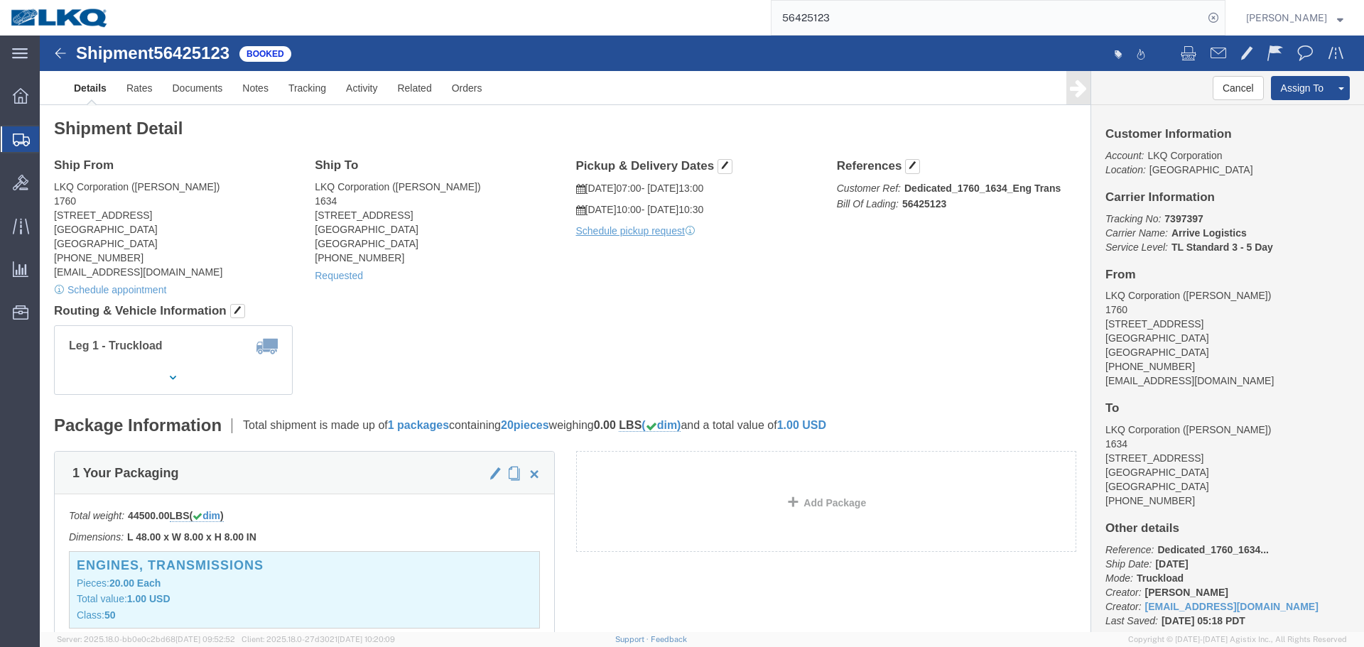
click div "Ship From LKQ Corporation (Alfredo Garcia) 1760 1710 W Mount Houston Rd Houston…"
click button "Cancel"
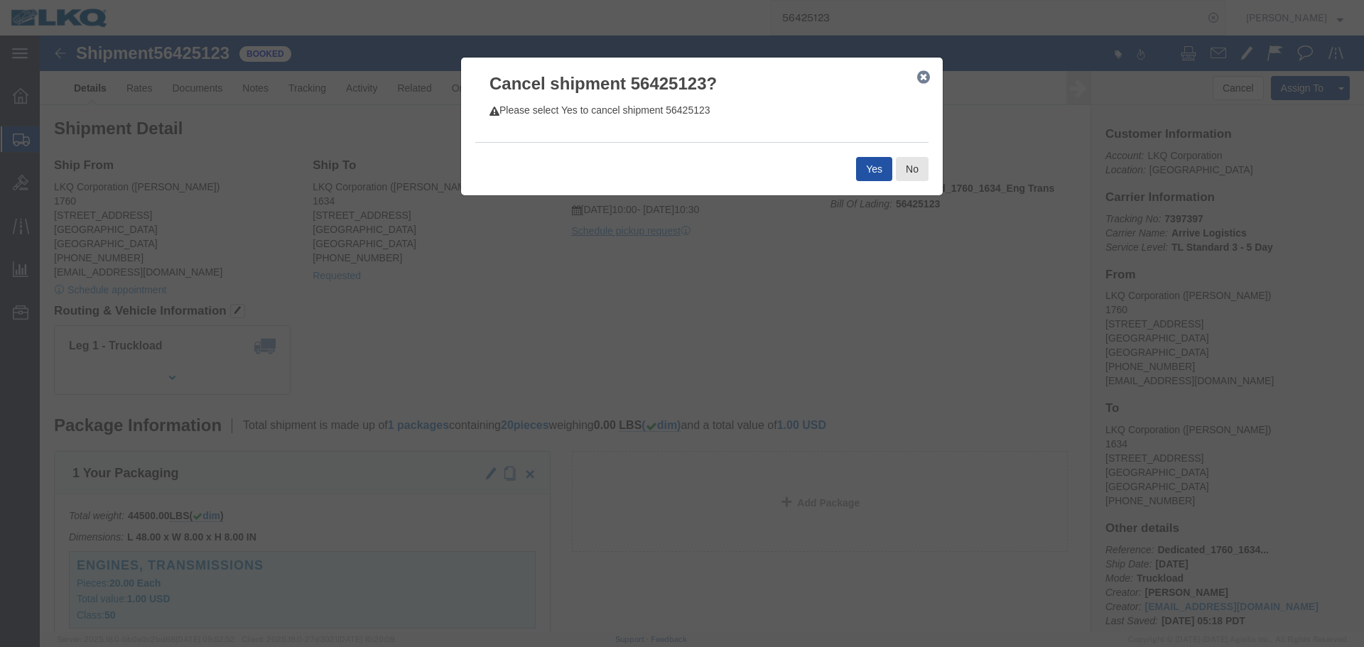
click button "Yes"
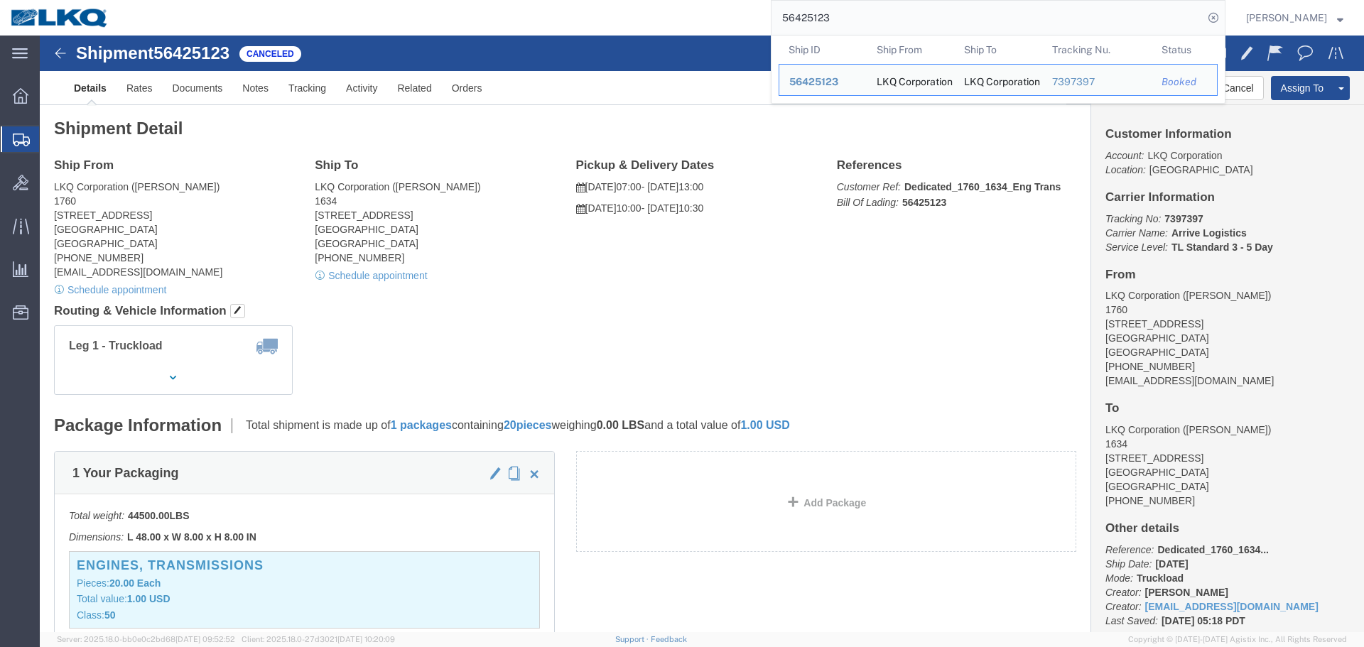
click at [897, 8] on input "56425123" at bounding box center [987, 18] width 432 height 34
paste input "763424"
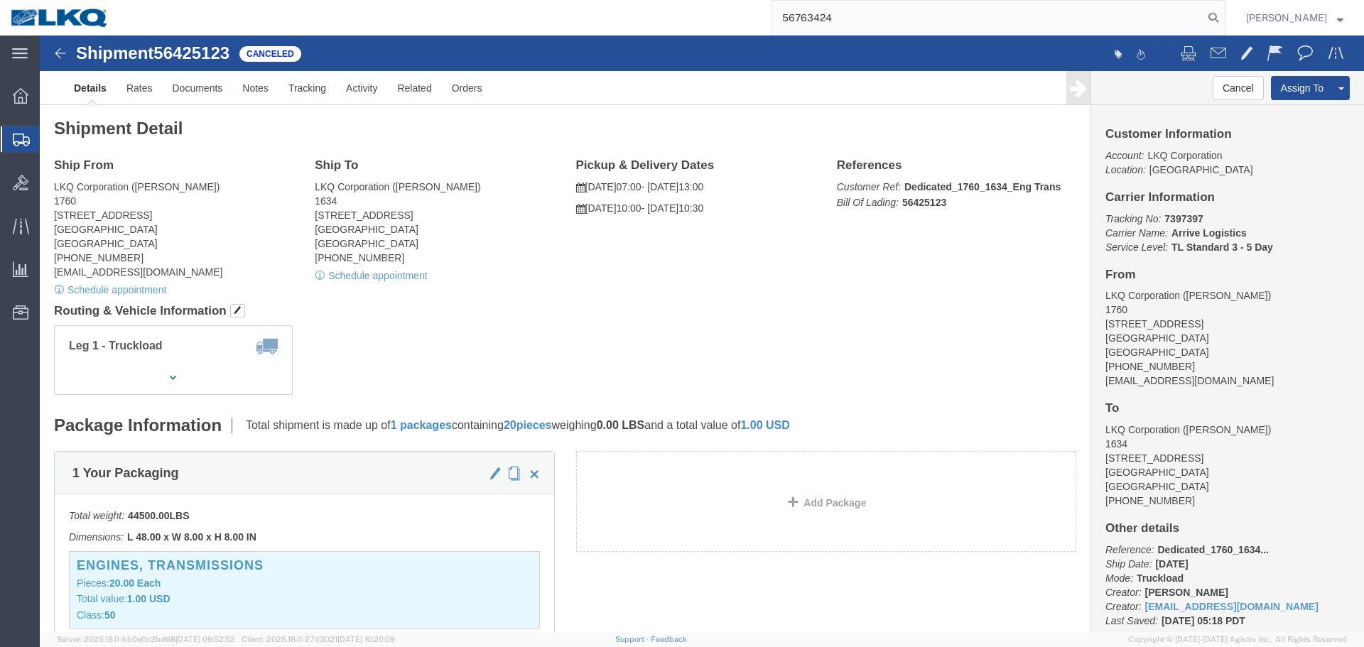
type input "56763424"
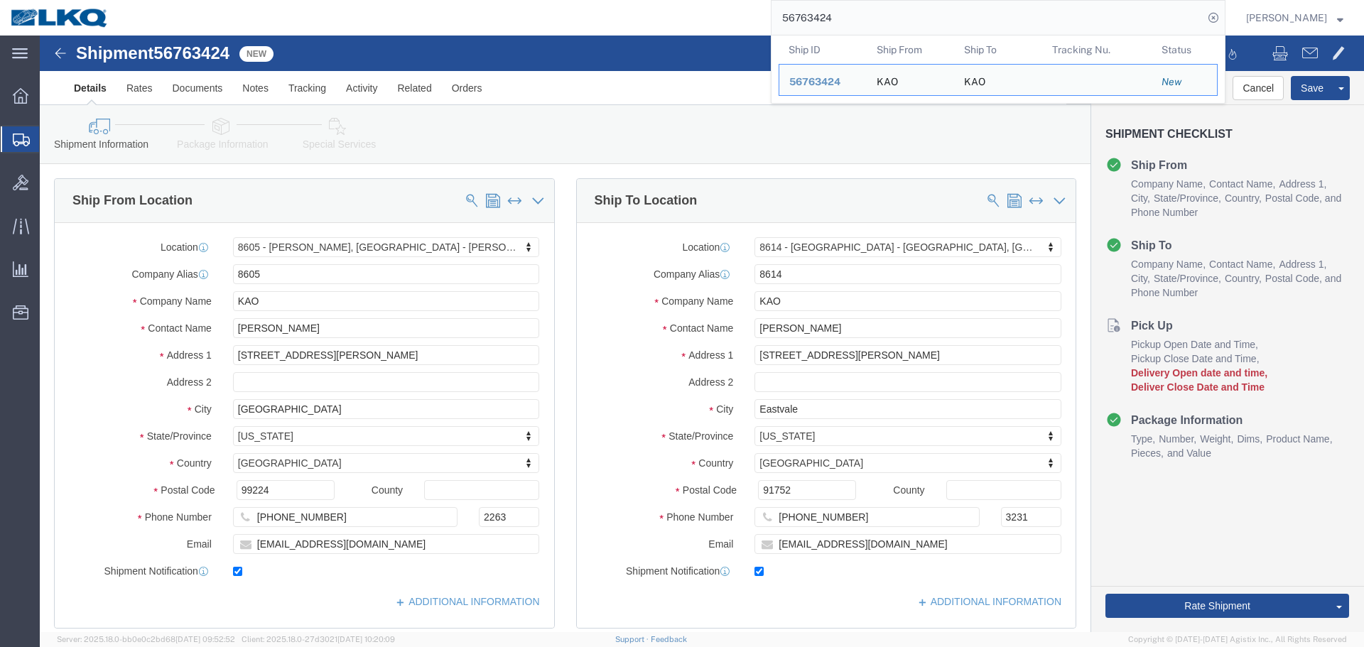
select select "30602"
select select "30605"
click div "Shipment Information Package Information Special Services Loading Routing"
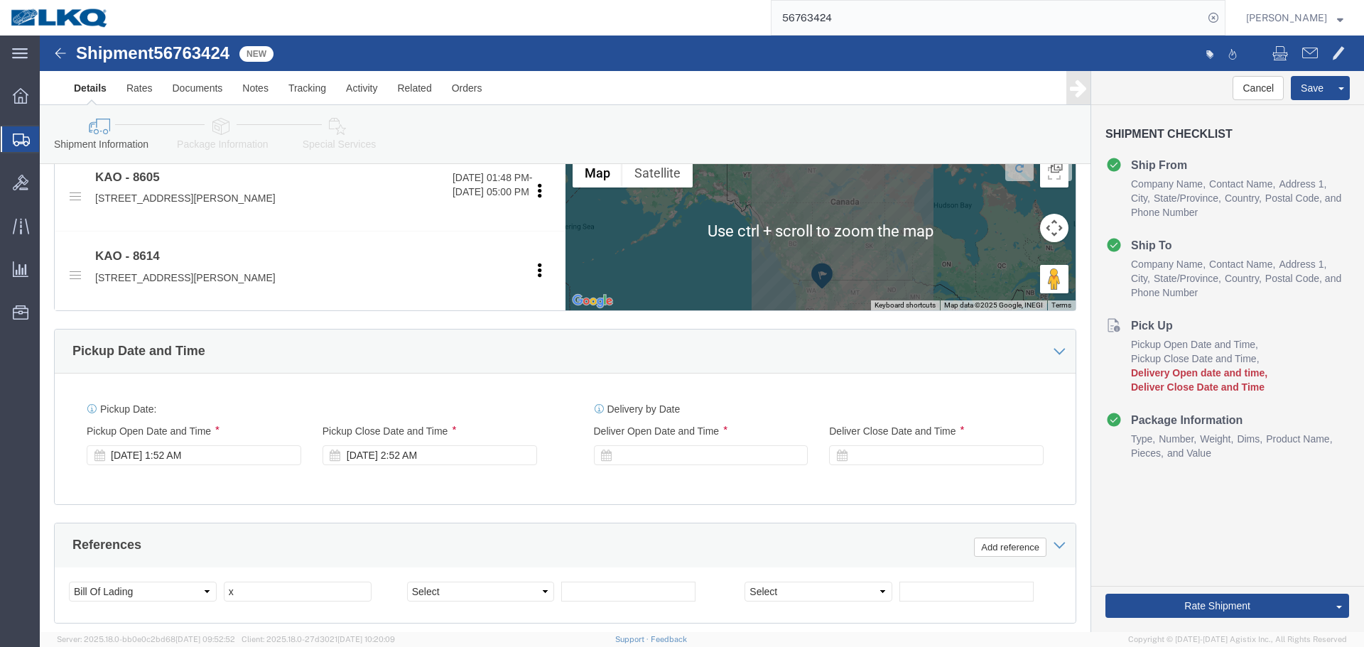
scroll to position [426, 0]
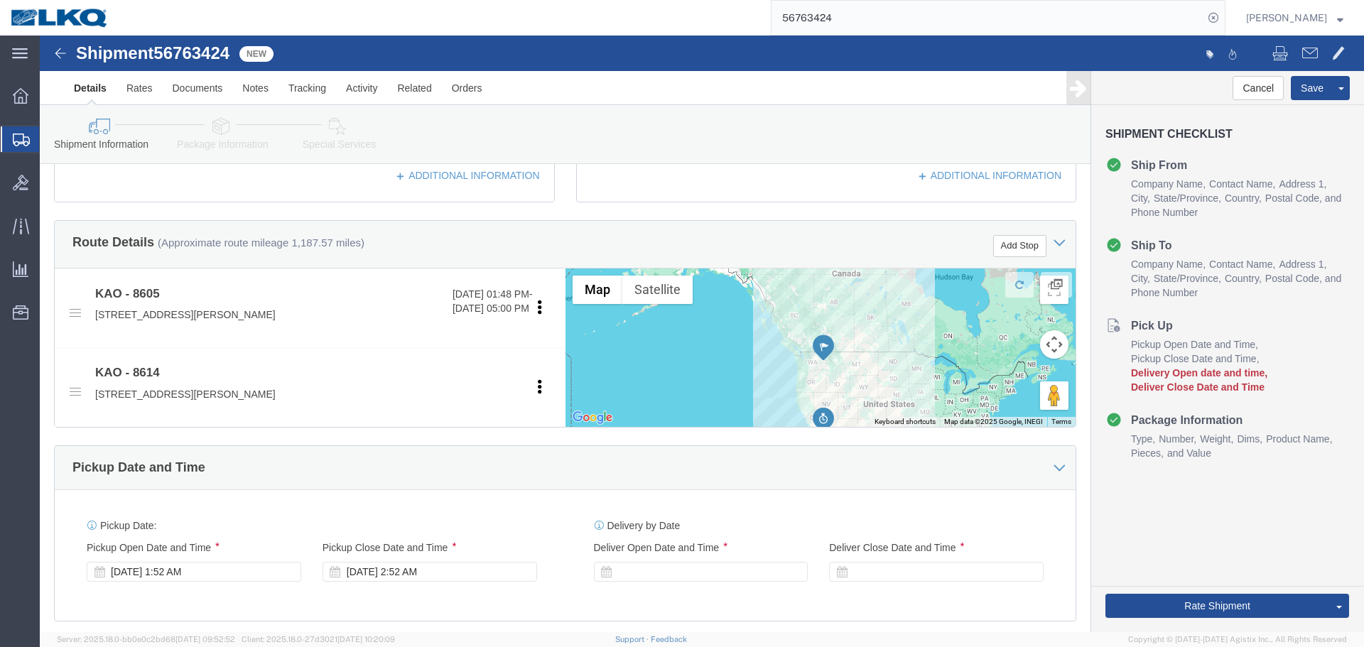
drag, startPoint x: 843, startPoint y: 330, endPoint x: 843, endPoint y: 269, distance: 61.1
click div
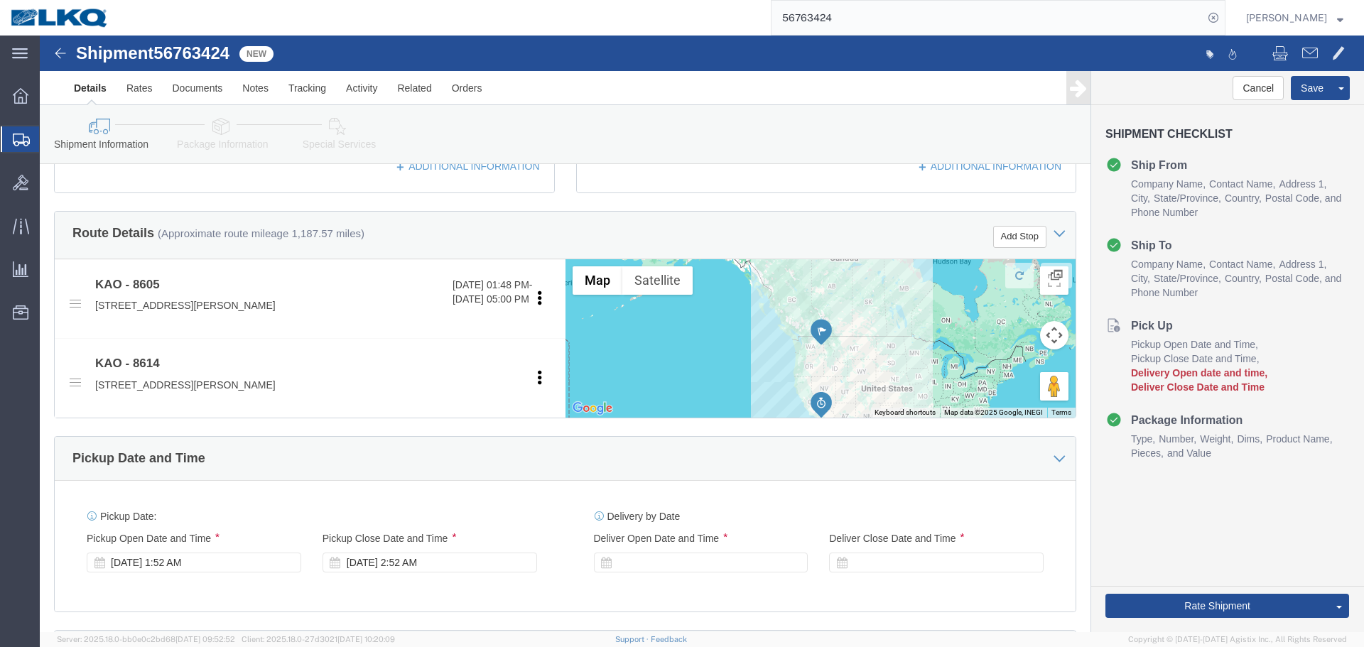
scroll to position [710, 0]
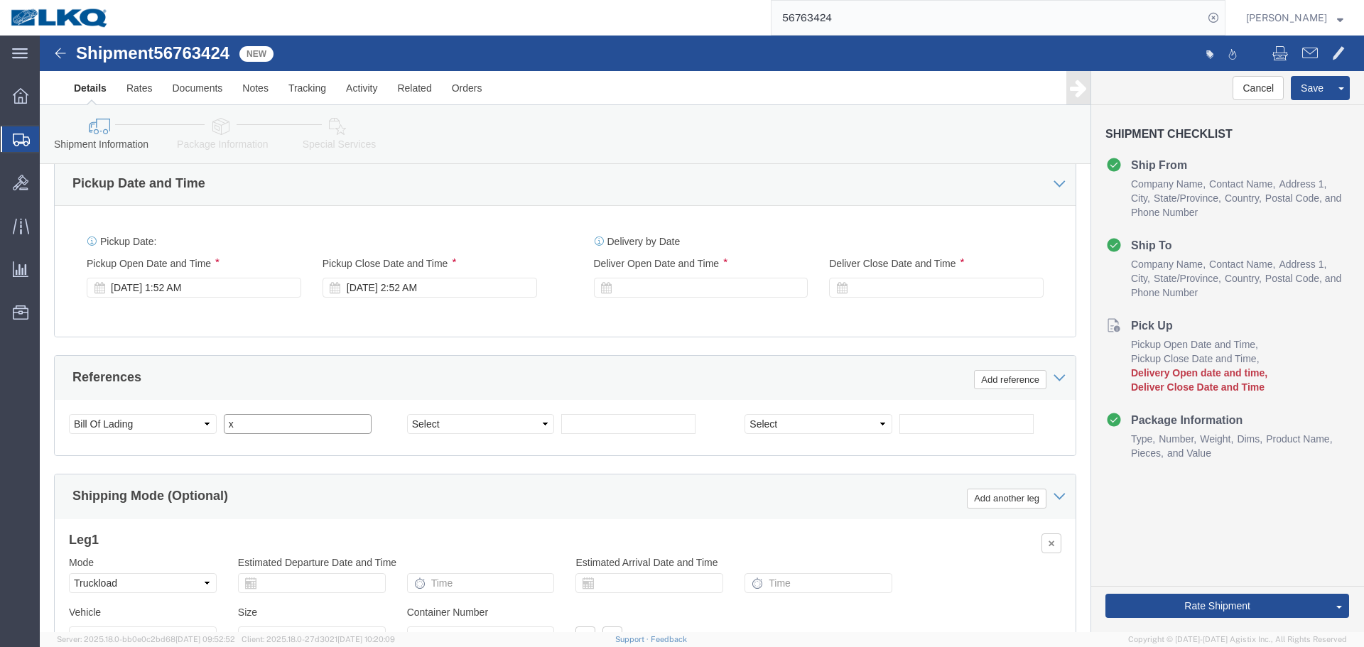
click input "x"
paste input "487436"
type input "487436"
click select "Select Account Type Activity ID Airline Appointment Number ASN Batch Request # …"
select select "BOL"
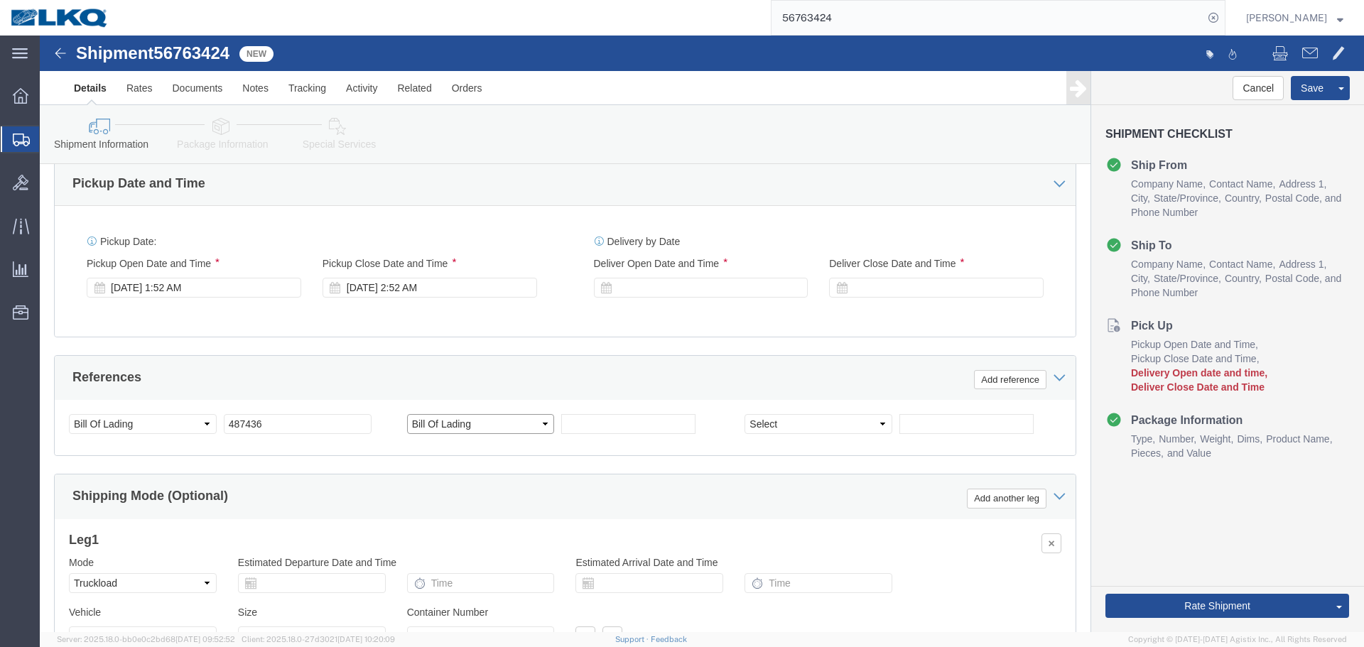
click select "Select Account Type Activity ID Airline Appointment Number ASN Batch Request # …"
click div
click div "References Add reference"
click input "text"
paste input "56763424"
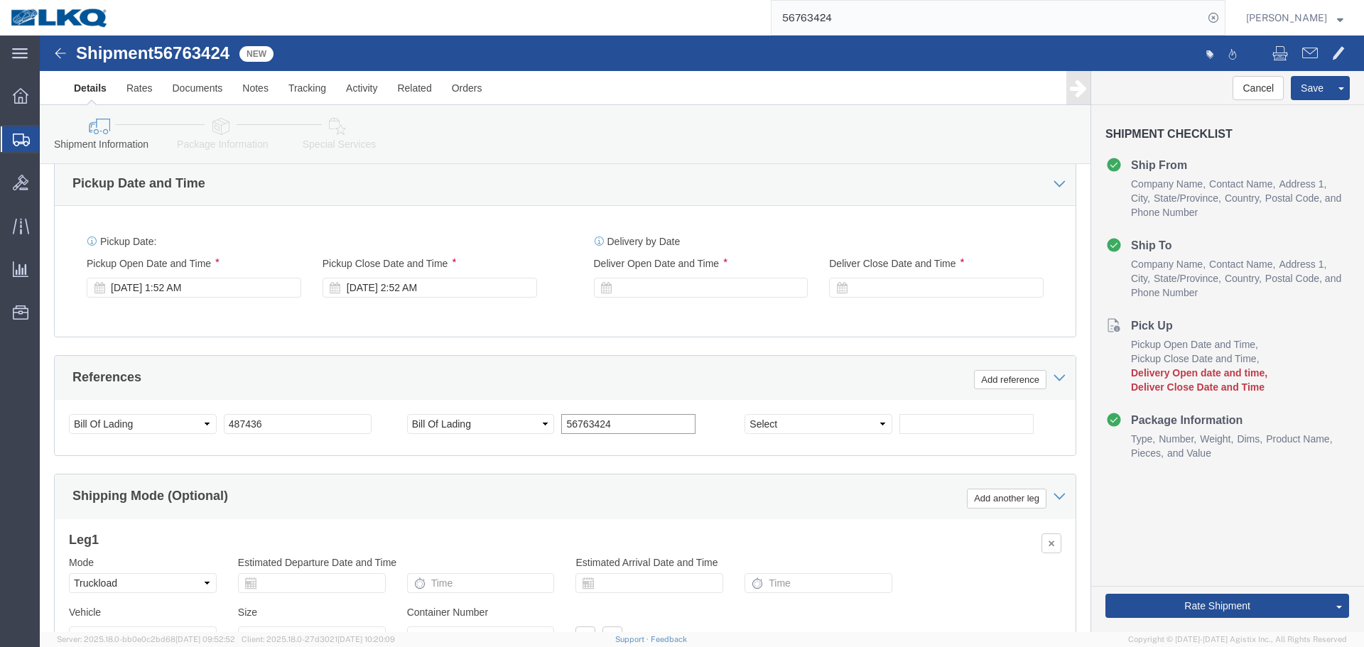
type input "56763424"
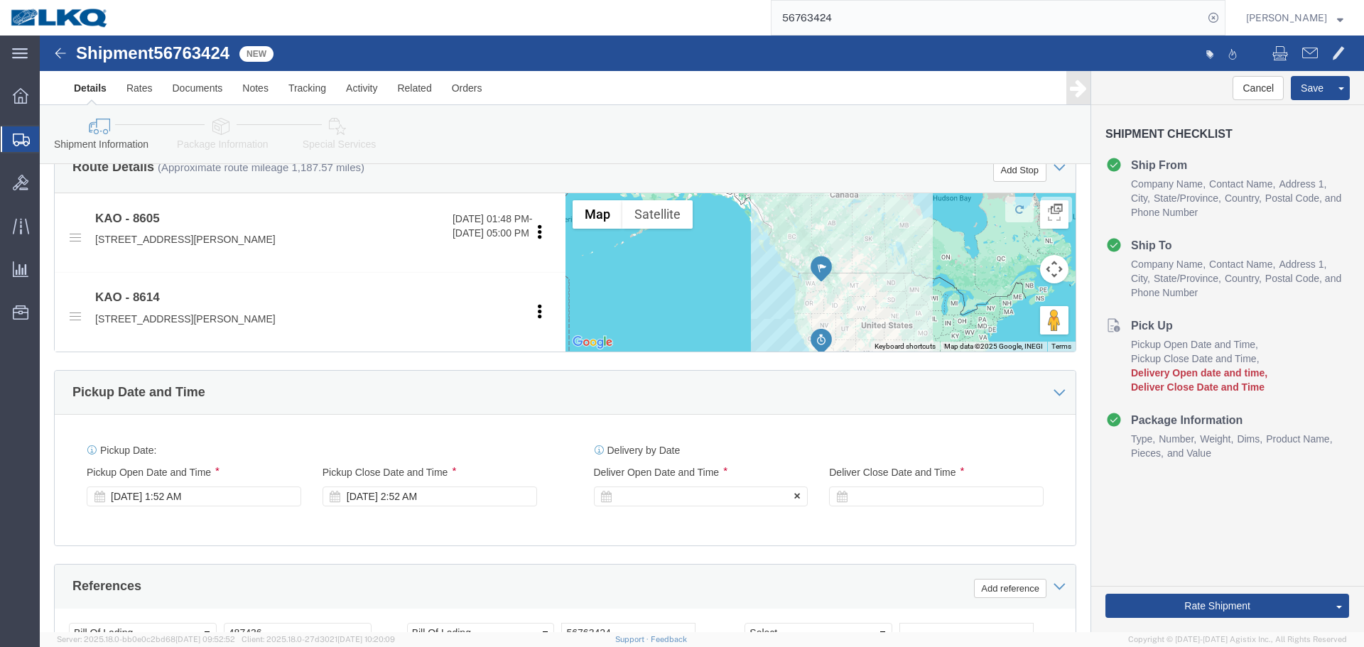
scroll to position [850, 0]
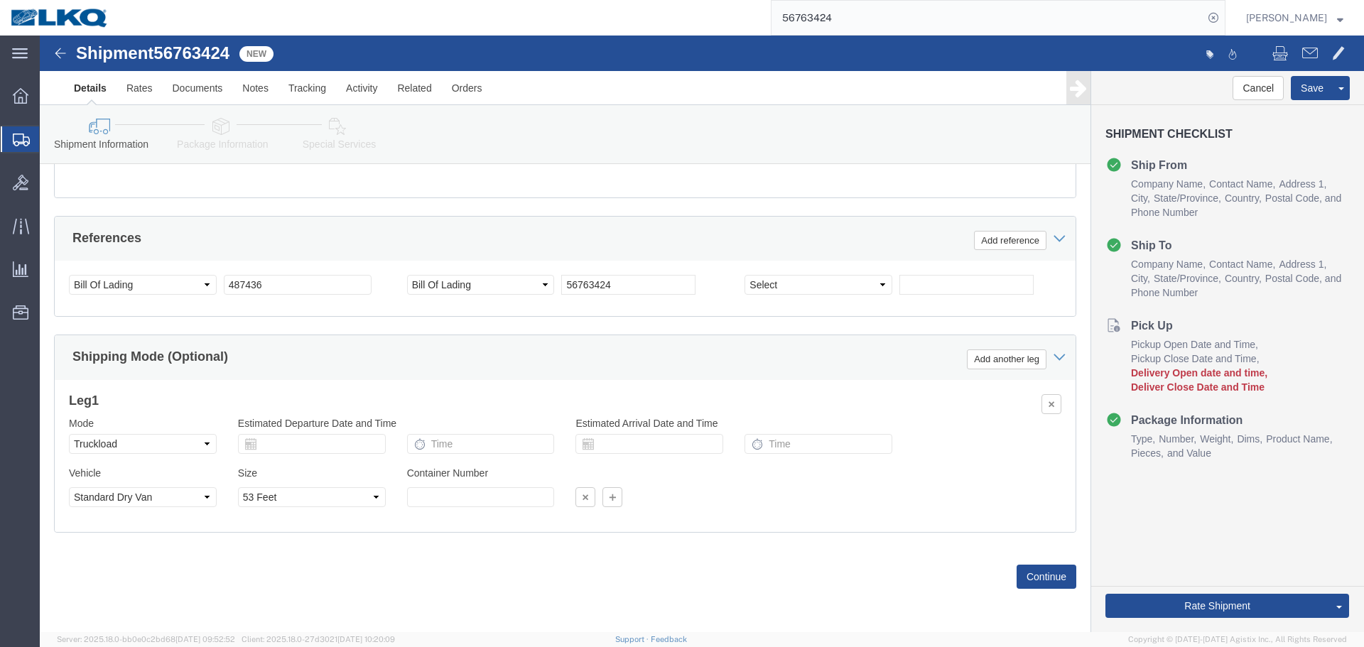
click div "Ship From Location Location 8605 - Cheney, WA - KAO Warehouse My Profile Locati…"
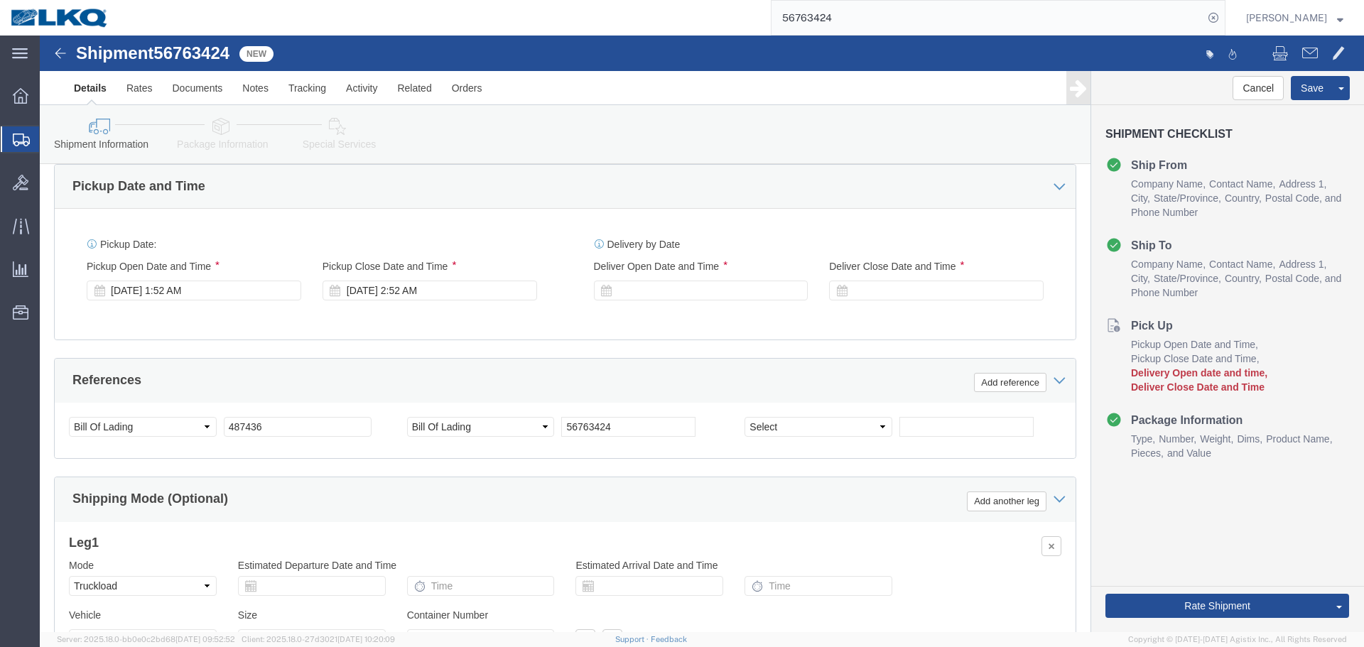
scroll to position [637, 0]
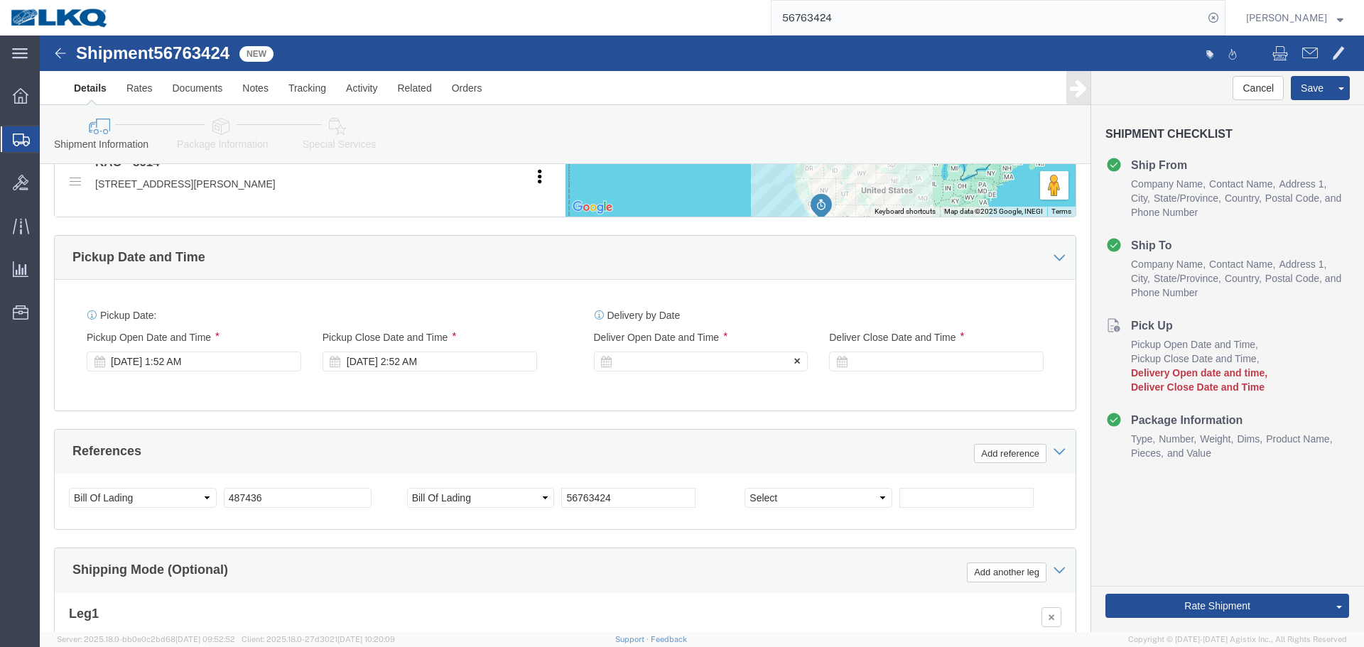
click div
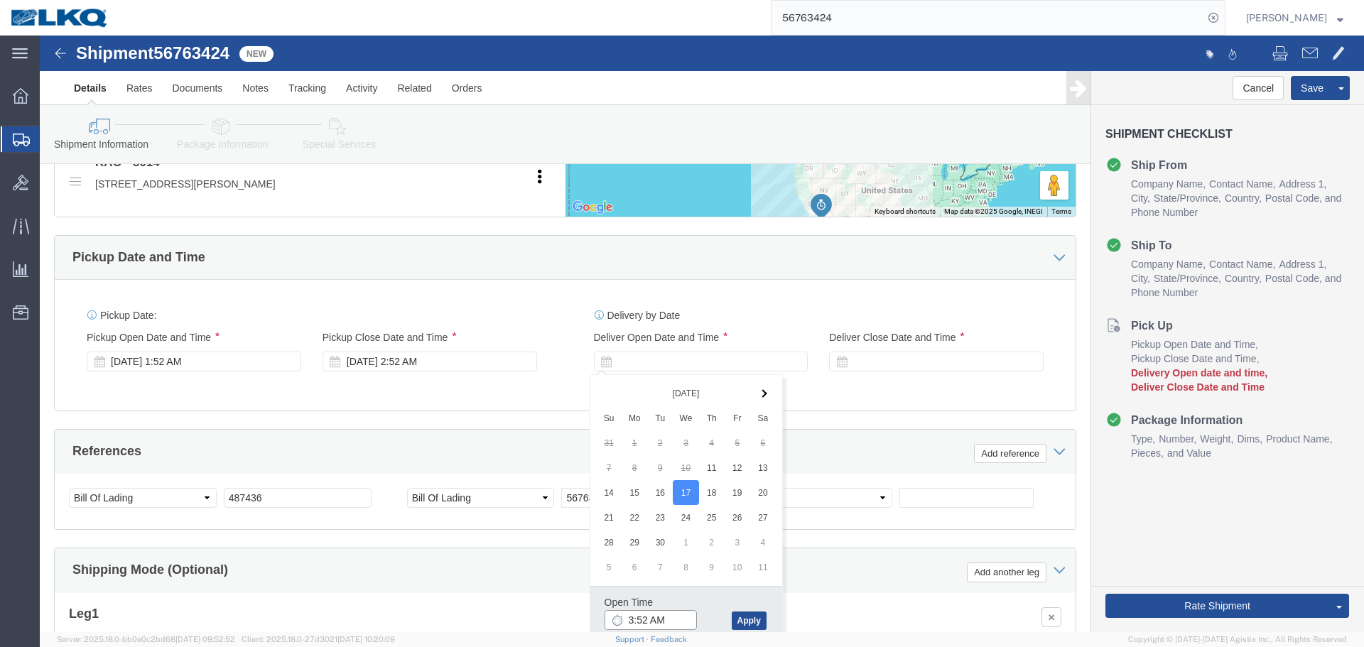
click input "3:52 AM"
type input "6:30 AM"
click button "Apply"
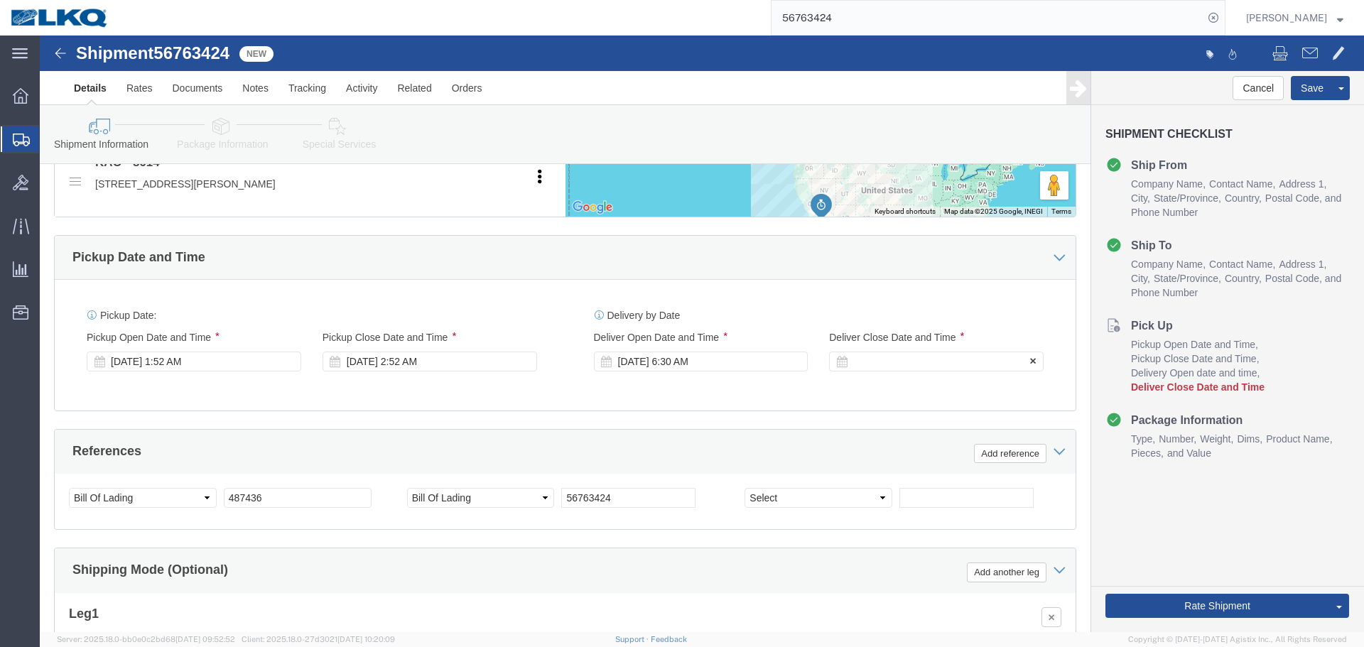
click div
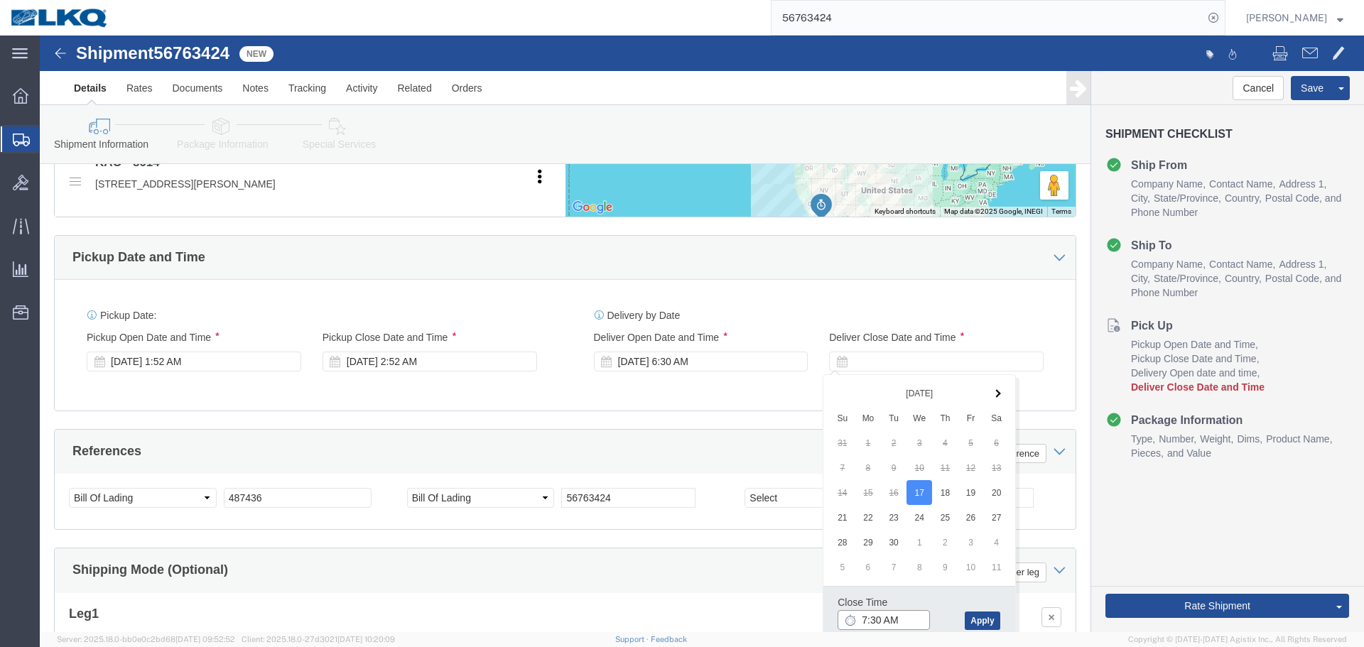
click input "7:30 AM"
type input "0631"
type input "6:31 AM"
click button "Apply"
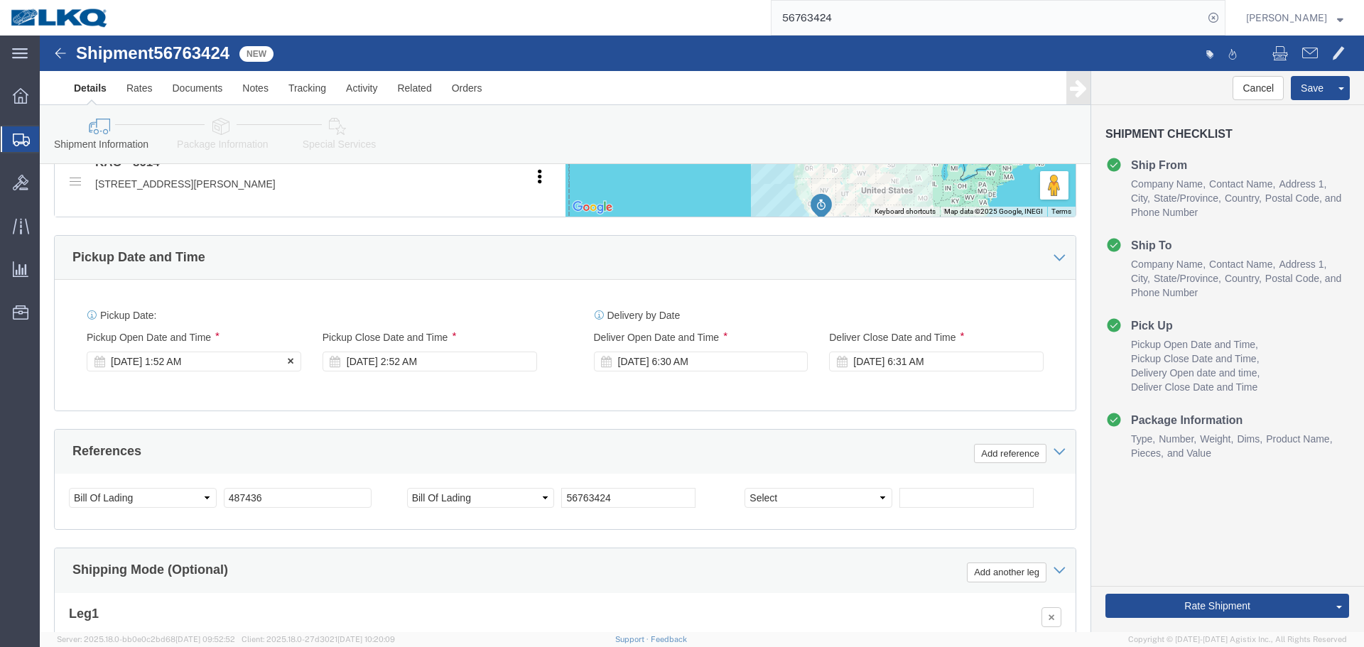
click div "Sep 11 2025 1:52 AM"
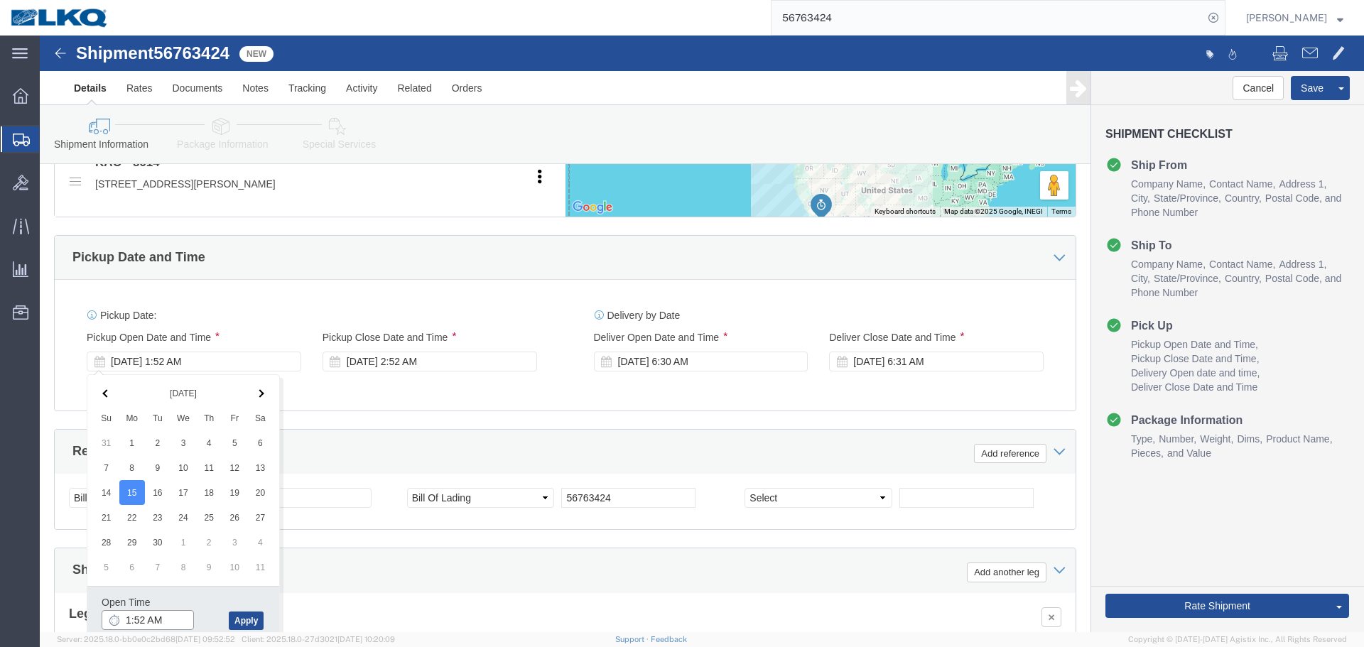
click input "1:52 AM"
type input "6:00 AM"
click button "Apply"
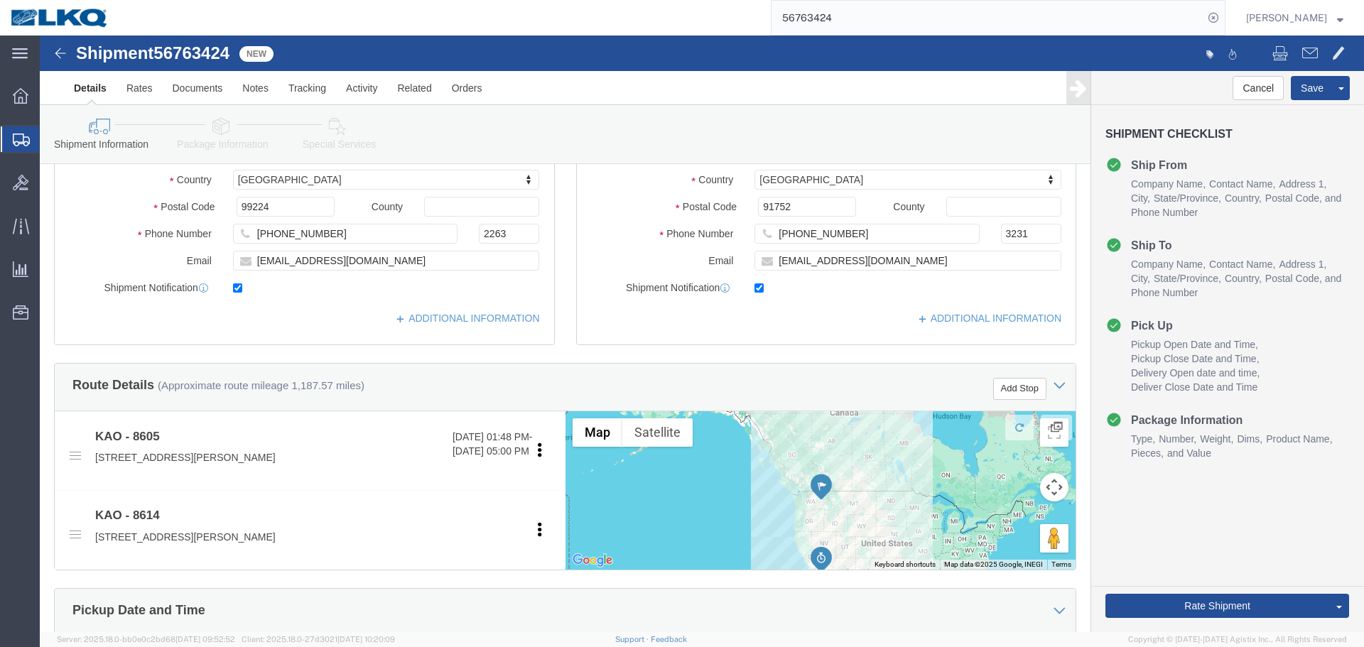
scroll to position [281, 0]
click button "Save"
type button "Save"
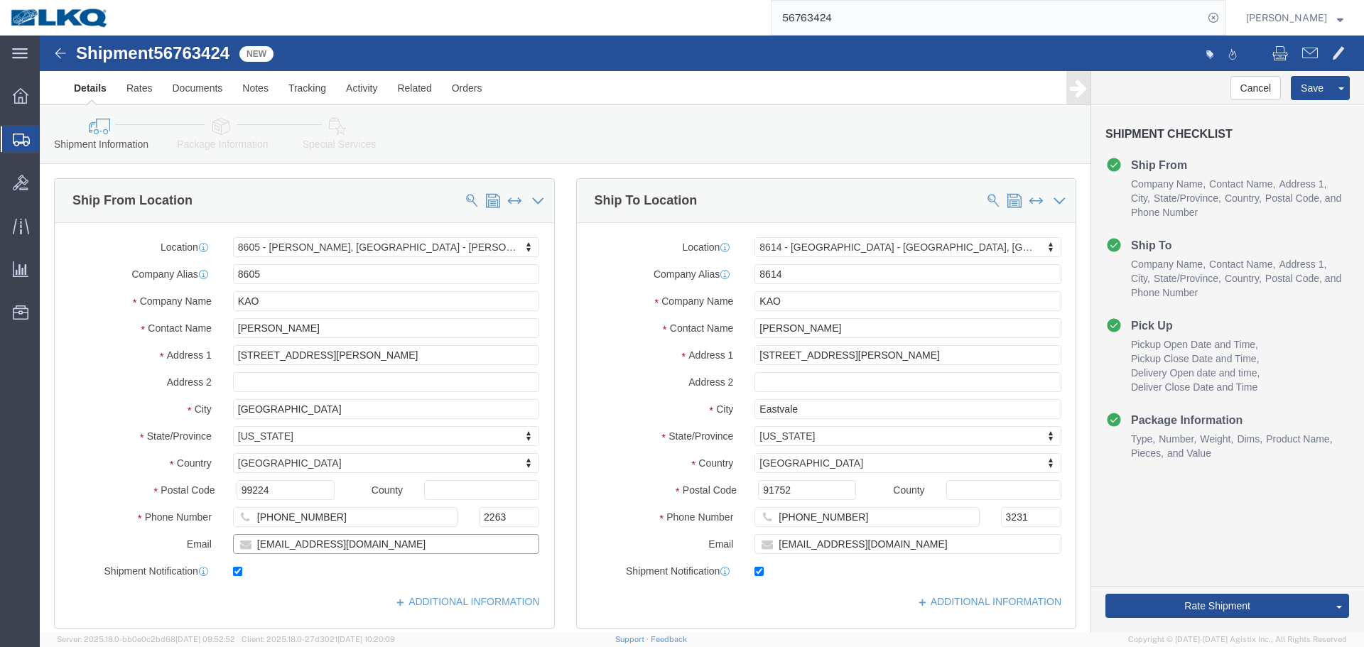
click input "taxhunter@lkqcorp.com"
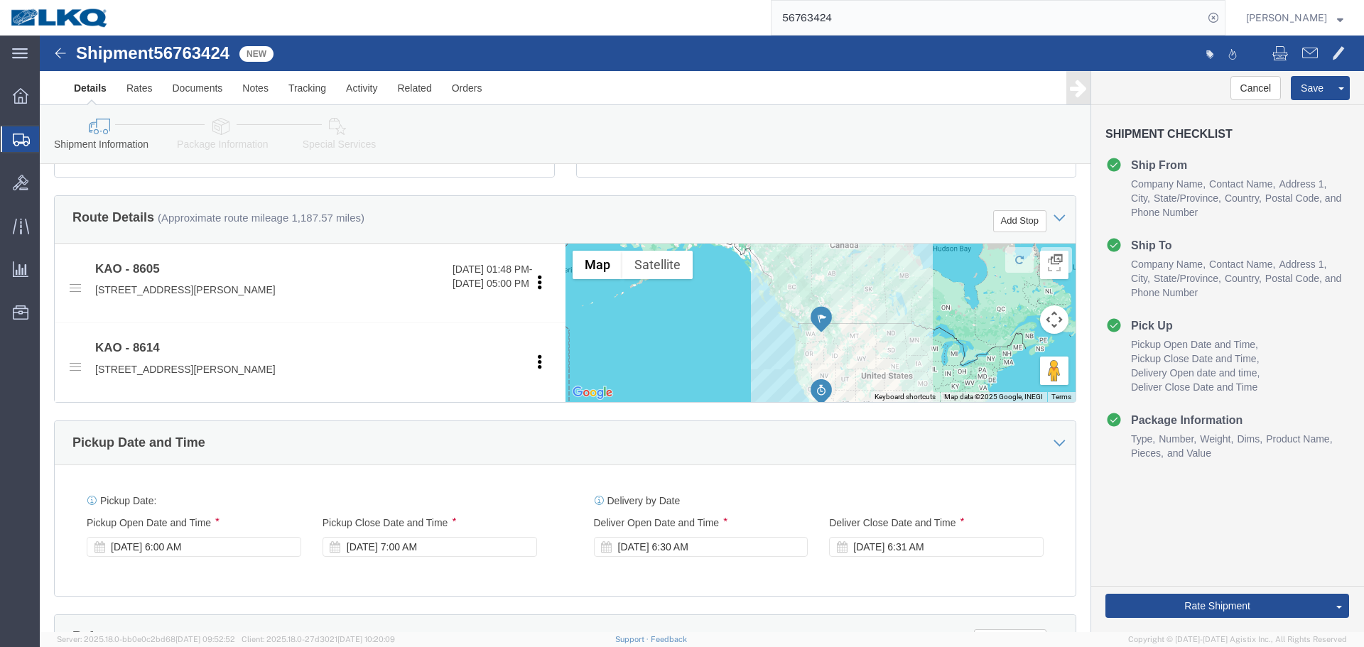
scroll to position [639, 0]
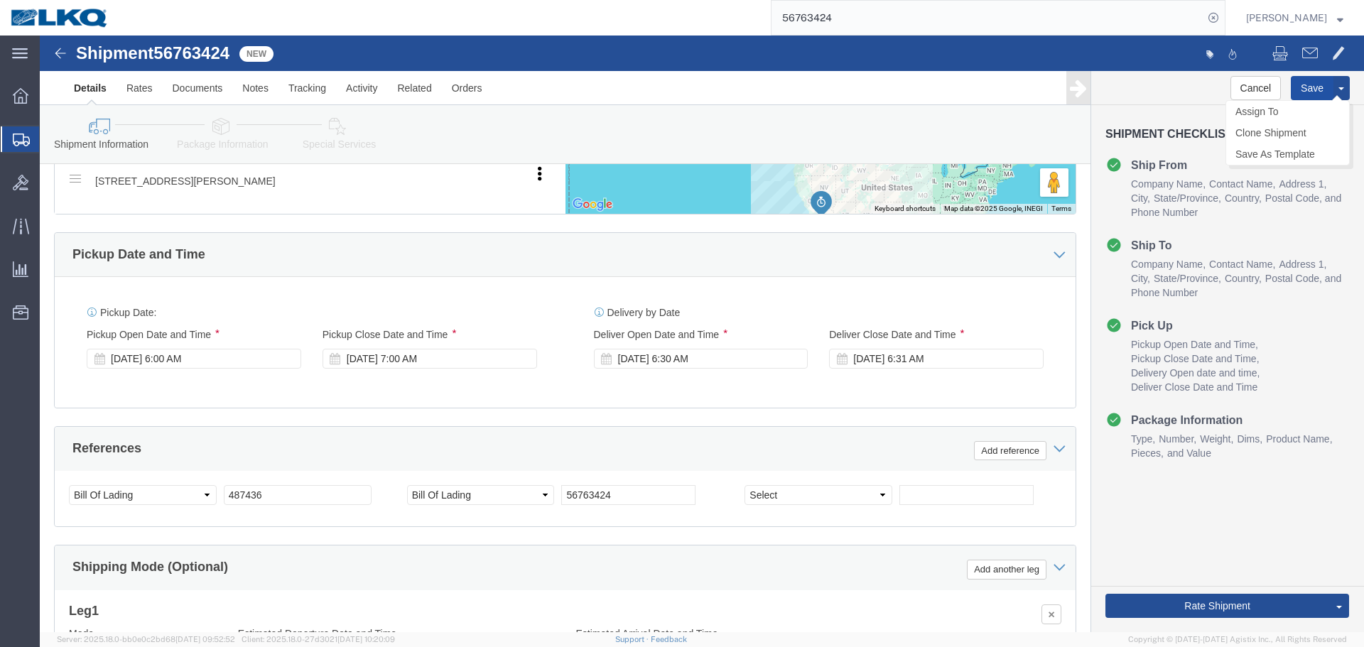
click button "Save"
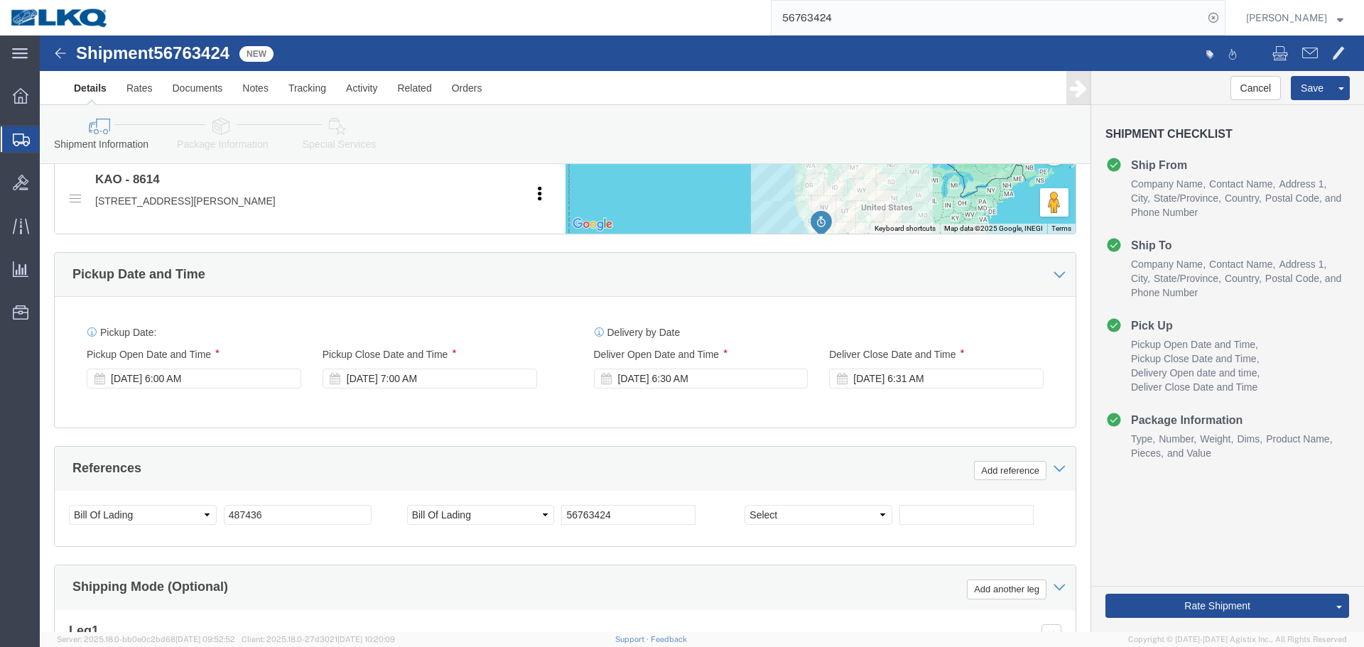
scroll to position [142, 0]
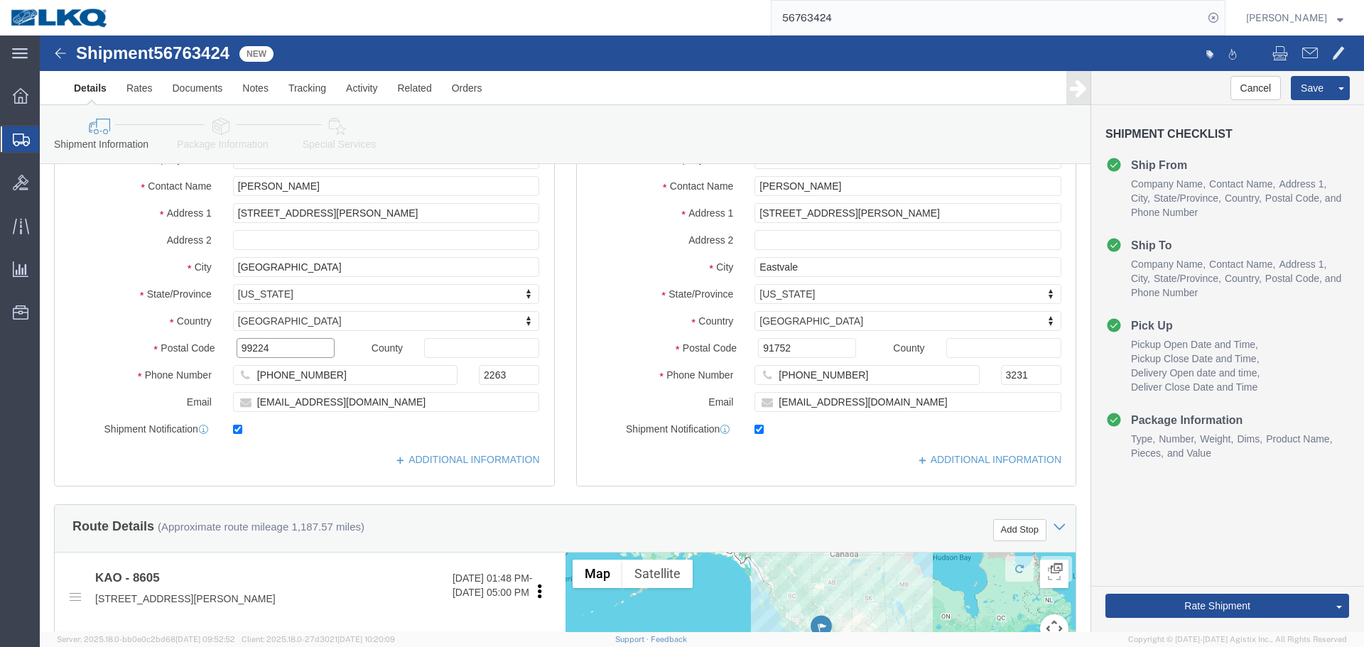
click input "99224"
click input "91752"
click span
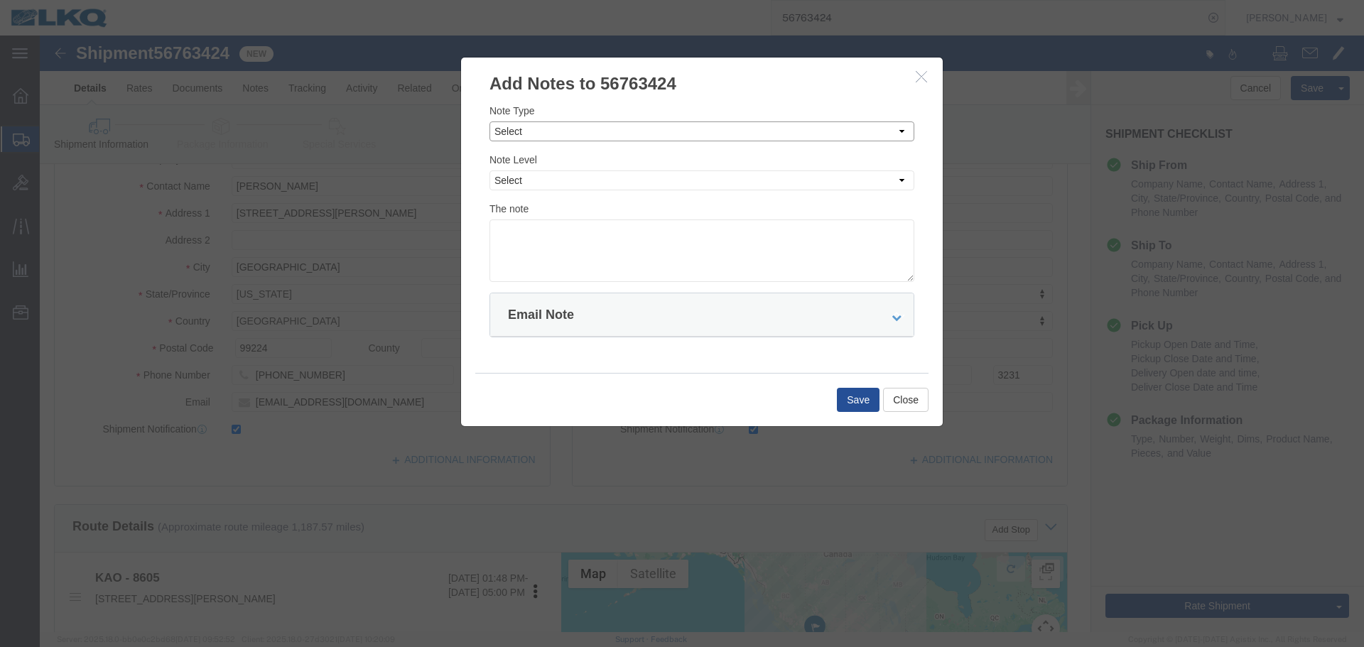
click select "Select Approval Bid Notes Carrier Change Notes Claim Notes Content Hazmat Notes…"
select select "BID_NOTES"
click select "Select Approval Bid Notes Carrier Change Notes Claim Notes Content Hazmat Notes…"
click select "Select Private to Account Private to Vendor Public"
select select "PRIVATE_TO_ACCOUNT"
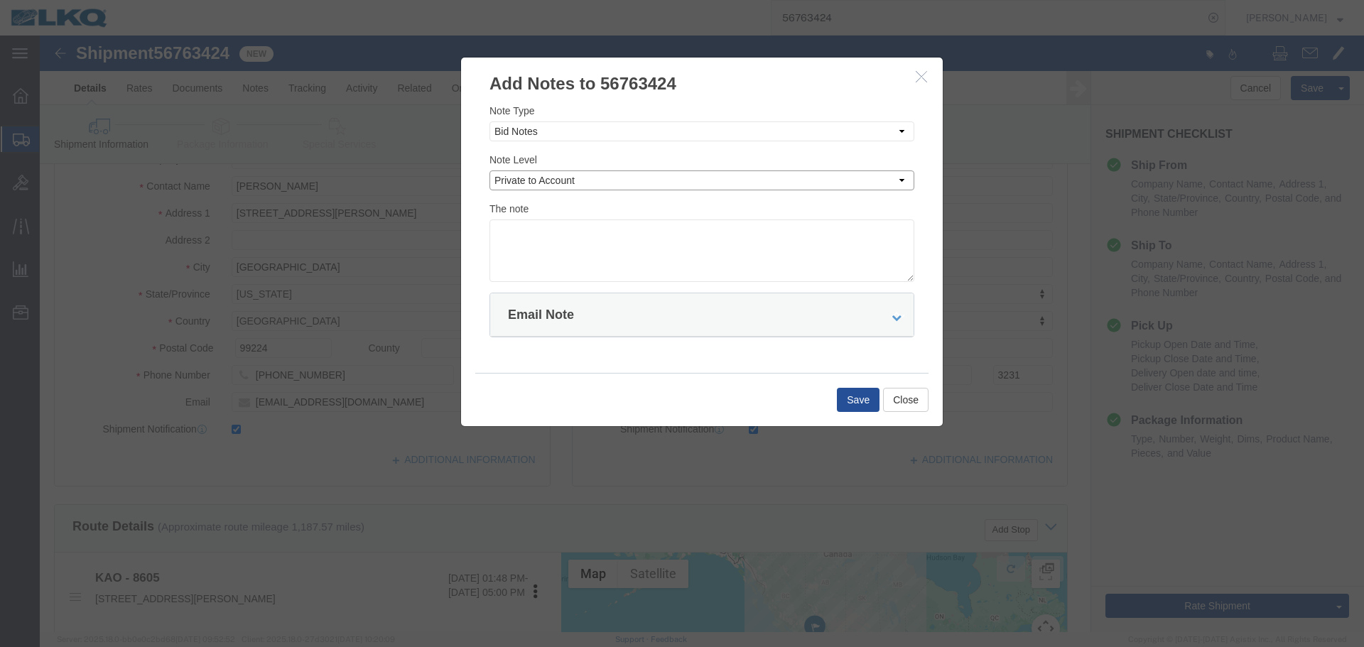
click select "Select Private to Account Private to Vendor Public"
click textarea
paste textarea "$1,346"
type textarea "DAT: $1,346"
click button "Save"
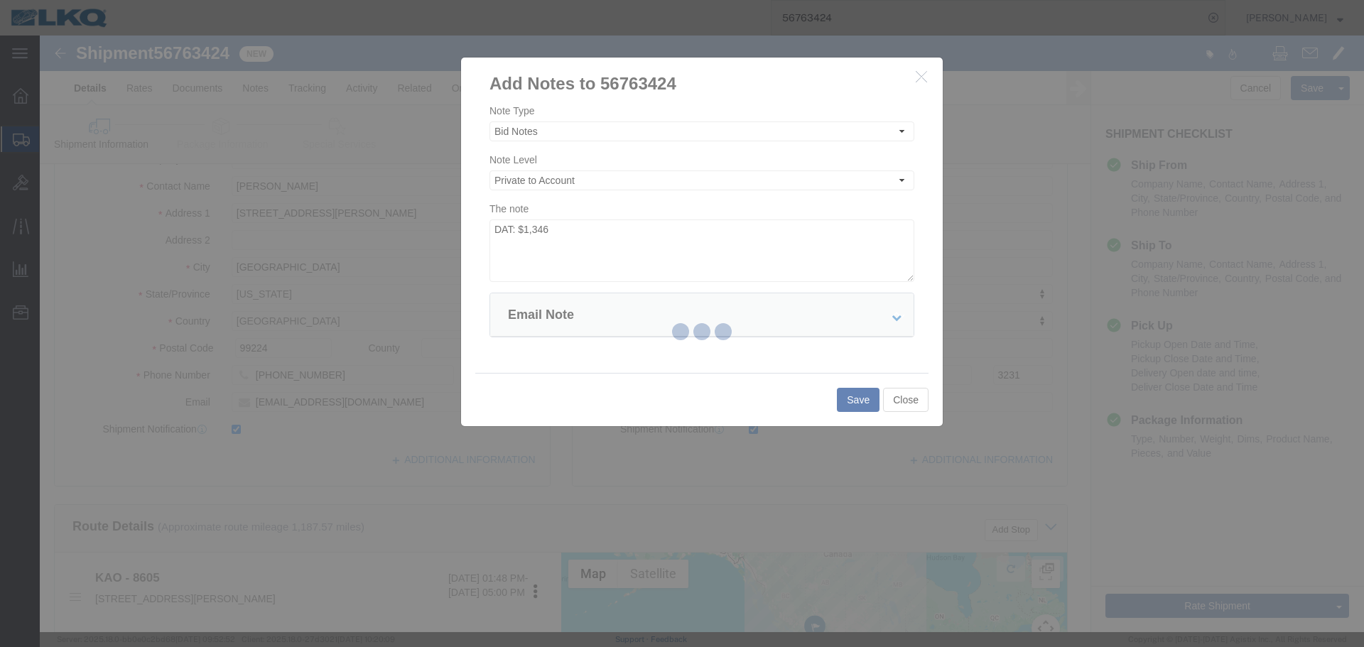
scroll to position [0, 0]
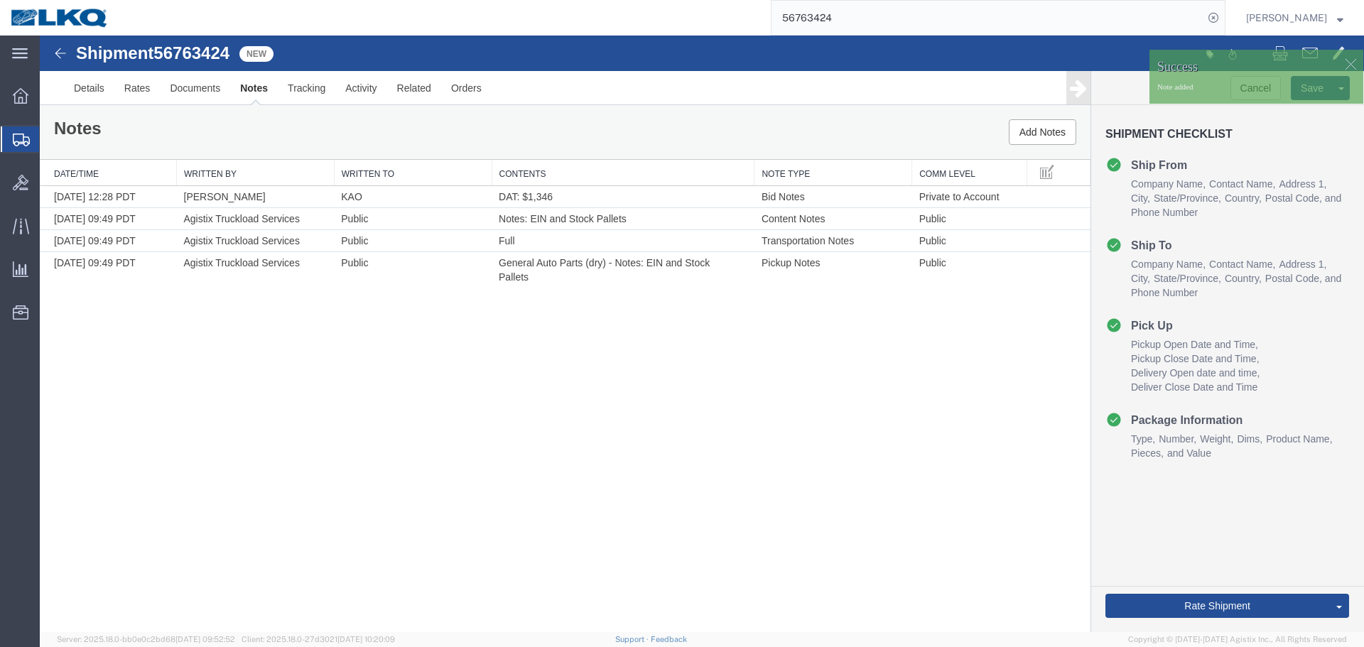
click at [812, 402] on div "Shipment 56763424 4 of 4 New Details Rates Documents Notes Tracking Activity Re…" at bounding box center [702, 334] width 1324 height 597
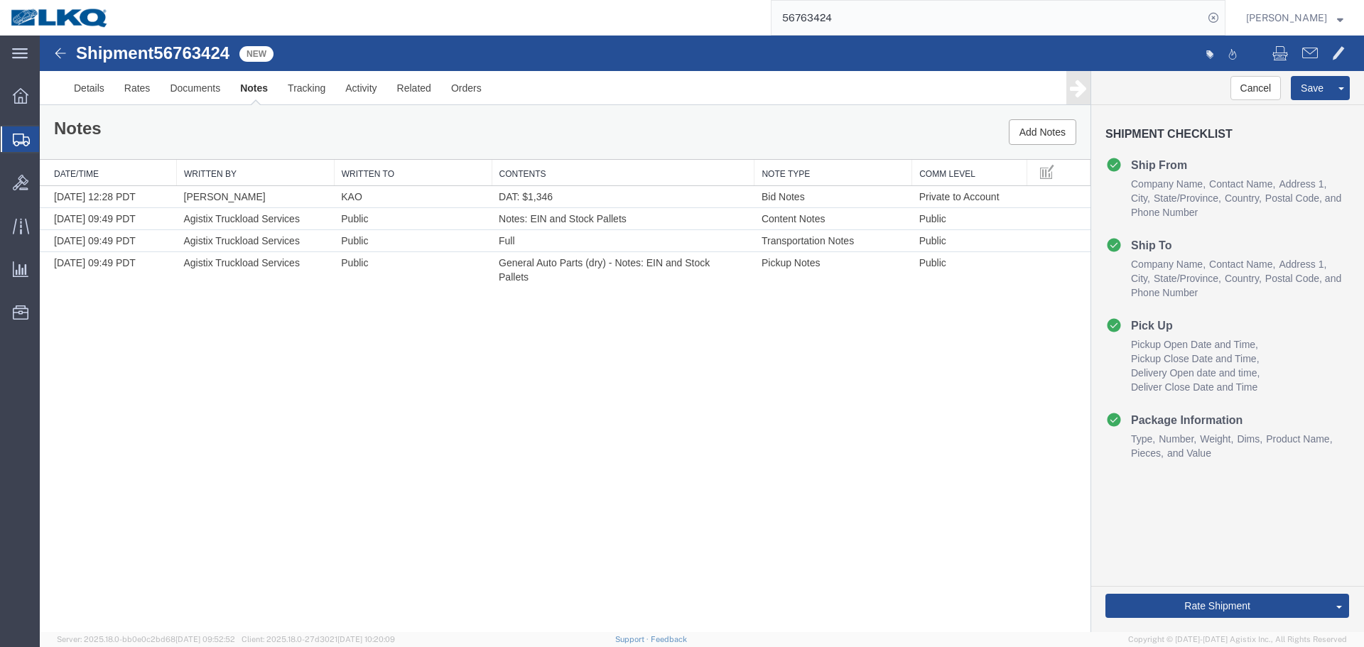
click at [768, 348] on div "Shipment 56763424 4 of 4 New Details Rates Documents Notes Tracking Activity Re…" at bounding box center [702, 334] width 1324 height 597
click at [548, 380] on div "Shipment 56763424 4 of 4 New Details Rates Documents Notes Tracking Activity Re…" at bounding box center [702, 334] width 1324 height 597
click at [547, 379] on div "Shipment 56763424 4 of 4 New Details Rates Documents Notes Tracking Activity Re…" at bounding box center [702, 334] width 1324 height 597
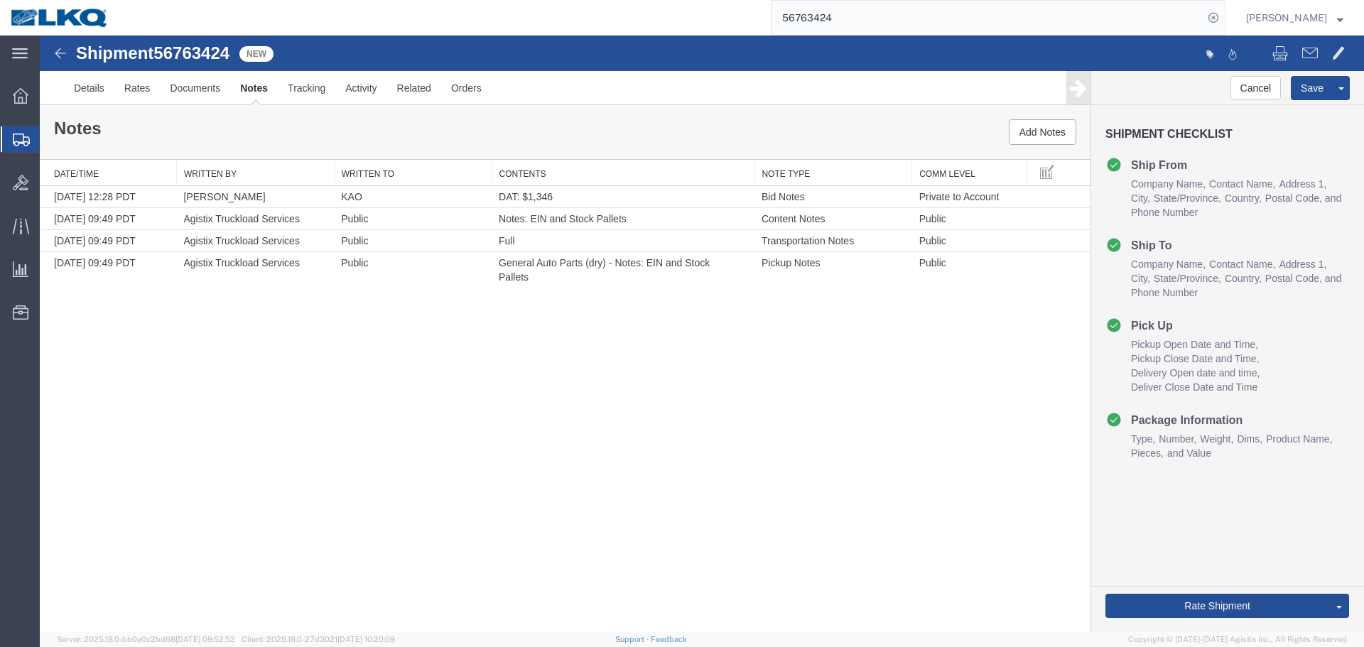
click at [752, 364] on div "Shipment 56763424 4 of 4 New Details Rates Documents Notes Tracking Activity Re…" at bounding box center [702, 334] width 1324 height 597
click at [718, 429] on div "Shipment 56763424 4 of 4 New Details Rates Documents Notes Tracking Activity Re…" at bounding box center [702, 334] width 1324 height 597
click at [703, 402] on div "Shipment 56763424 4 of 4 New Details Rates Documents Notes Tracking Activity Re…" at bounding box center [702, 334] width 1324 height 597
click at [1259, 534] on link "Send To Bid" at bounding box center [1287, 539] width 123 height 21
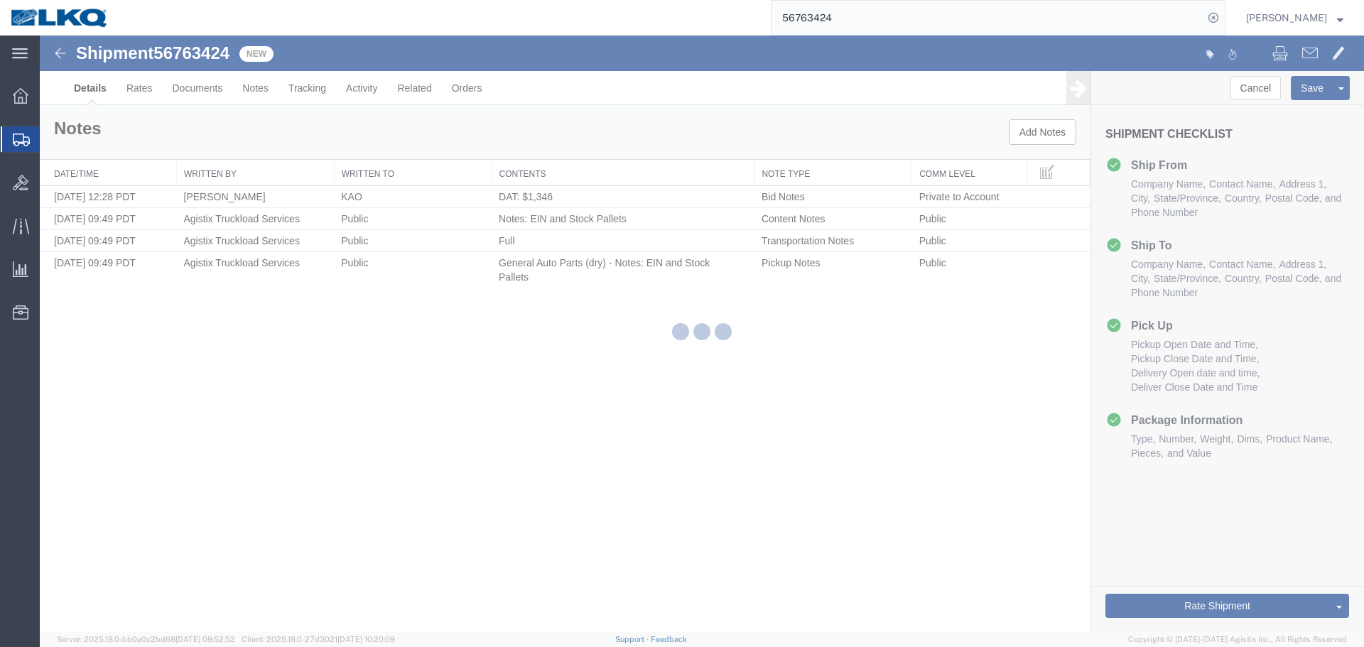
select select "30602"
select select "30605"
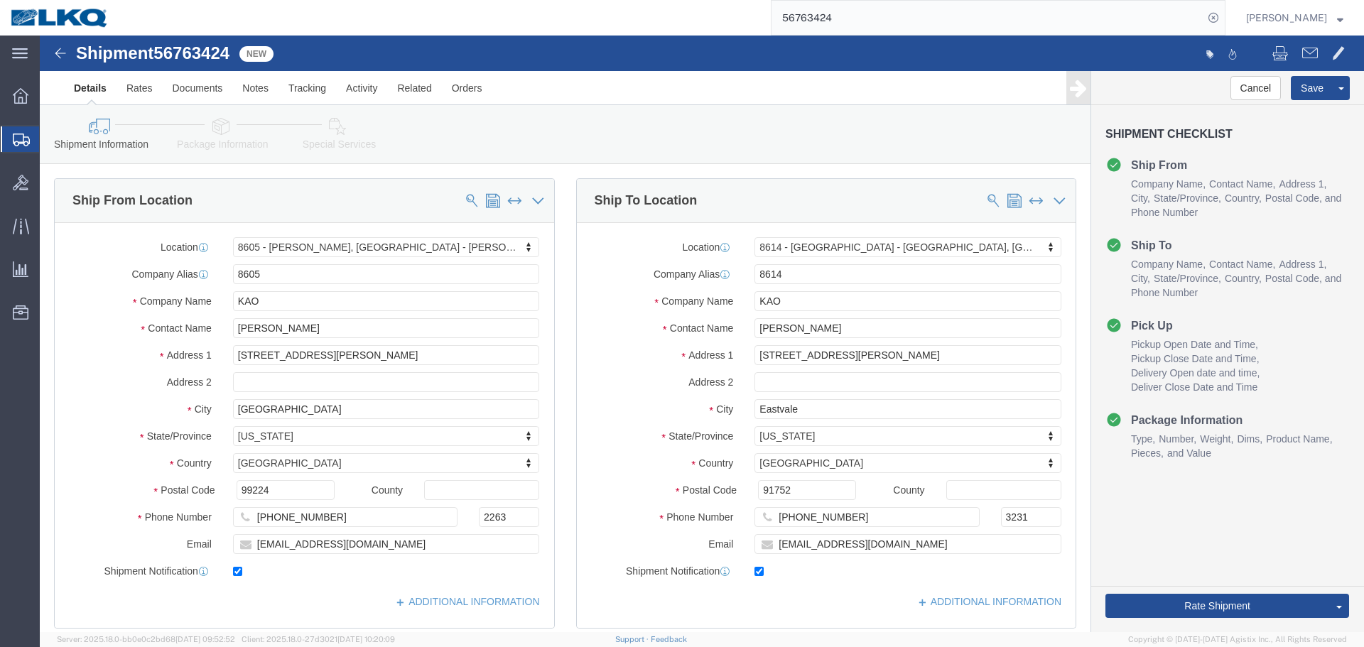
select select "TL"
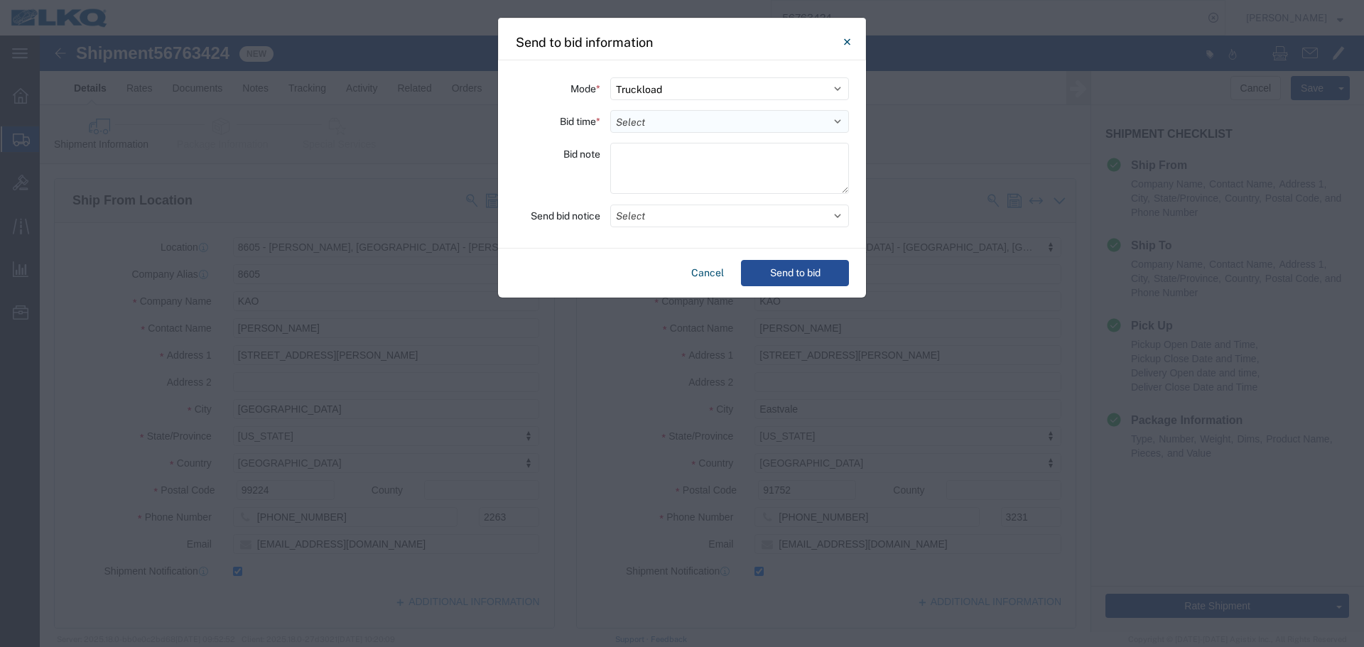
click at [656, 117] on select "Select 30 Min (Rush) 1 Hour (Rush) 2 Hours (Rush) 4 Hours (Rush) 8 Hours (Rush)…" at bounding box center [729, 121] width 239 height 23
select select "12"
click at [610, 110] on select "Select 30 Min (Rush) 1 Hour (Rush) 2 Hours (Rush) 4 Hours (Rush) 8 Hours (Rush)…" at bounding box center [729, 121] width 239 height 23
click at [550, 166] on div "Bid note" at bounding box center [557, 170] width 85 height 55
click at [673, 218] on button "Select" at bounding box center [729, 216] width 239 height 23
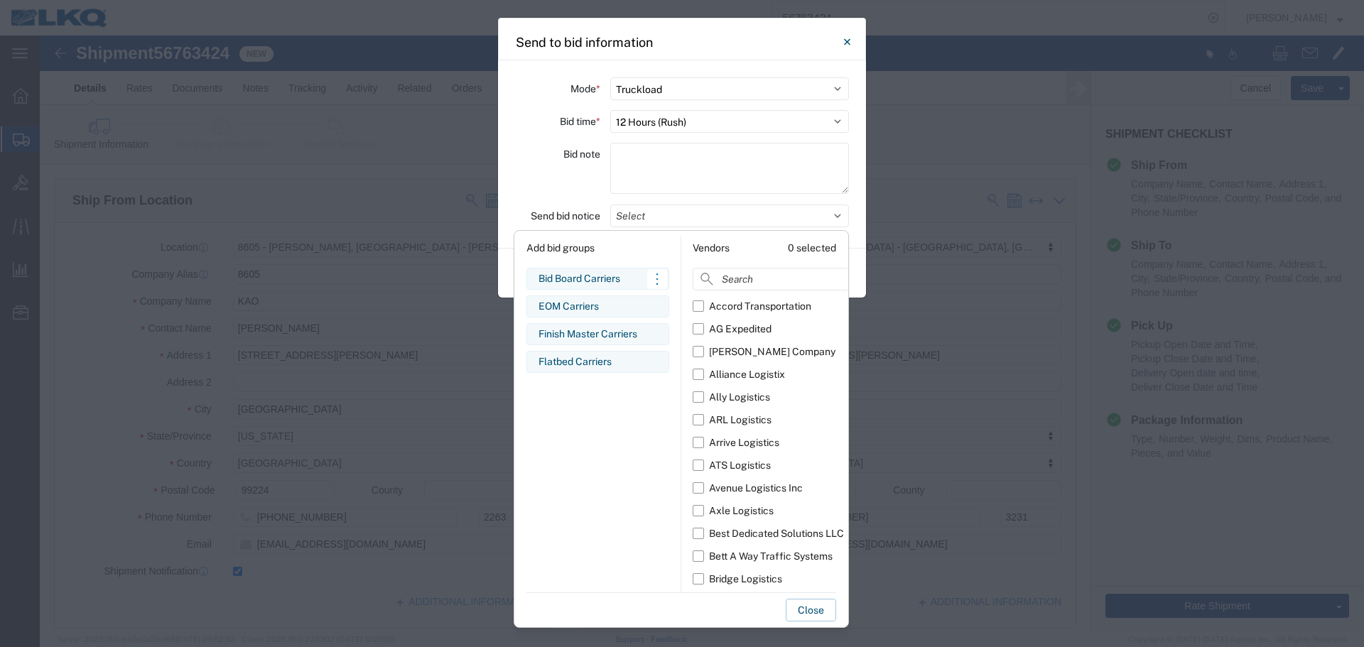
click at [585, 275] on div "Bid Board Carriers" at bounding box center [597, 278] width 119 height 15
click at [553, 180] on div "Bid note" at bounding box center [557, 170] width 85 height 55
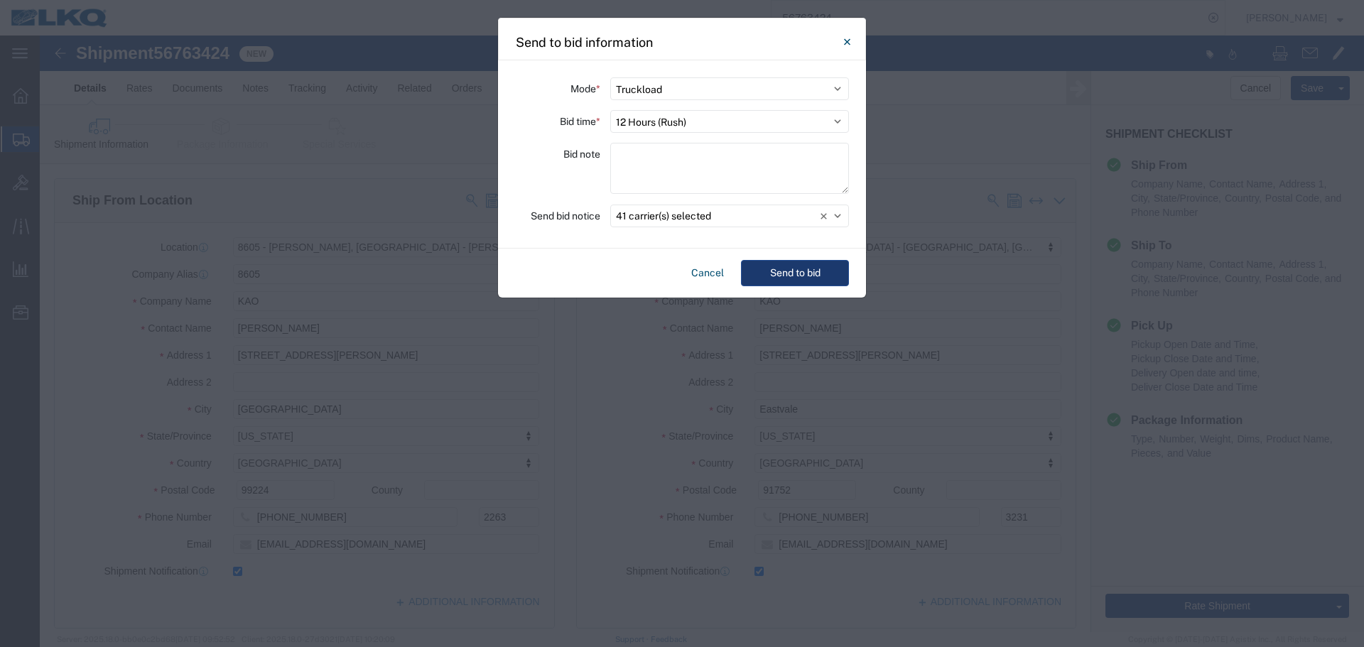
click at [749, 262] on button "Send to bid" at bounding box center [795, 273] width 108 height 26
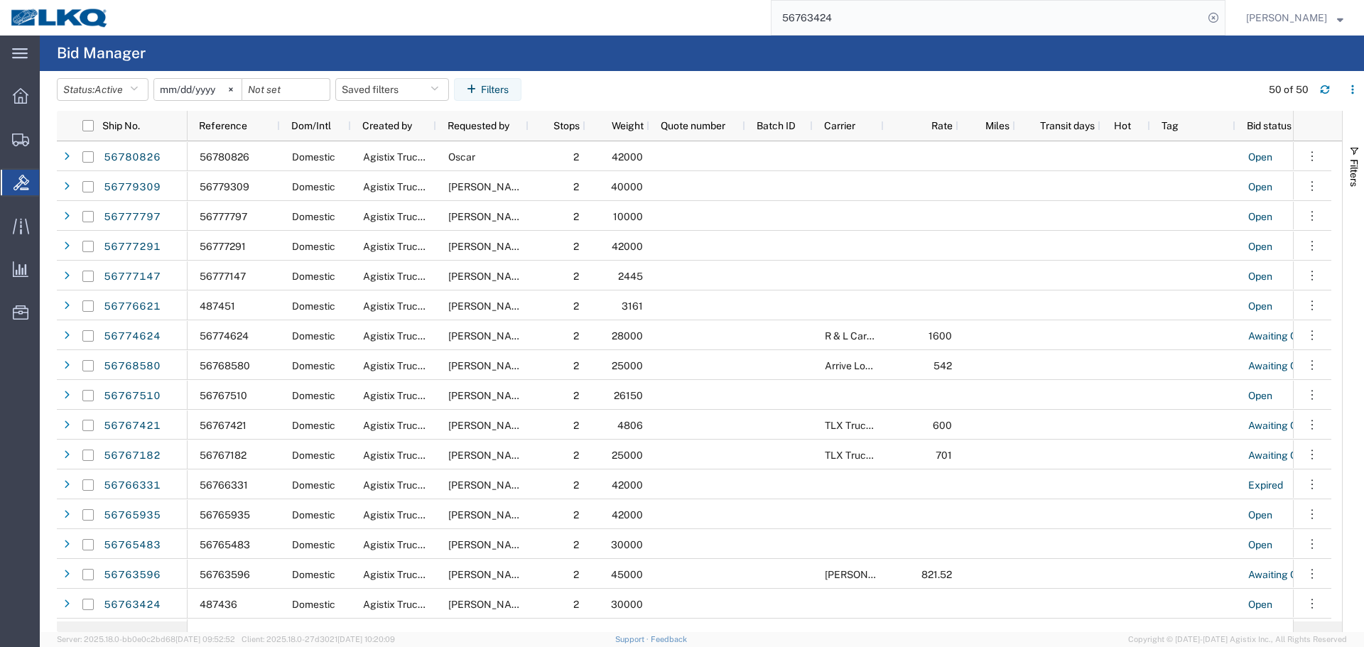
click at [878, 13] on input "56763424" at bounding box center [987, 18] width 432 height 34
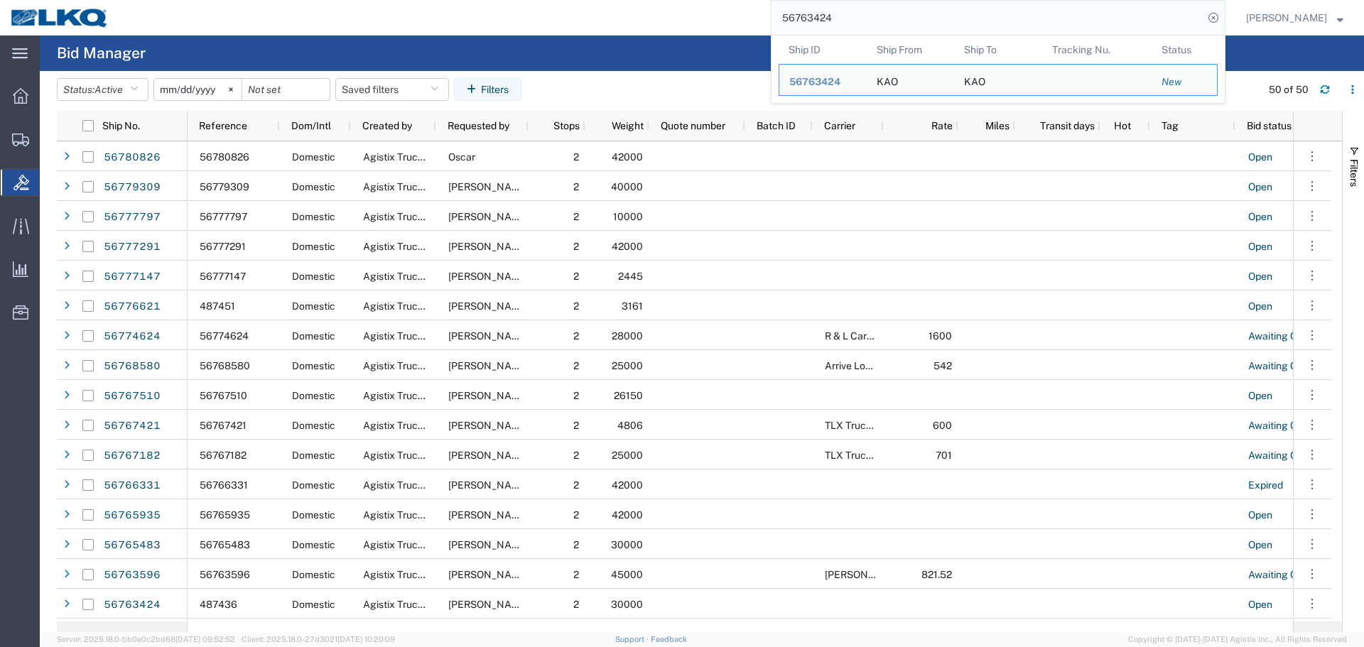
paste input "76621"
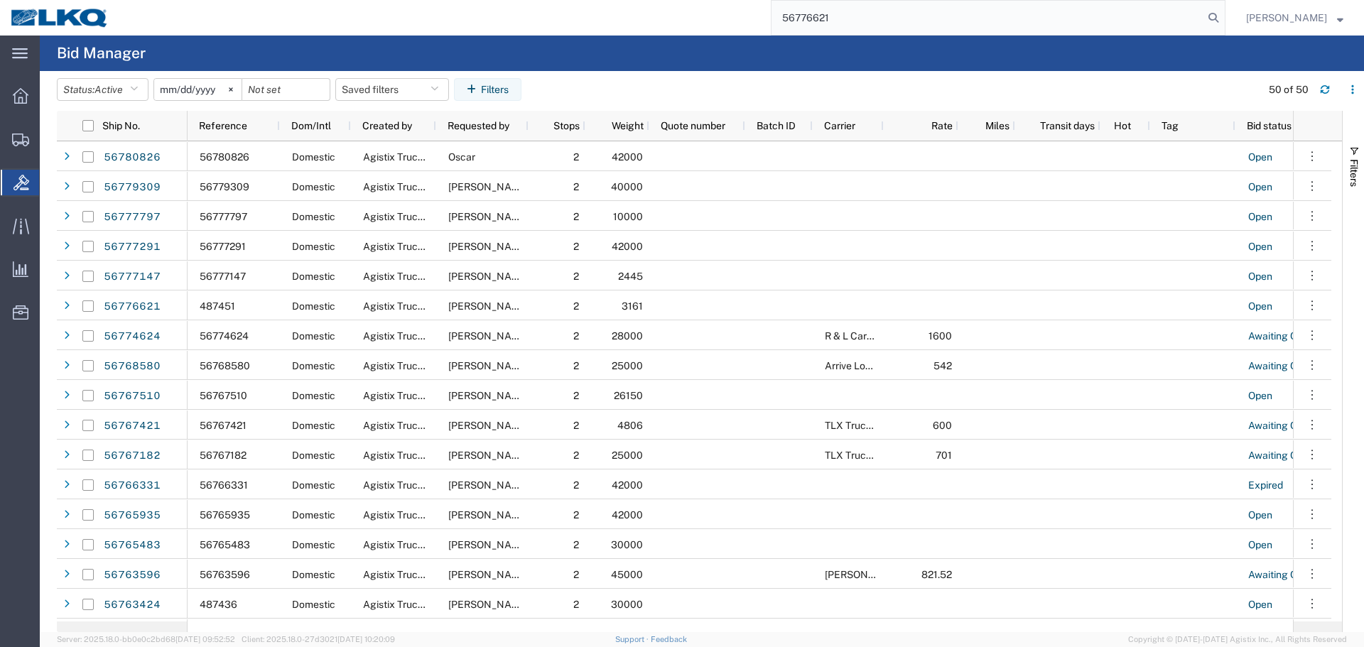
type input "56776621"
click at [75, 17] on img at bounding box center [59, 17] width 99 height 21
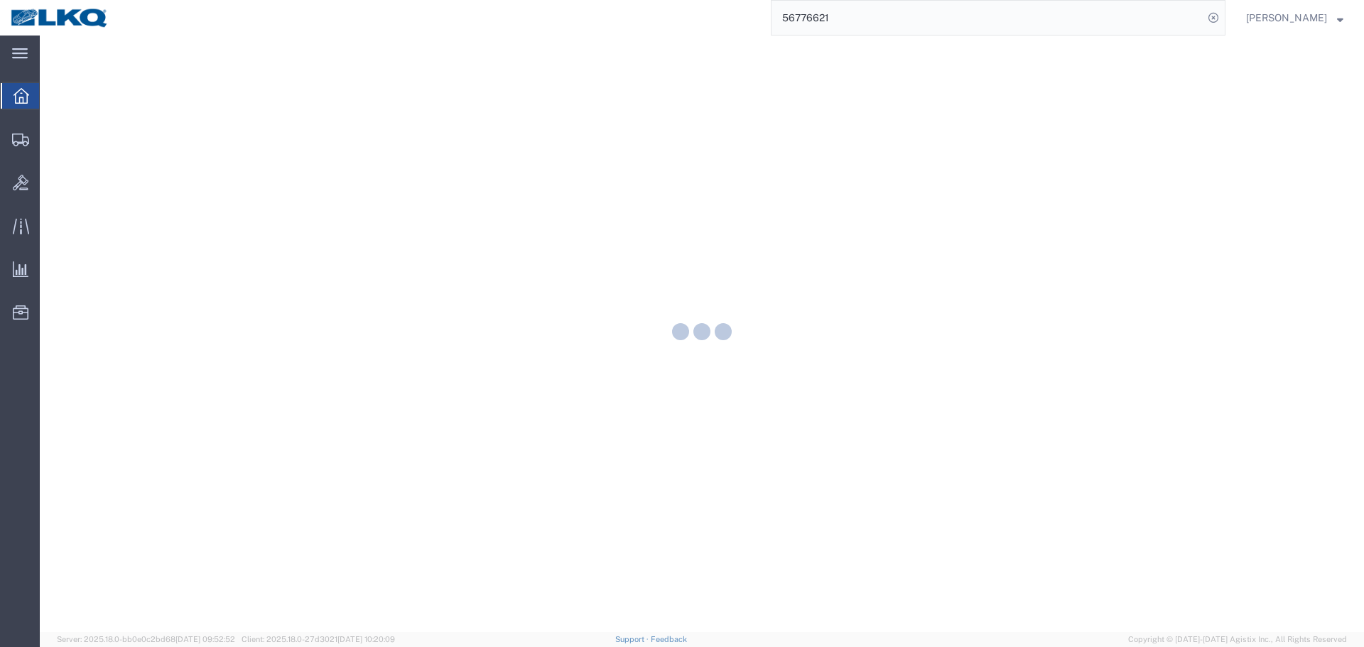
click at [857, 17] on input "56776621" at bounding box center [987, 18] width 432 height 34
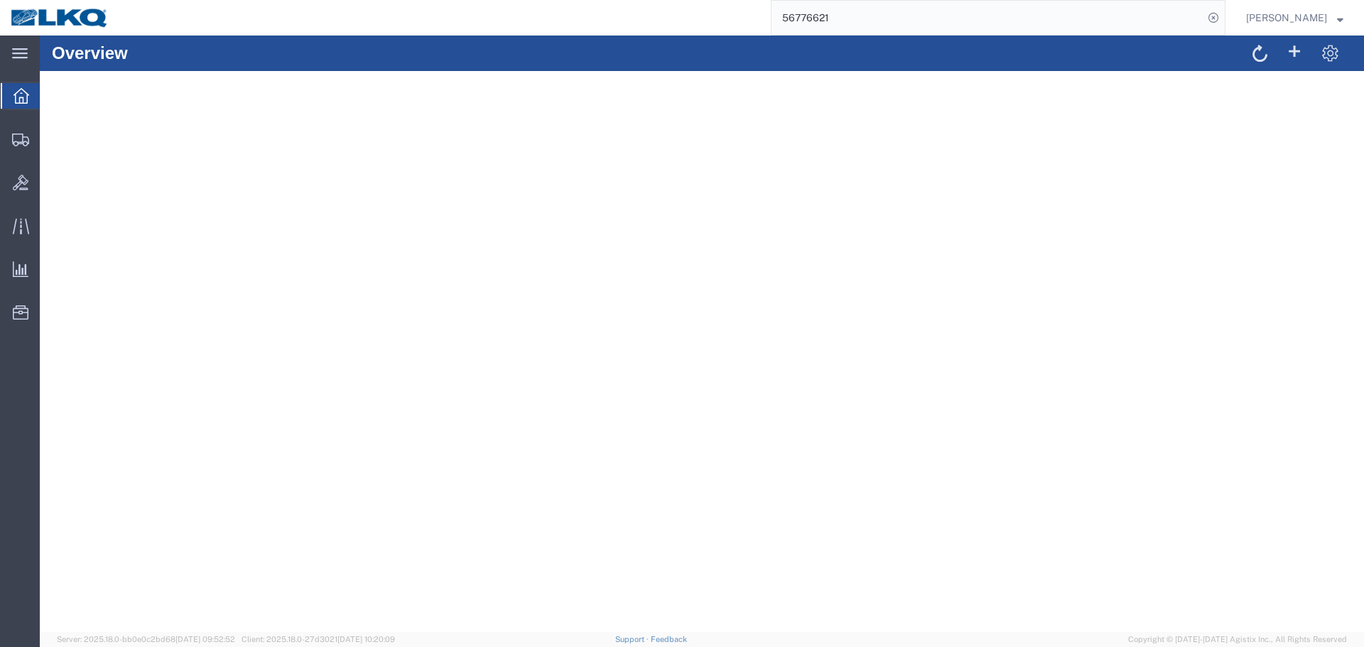
click at [707, 26] on div "56776621" at bounding box center [672, 18] width 1106 height 36
click at [892, 11] on input "56776621" at bounding box center [987, 18] width 432 height 34
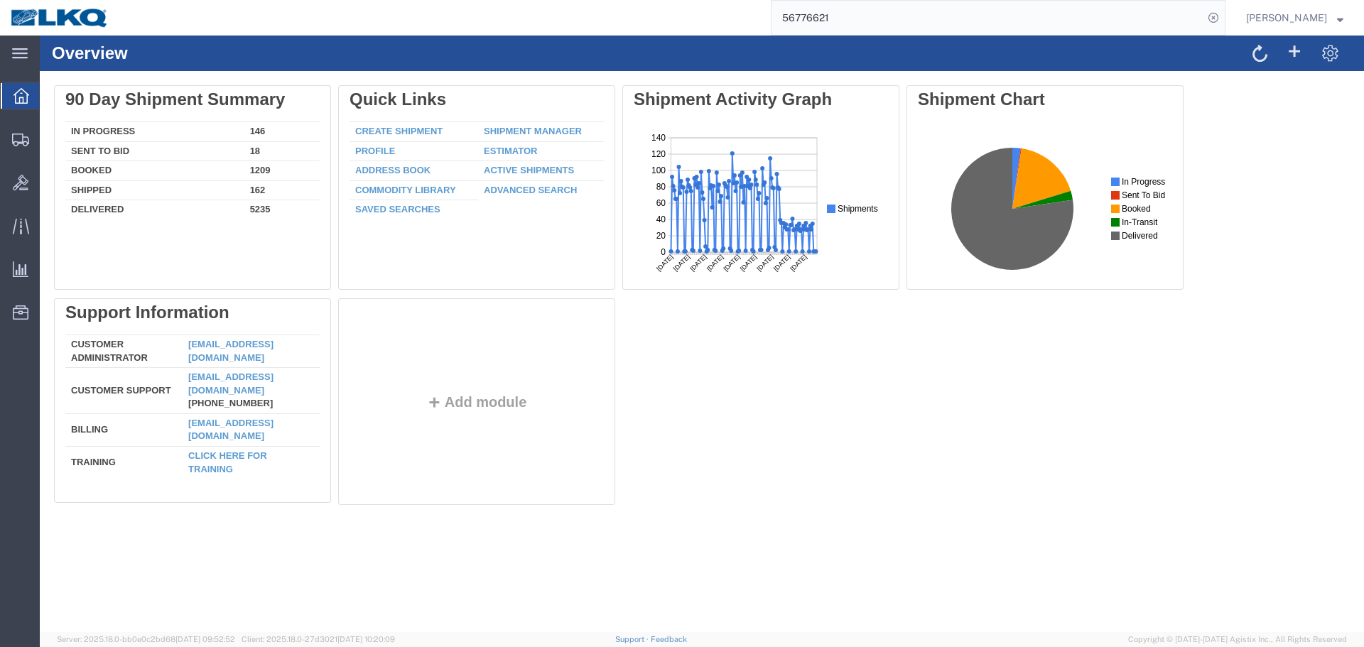
click at [902, 11] on input "56776621" at bounding box center [987, 18] width 432 height 34
click at [1035, 7] on input "56776621" at bounding box center [987, 18] width 432 height 34
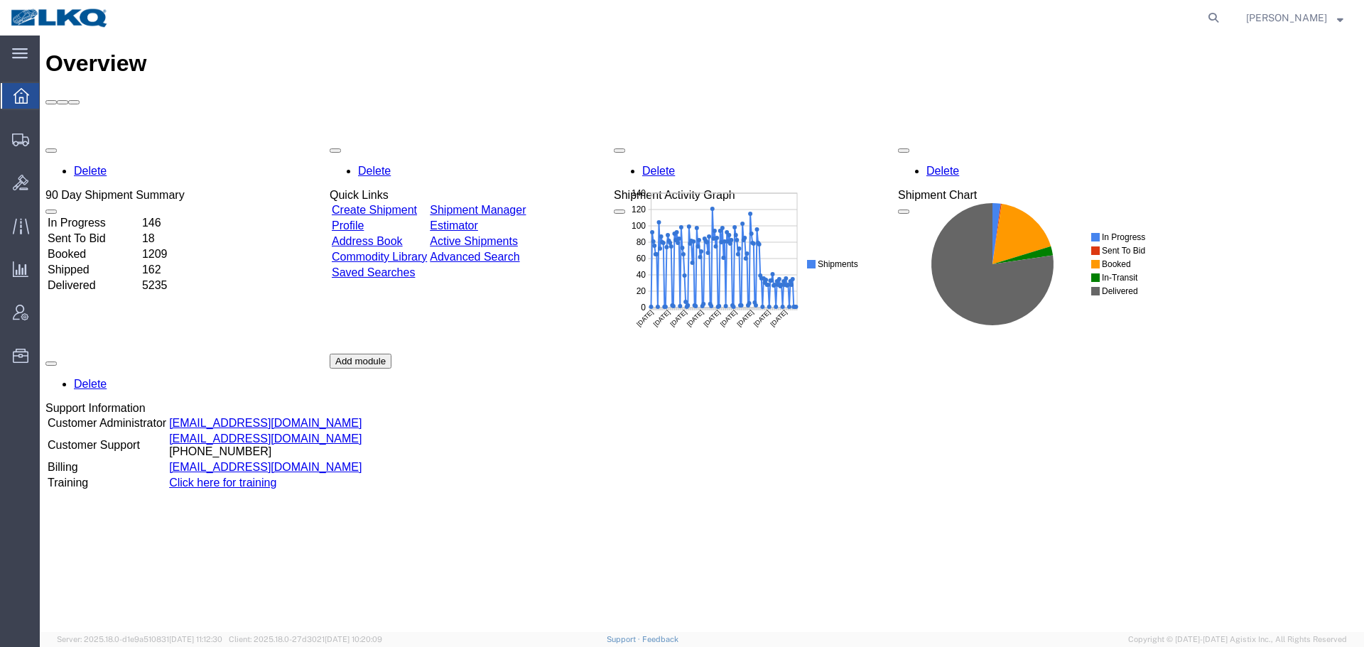
click at [1195, 23] on agx-global-search at bounding box center [998, 18] width 455 height 36
click at [1208, 19] on icon at bounding box center [1213, 18] width 20 height 20
paste input "56776621"
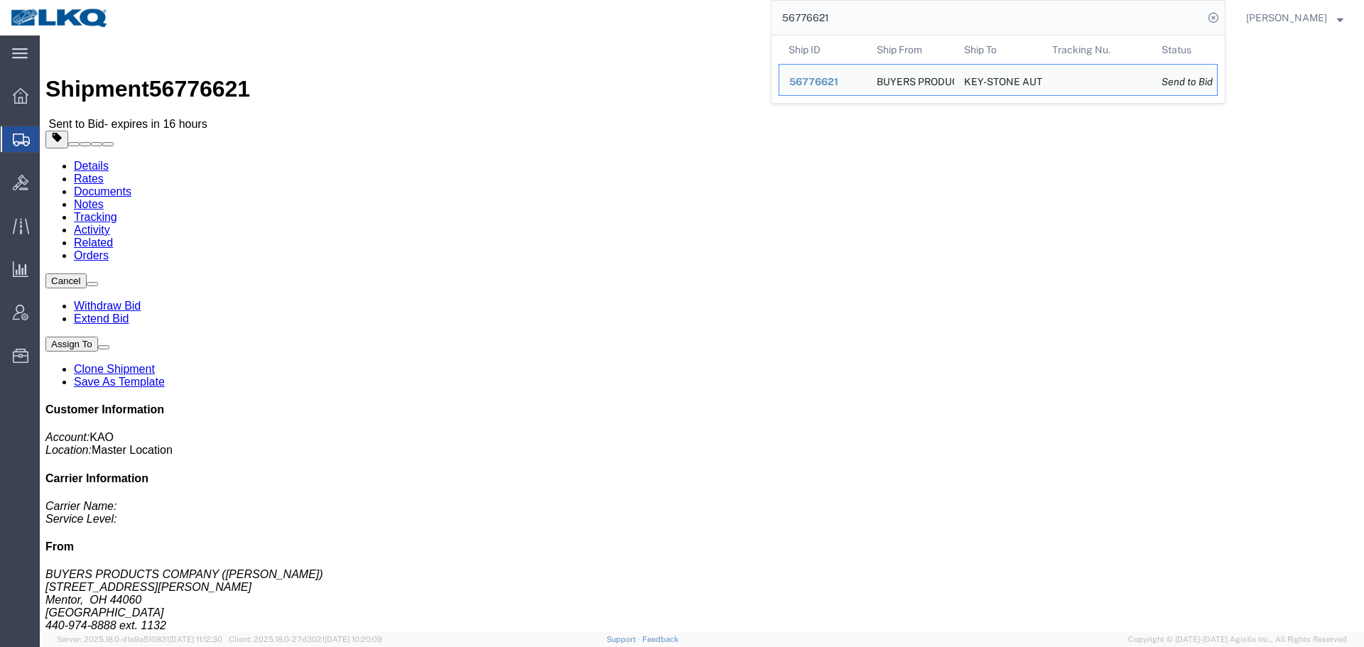
click h4 "Routing & Vehicle Information"
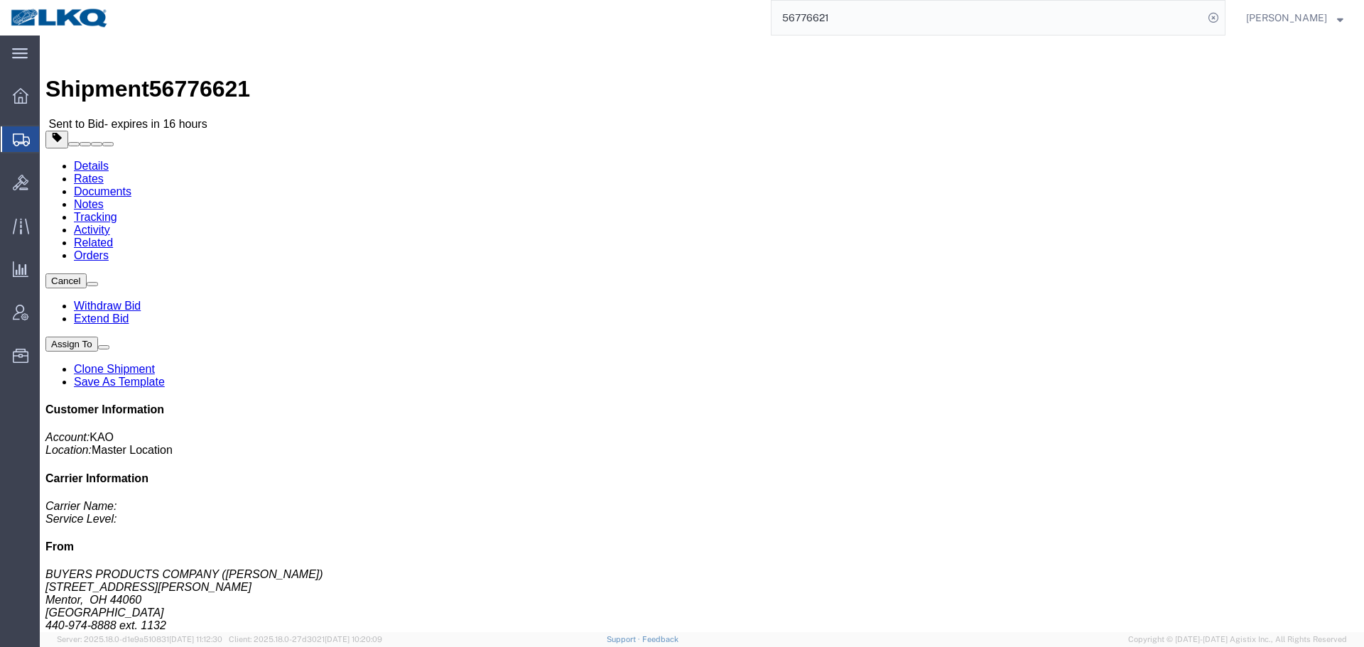
click div "Leg 1 - Truckload Vehicle 1: Standard Dry Van (53 Feet) Number of trucks: 1"
click h4 "Routing & Vehicle Information"
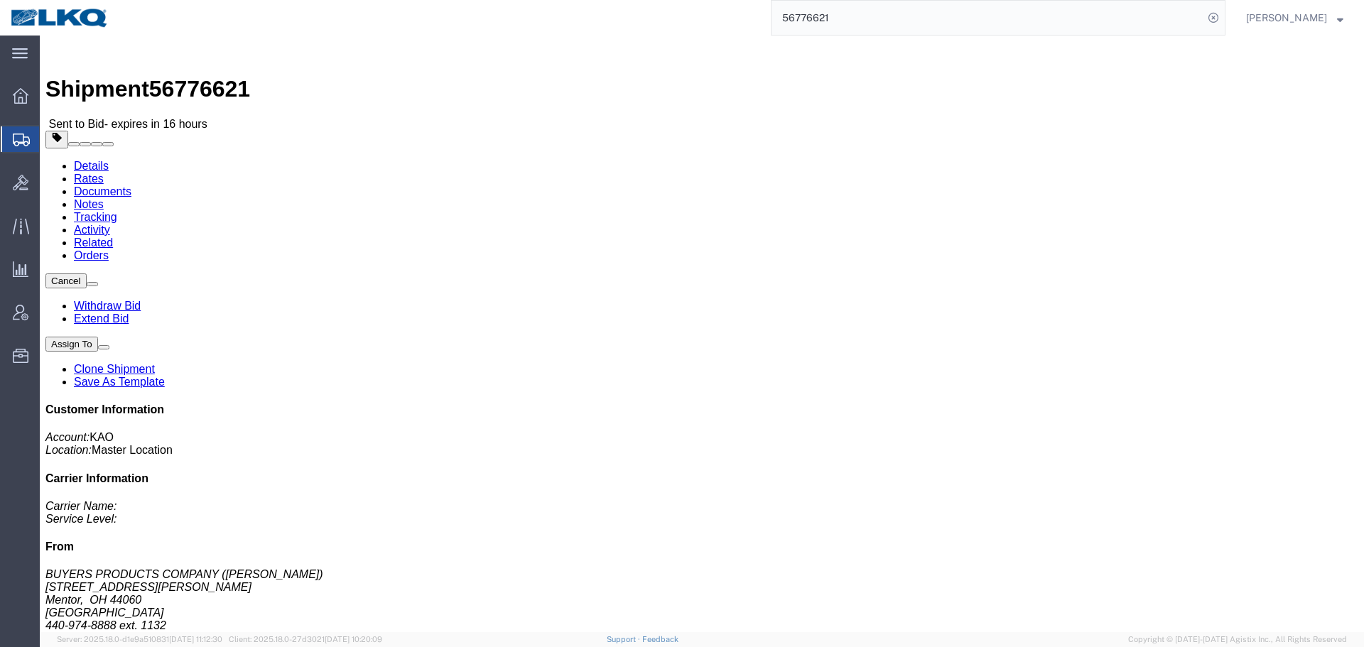
click h4 "Routing & Vehicle Information"
click link "Add Package"
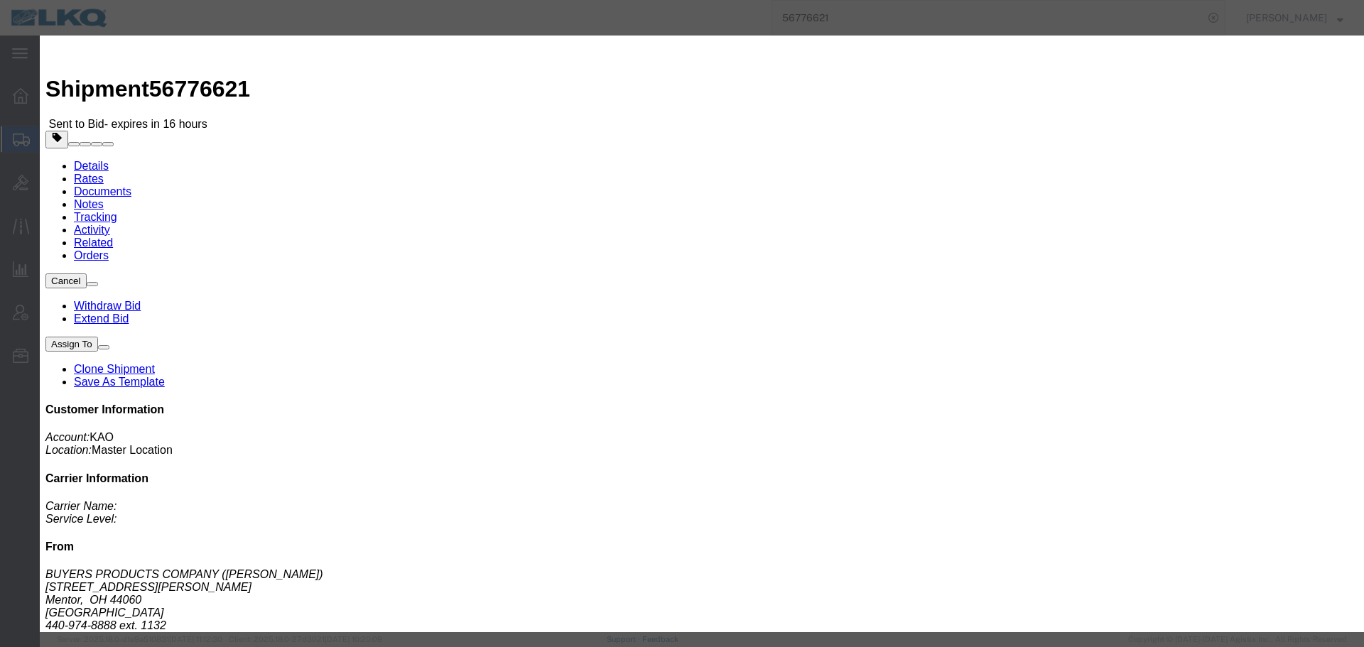
click icon "button"
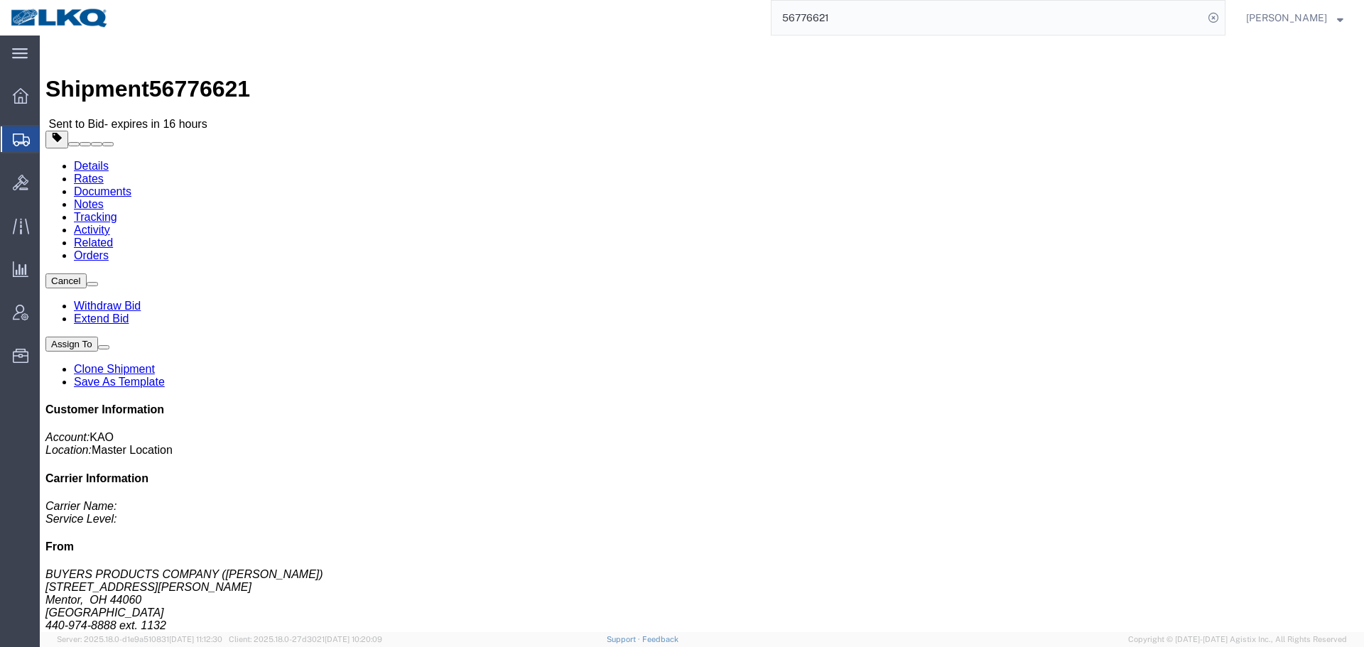
click div "Shipment Detail Ship From BUYERS PRODUCTS COMPANY (RHONDA VANSCOYOC) 9049 Tyler…"
click h4 "Routing & Vehicle Information"
click div "Leg 1 - Truckload Vehicle 1: Standard Dry Van (53 Feet) Number of trucks: 1"
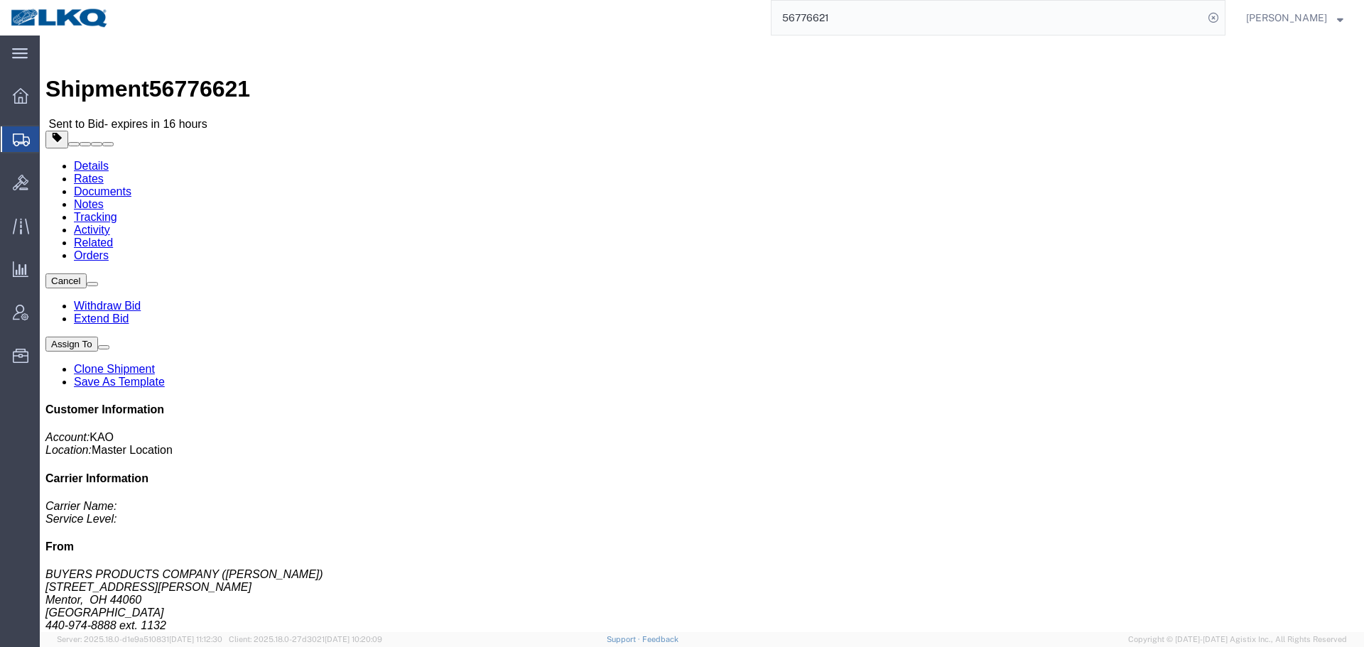
click div "Leg 1 - Truckload Vehicle 1: Standard Dry Van (53 Feet) Number of trucks: 1"
click at [992, 23] on input "56776621" at bounding box center [987, 18] width 432 height 34
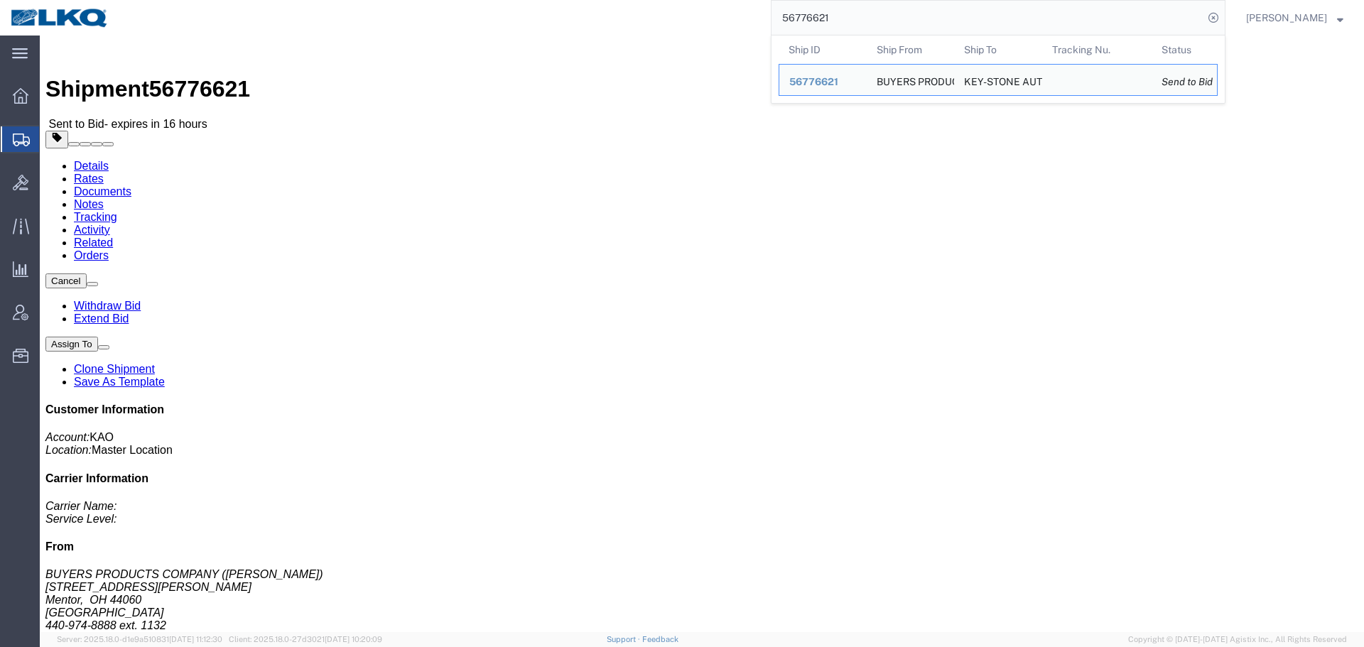
paste input "67873"
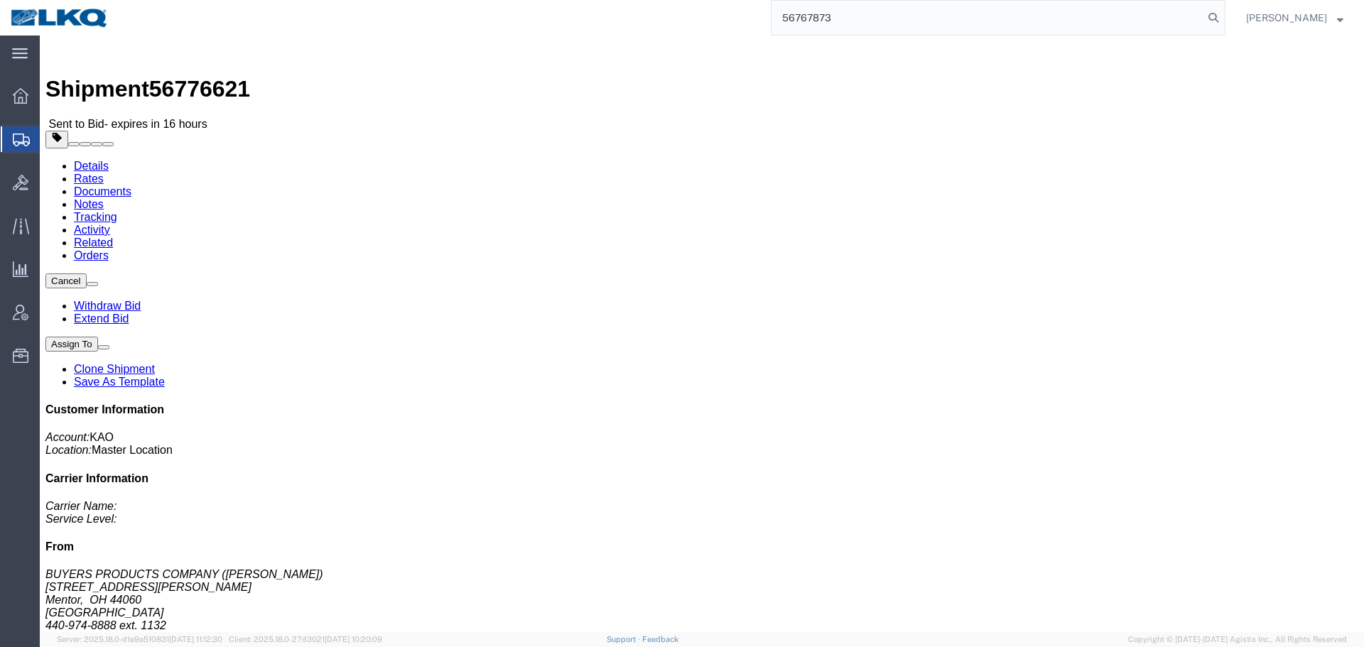
type input "56767873"
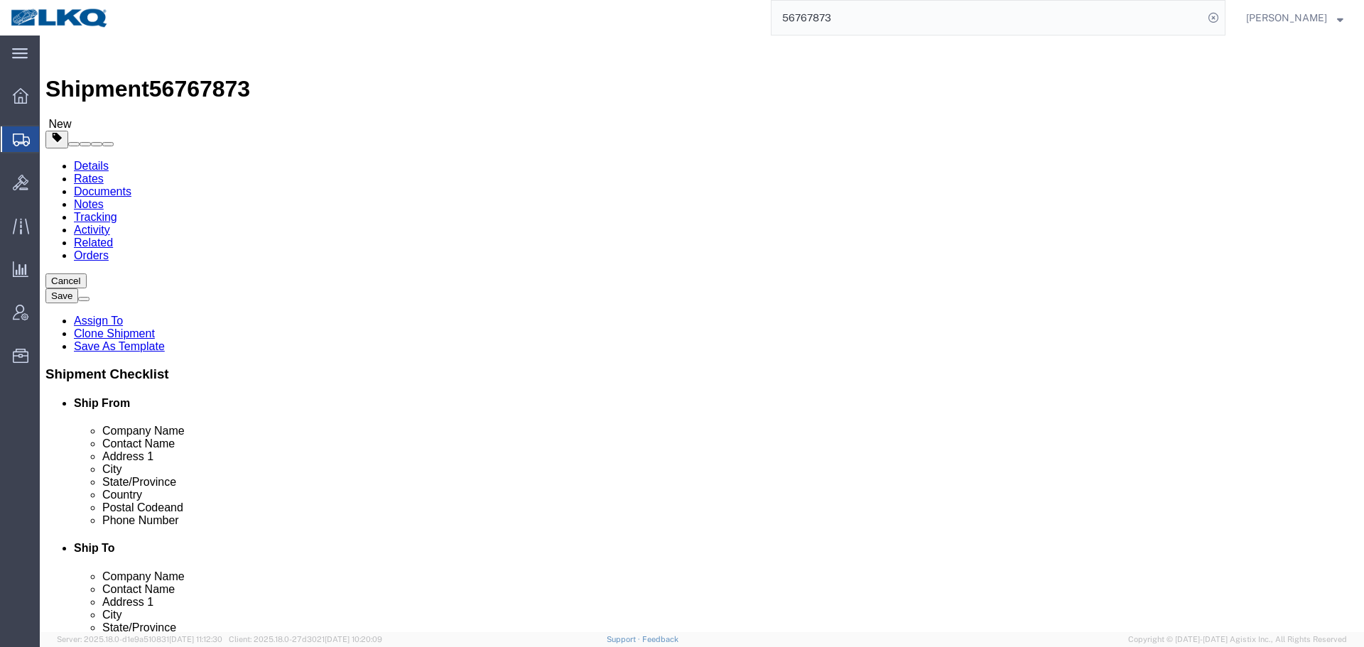
paste input "56767873"
type input "5676787356767873"
select select "27472"
select select "28018"
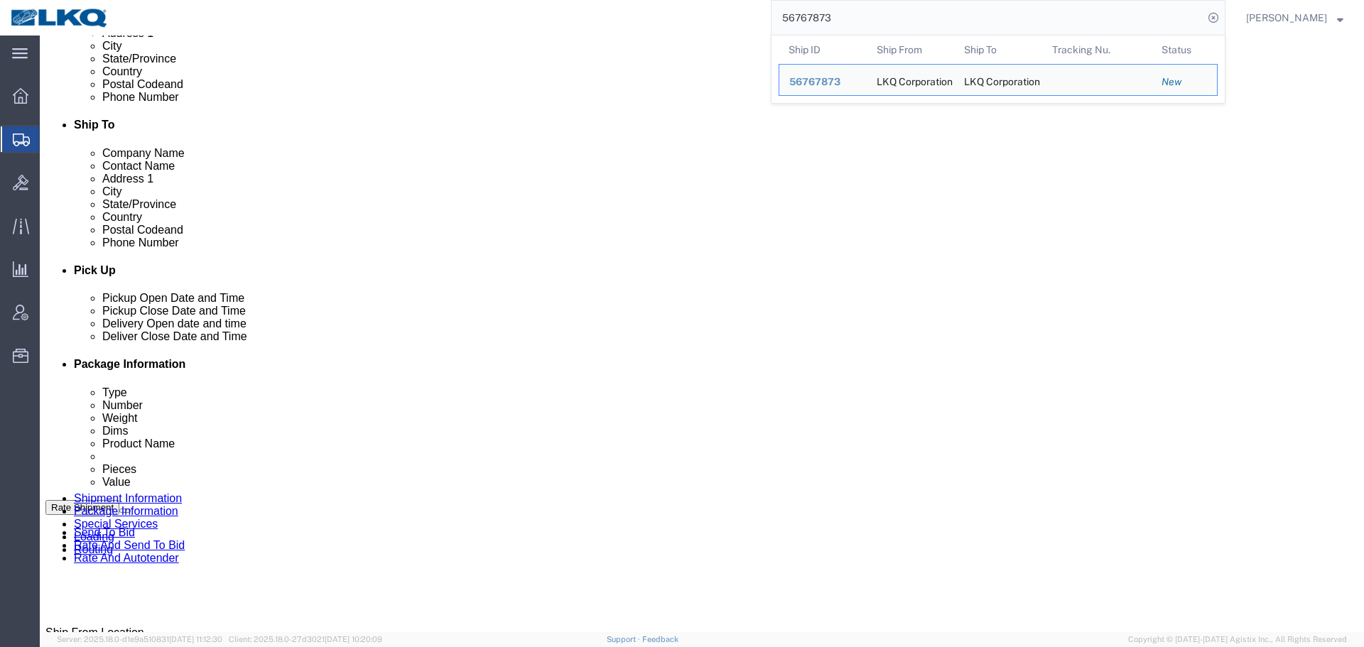
scroll to position [48, 0]
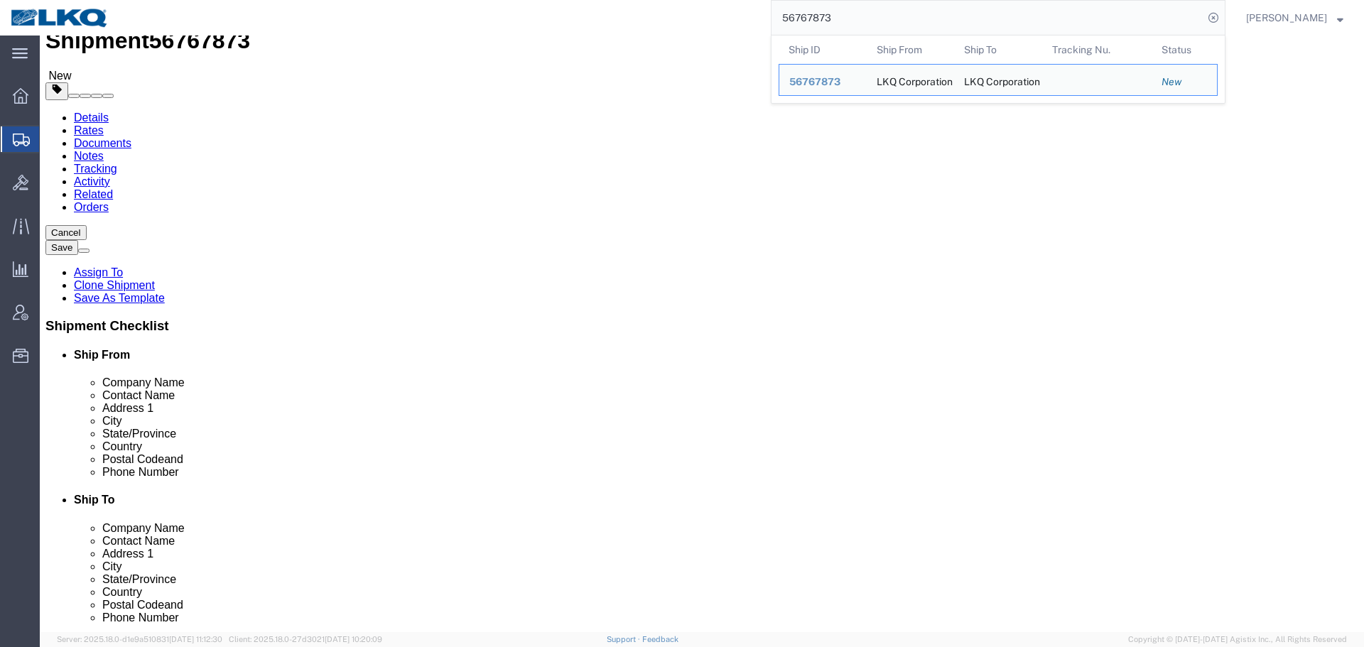
click at [912, 28] on input "56767873" at bounding box center [987, 18] width 432 height 34
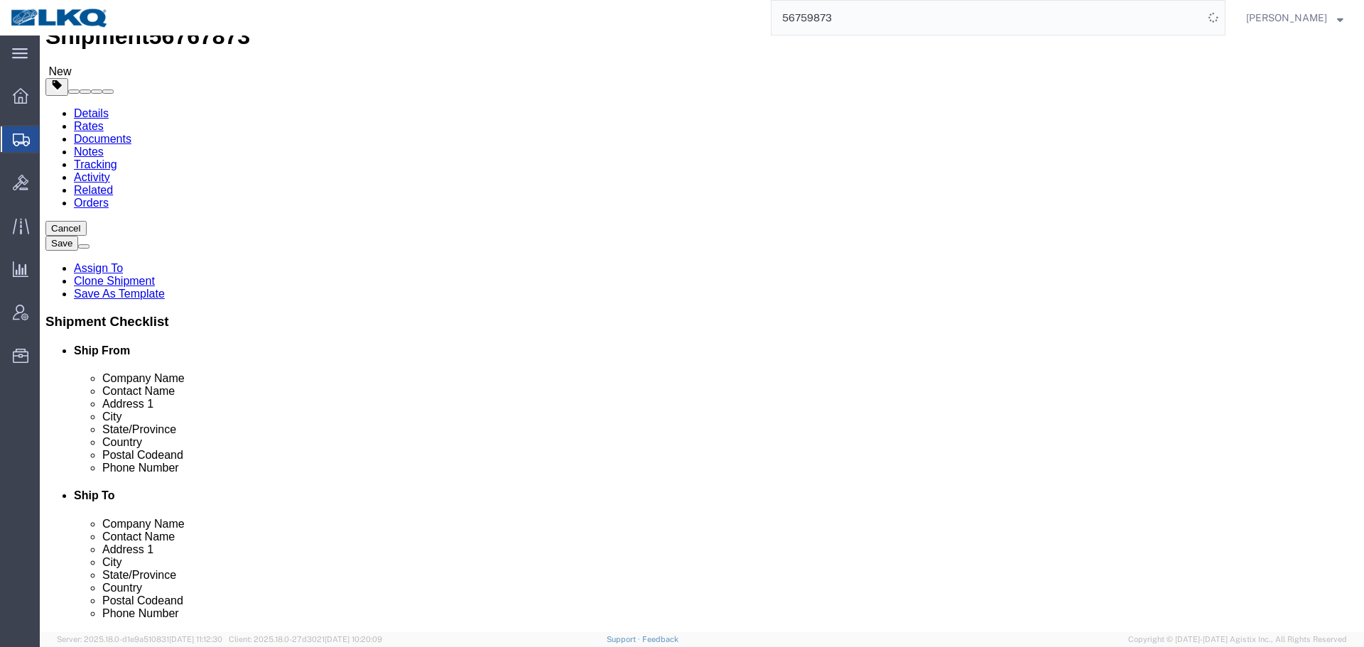
scroll to position [0, 0]
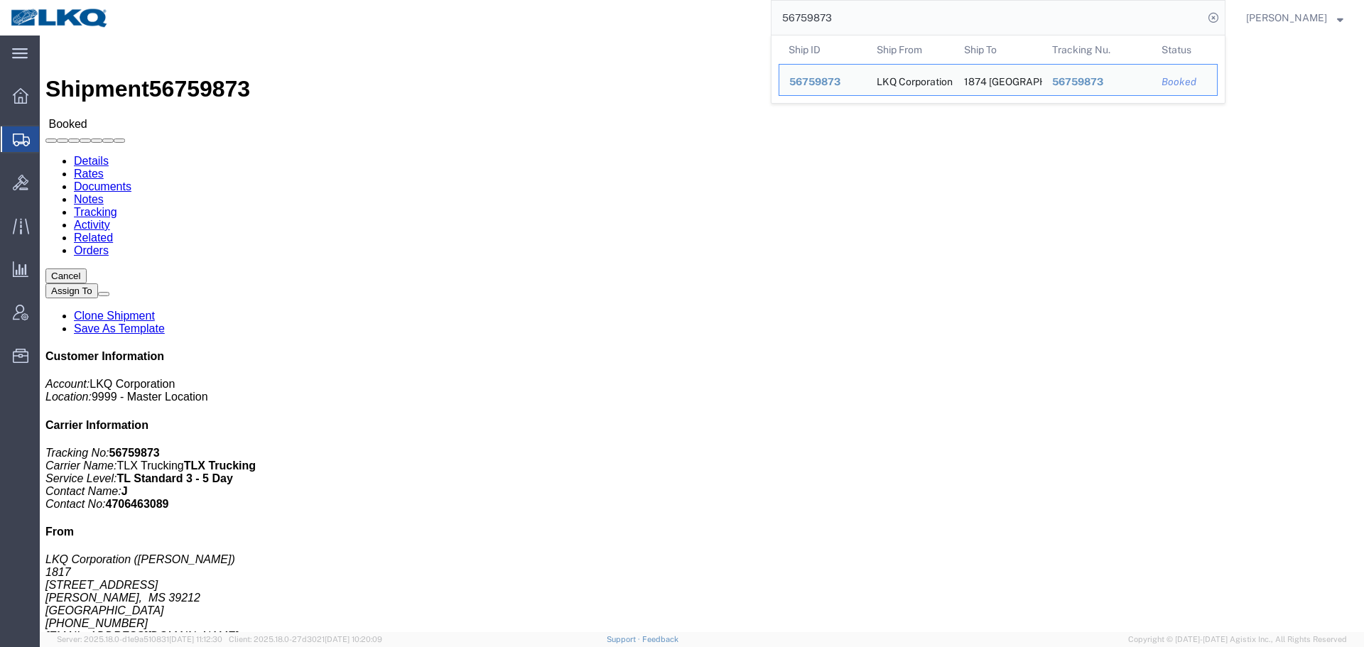
click h4 "Routing & Vehicle Information"
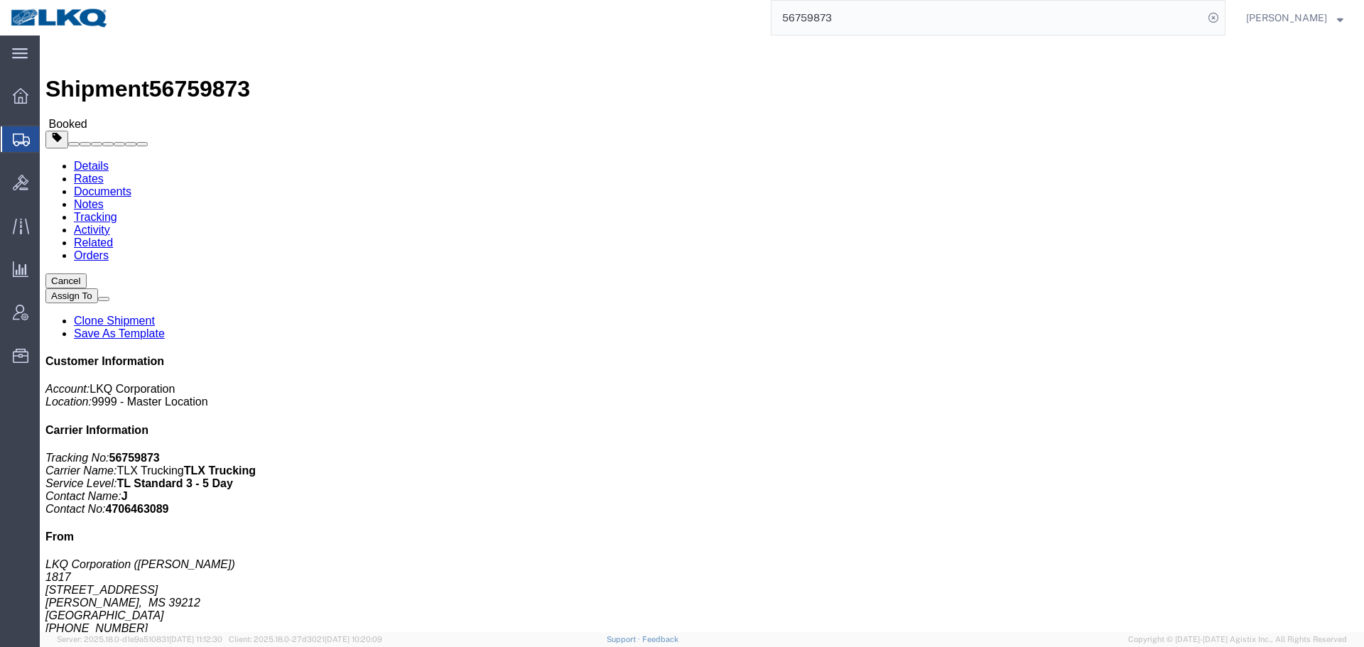
click div "Leg 1 - Truckload Vehicle 1: Standard Dry Van (53 Feet) Number of trucks: 1"
click link "Notes"
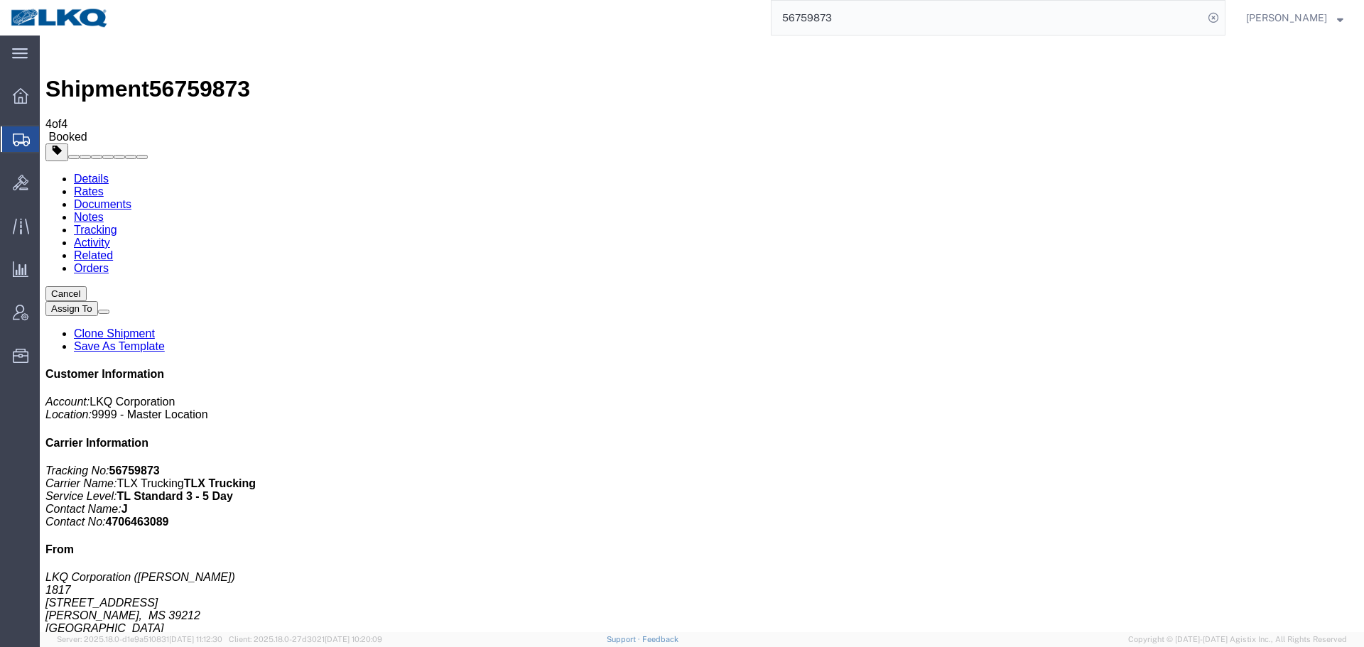
click at [98, 173] on link "Details" at bounding box center [91, 179] width 35 height 12
click at [855, 16] on input "56759873" at bounding box center [987, 18] width 432 height 34
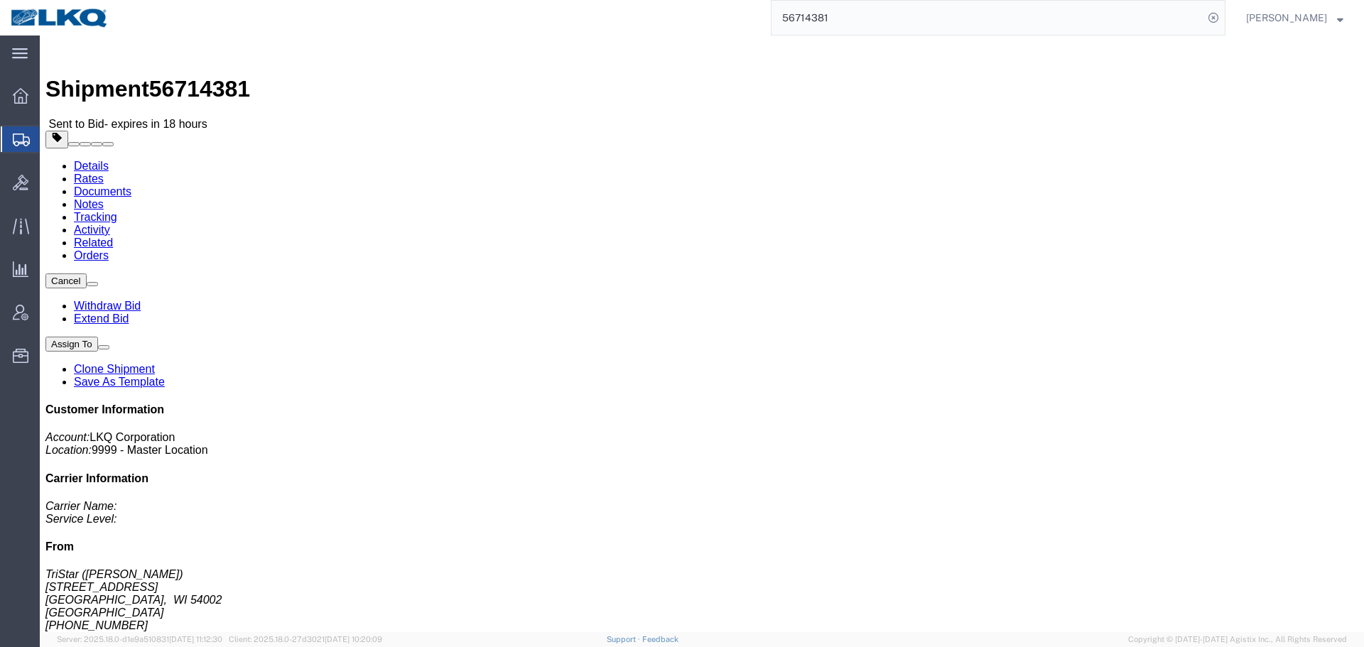
click link "Rates"
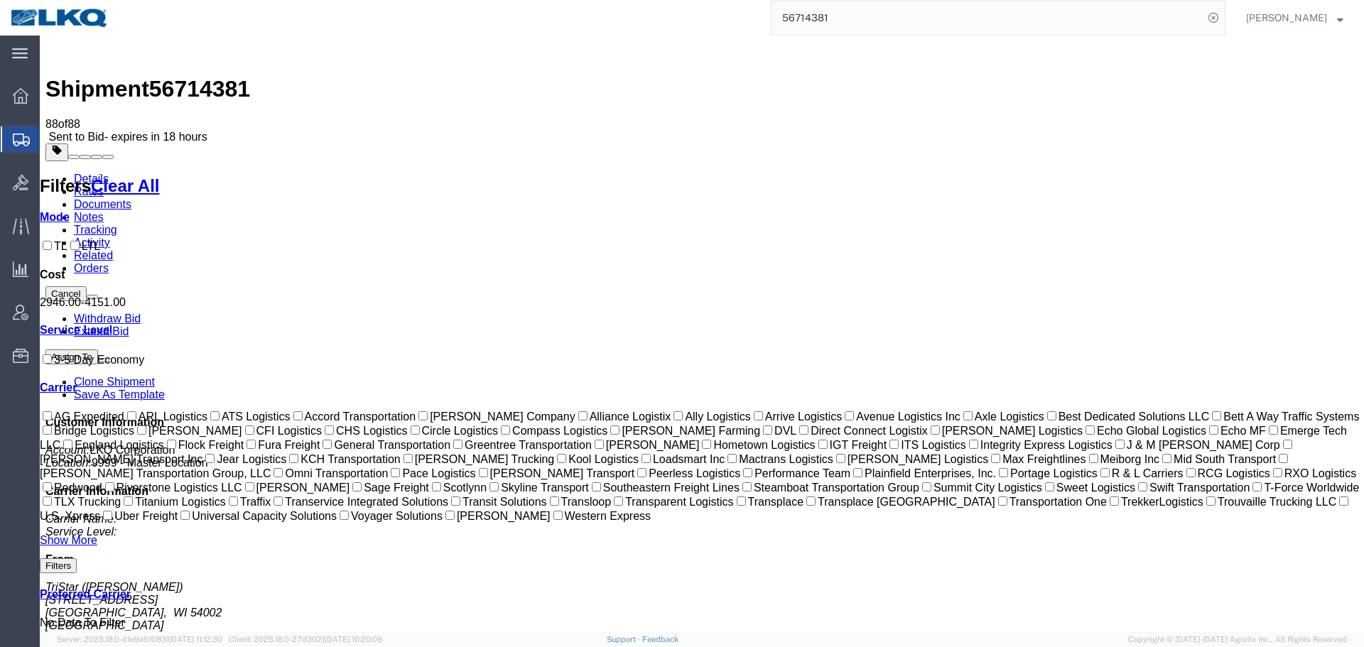
drag, startPoint x: 714, startPoint y: 166, endPoint x: 669, endPoint y: 259, distance: 103.3
click at [104, 211] on link "Notes" at bounding box center [89, 217] width 30 height 12
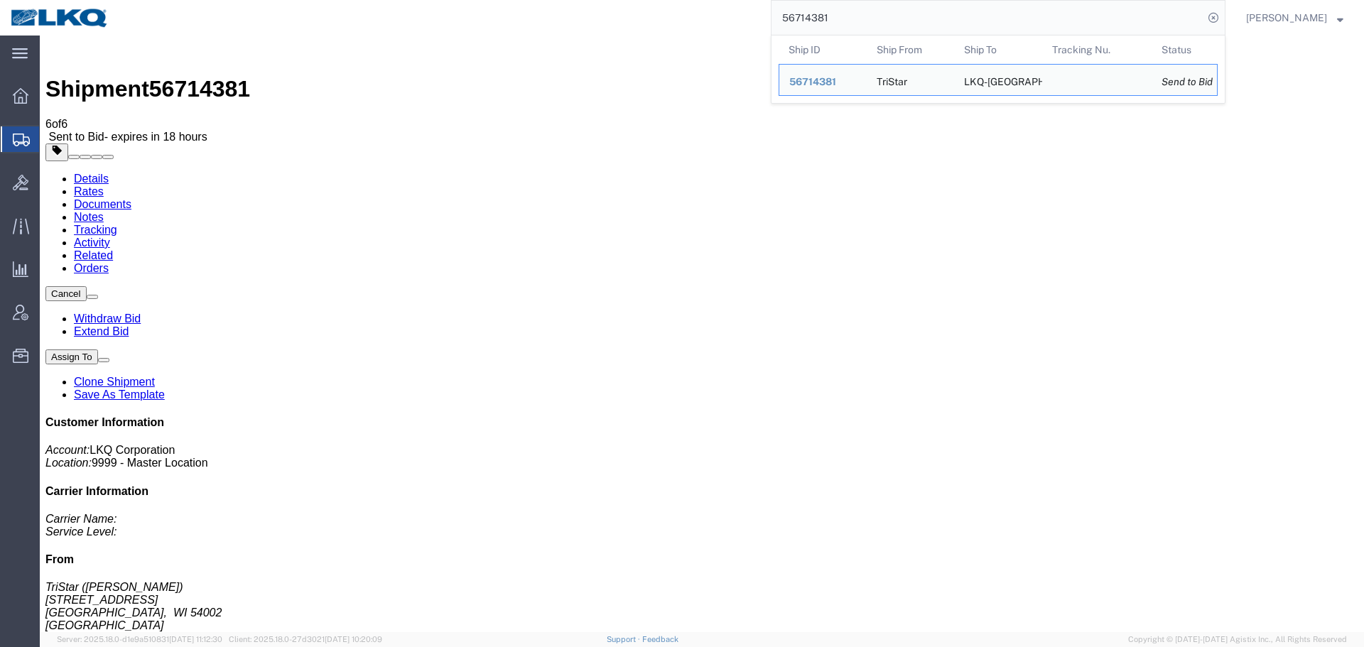
click at [870, 9] on input "56714381" at bounding box center [987, 18] width 432 height 34
paste input "62103"
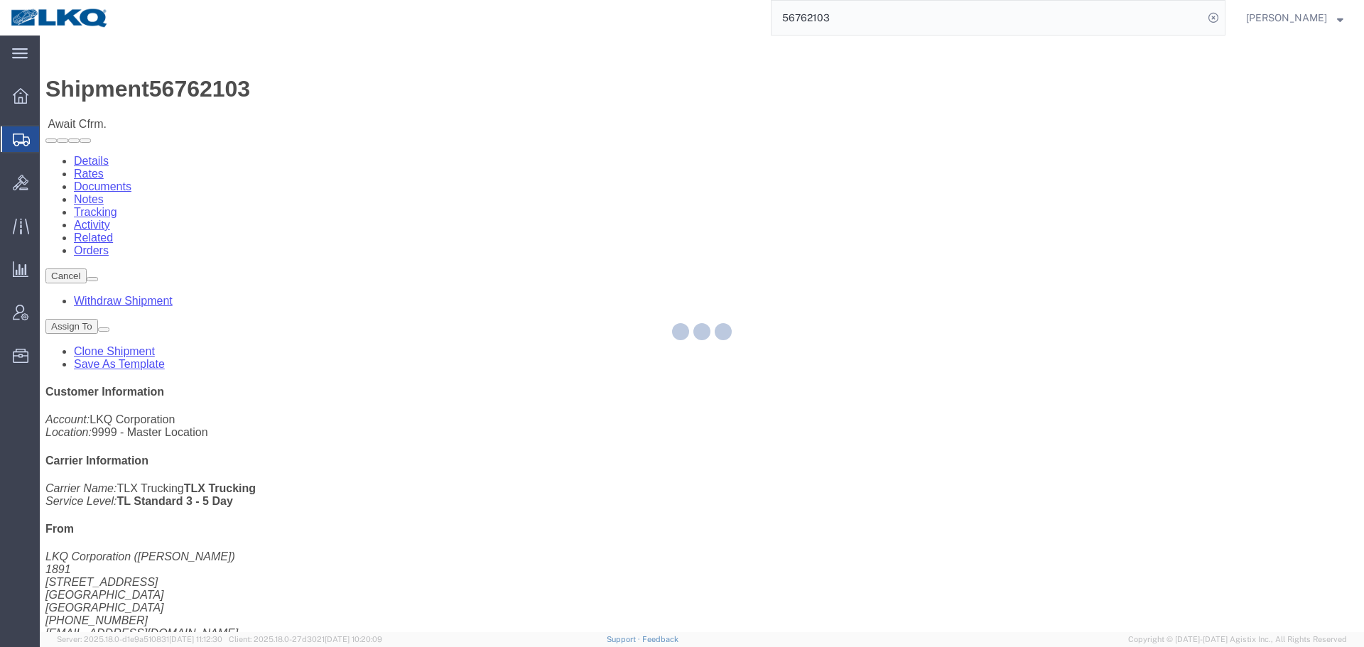
click link "Add Package"
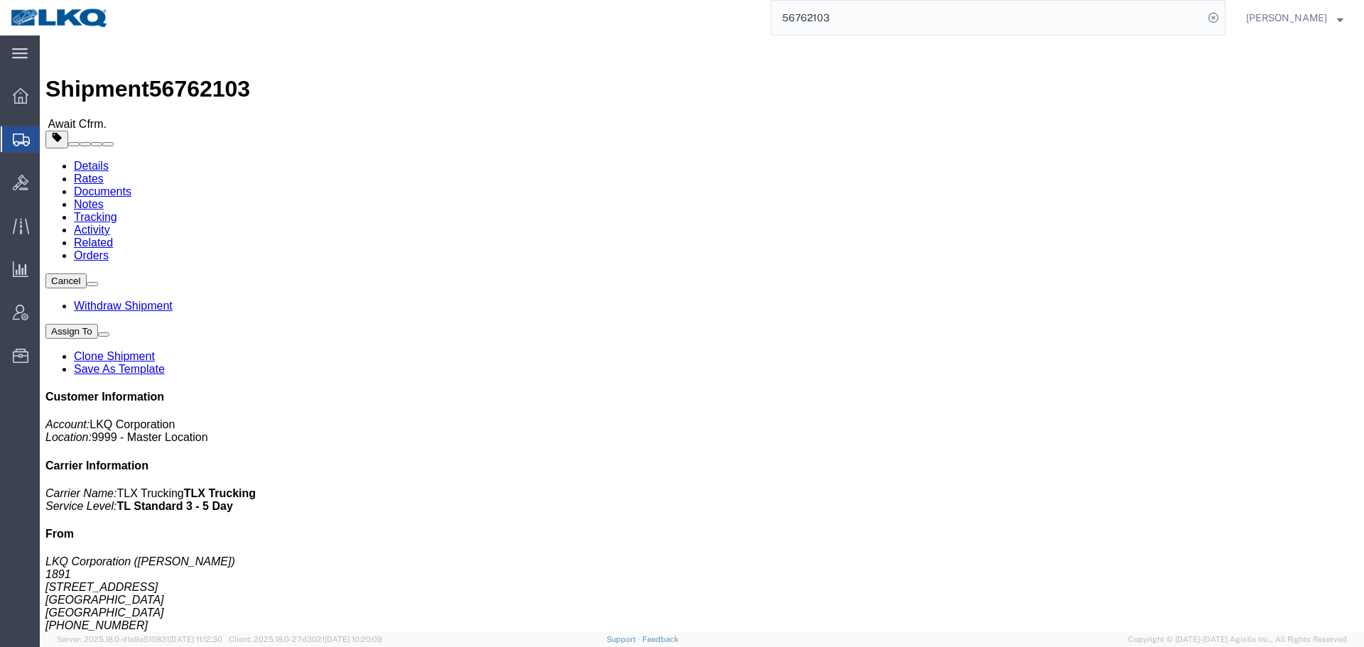
click at [996, 7] on input "56762103" at bounding box center [987, 18] width 432 height 34
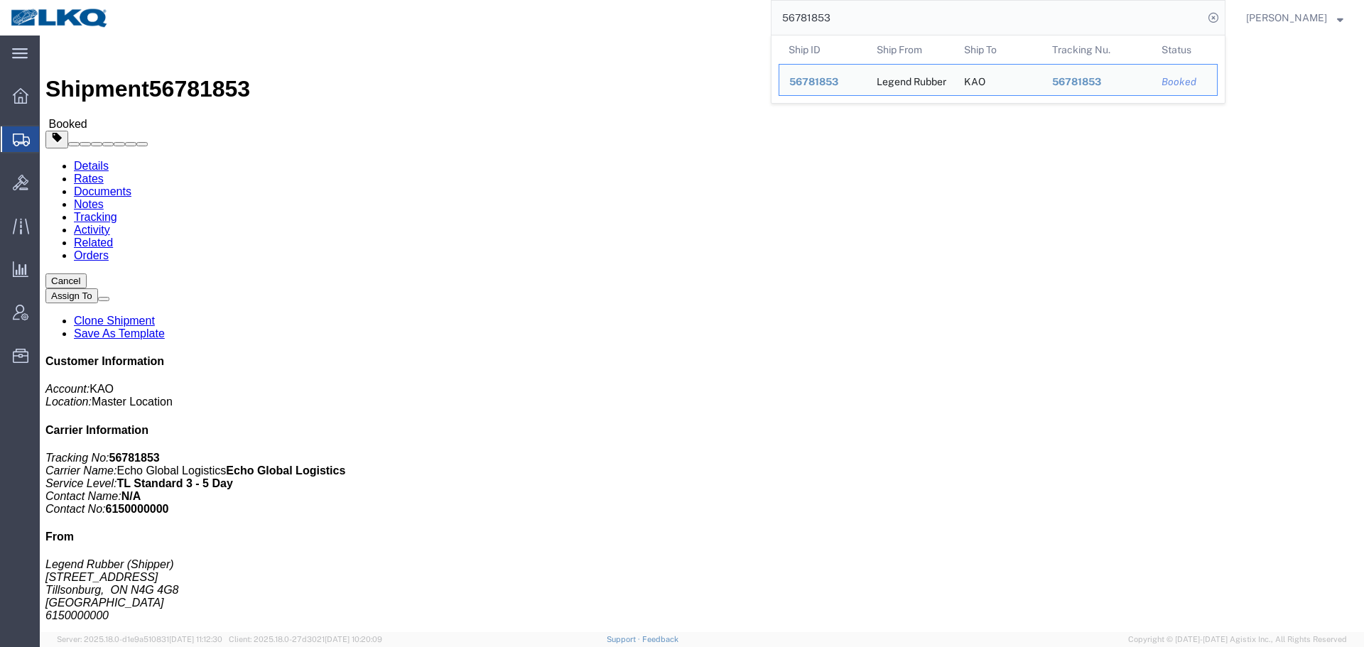
paste input "4630"
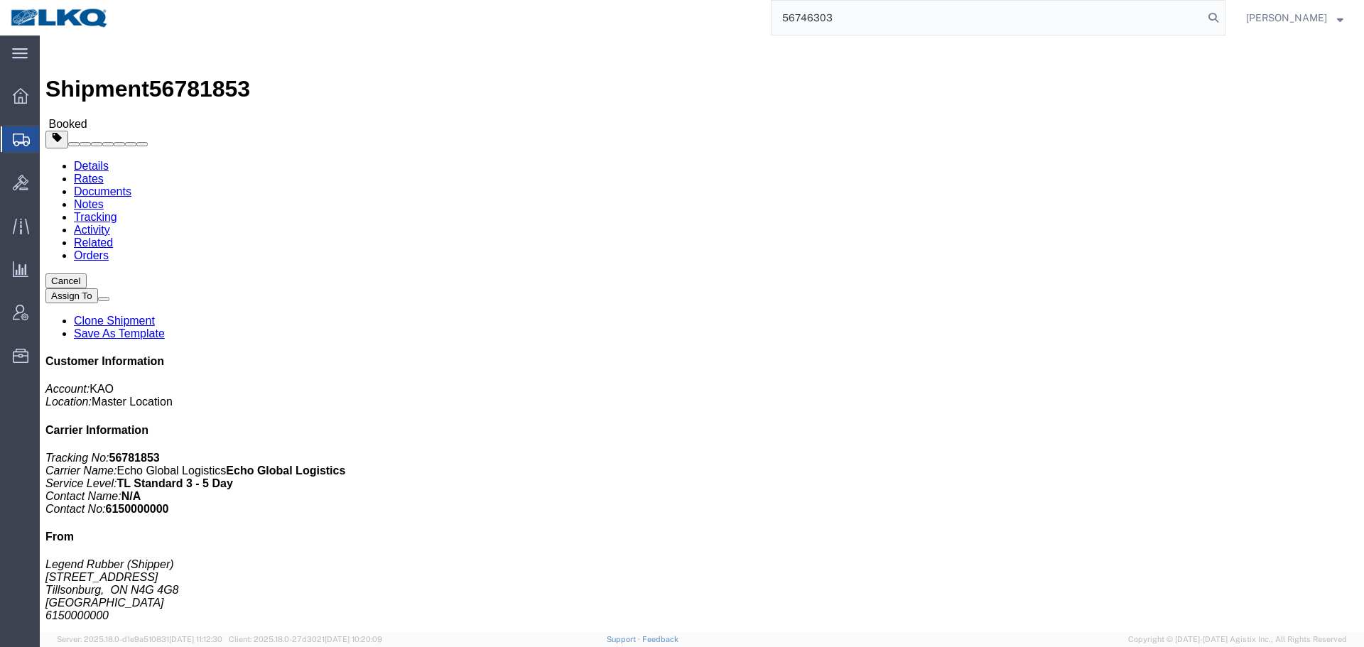
type input "56746303"
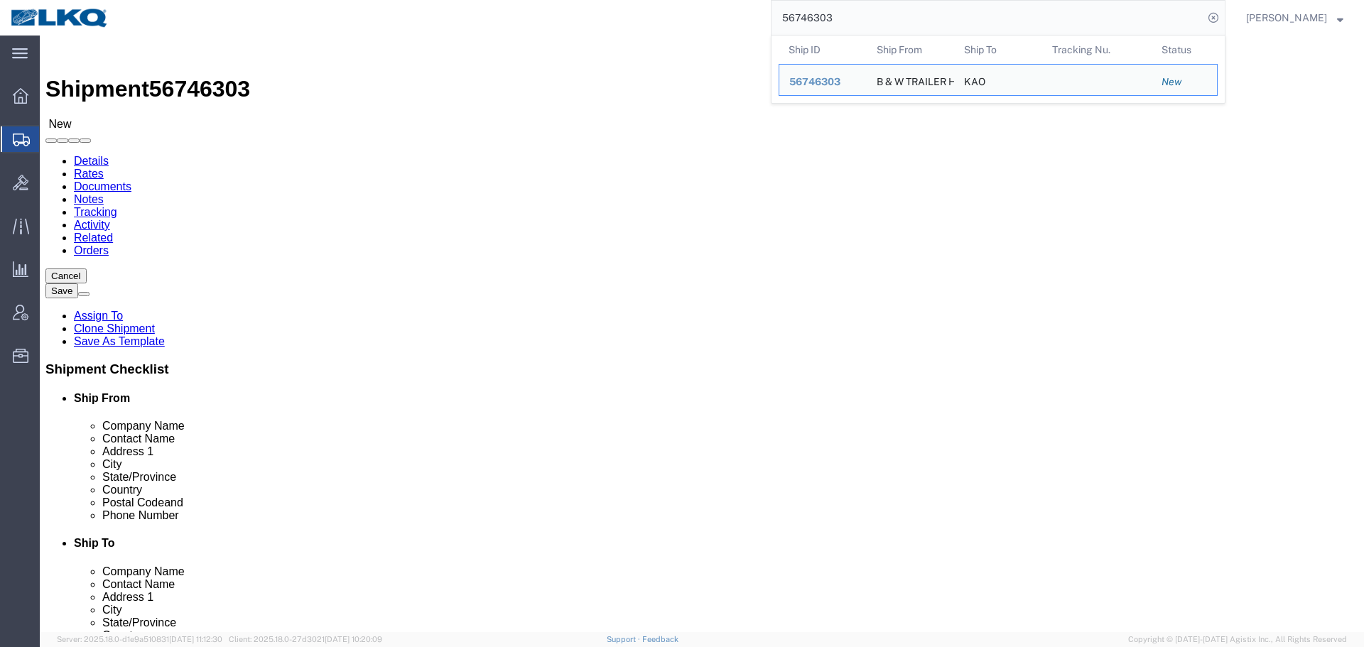
click div
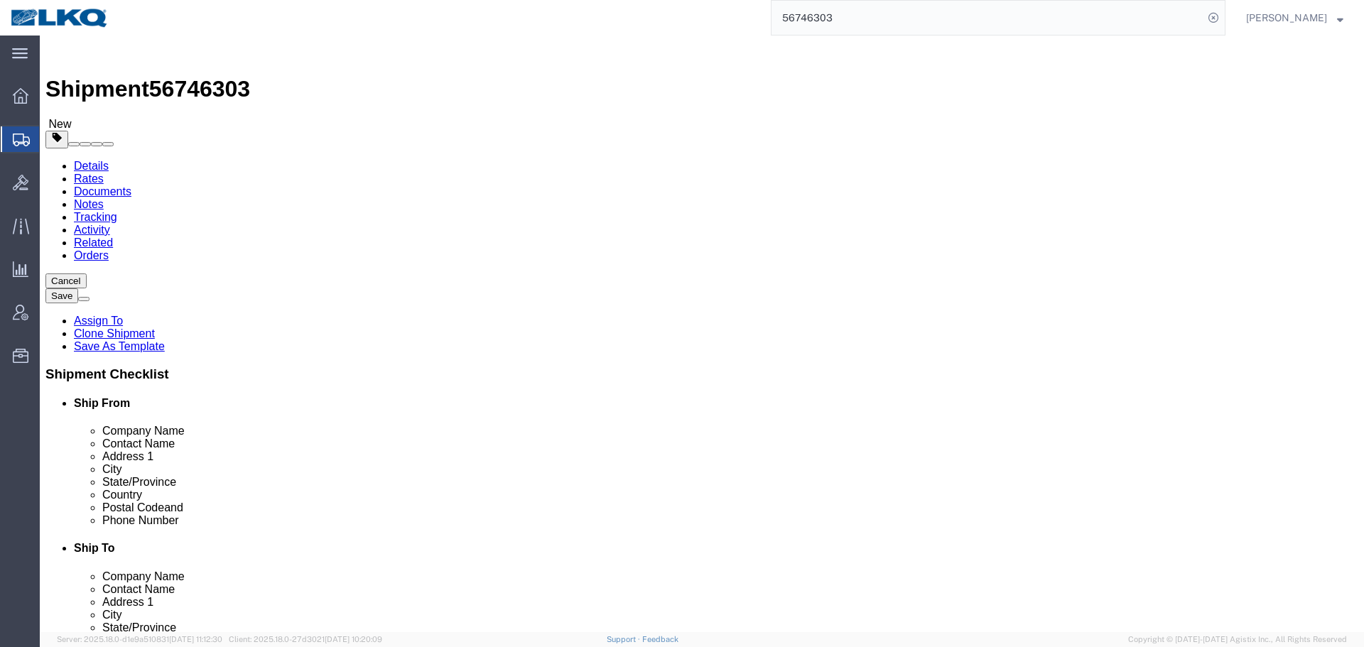
select select "30591"
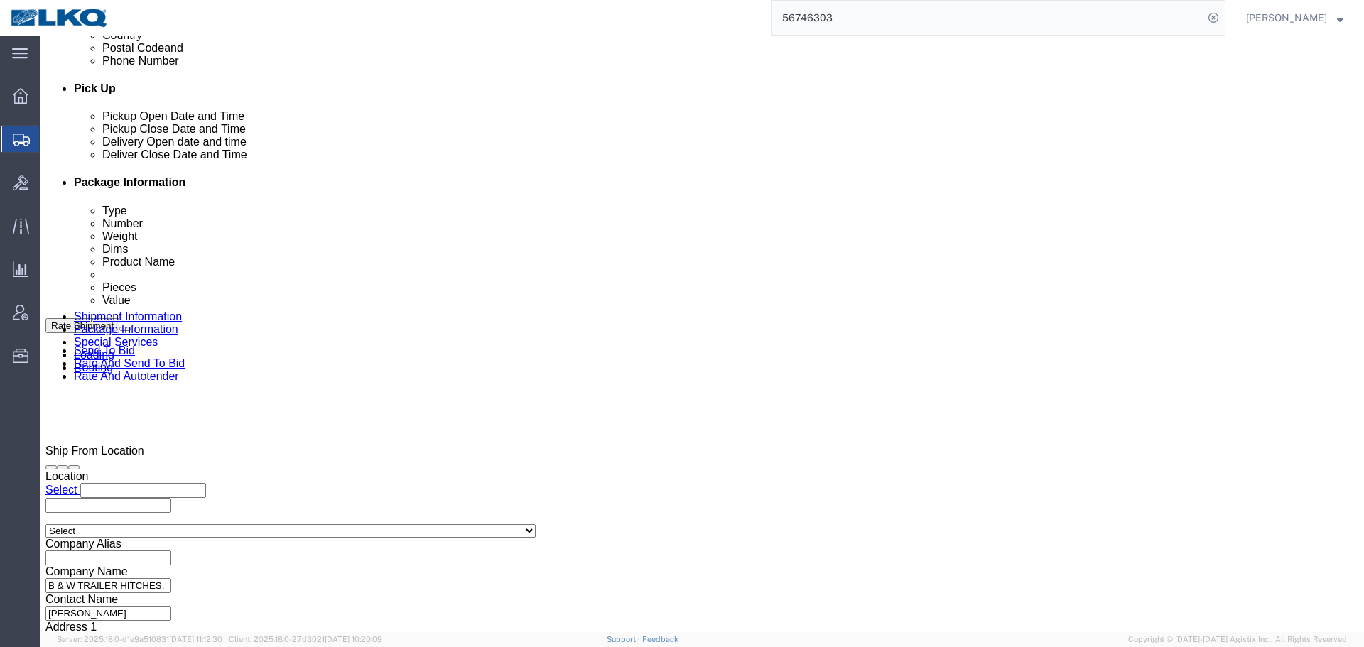
scroll to position [639, 0]
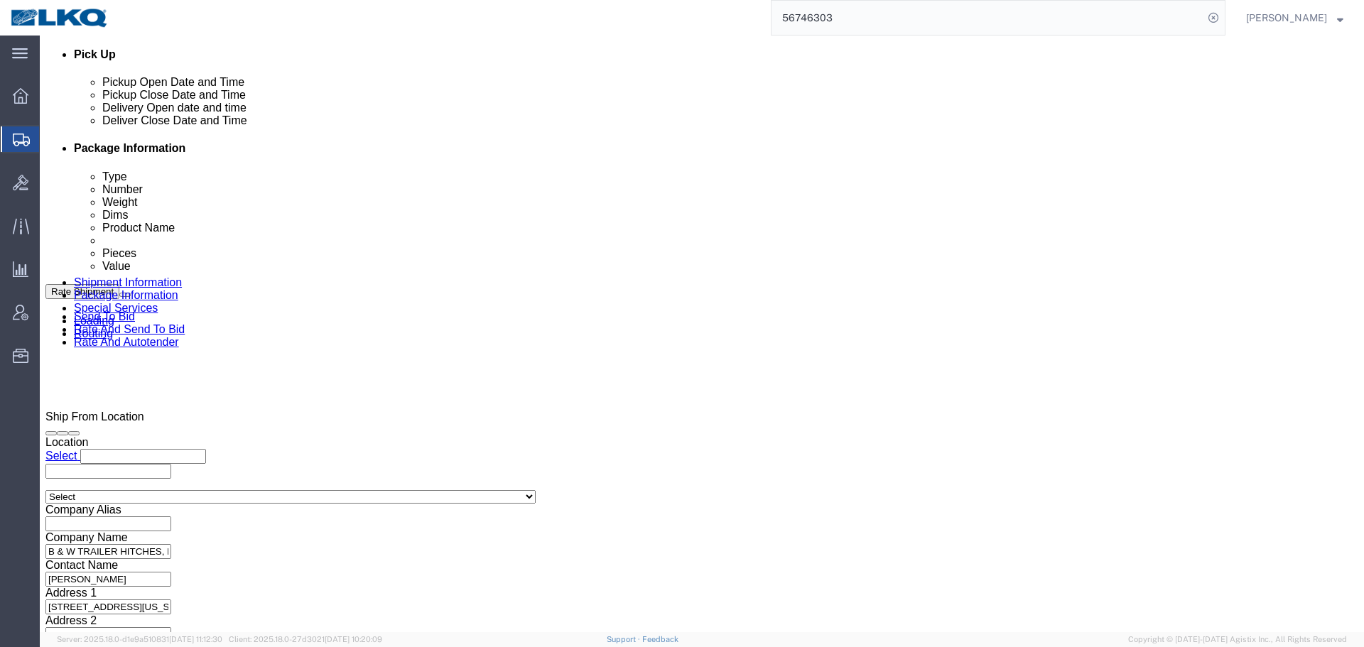
click div
click input "11:00 PM"
type input "6:00 AM"
click button "Apply"
click div
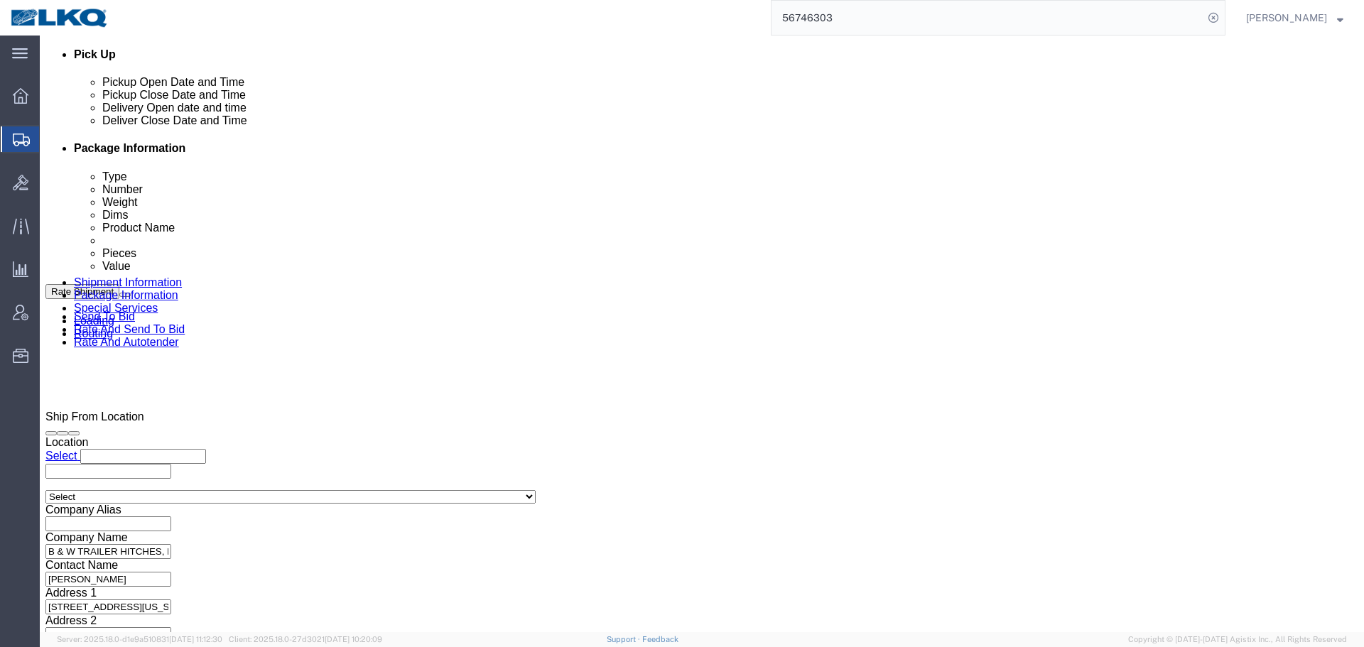
click input "7:00 AM"
type input "0601"
type input "6:01 AM"
click button "Apply"
click div "Delivery by Date Delivery Start Date Delivery Start Time Deliver Open Date and …"
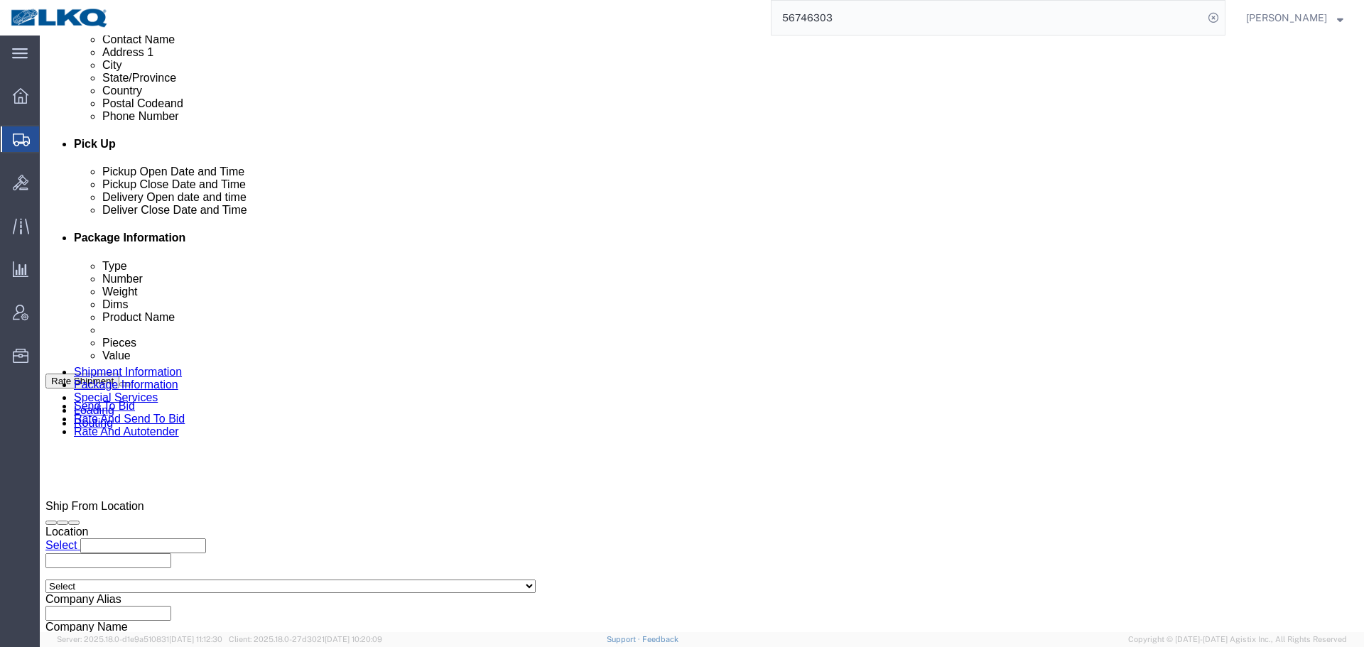
scroll to position [284, 0]
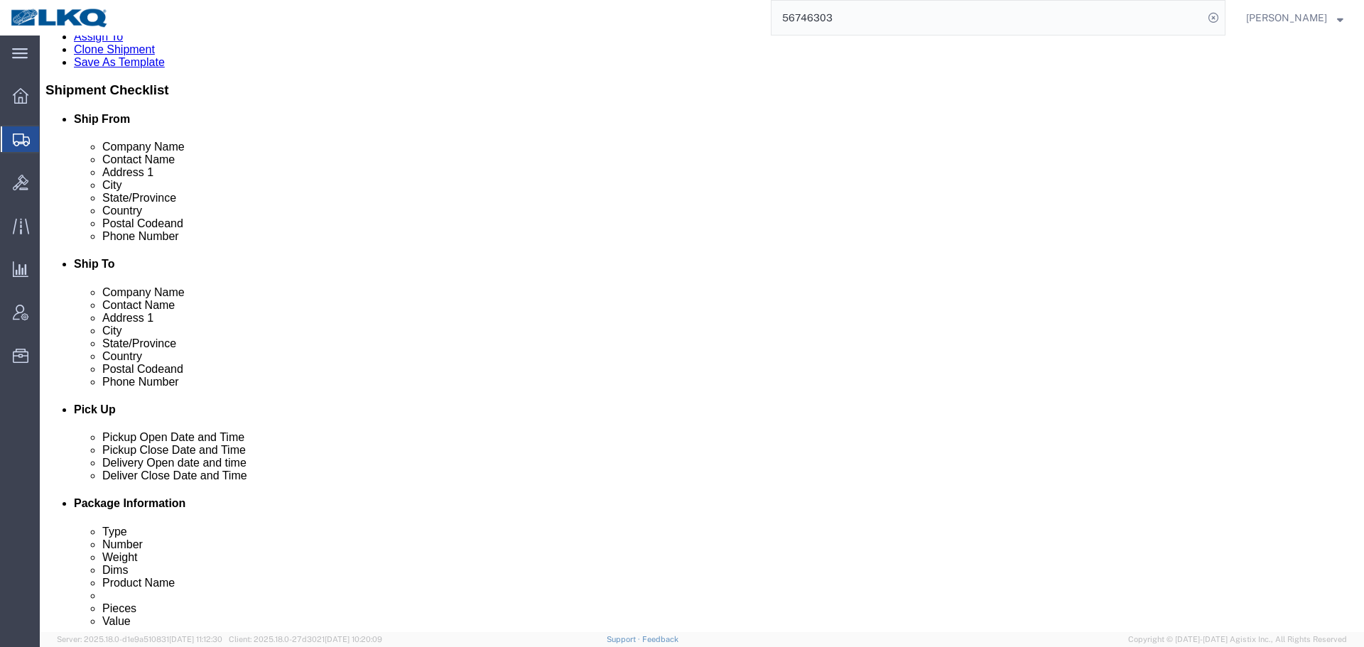
click input "traffic@turnoverball.com"
click button "Save"
type button "Save"
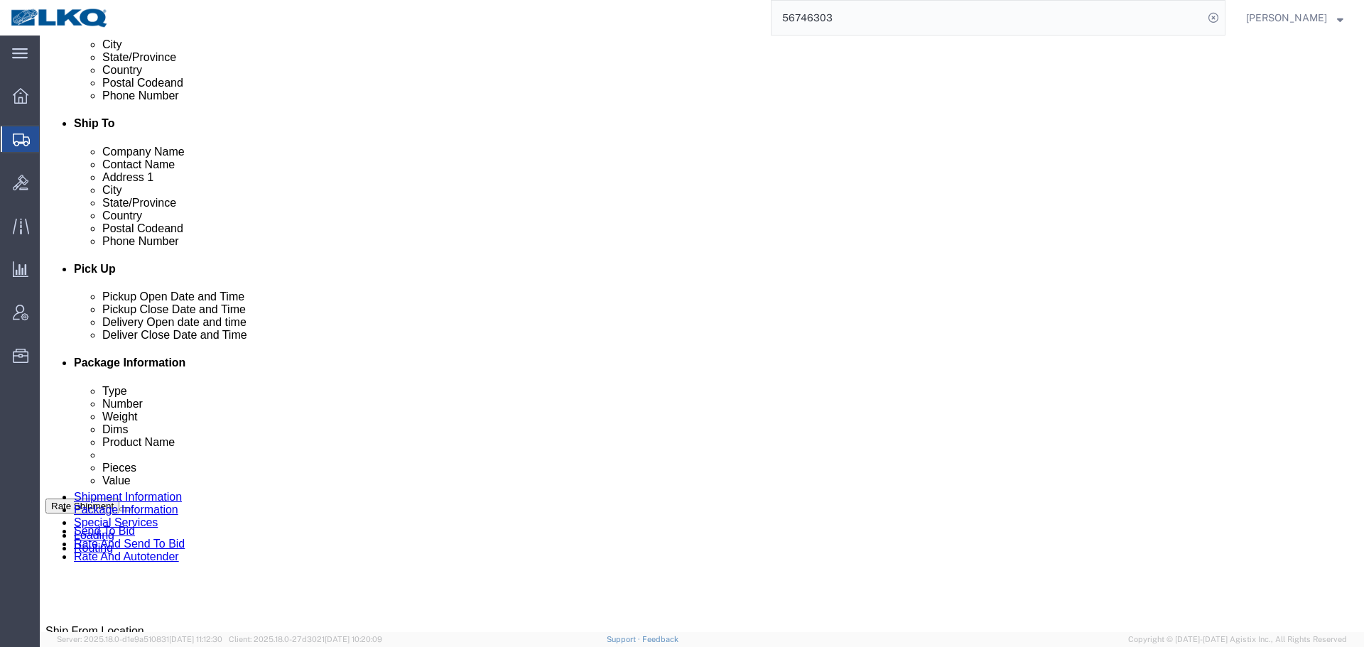
scroll to position [142, 0]
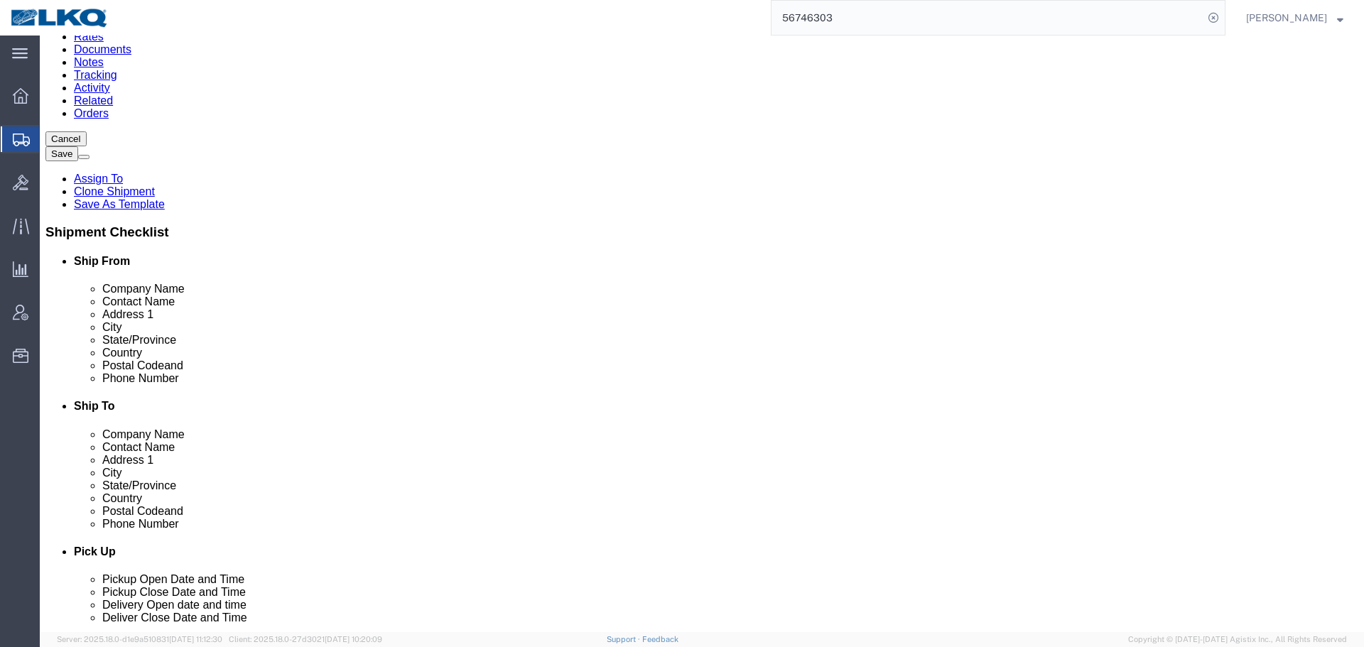
click input "66748"
click input "66105"
click button "Save"
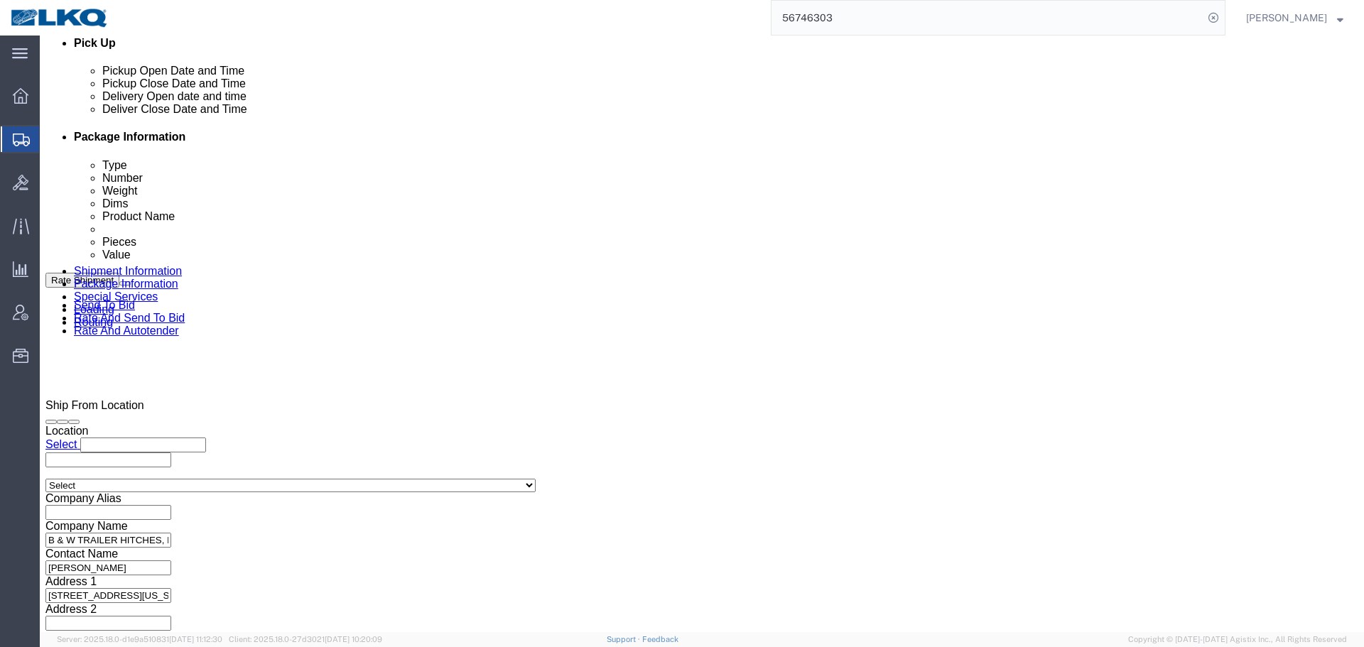
scroll to position [850, 0]
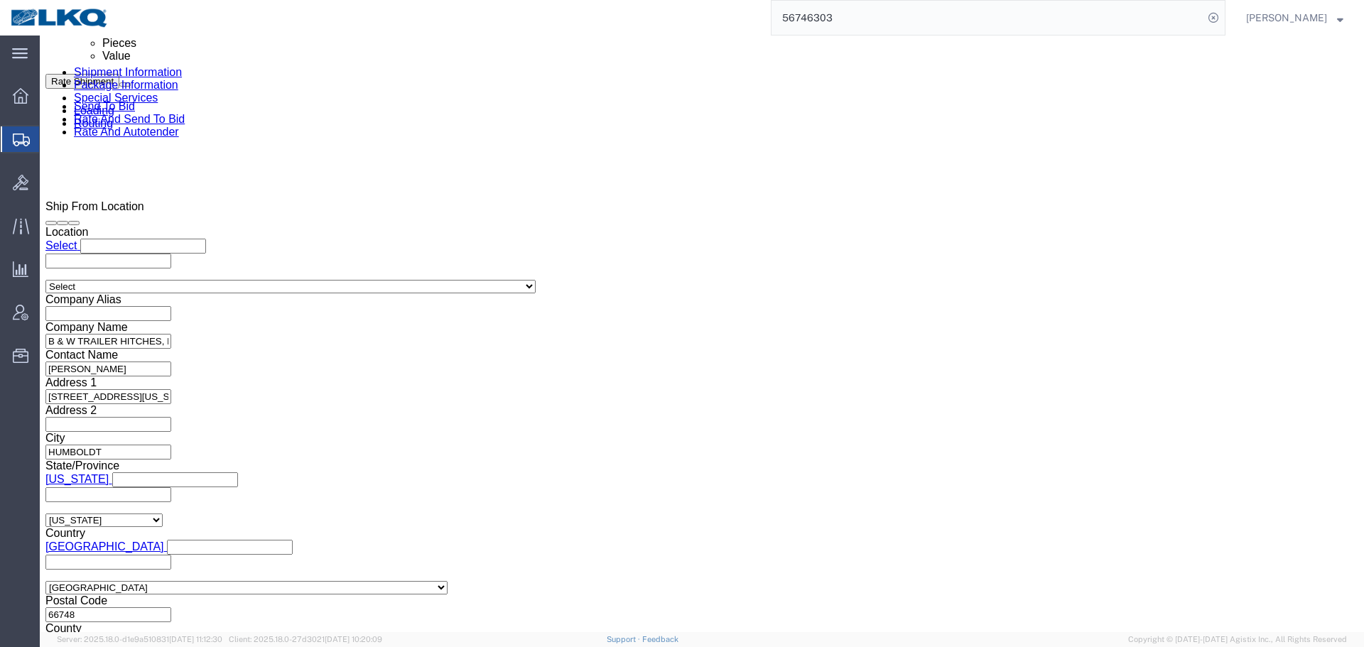
type button "Save"
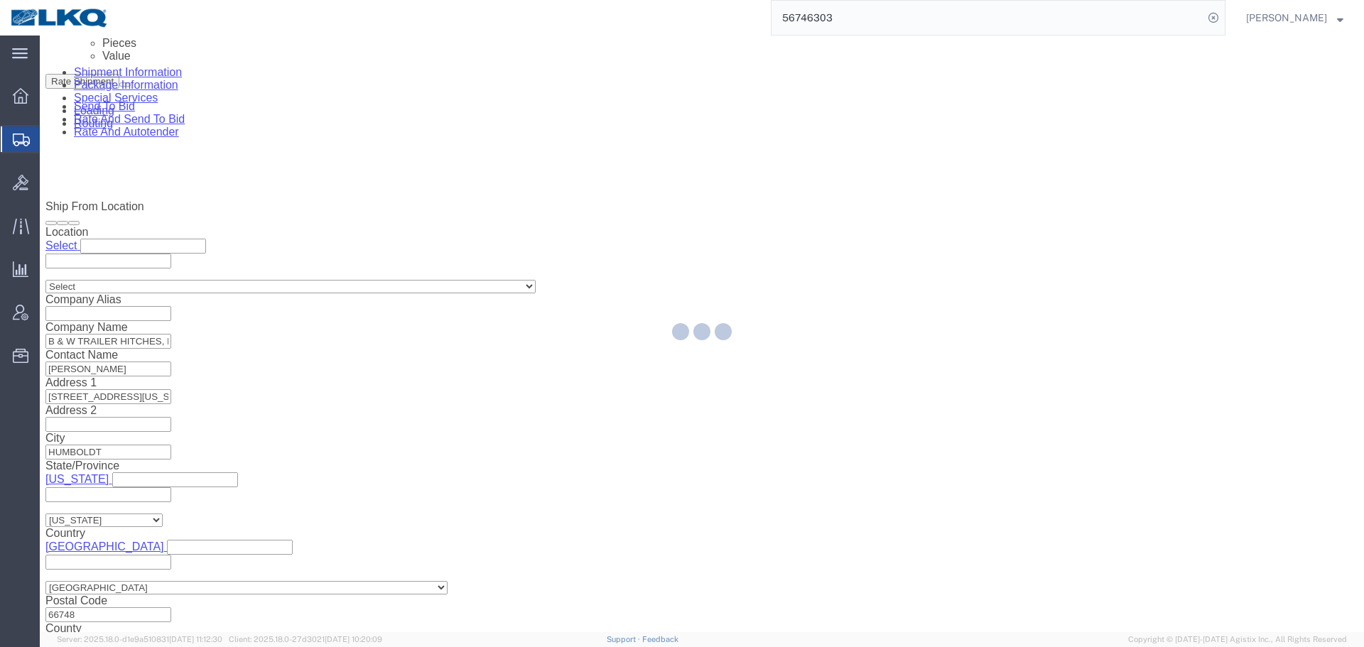
click at [250, 294] on div at bounding box center [702, 334] width 1324 height 597
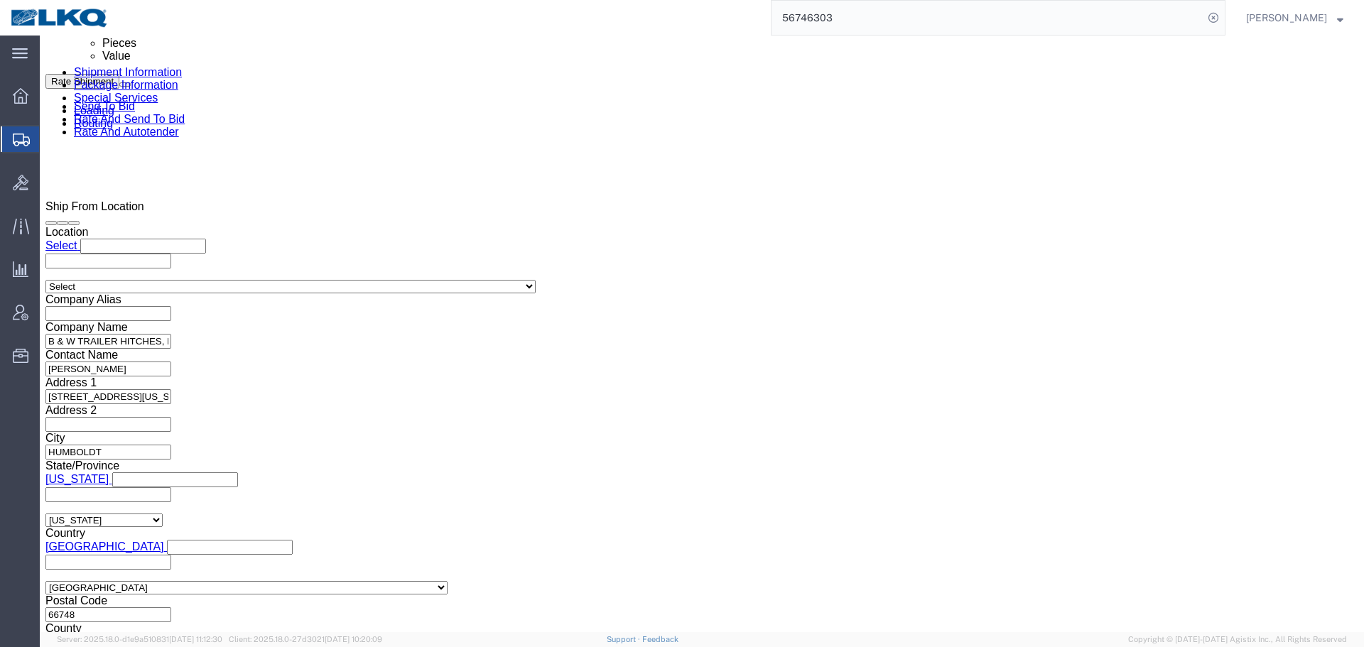
click input "x"
paste input "56746303"
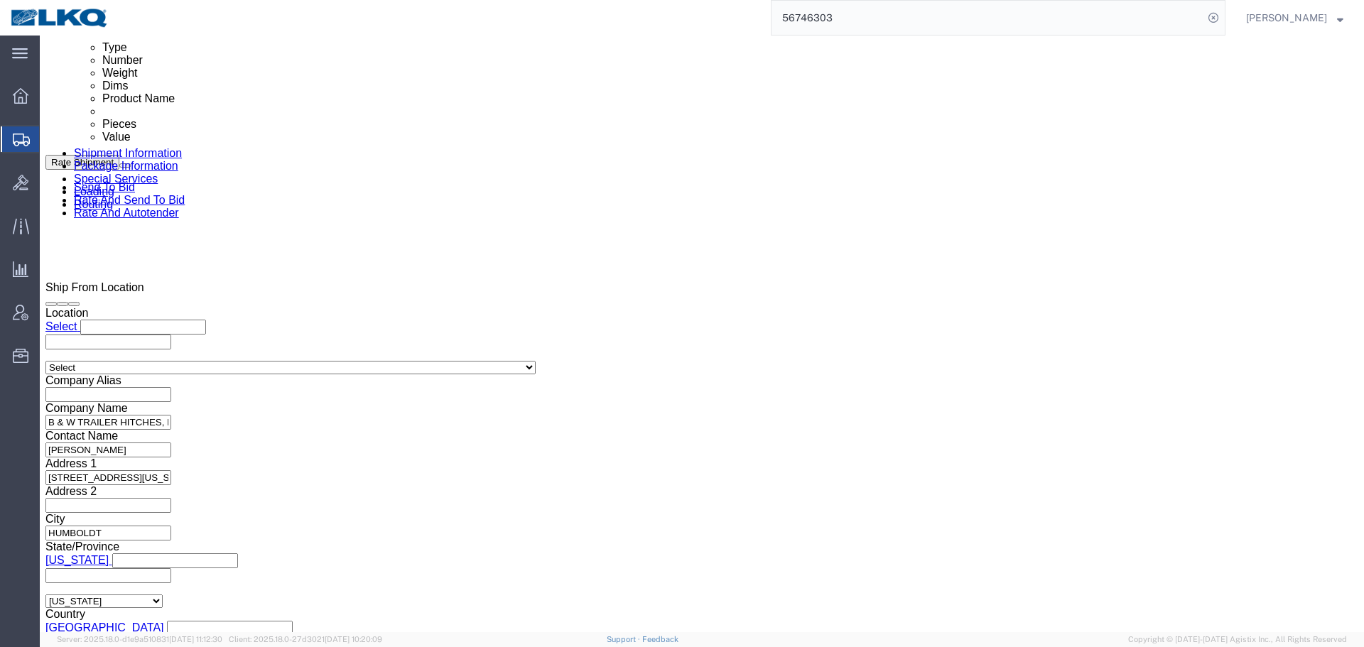
scroll to position [637, 0]
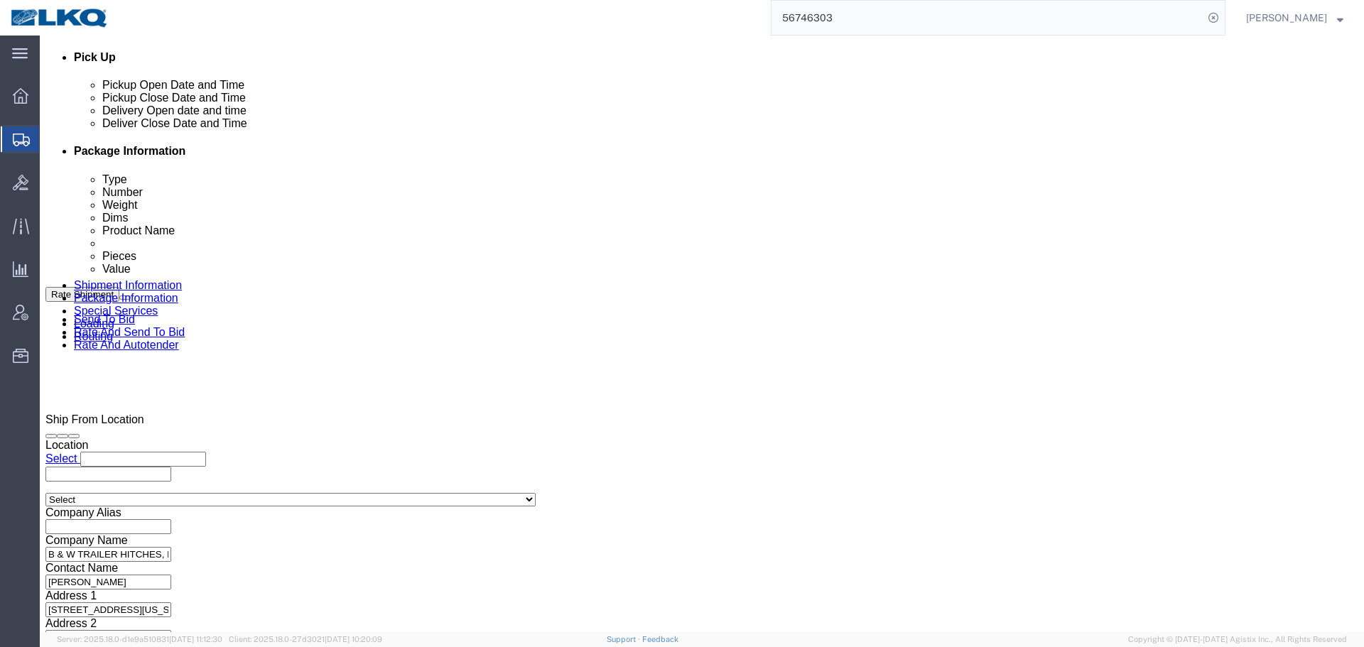
click input "56746303"
paste input "487459"
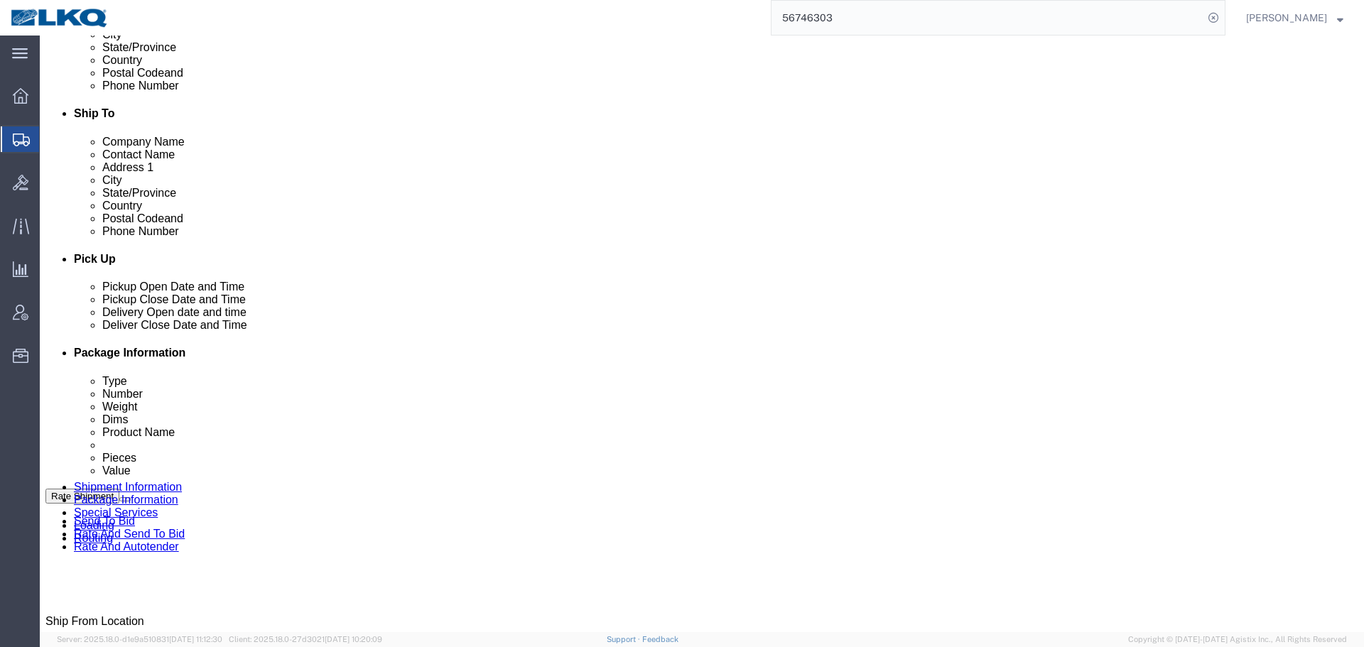
scroll to position [423, 0]
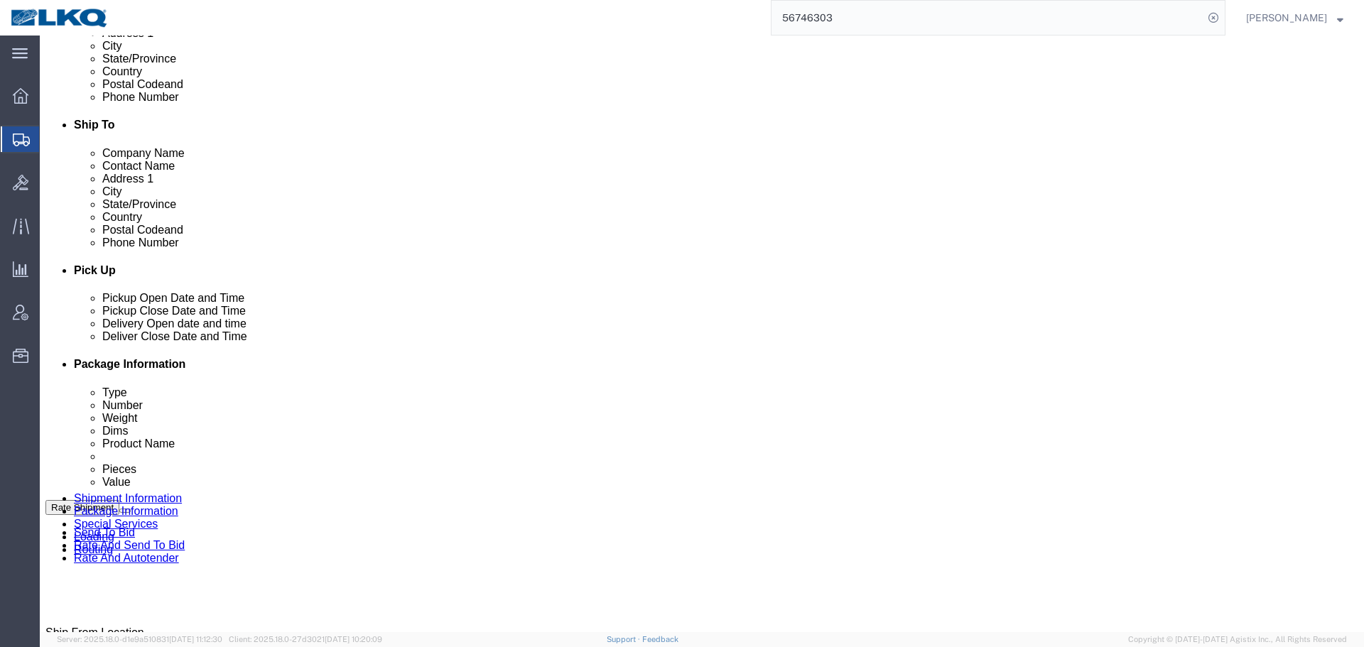
type input "487459"
click button "Save"
type button "Save"
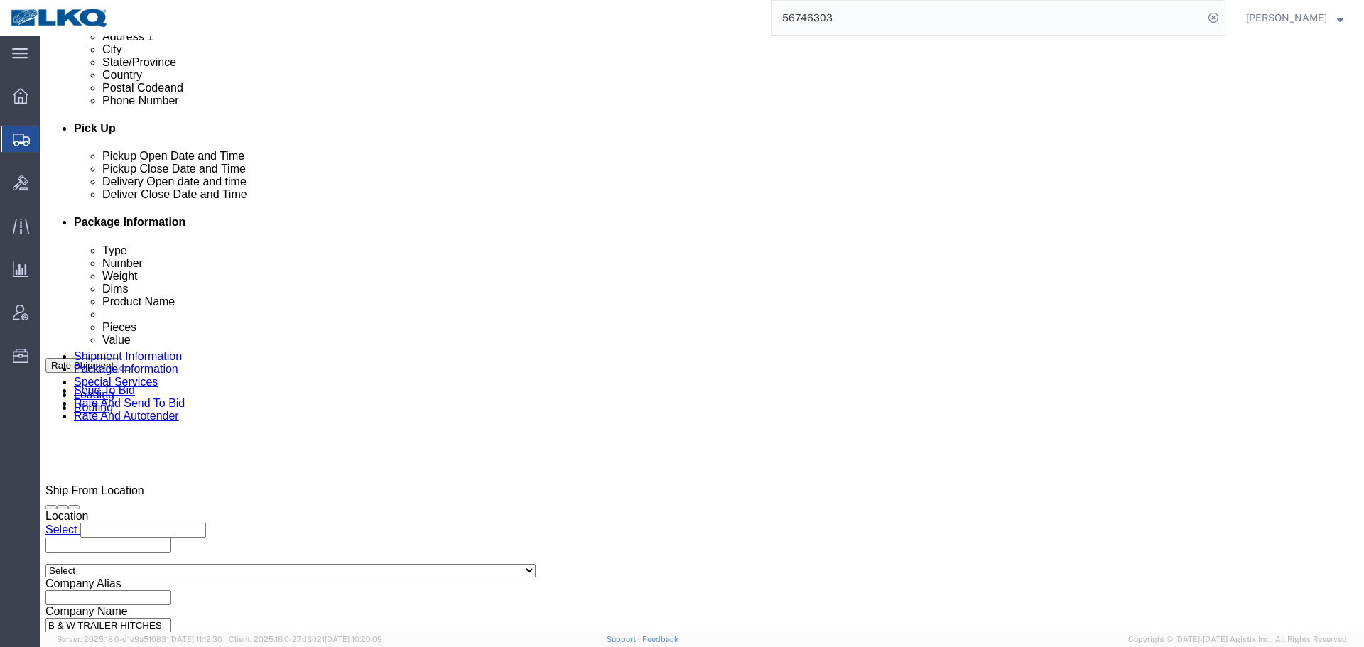
scroll to position [637, 0]
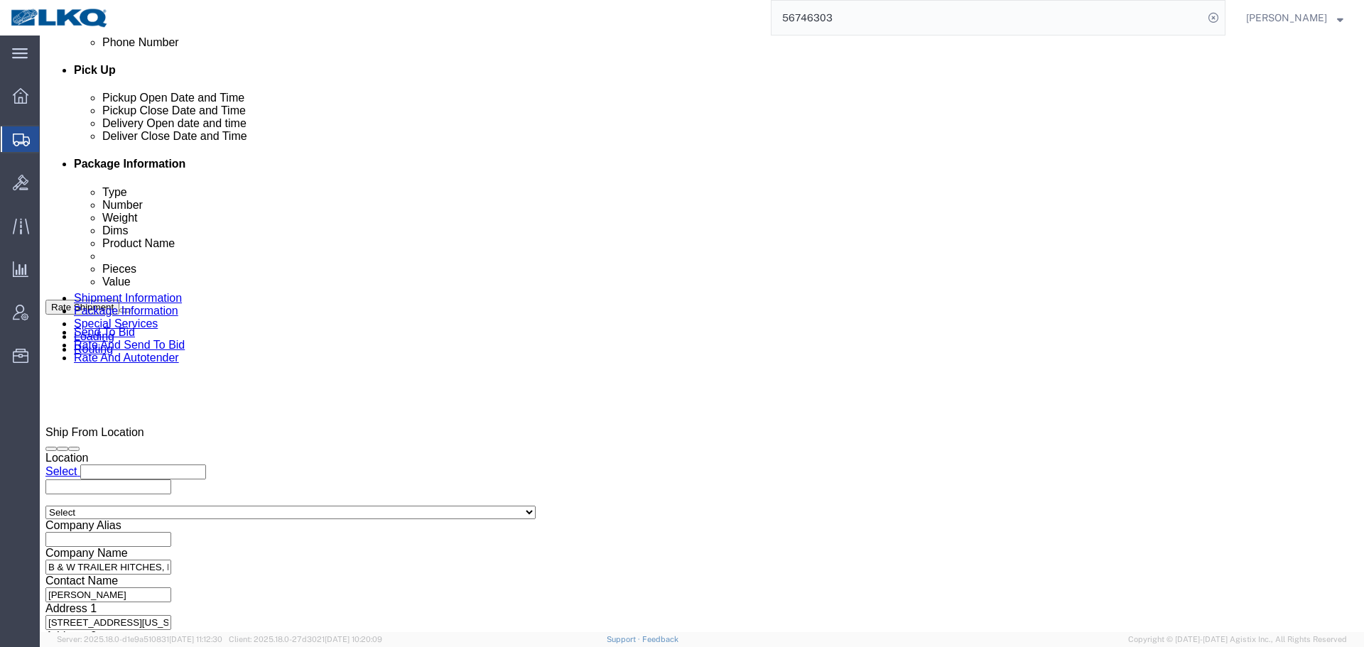
click span
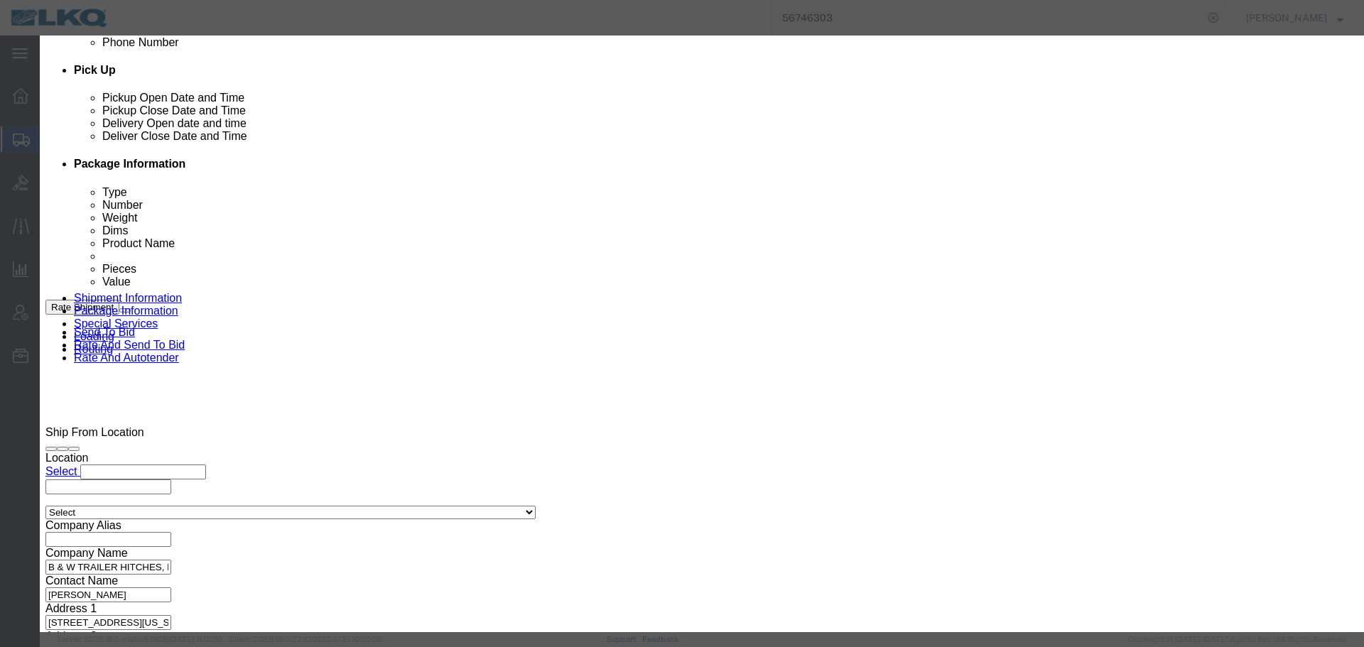
click select "Select Approval Bid Notes Carrier Change Notes Claim Notes Content Hazmat Notes…"
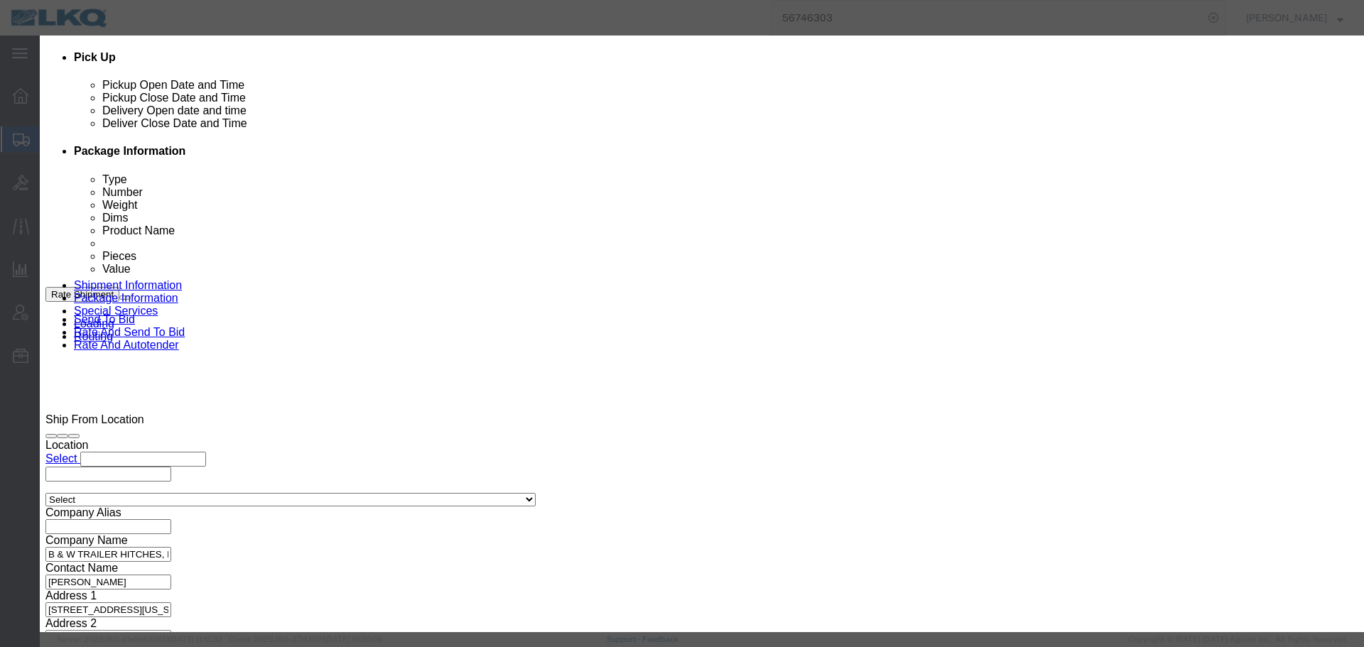
select select "BID_NOTES"
click select "Select Approval Bid Notes Carrier Change Notes Claim Notes Content Hazmat Notes…"
click select "Select Private to Account Private to Vendor Public"
select select "PRIVATE_TO_ACCOUNT"
click select "Select Private to Account Private to Vendor Public"
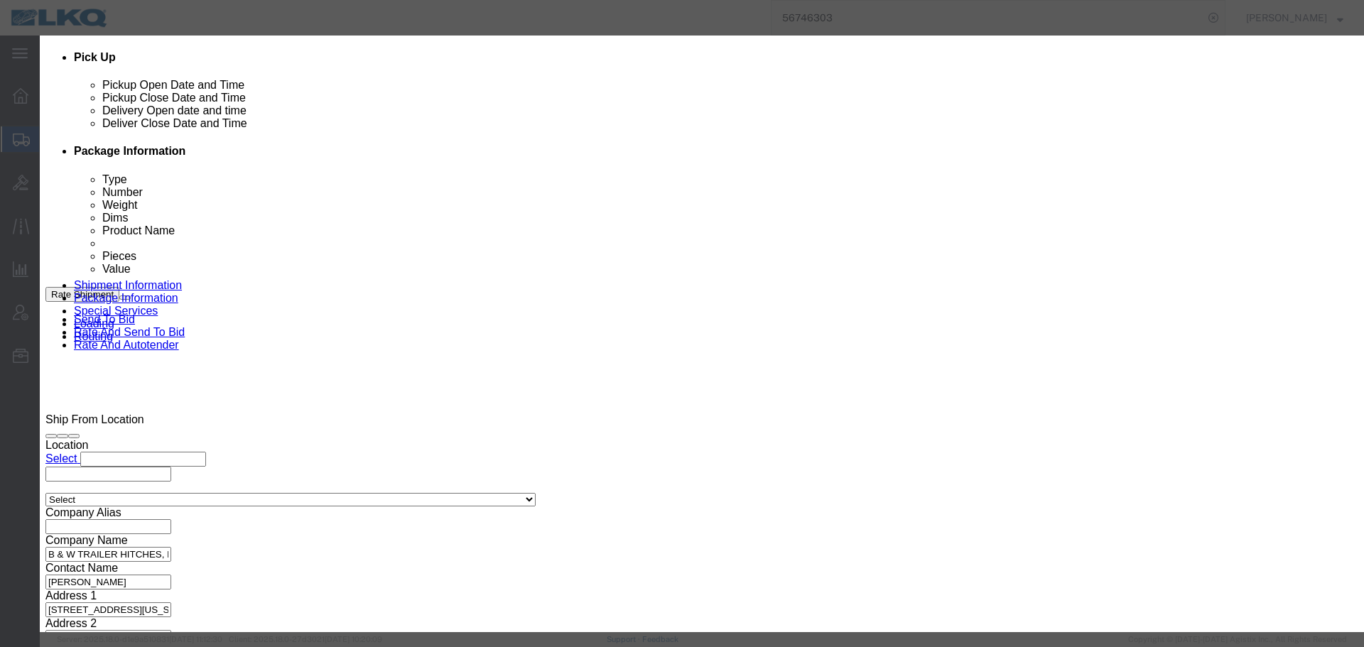
click textarea
paste textarea "$668"
type textarea "DAT: $668"
click button "Save"
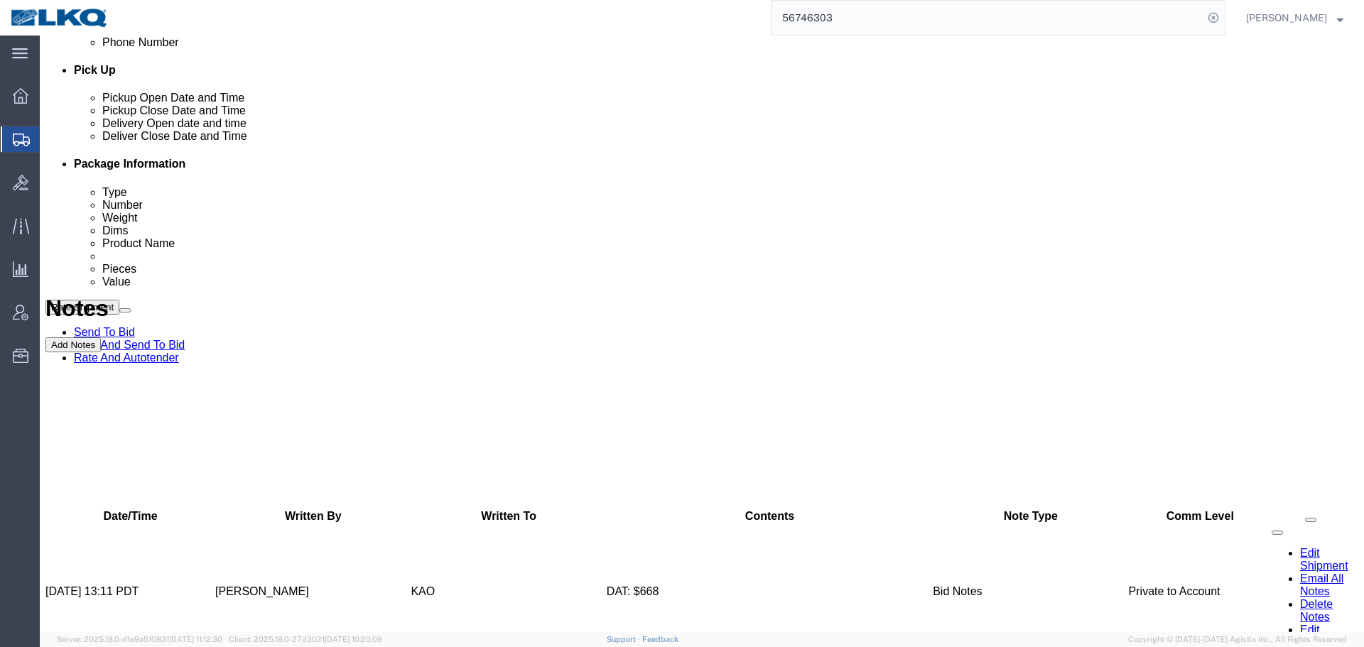
scroll to position [0, 0]
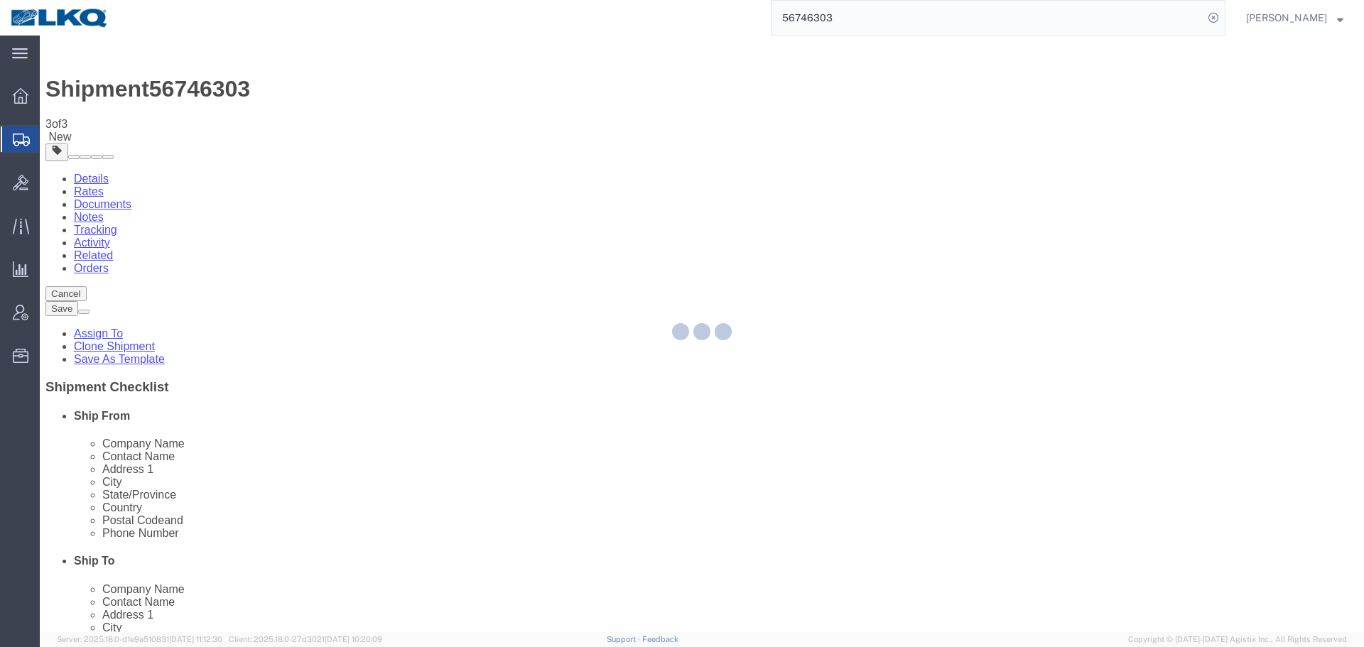
select select "30591"
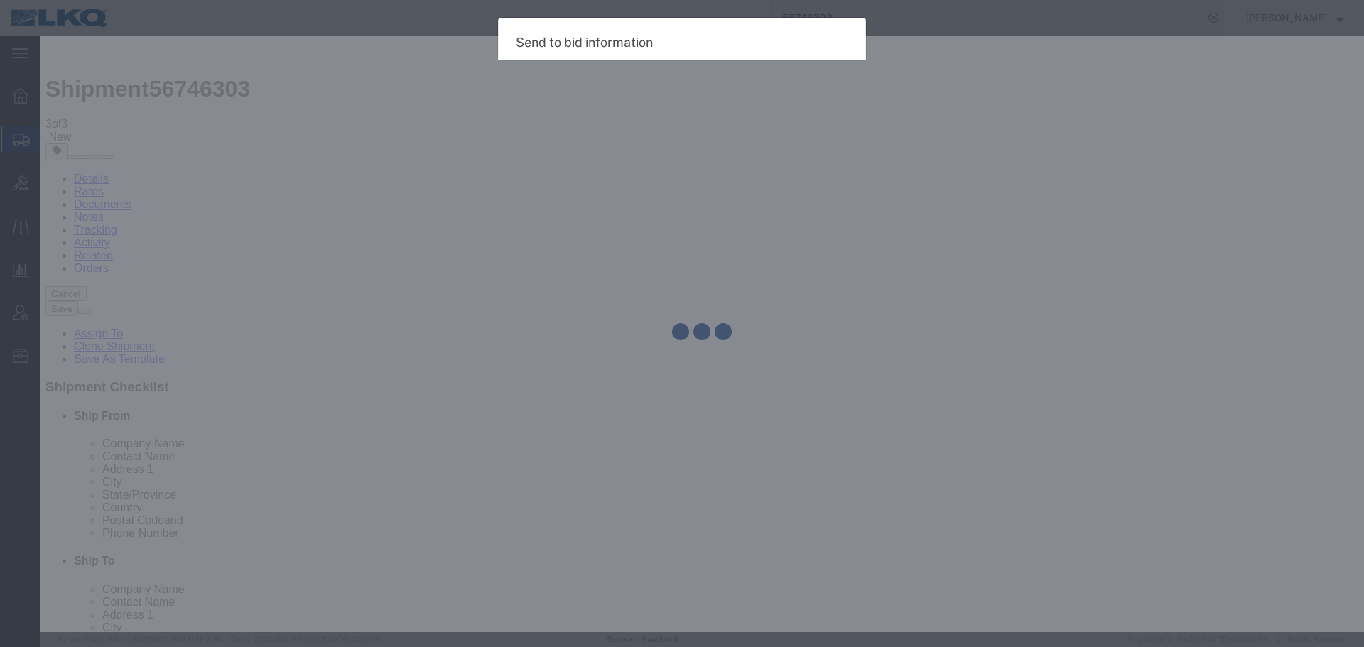
select select "TL"
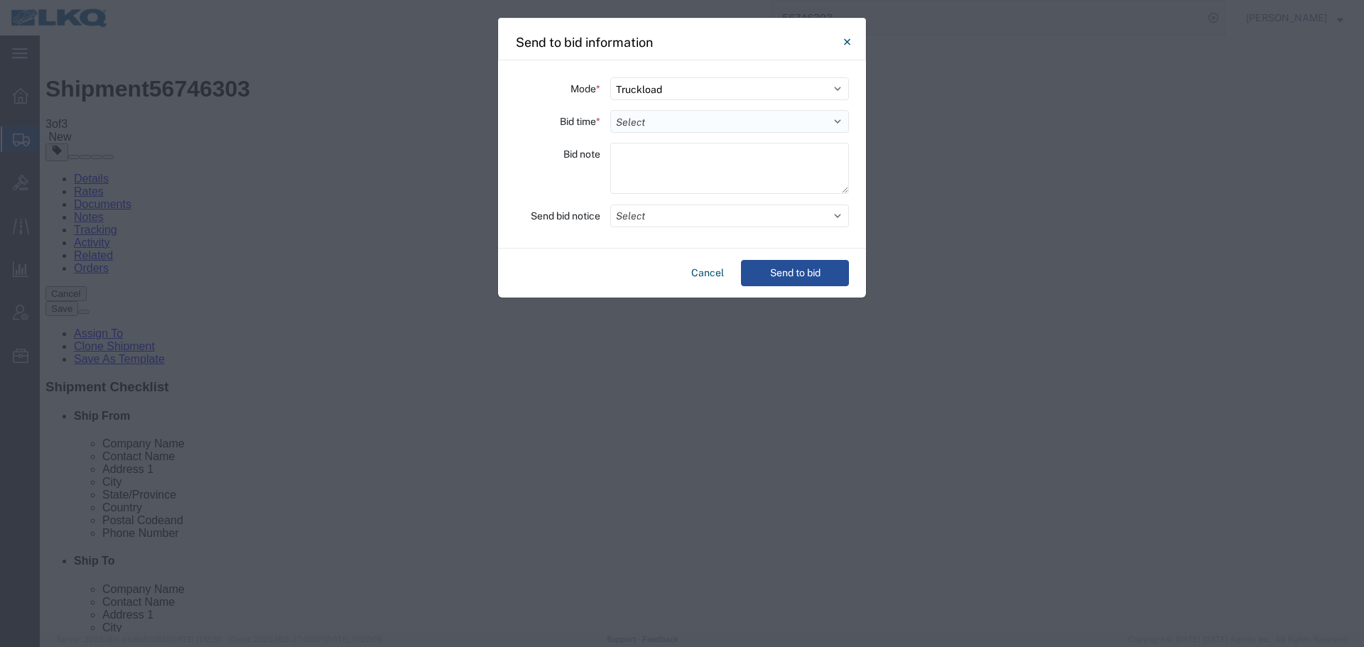
click at [646, 118] on select "Select 30 Min (Rush) 1 Hour (Rush) 2 Hours (Rush) 4 Hours (Rush) 8 Hours (Rush)…" at bounding box center [729, 121] width 239 height 23
select select "4"
click at [610, 110] on select "Select 30 Min (Rush) 1 Hour (Rush) 2 Hours (Rush) 4 Hours (Rush) 8 Hours (Rush)…" at bounding box center [729, 121] width 239 height 23
click at [645, 210] on button "Select" at bounding box center [729, 216] width 239 height 23
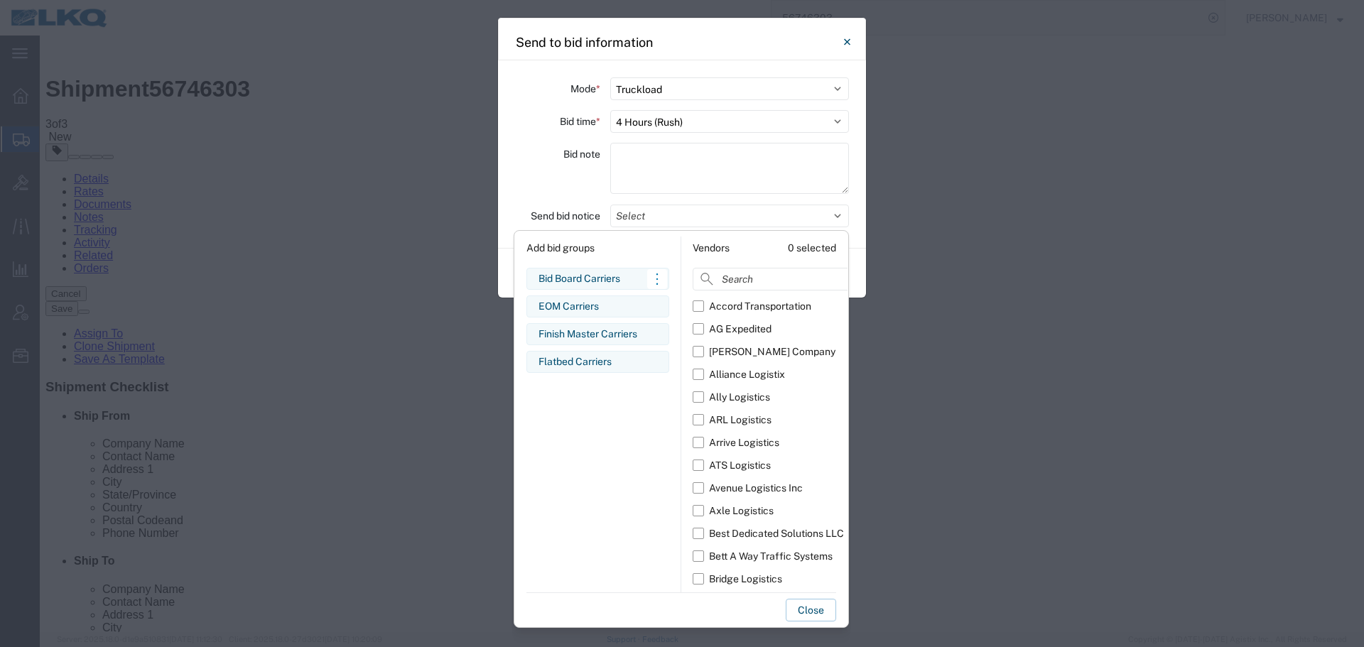
click at [627, 283] on div "Bid Board Carriers" at bounding box center [597, 278] width 119 height 15
click at [553, 165] on div "Bid note" at bounding box center [557, 170] width 85 height 55
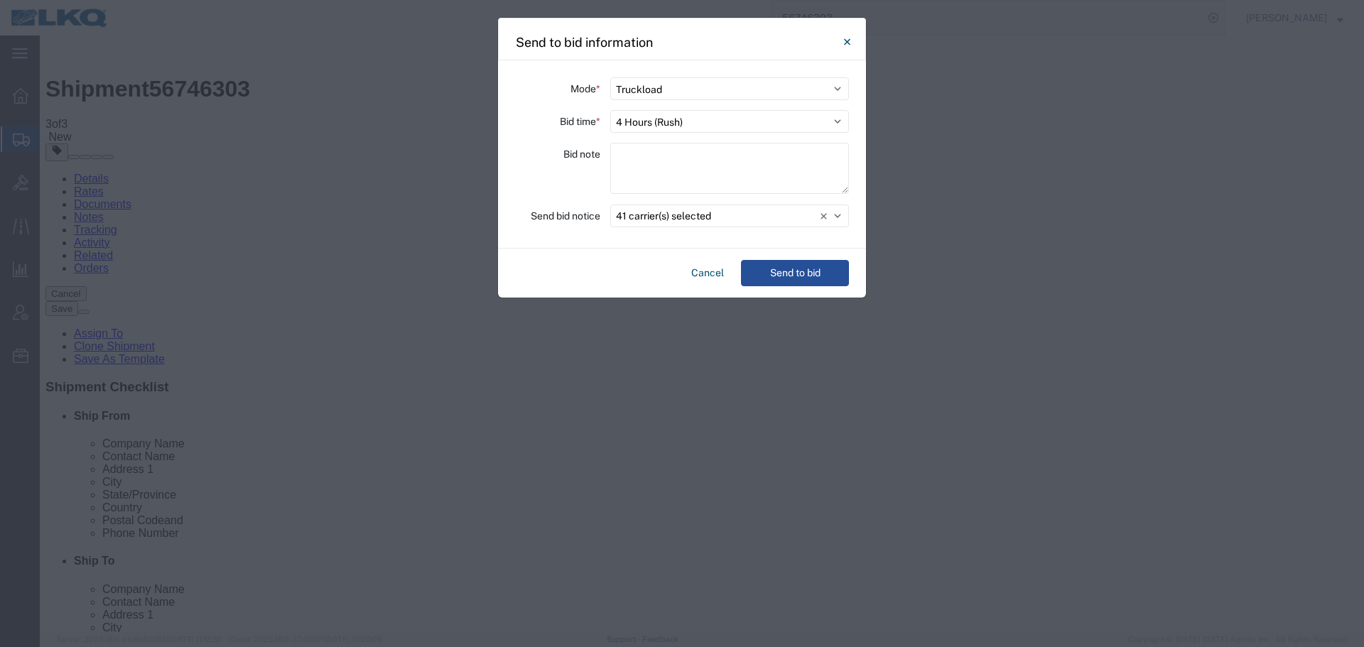
click at [781, 256] on div "Cancel Send to bid" at bounding box center [682, 273] width 368 height 49
click at [789, 269] on button "Send to bid" at bounding box center [795, 273] width 108 height 26
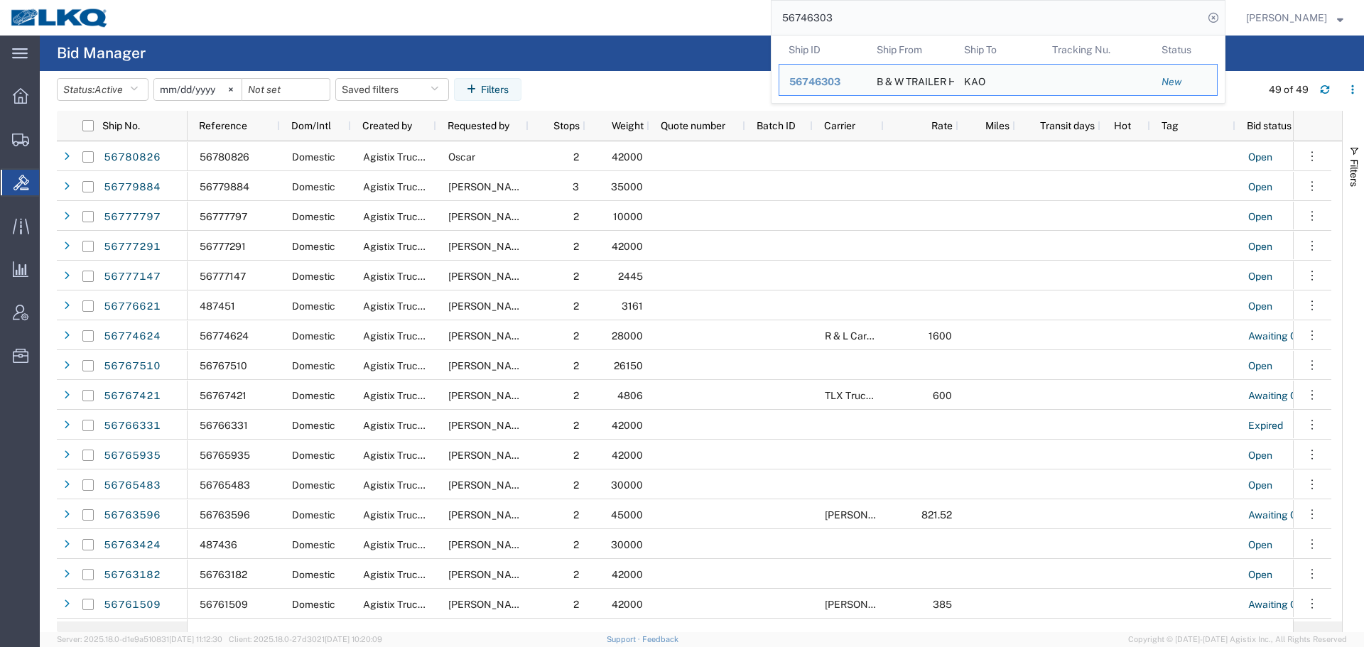
click at [918, 8] on input "56746303" at bounding box center [987, 18] width 432 height 34
paste input "425122"
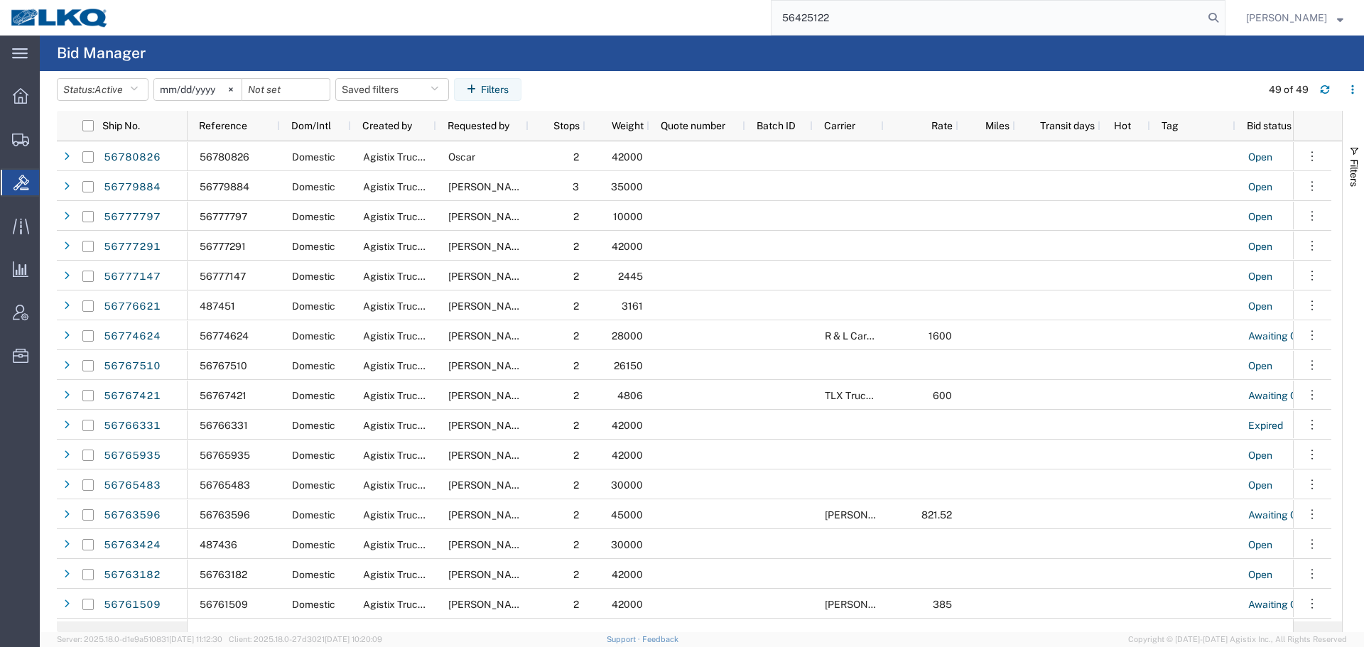
type input "56425122"
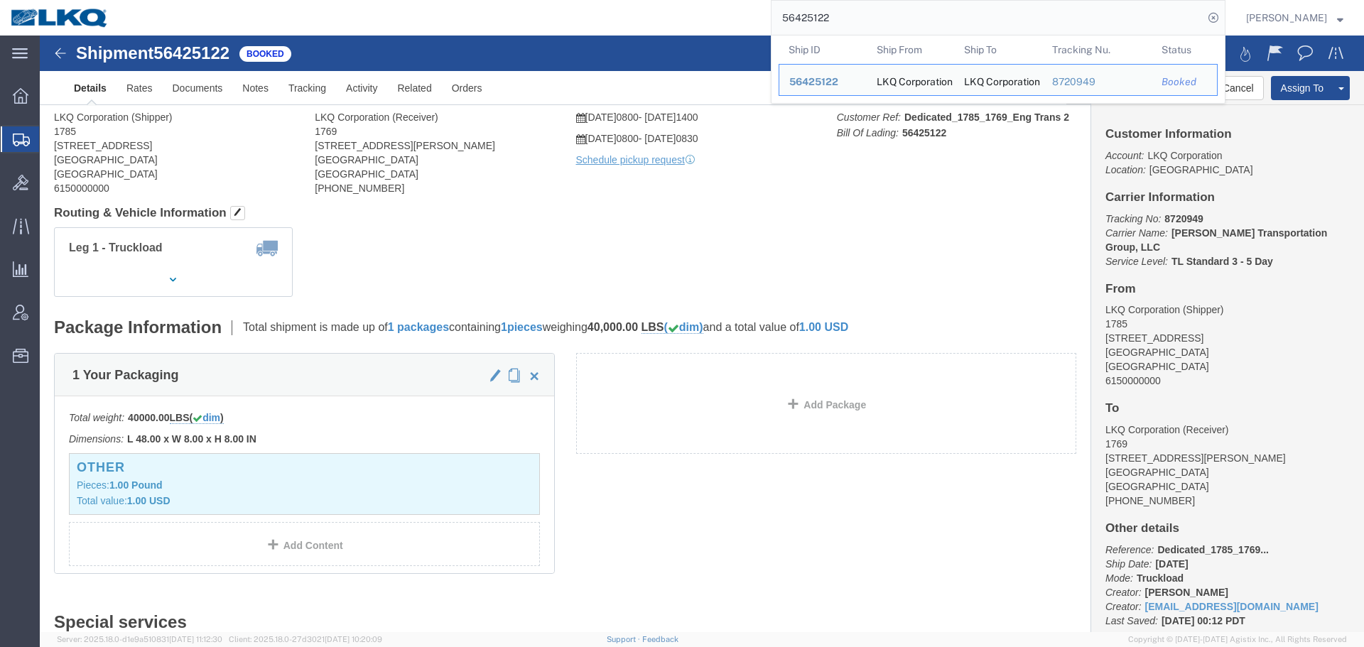
click div "Leg 1 - Truckload Number of trucks: 1"
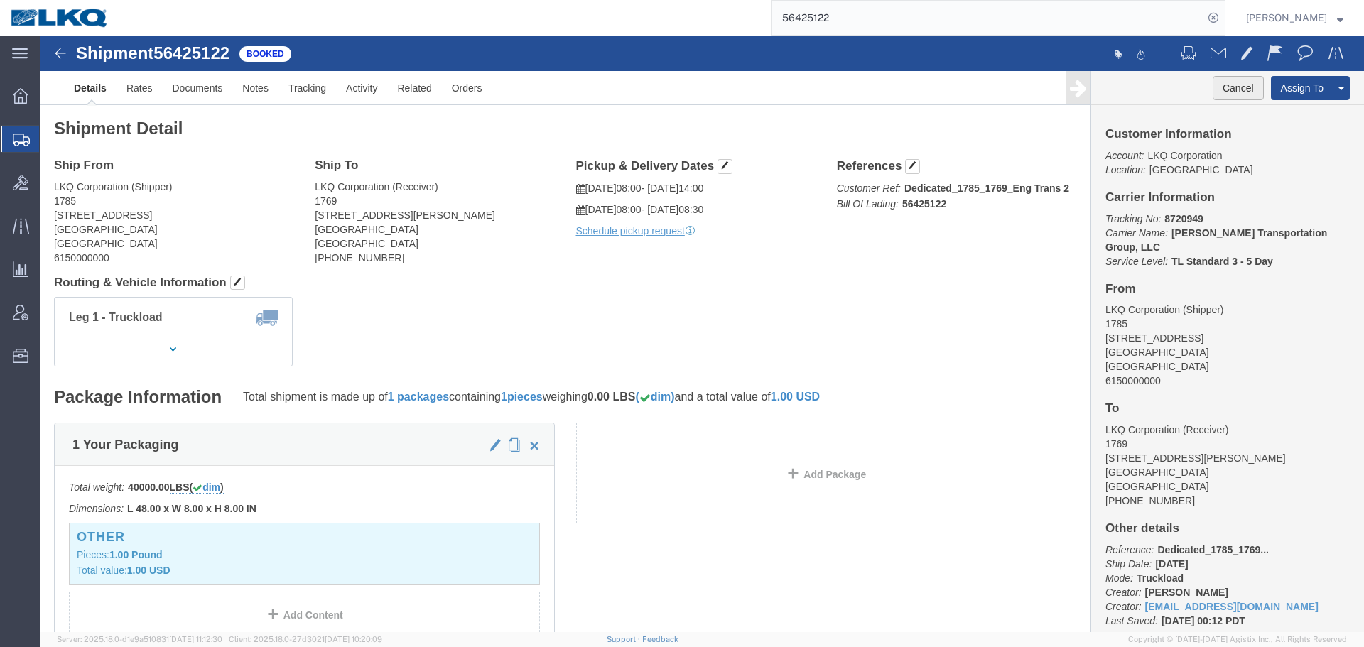
click button "Cancel"
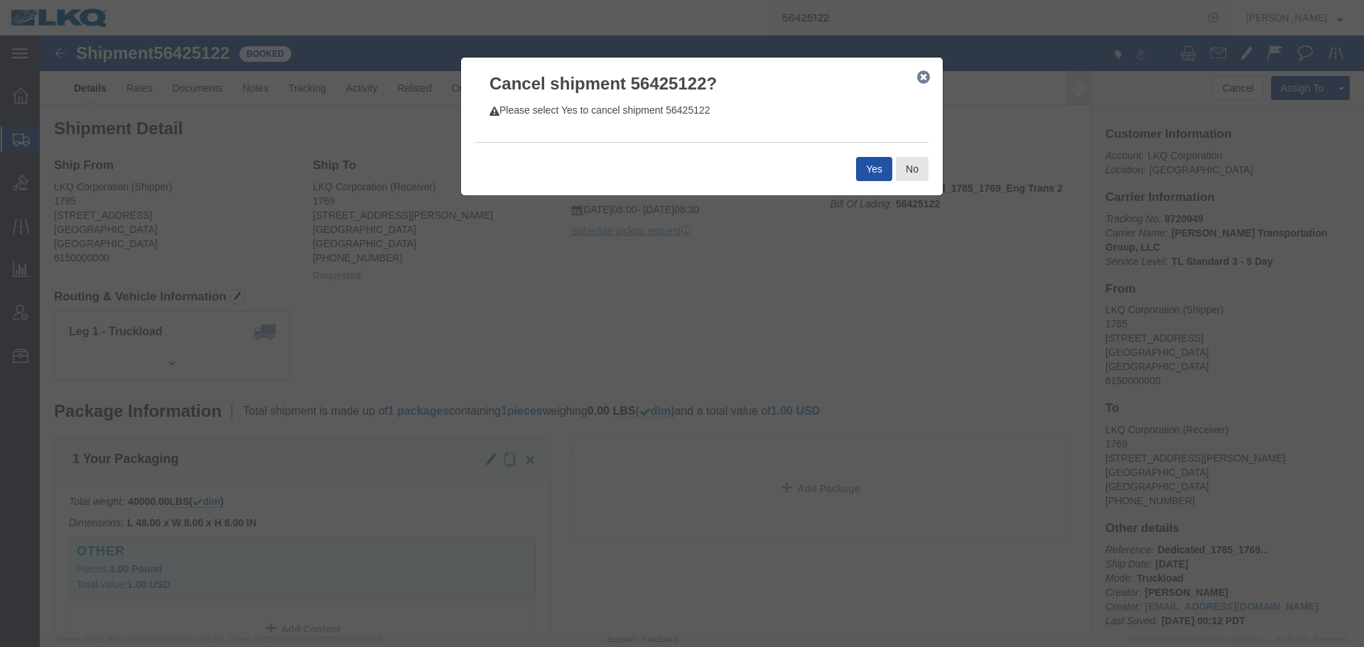
click button "Yes"
